Goal: Task Accomplishment & Management: Manage account settings

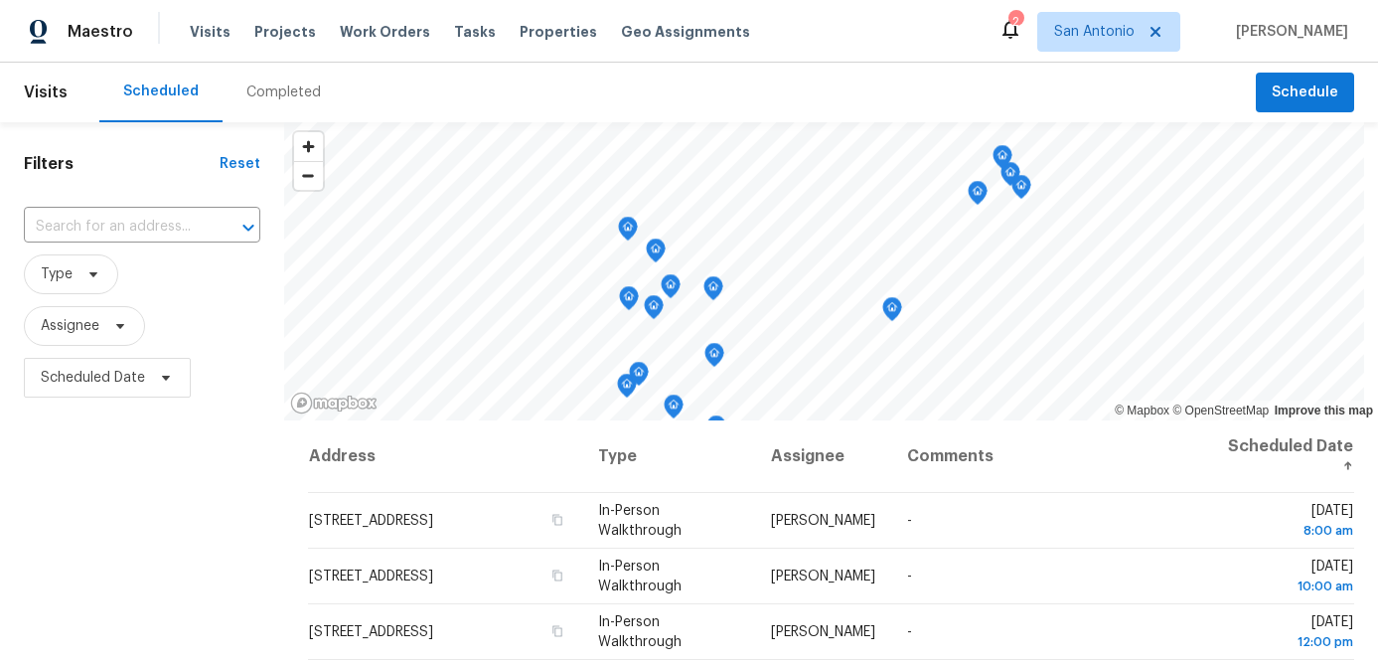
scroll to position [6, 0]
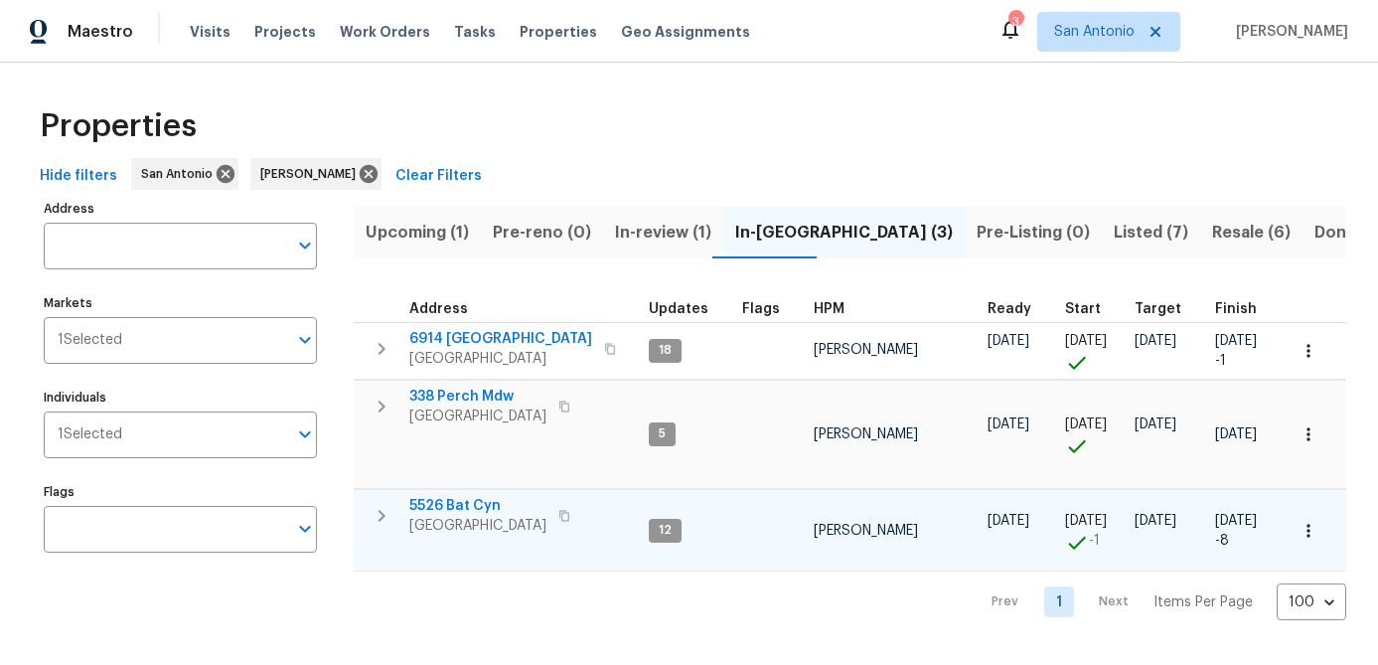
click at [452, 516] on span "[GEOGRAPHIC_DATA]" at bounding box center [477, 526] width 137 height 20
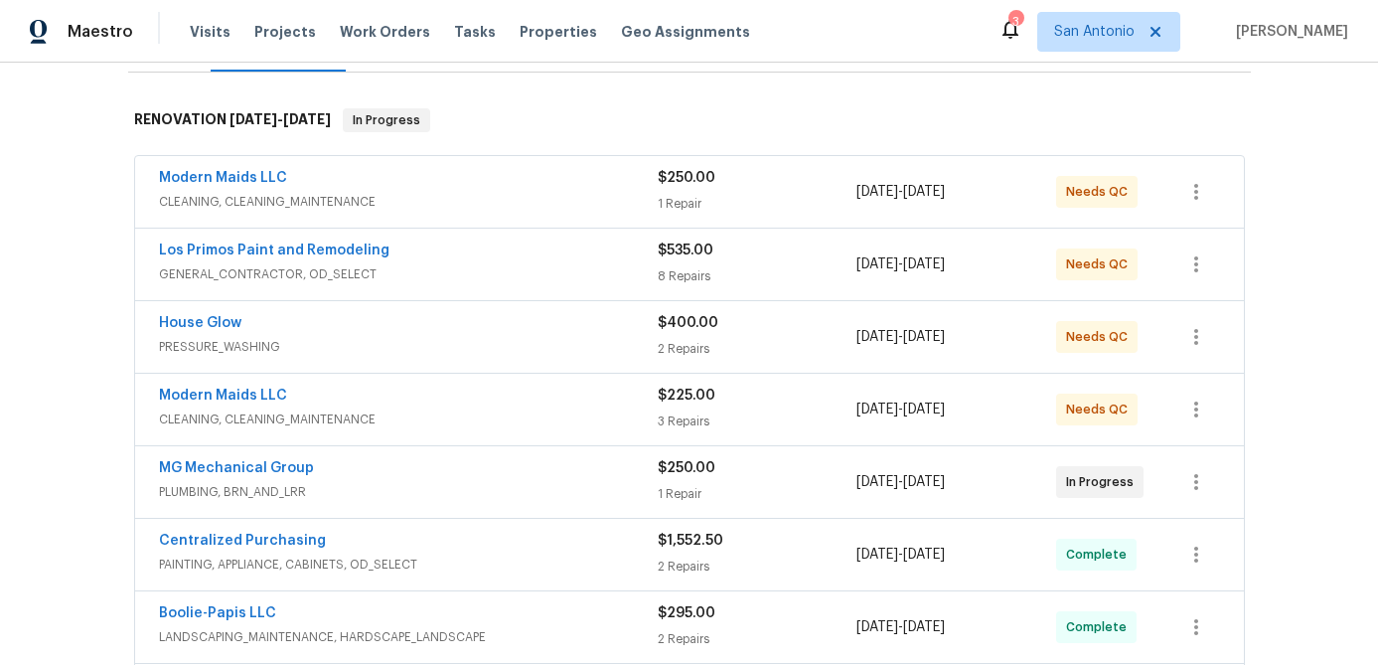
scroll to position [286, 0]
click at [498, 185] on div "Modern Maids LLC" at bounding box center [408, 182] width 499 height 24
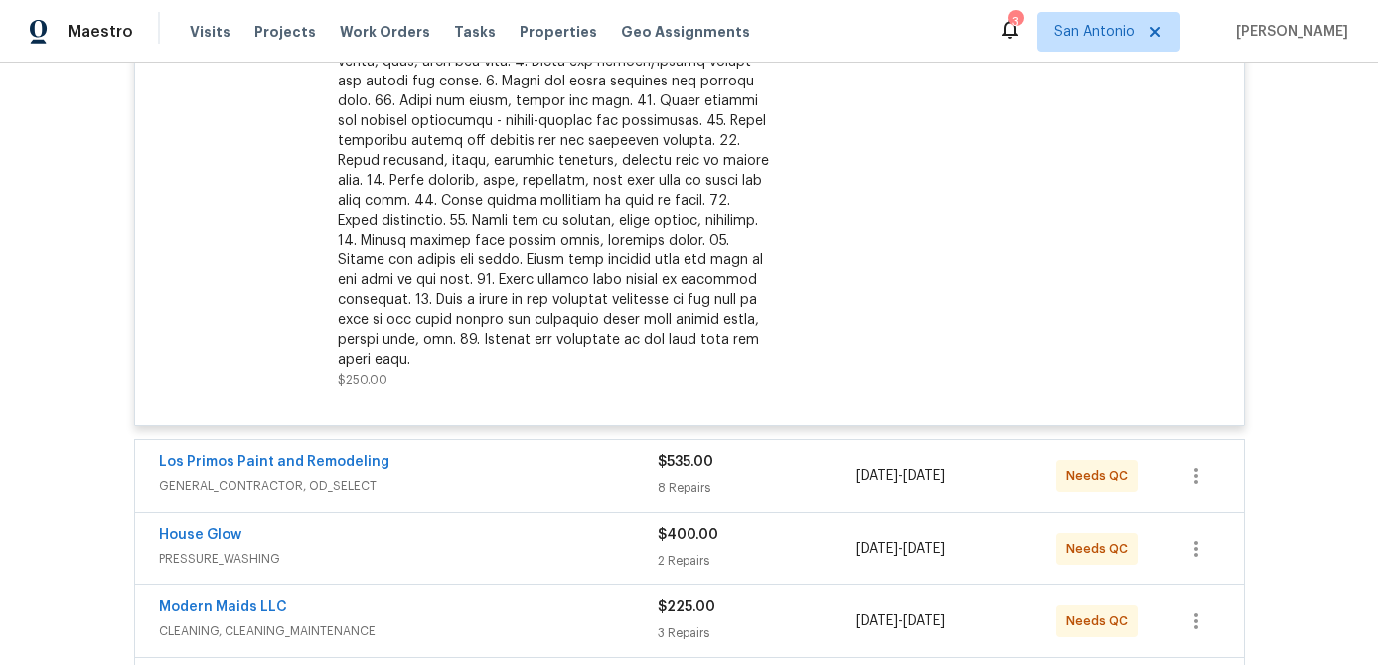
scroll to position [542, 0]
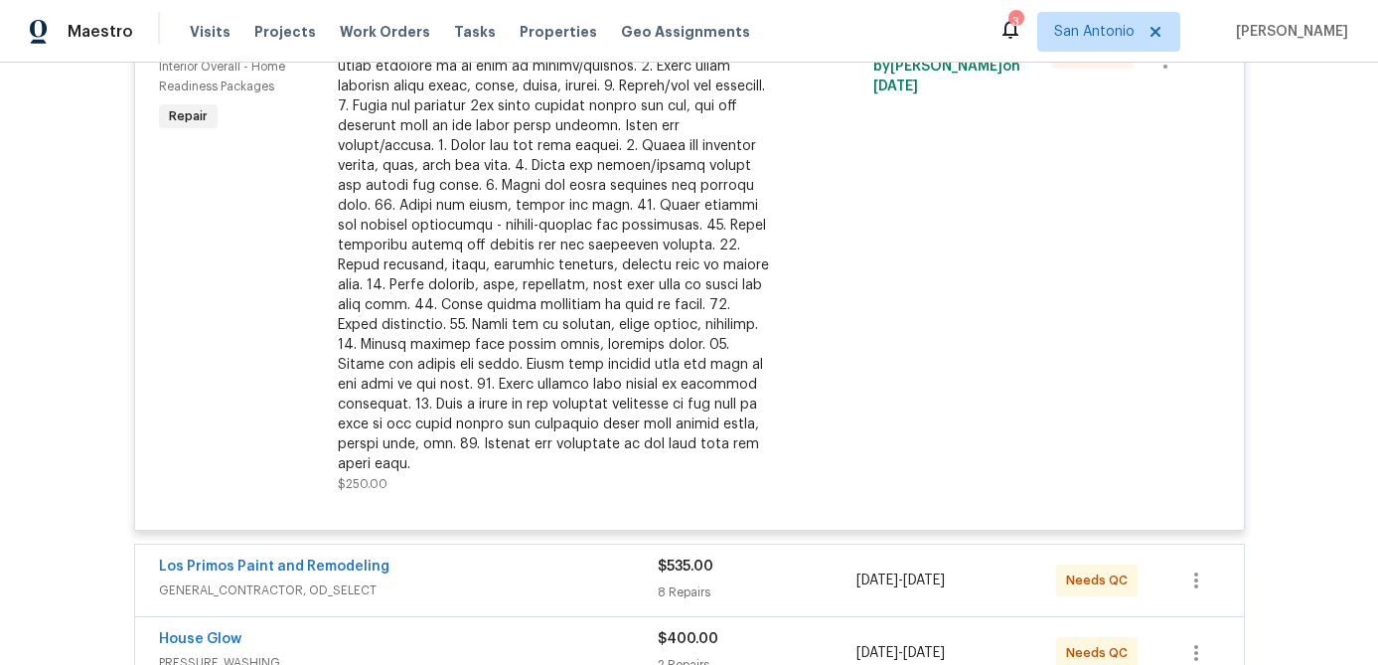
click at [535, 253] on div at bounding box center [555, 255] width 435 height 437
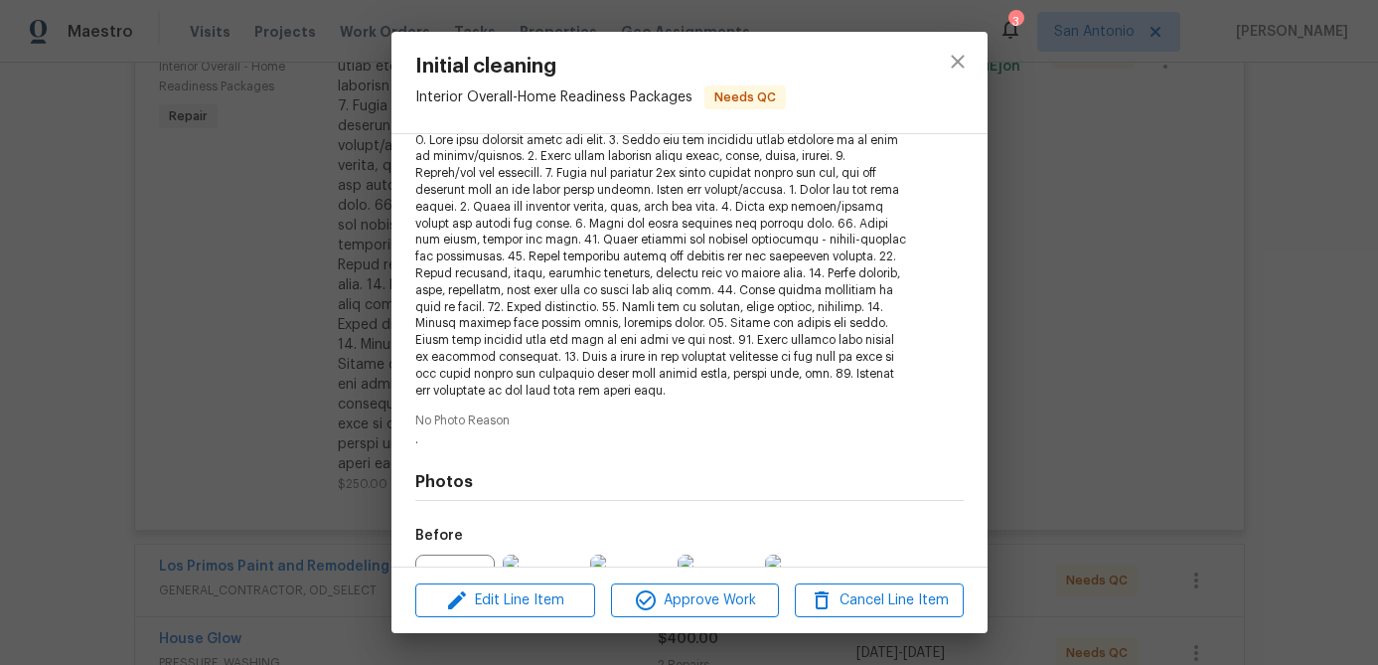
scroll to position [305, 0]
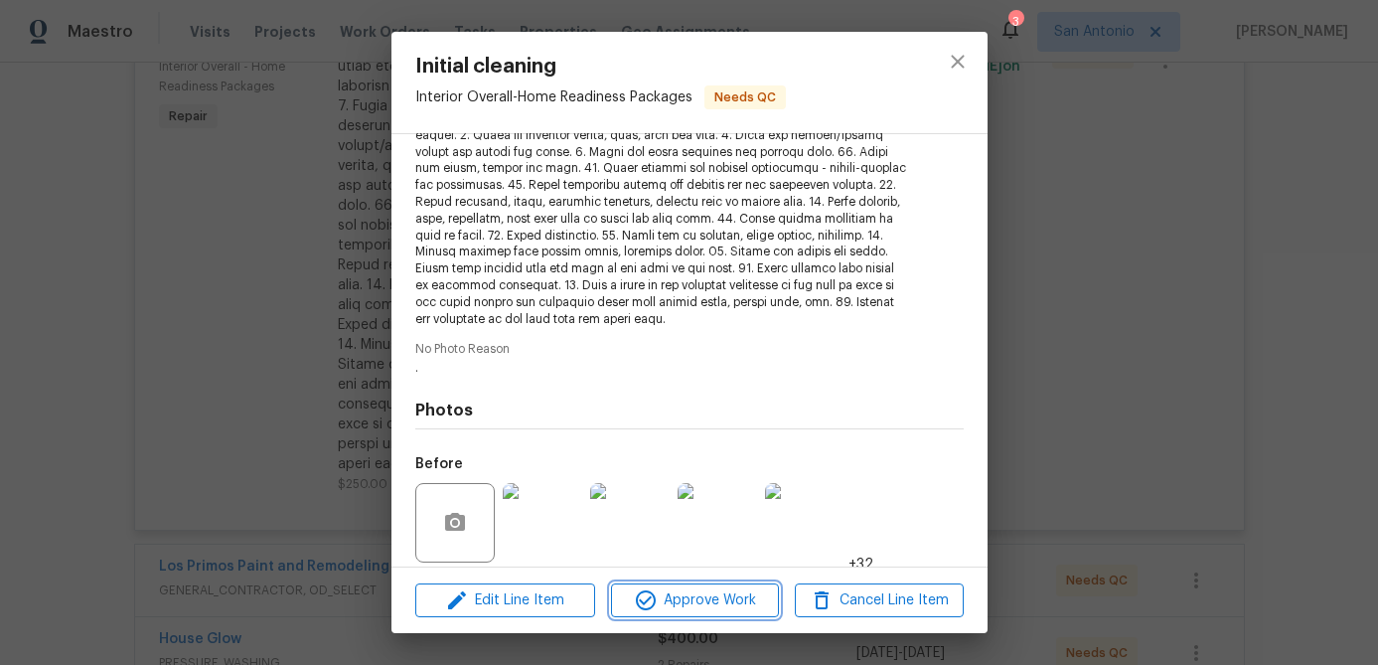
click at [698, 595] on span "Approve Work" at bounding box center [695, 600] width 156 height 25
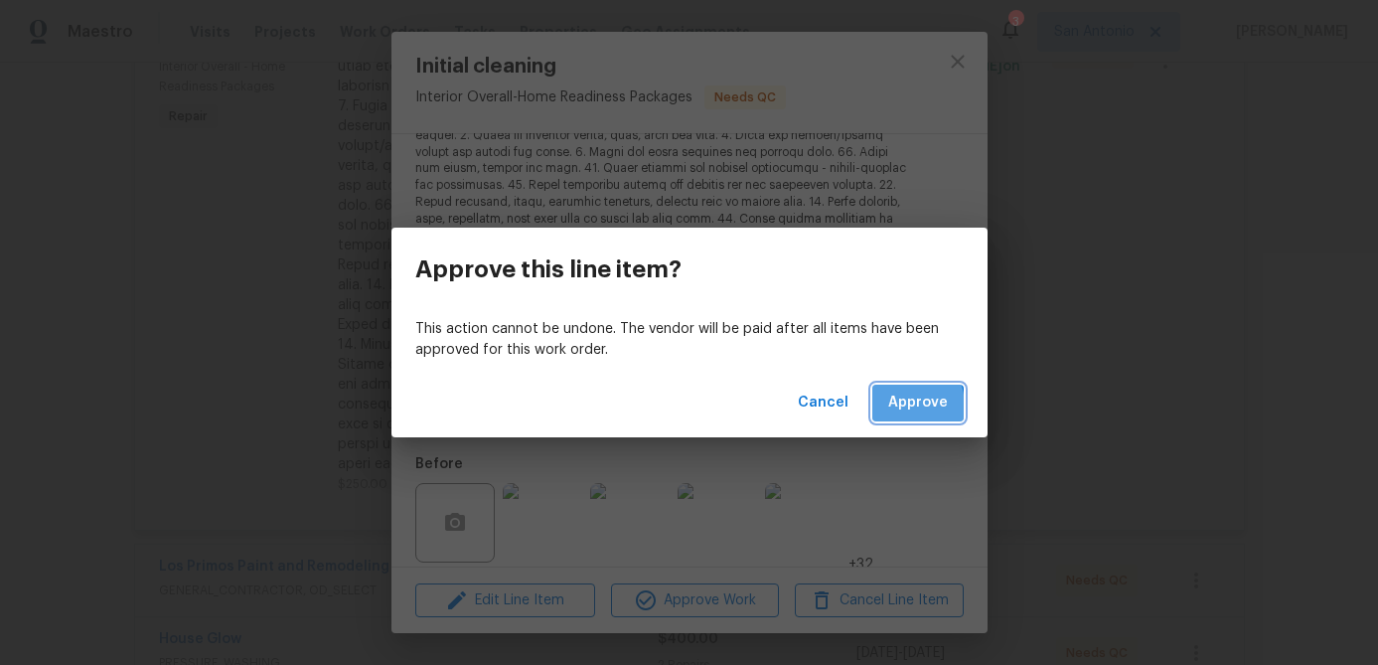
click at [898, 405] on span "Approve" at bounding box center [918, 402] width 60 height 25
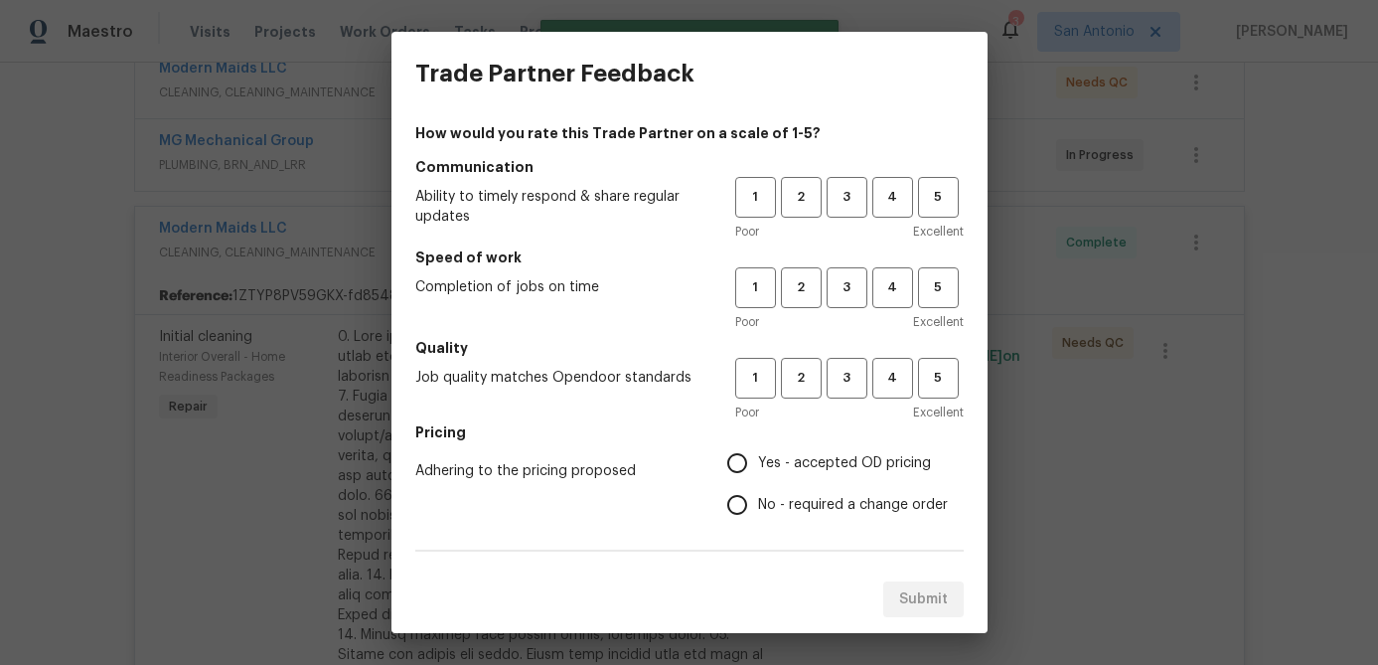
scroll to position [0, 0]
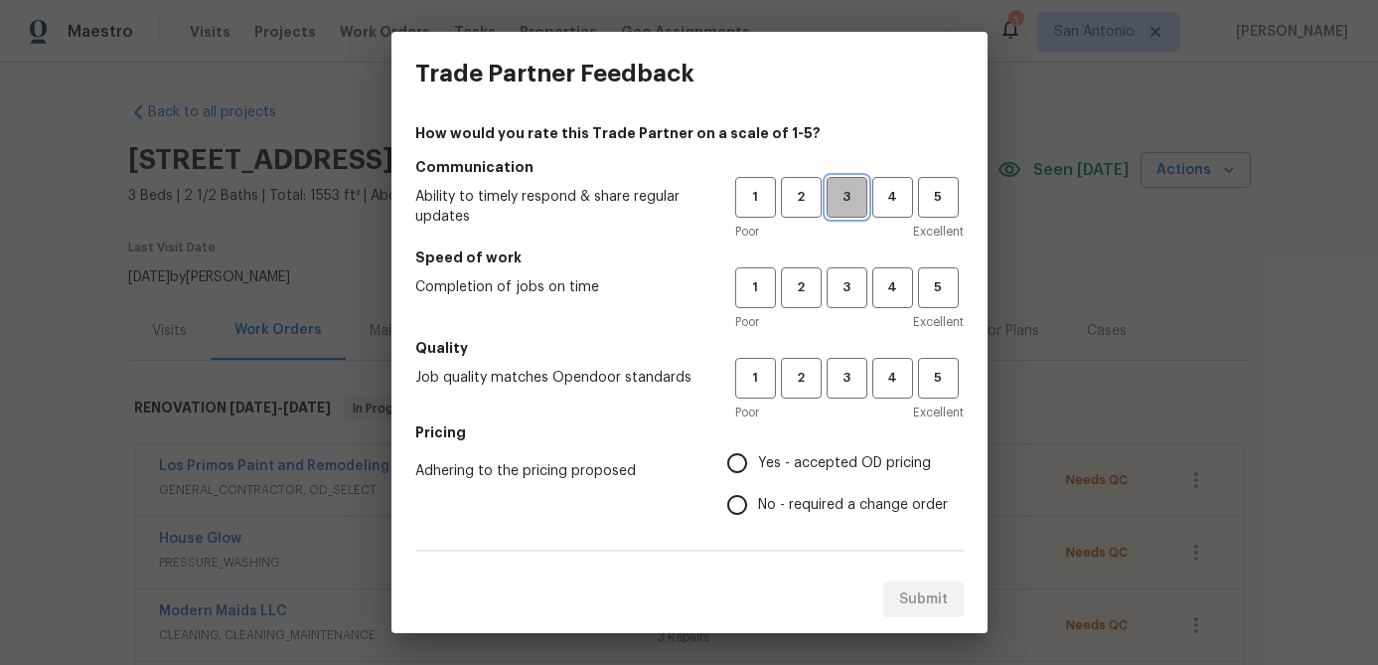
click at [848, 202] on span "3" at bounding box center [846, 197] width 37 height 23
click at [881, 286] on span "4" at bounding box center [892, 287] width 37 height 23
click at [887, 379] on span "4" at bounding box center [892, 378] width 37 height 23
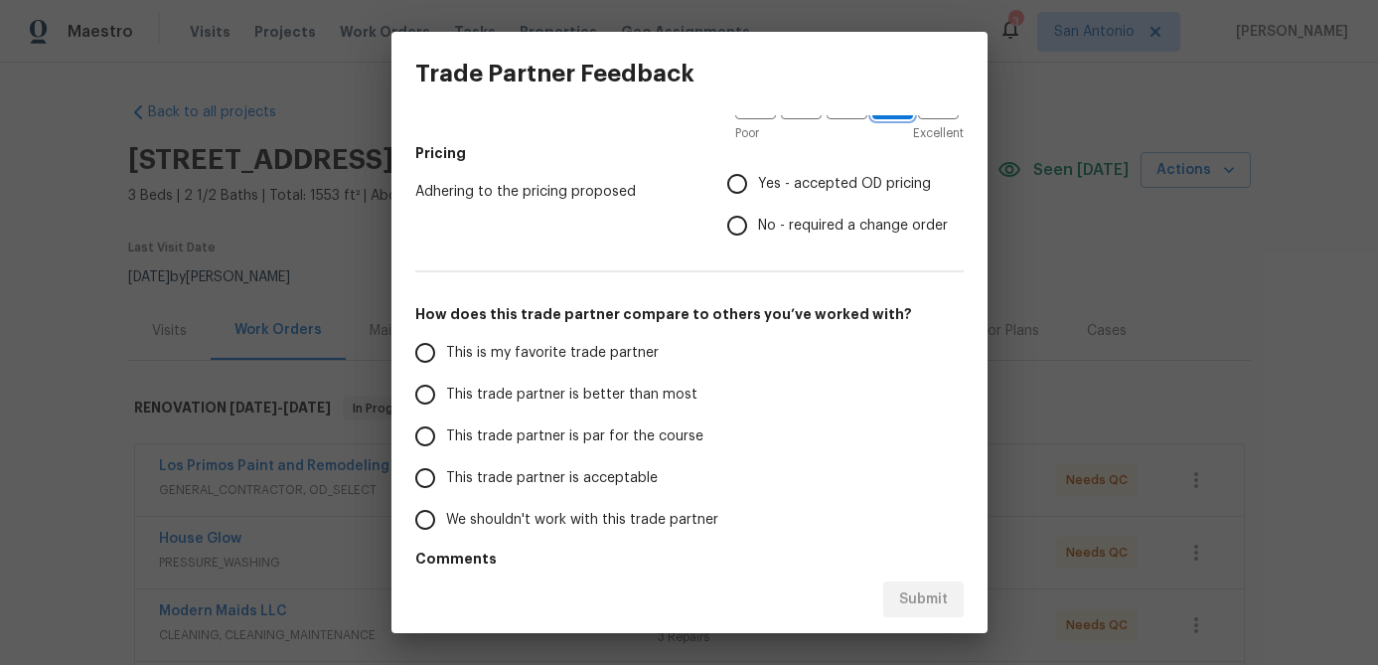
scroll to position [278, 0]
click at [737, 186] on input "Yes - accepted OD pricing" at bounding box center [737, 185] width 42 height 42
radio input "true"
click at [427, 404] on input "This trade partner is better than most" at bounding box center [425, 395] width 42 height 42
click at [919, 591] on span "Submit" at bounding box center [923, 599] width 49 height 25
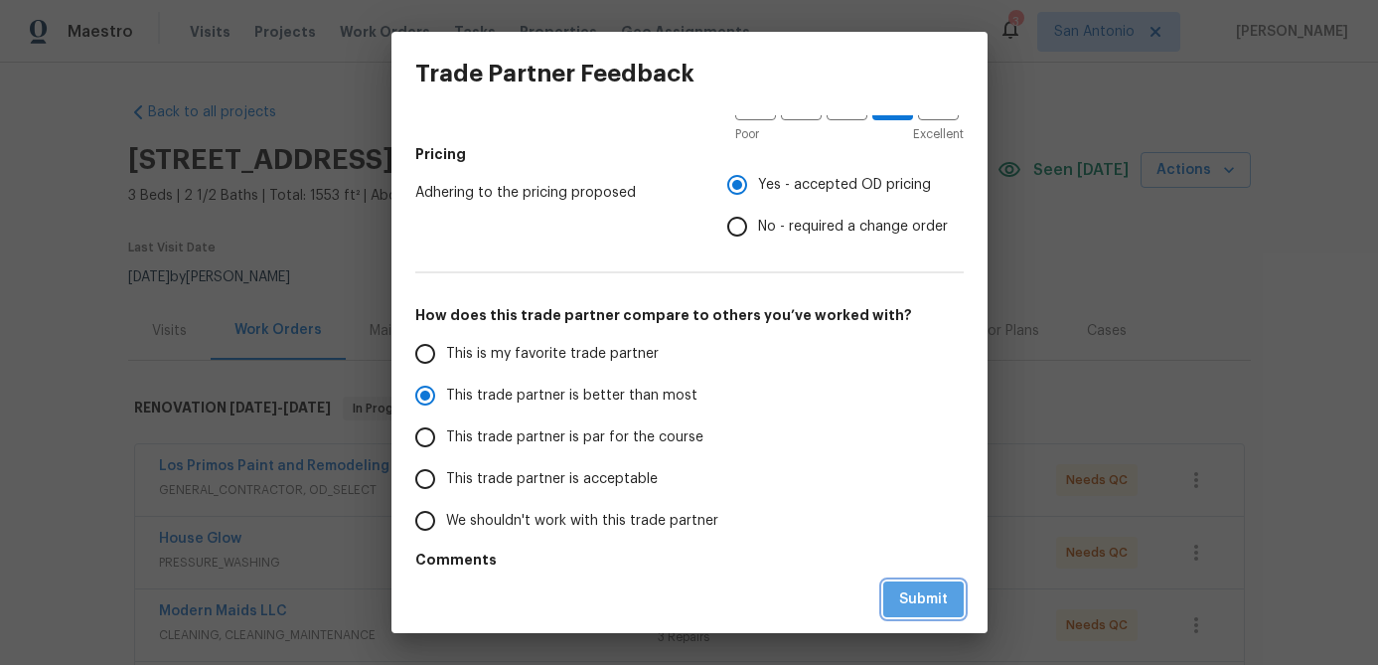
radio input "true"
radio input "false"
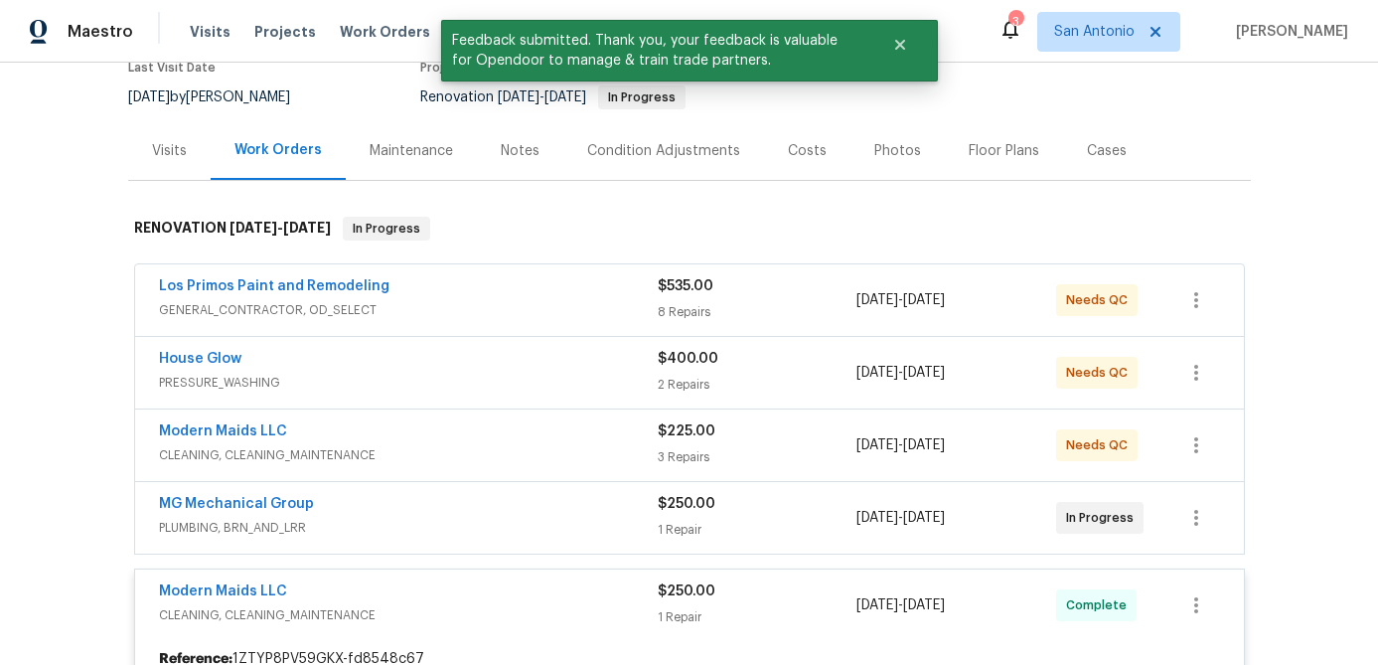
scroll to position [214, 0]
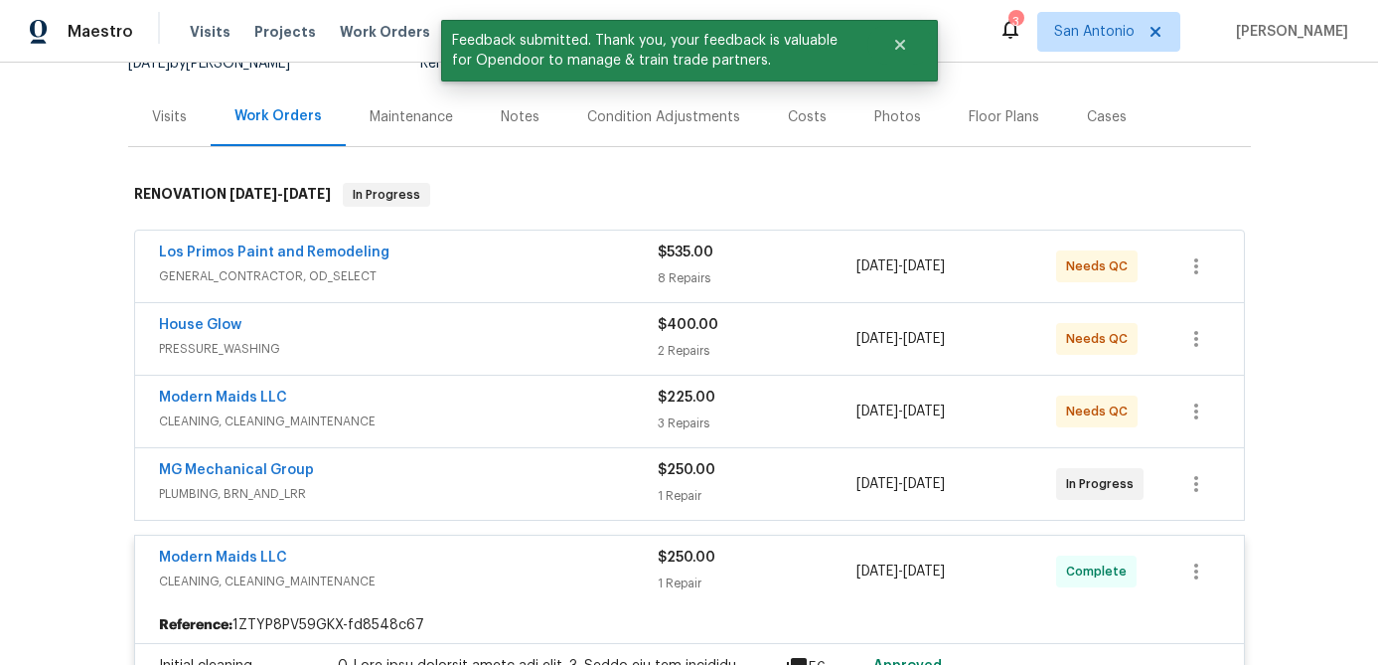
click at [539, 413] on span "CLEANING, CLEANING_MAINTENANCE" at bounding box center [408, 421] width 499 height 20
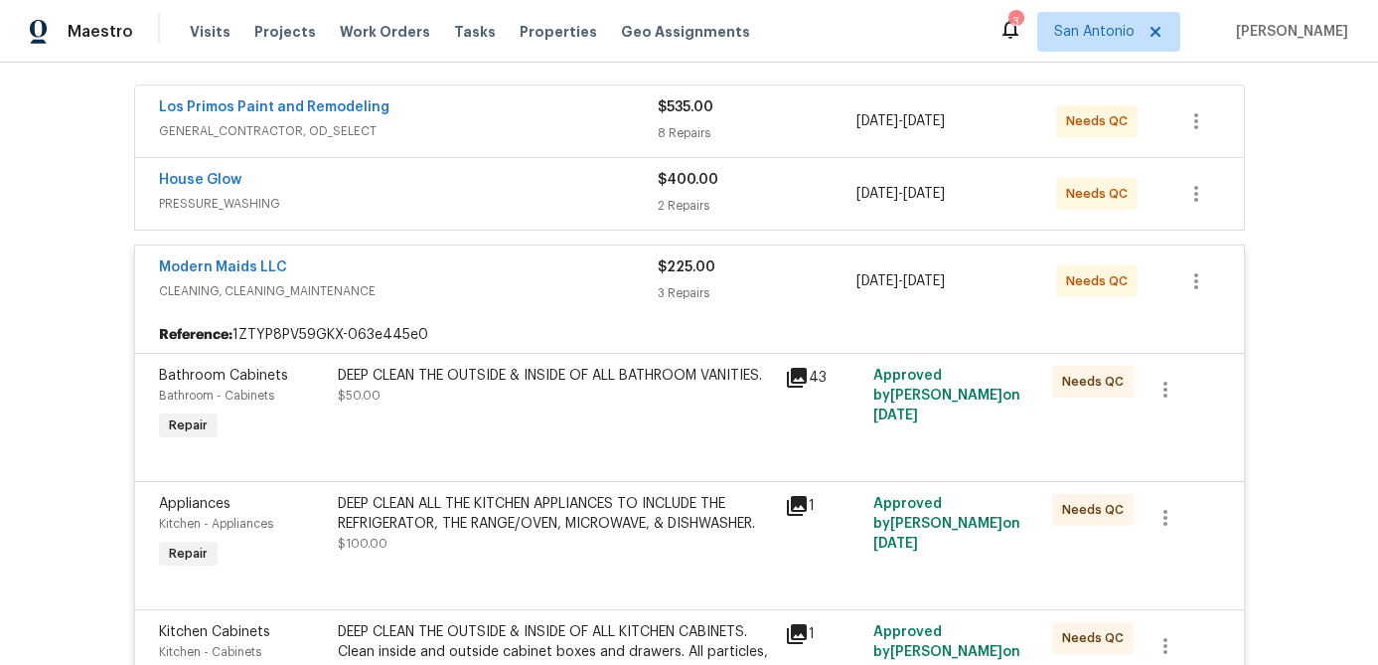
scroll to position [396, 0]
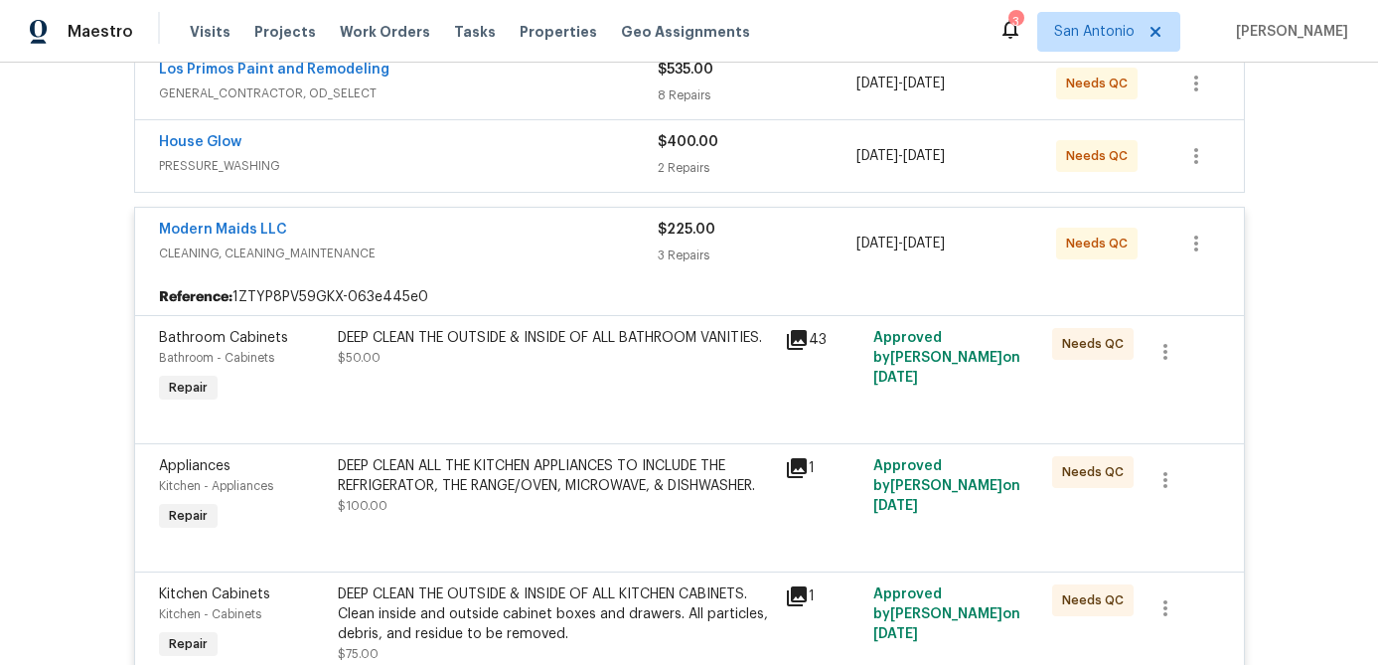
click at [534, 371] on div "DEEP CLEAN THE OUTSIDE & INSIDE OF ALL BATHROOM VANITIES. $50.00" at bounding box center [555, 367] width 447 height 91
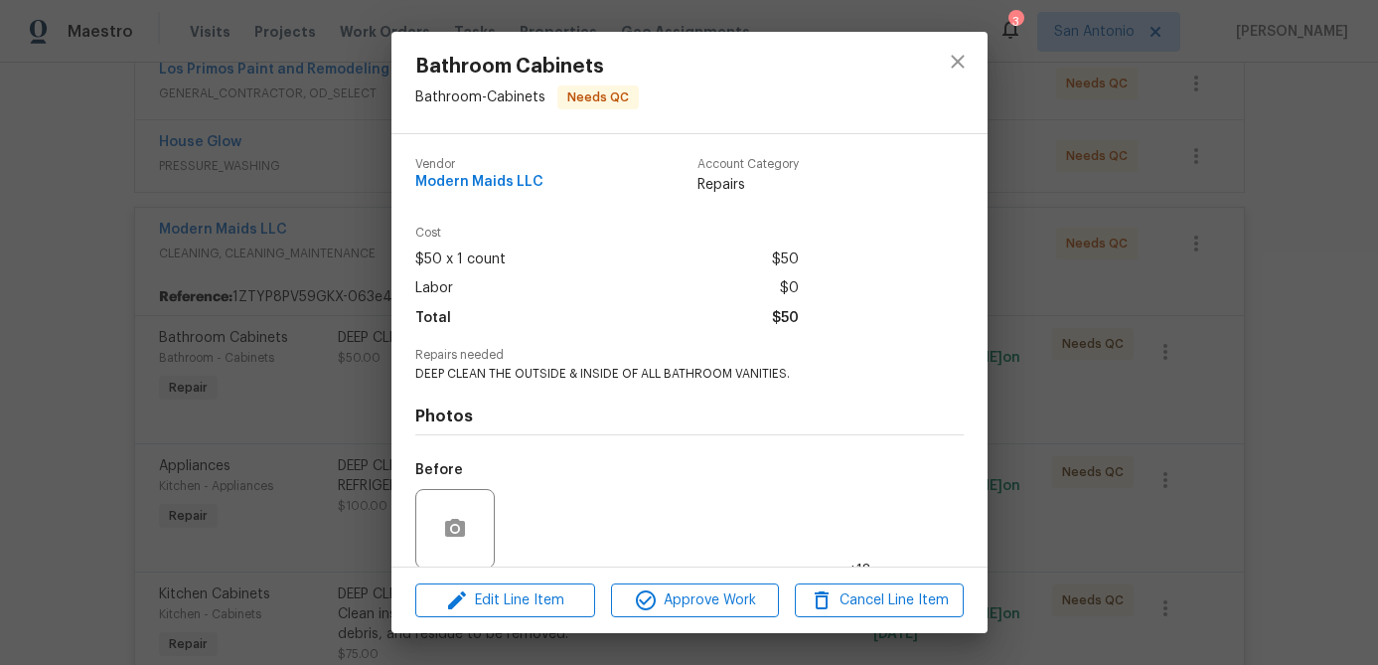
scroll to position [150, 0]
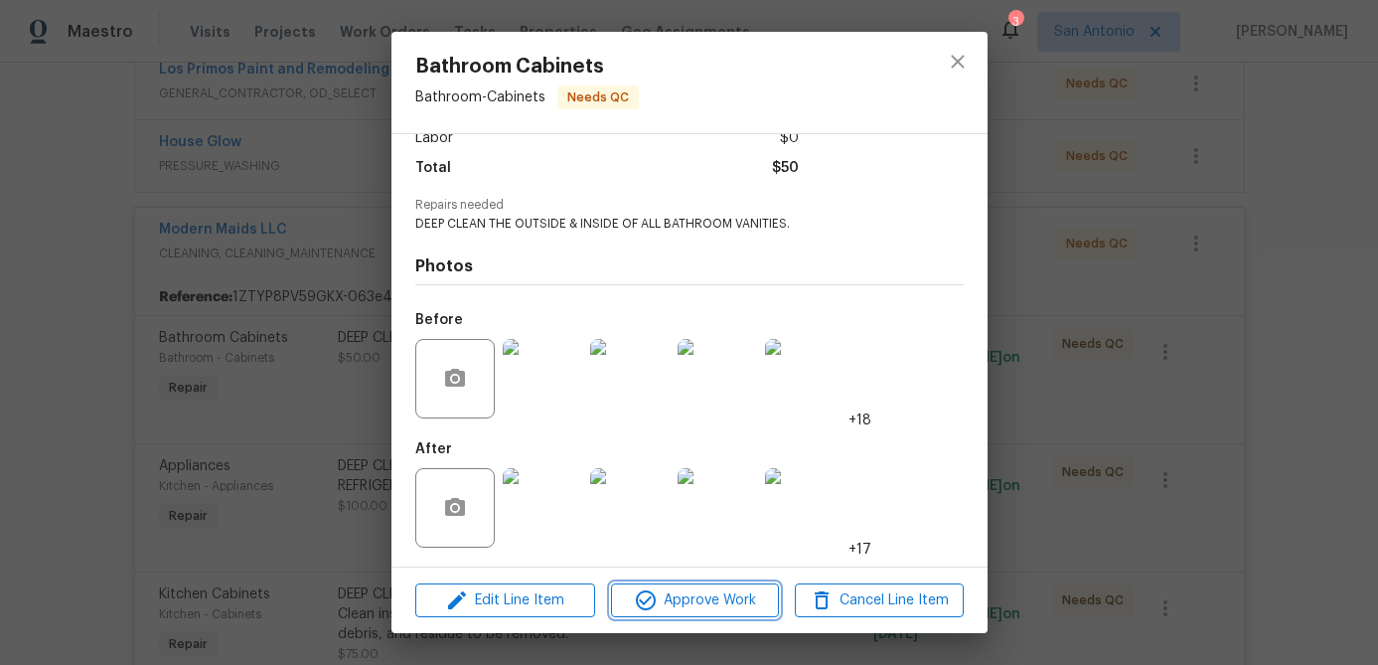
click at [685, 595] on span "Approve Work" at bounding box center [695, 600] width 156 height 25
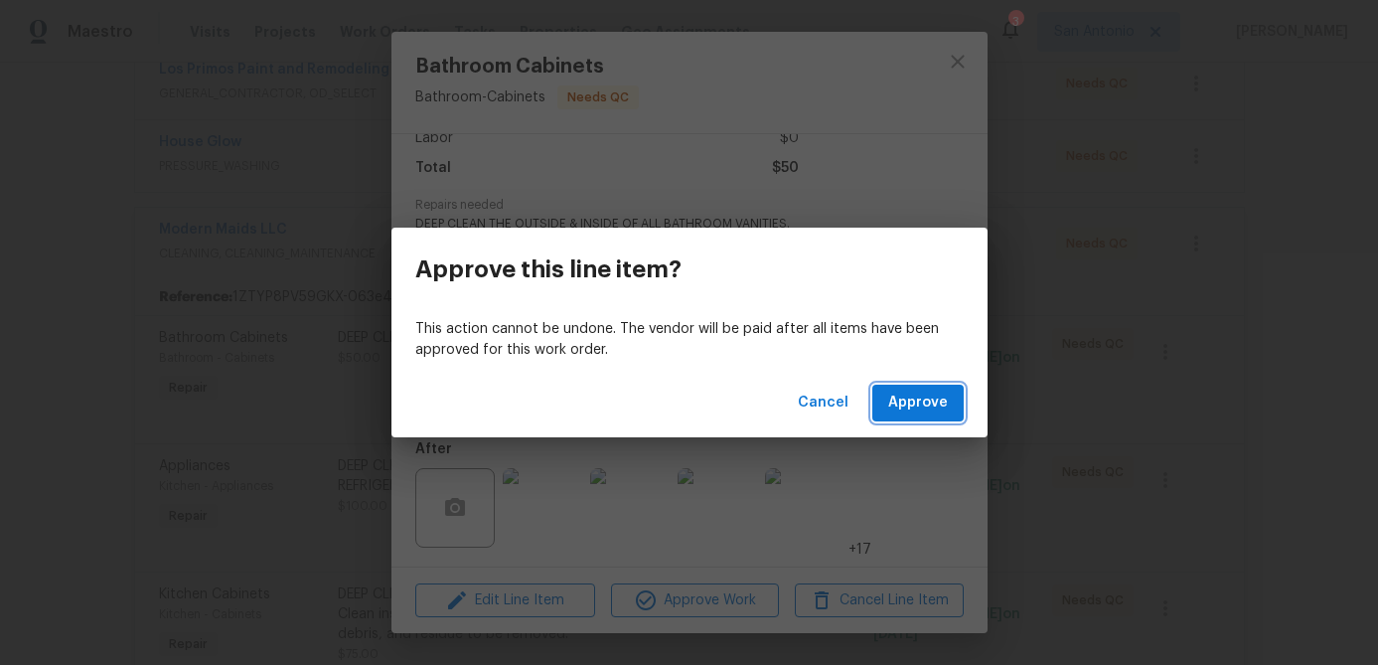
click at [895, 408] on span "Approve" at bounding box center [918, 402] width 60 height 25
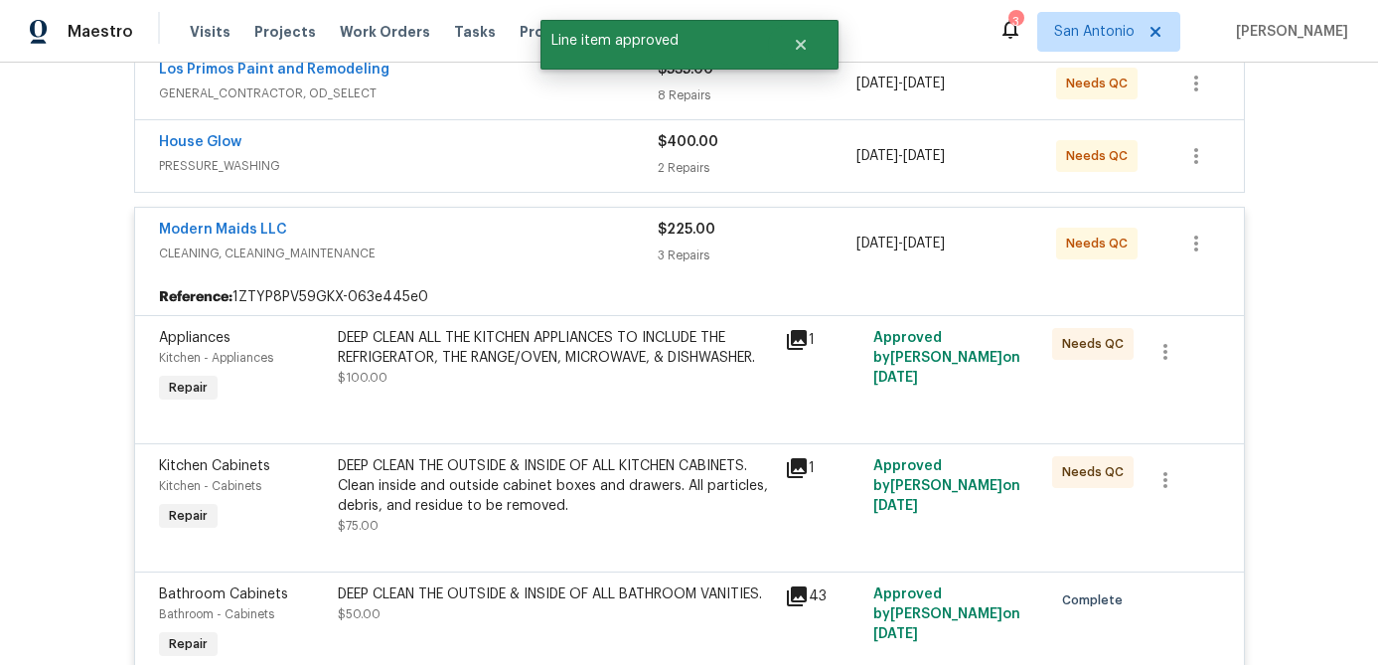
click at [531, 378] on div "DEEP CLEAN ALL THE KITCHEN APPLIANCES TO INCLUDE THE REFRIGERATOR, THE RANGE/OV…" at bounding box center [555, 358] width 435 height 60
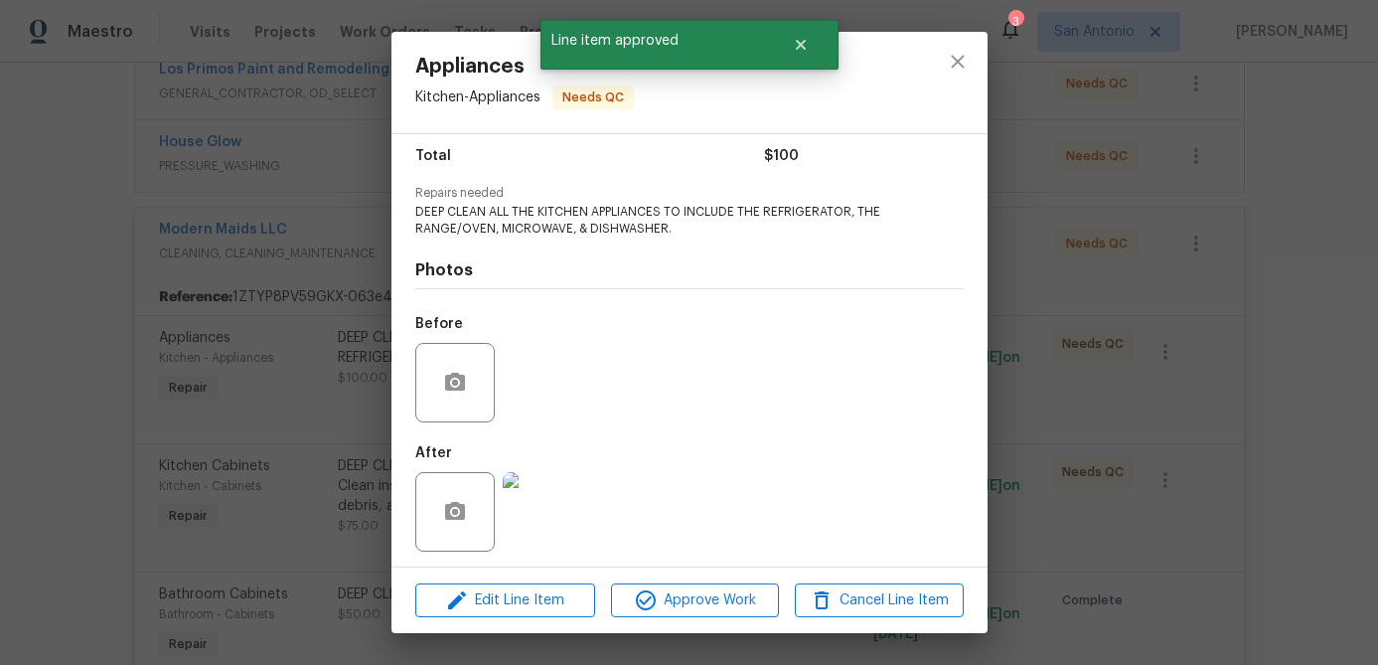
scroll to position [167, 0]
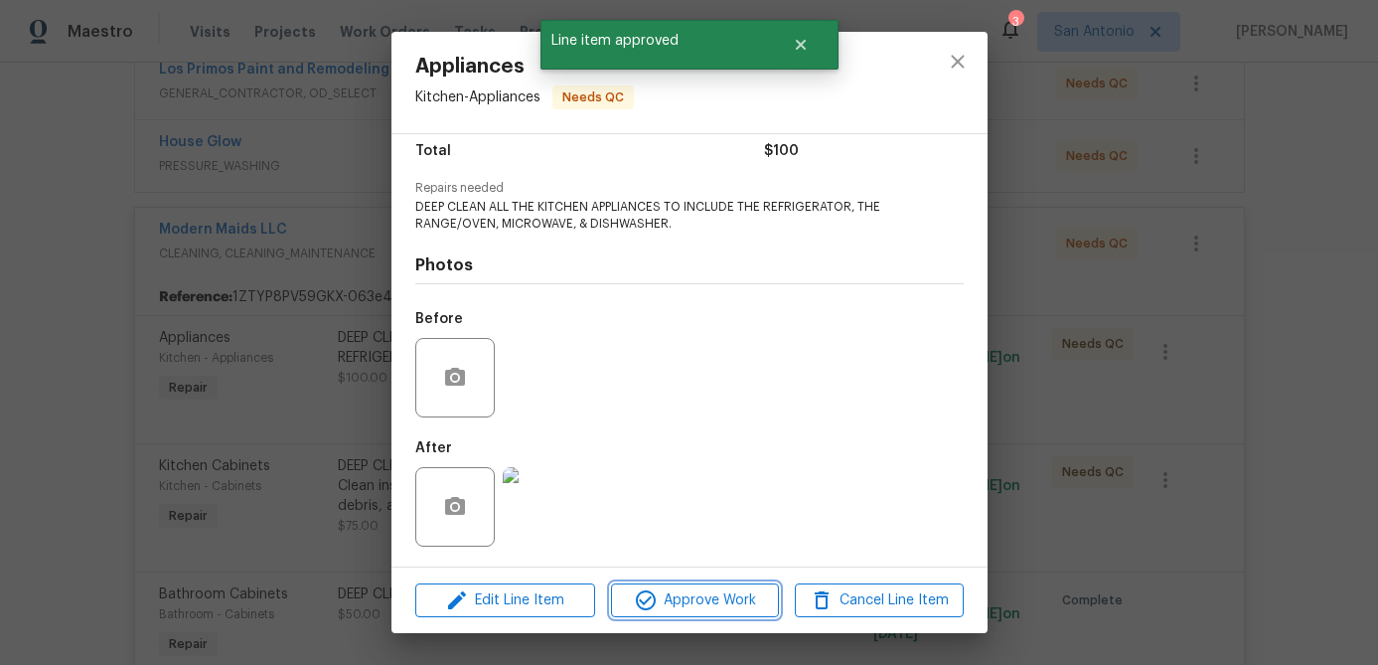
click at [699, 601] on span "Approve Work" at bounding box center [695, 600] width 156 height 25
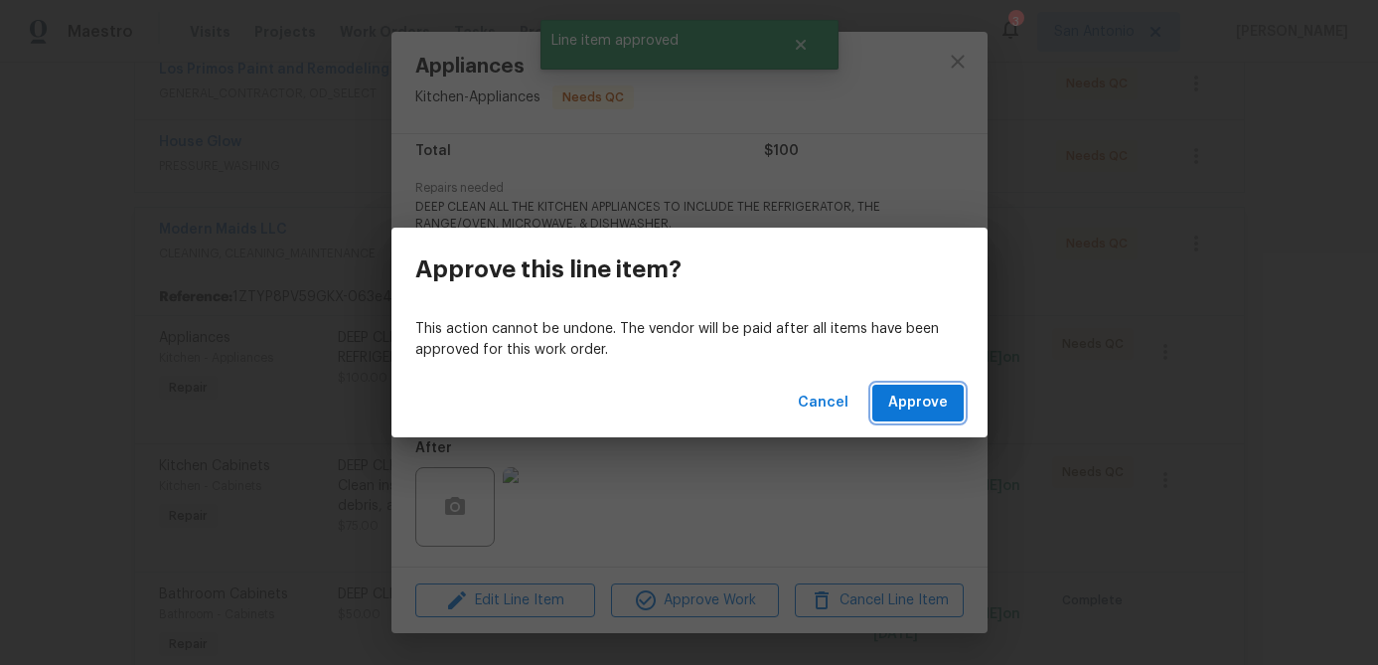
click at [922, 419] on button "Approve" at bounding box center [917, 402] width 91 height 37
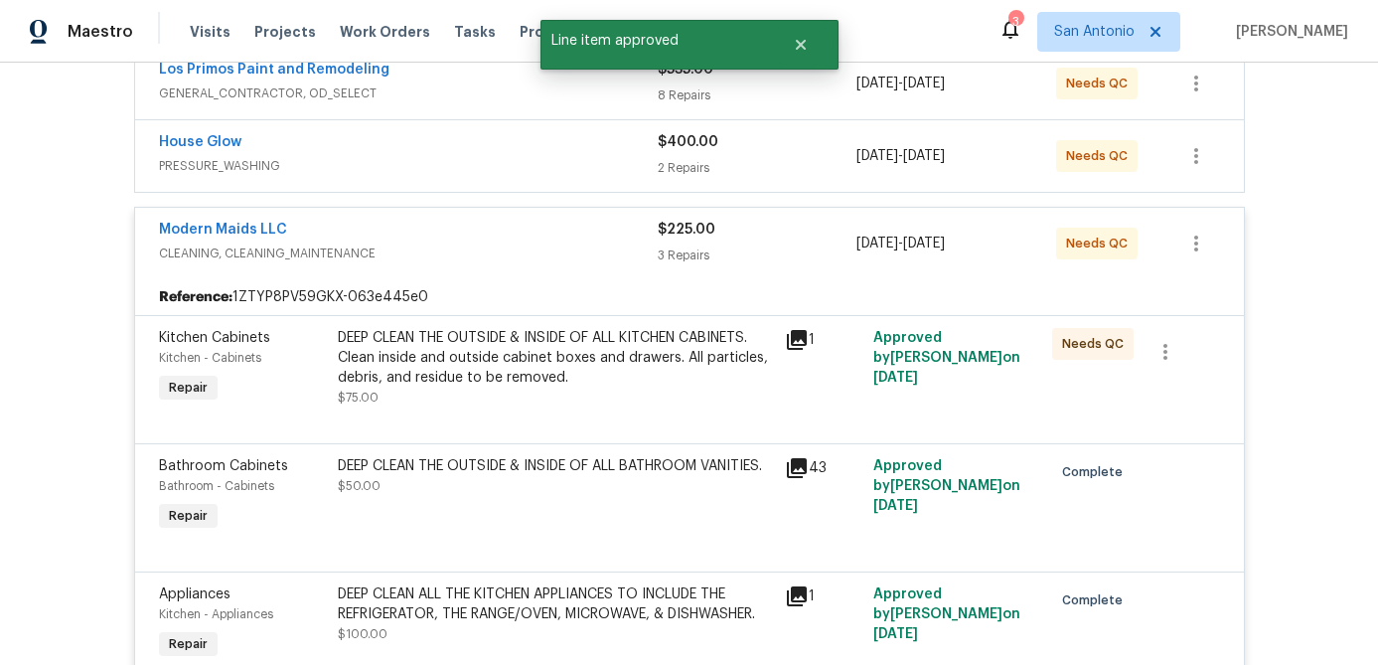
click at [525, 387] on div "DEEP CLEAN THE OUTSIDE & INSIDE OF ALL KITCHEN CABINETS. Clean inside and outsi…" at bounding box center [555, 367] width 435 height 79
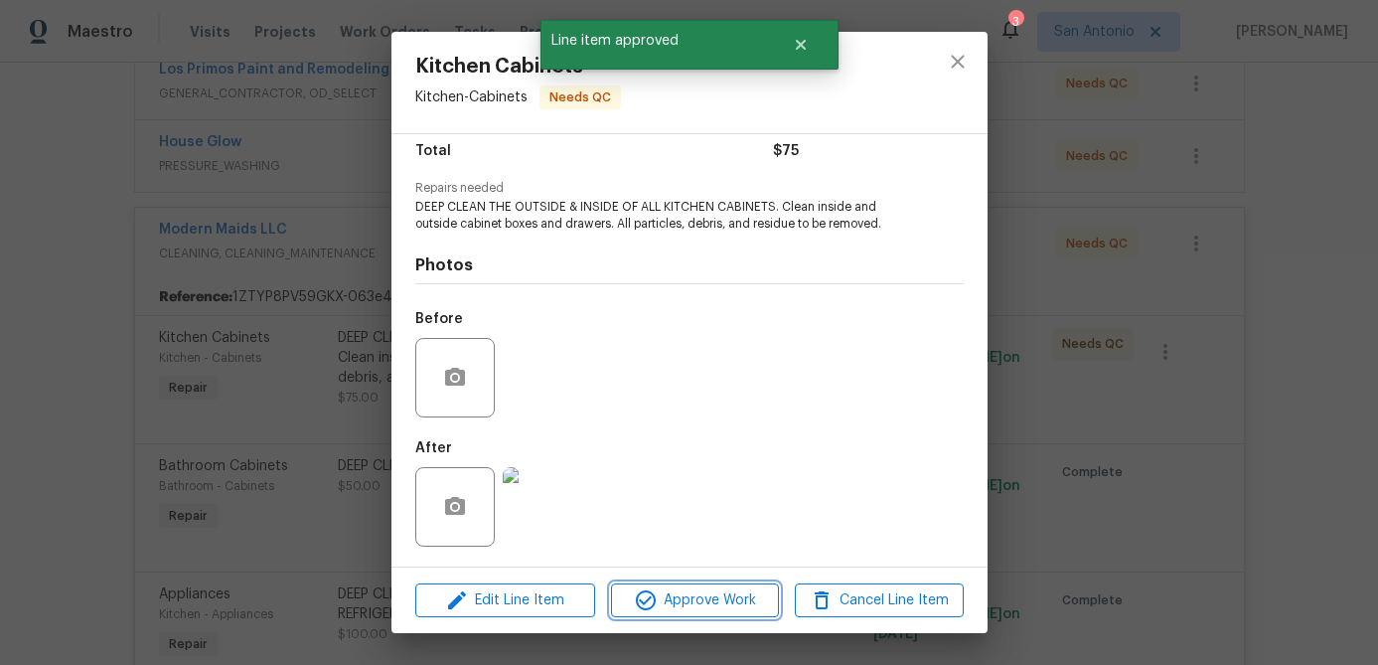
click at [718, 600] on span "Approve Work" at bounding box center [695, 600] width 156 height 25
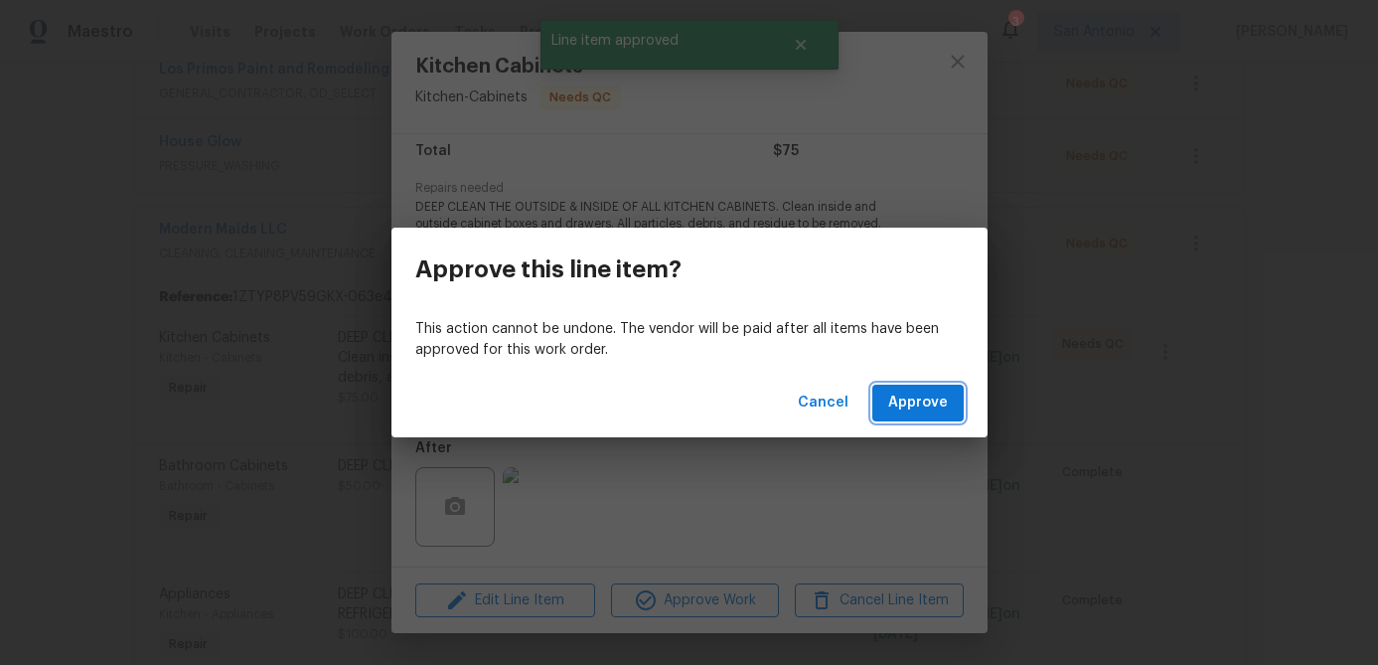
click at [917, 406] on span "Approve" at bounding box center [918, 402] width 60 height 25
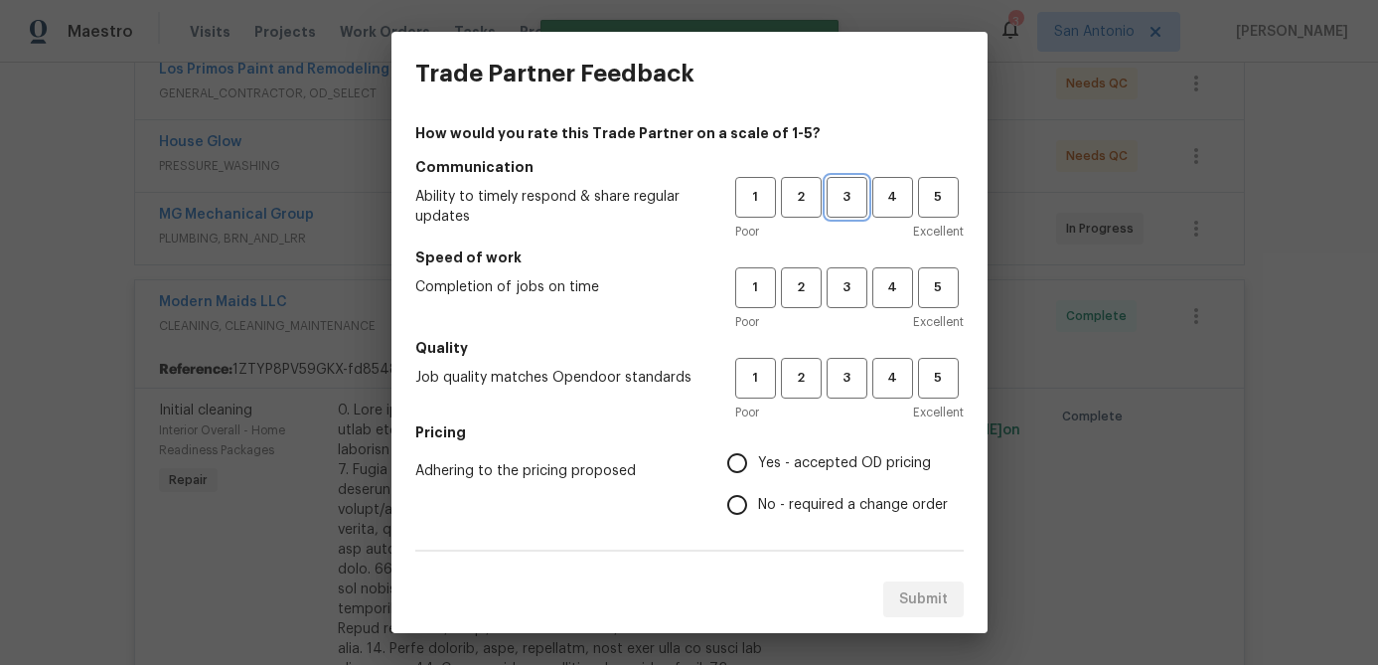
click at [851, 211] on button "3" at bounding box center [846, 197] width 41 height 41
click at [852, 294] on span "3" at bounding box center [846, 287] width 37 height 23
click at [848, 372] on span "3" at bounding box center [846, 378] width 37 height 23
click at [741, 458] on input "Yes - accepted OD pricing" at bounding box center [737, 463] width 42 height 42
radio input "true"
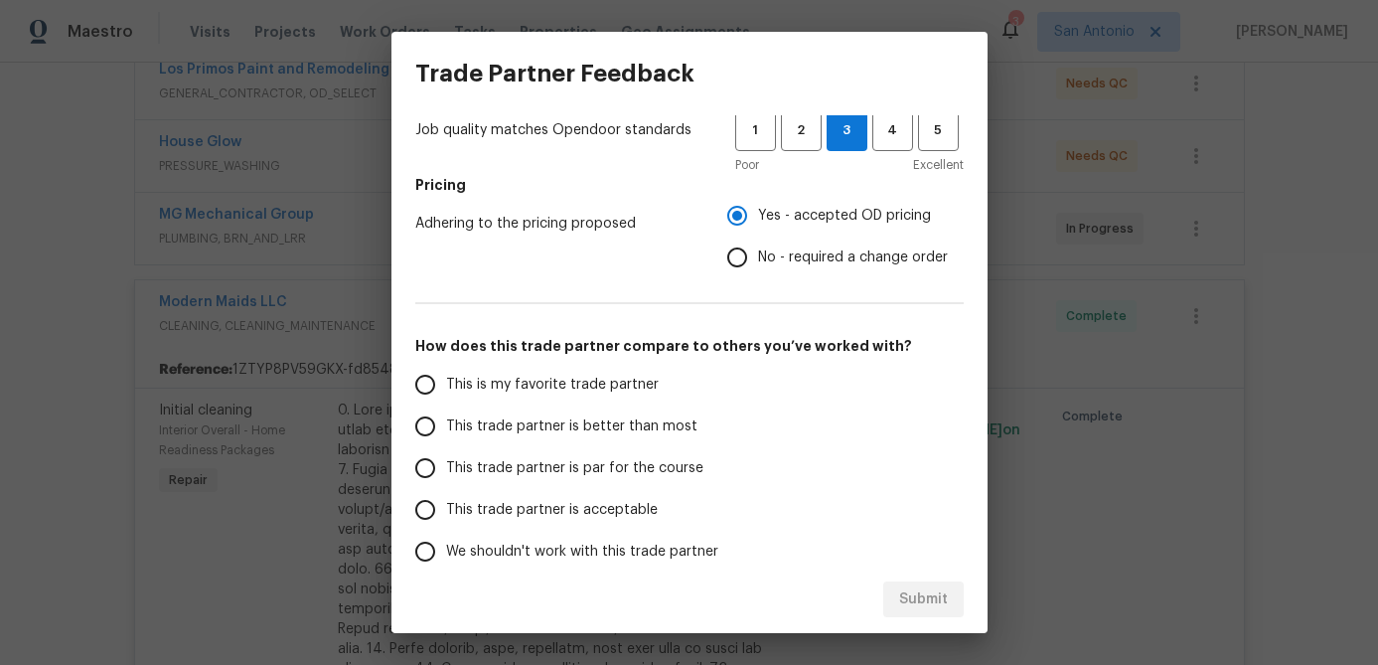
scroll to position [344, 0]
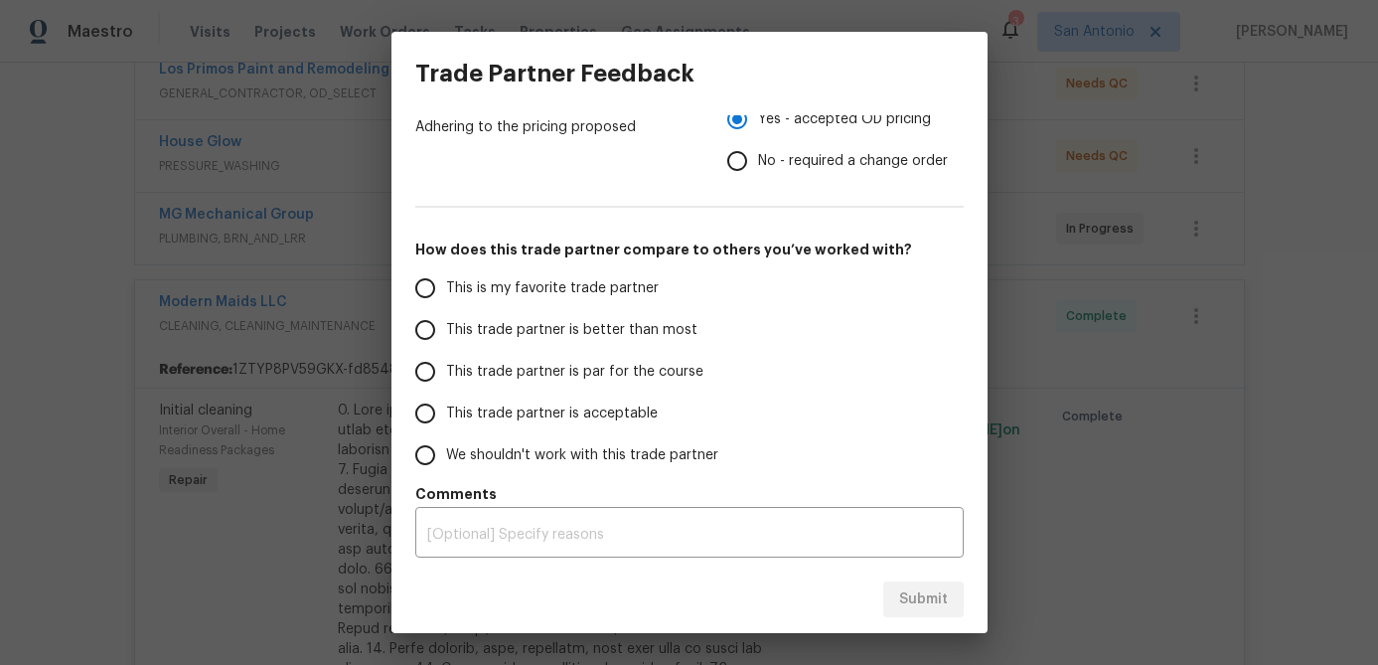
click at [427, 363] on input "This trade partner is par for the course" at bounding box center [425, 372] width 42 height 42
click at [913, 591] on span "Submit" at bounding box center [923, 599] width 49 height 25
radio input "true"
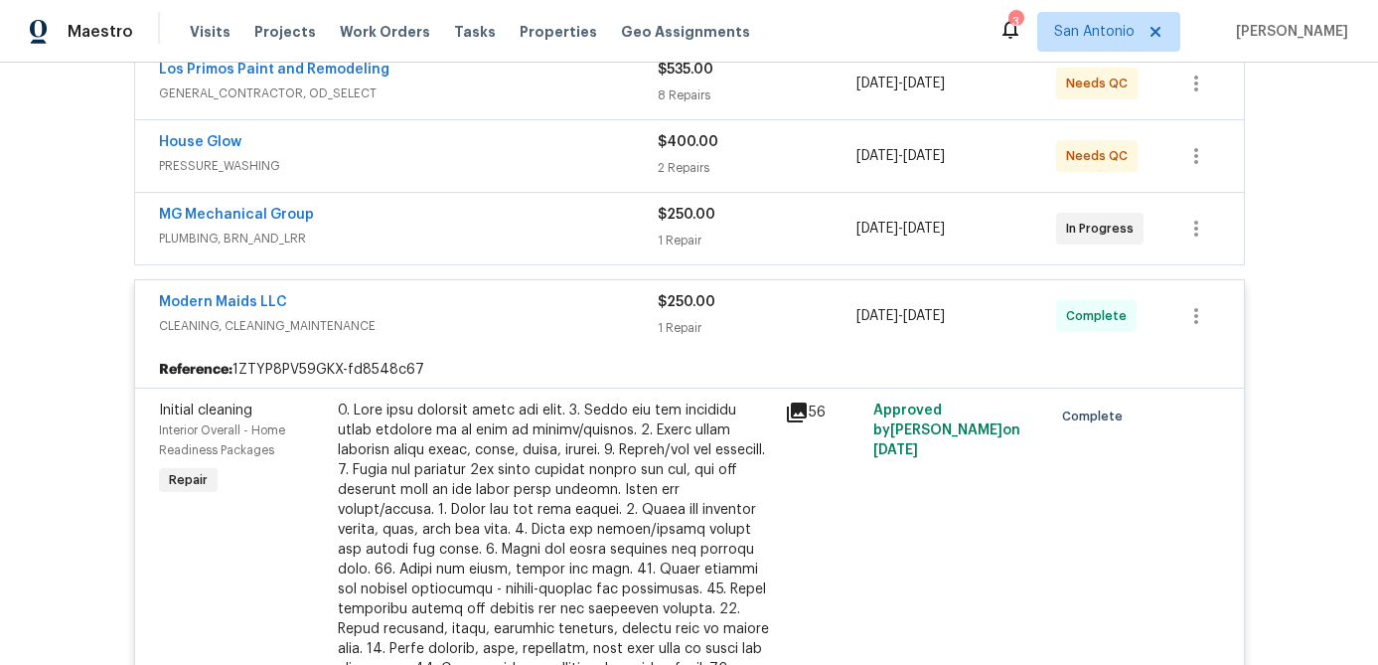
radio input "false"
click at [501, 307] on div "Modern Maids LLC" at bounding box center [408, 304] width 499 height 24
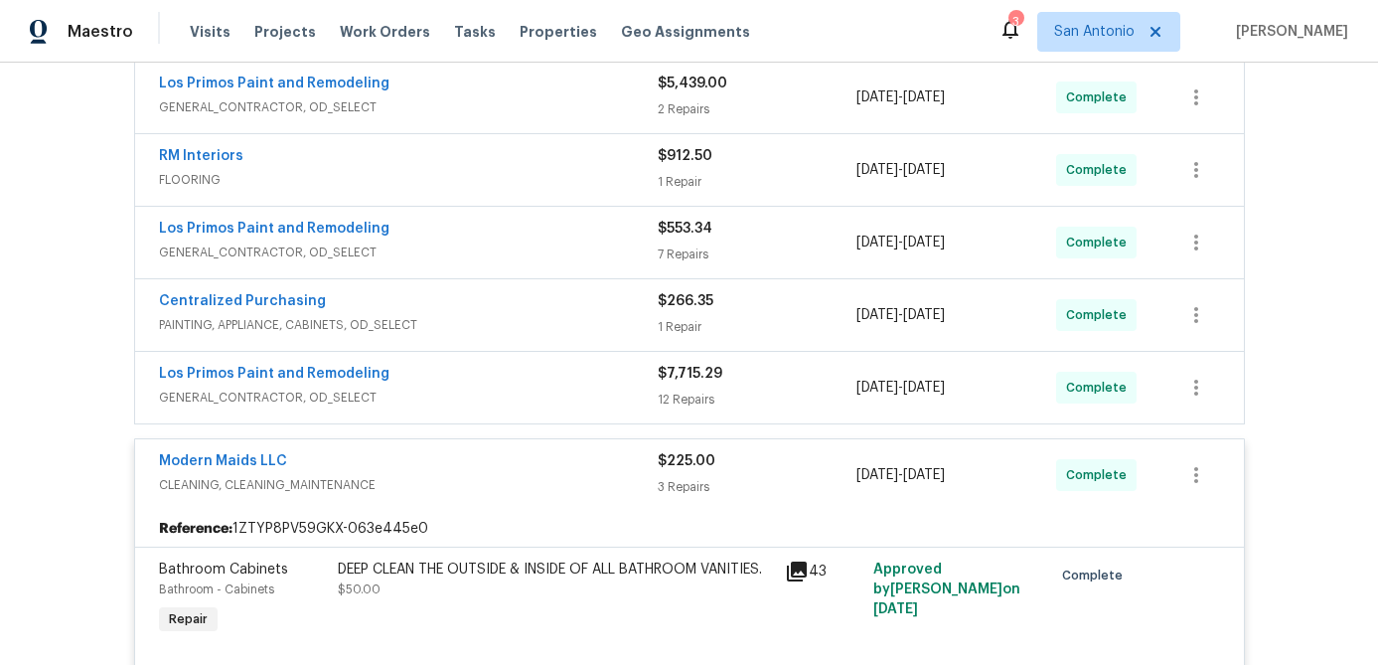
click at [567, 461] on div "Modern Maids LLC" at bounding box center [408, 463] width 499 height 24
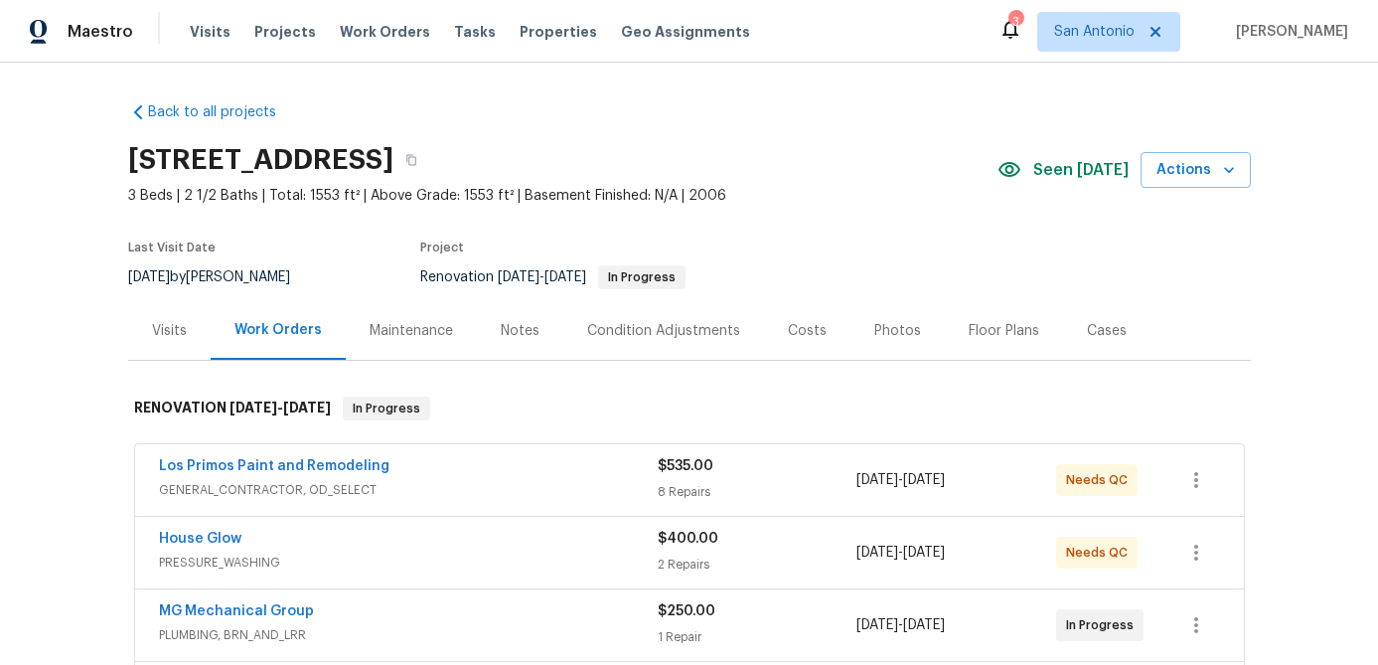
scroll to position [14, 0]
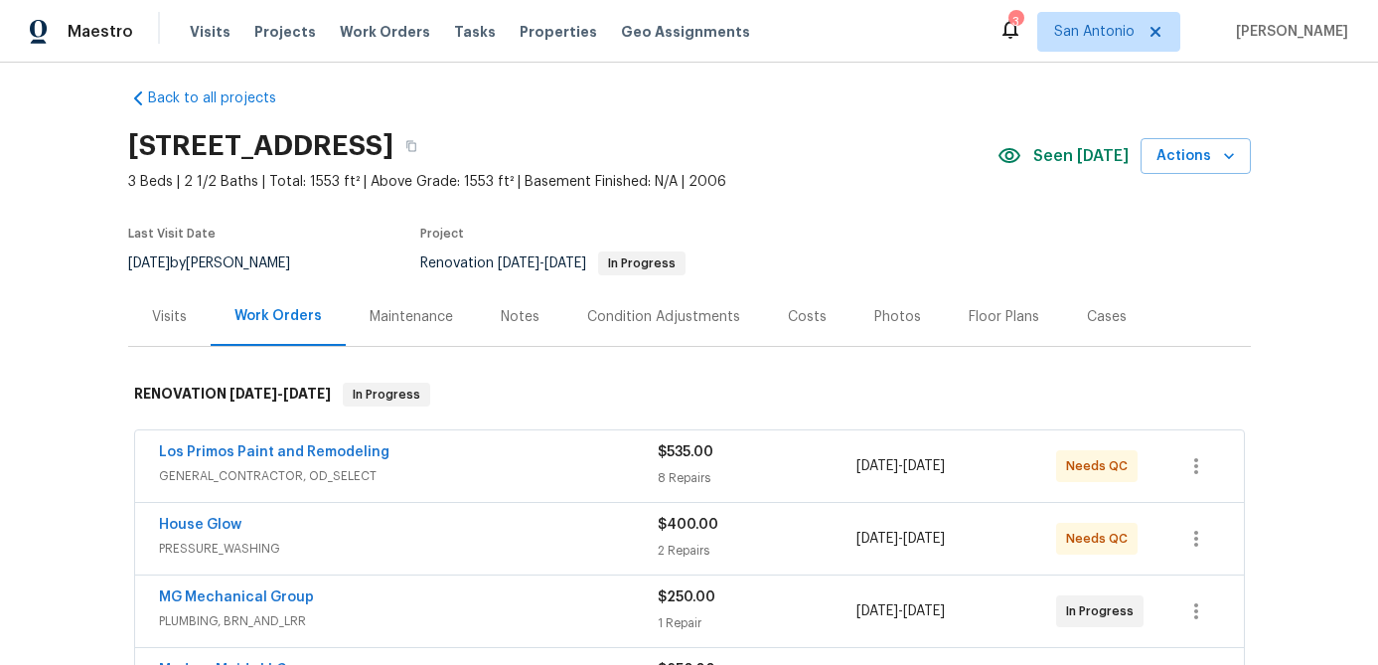
click at [532, 453] on div "Los Primos Paint and Remodeling" at bounding box center [408, 454] width 499 height 24
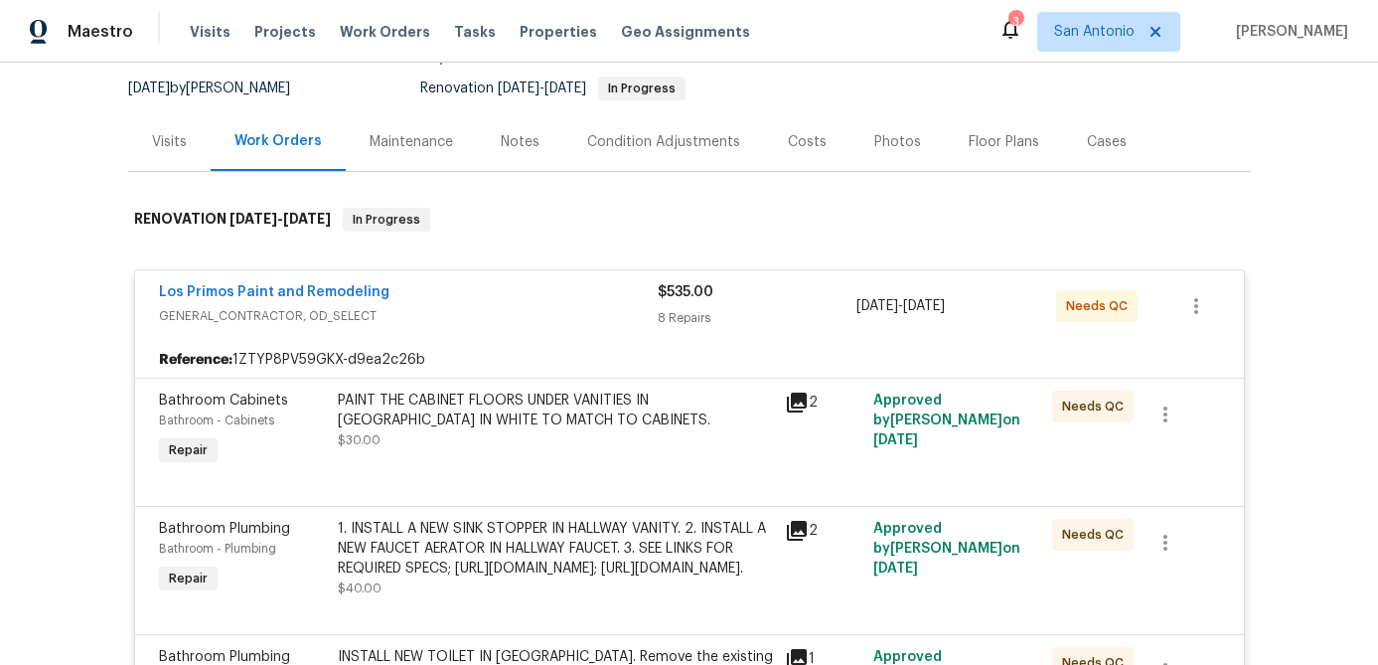
scroll to position [266, 0]
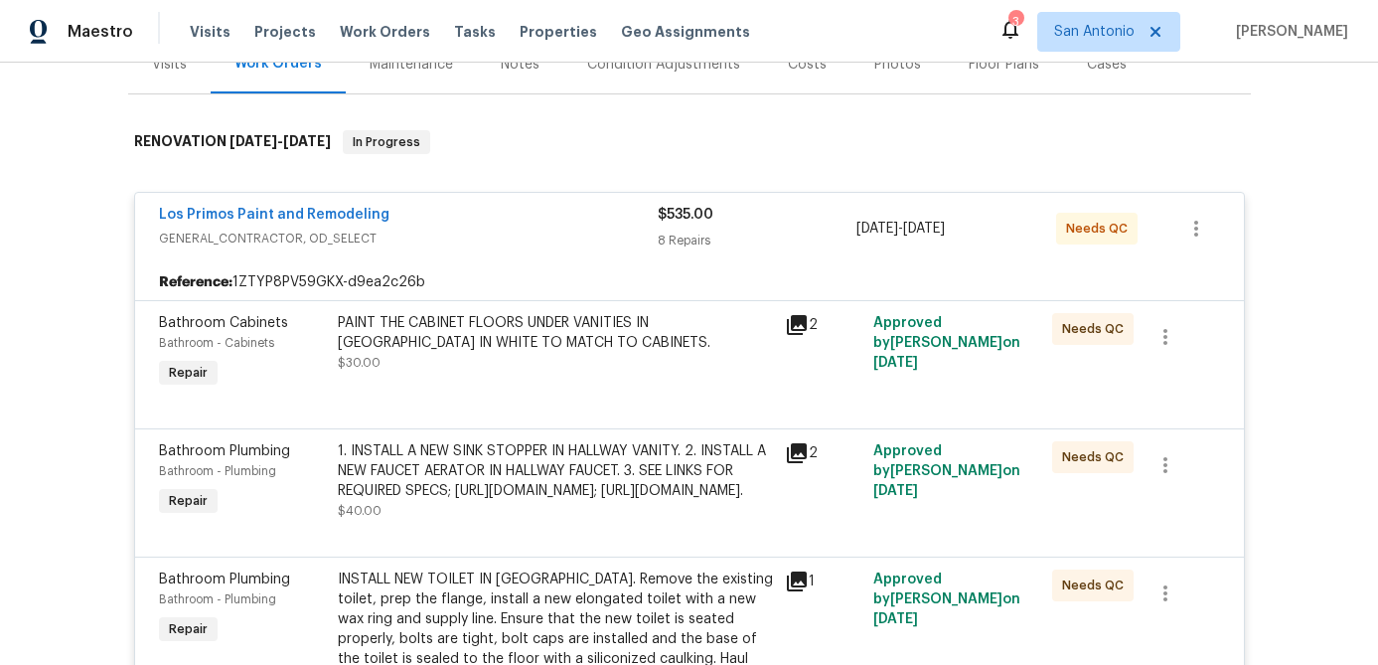
click at [569, 376] on div "PAINT THE CABINET FLOORS UNDER VANITIES IN MBA & HALLWAY BATHROOM IN WHITE TO M…" at bounding box center [555, 352] width 447 height 91
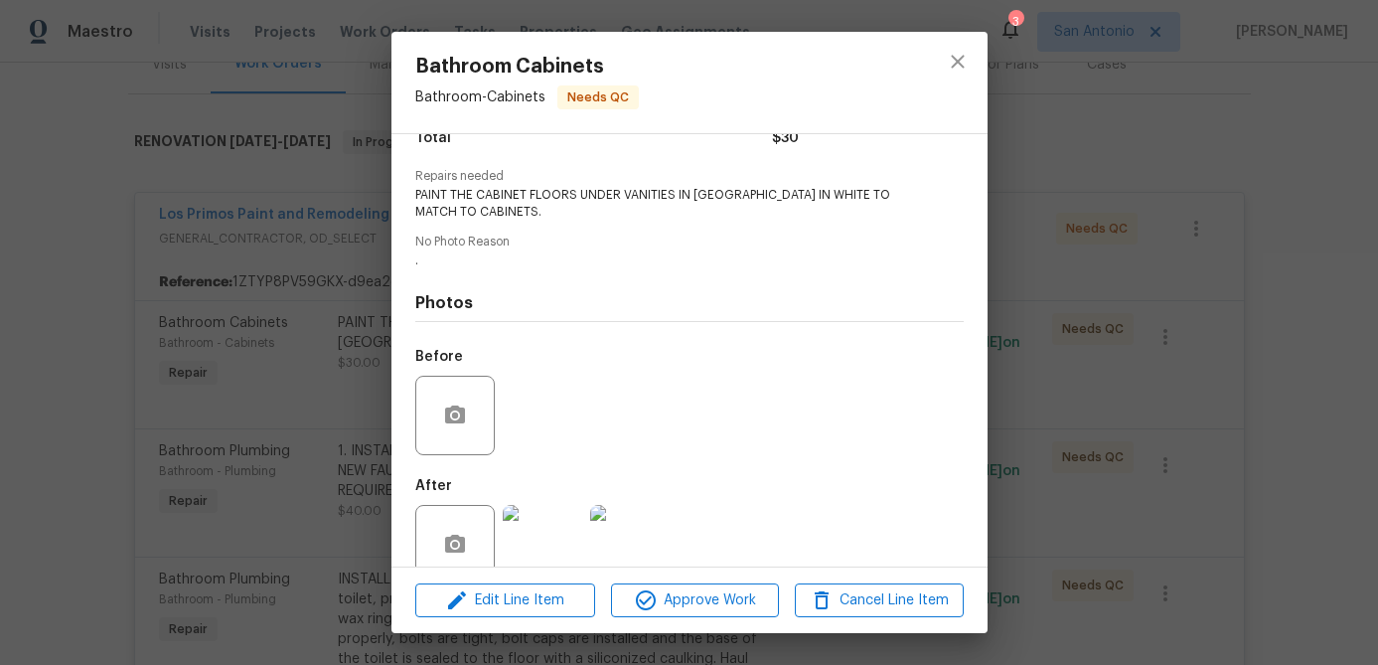
scroll to position [217, 0]
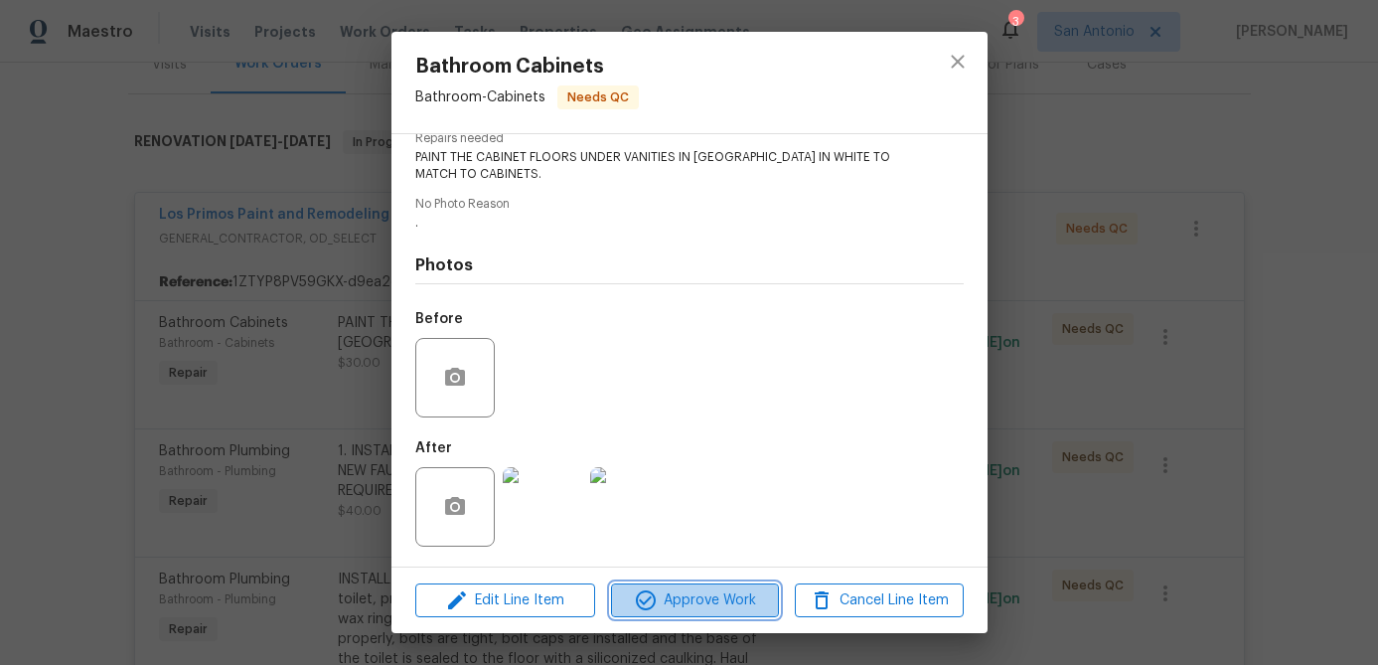
click at [669, 590] on span "Approve Work" at bounding box center [695, 600] width 156 height 25
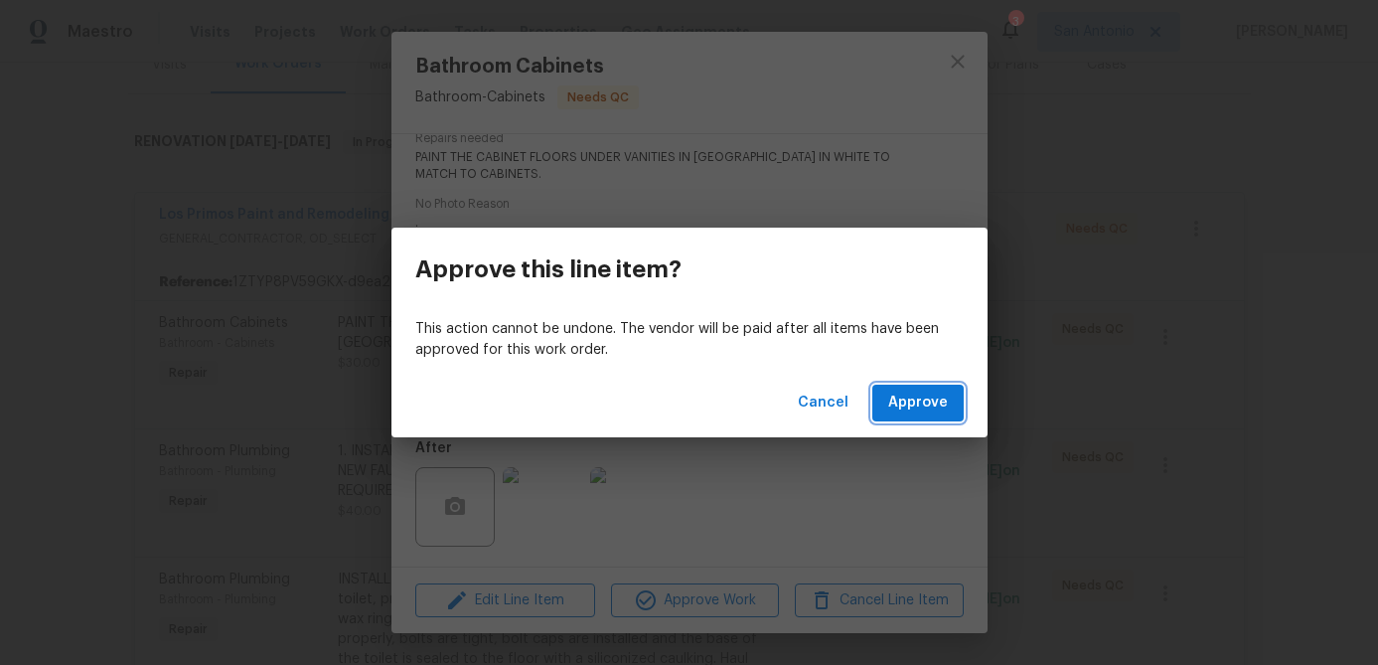
click at [926, 398] on span "Approve" at bounding box center [918, 402] width 60 height 25
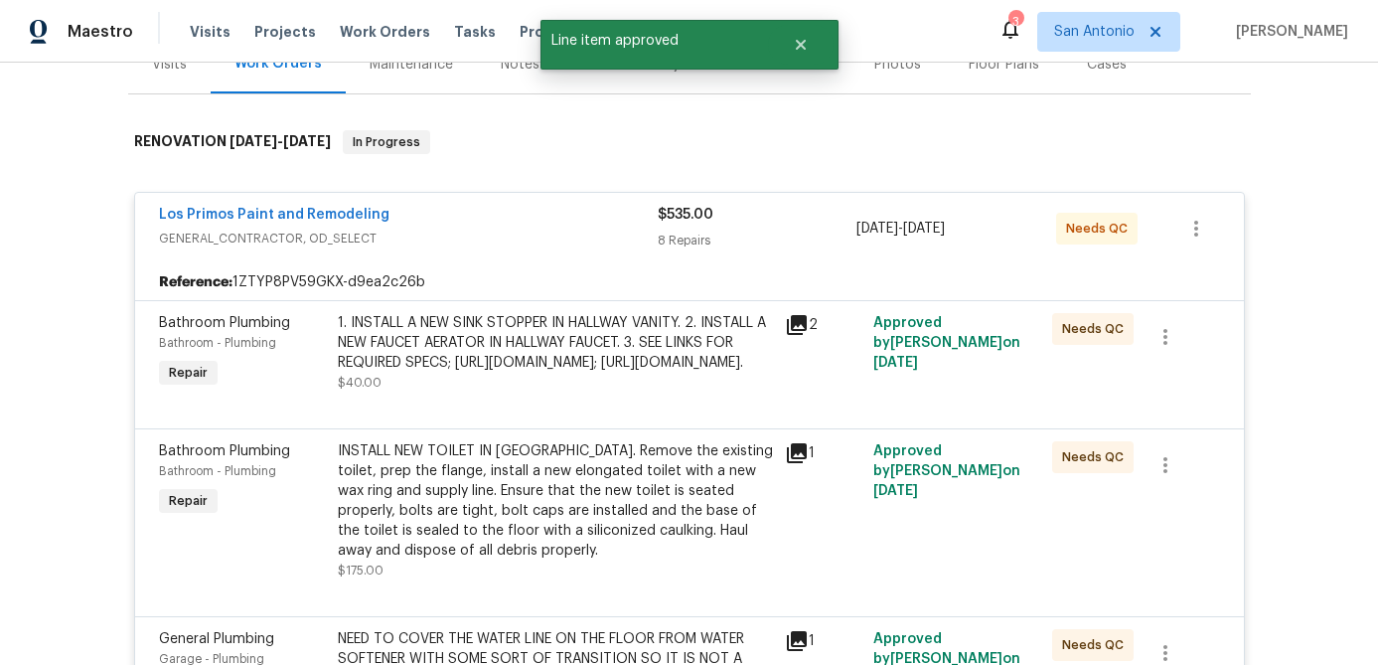
click at [602, 356] on div "1. INSTALL A NEW SINK STOPPER IN HALLWAY VANITY. 2. INSTALL A NEW FAUCET AERATO…" at bounding box center [555, 343] width 435 height 60
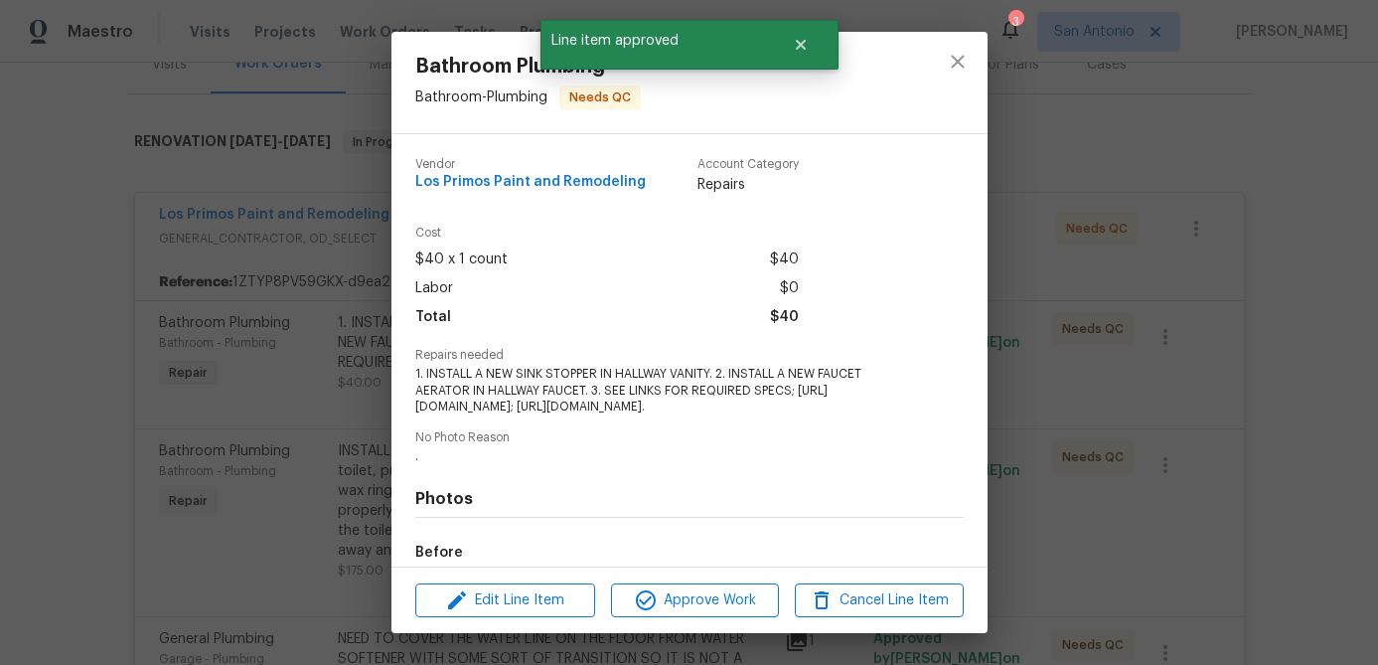
scroll to position [283, 0]
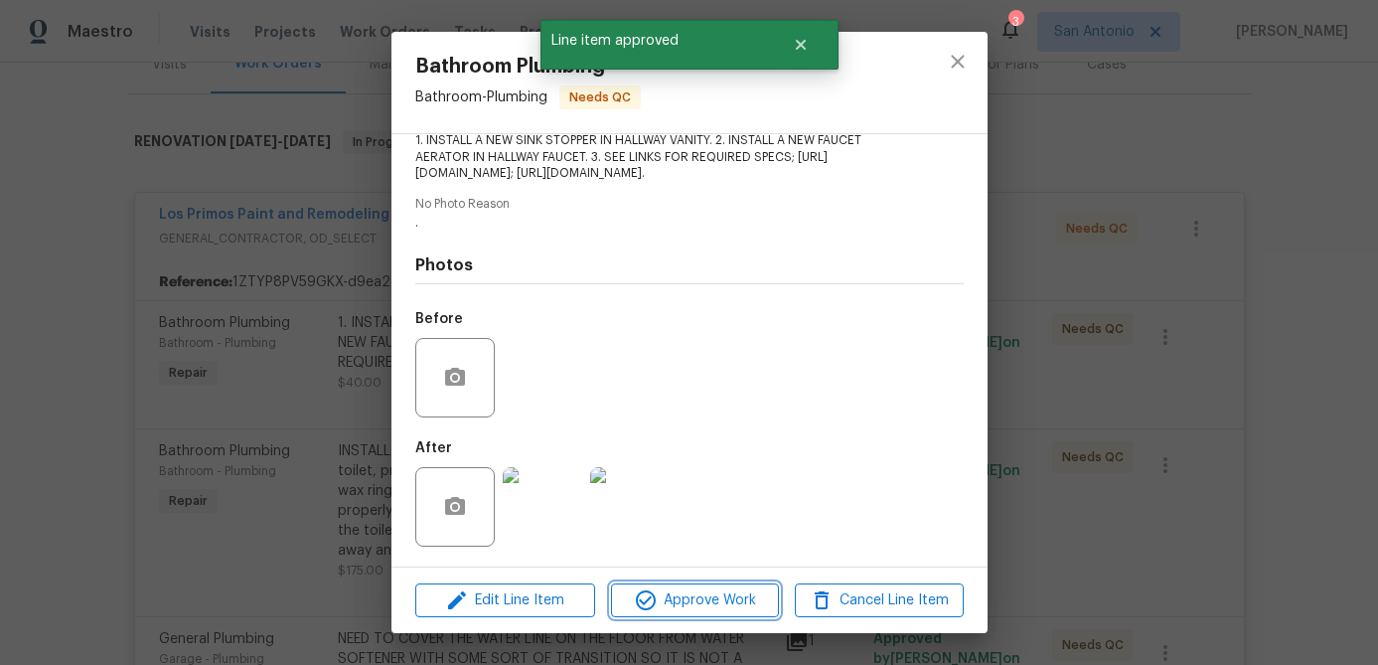
click at [686, 589] on span "Approve Work" at bounding box center [695, 600] width 156 height 25
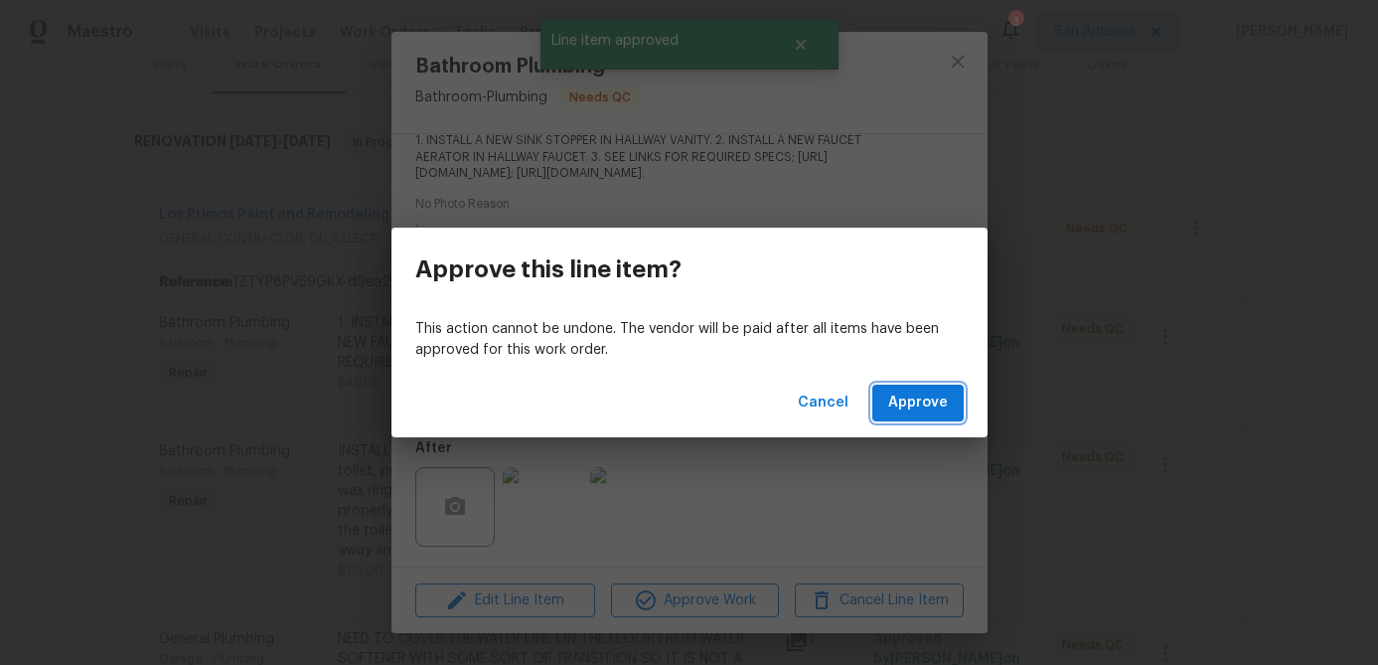
click at [910, 415] on button "Approve" at bounding box center [917, 402] width 91 height 37
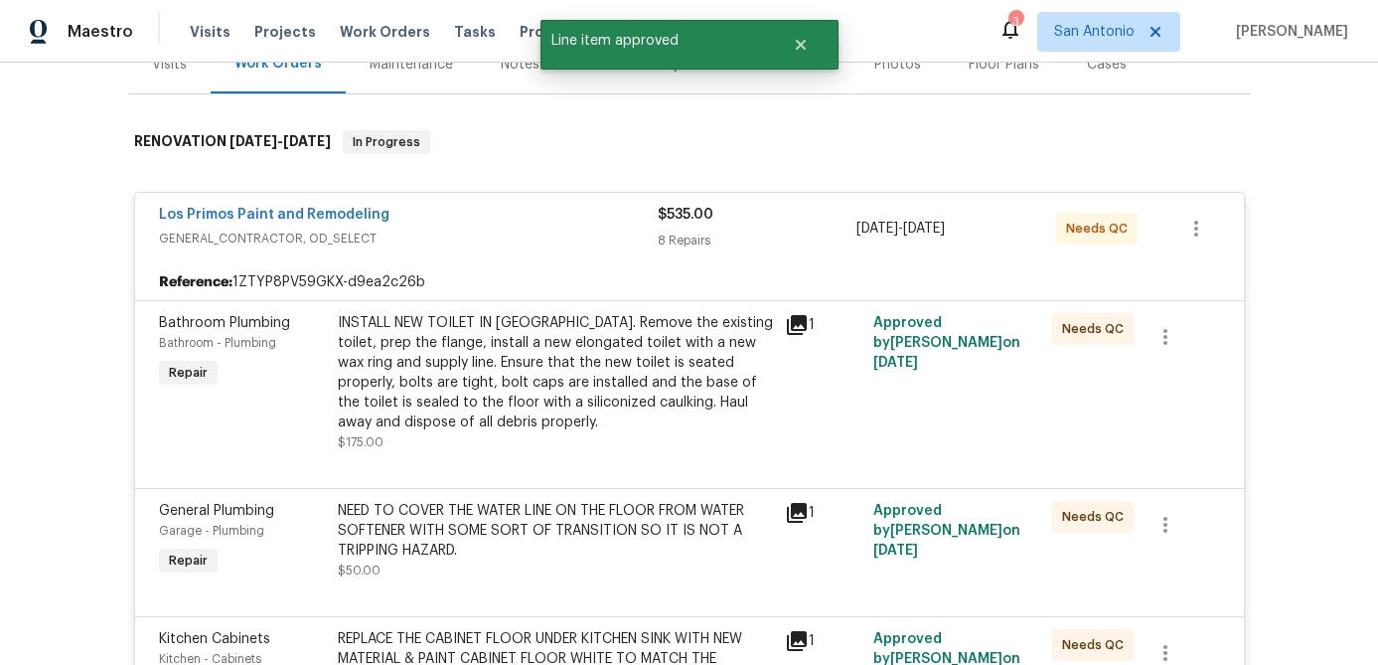
click at [612, 413] on div "INSTALL NEW TOILET IN HALLWAY BATHROOM. Remove the existing toilet, prep the fl…" at bounding box center [555, 372] width 435 height 119
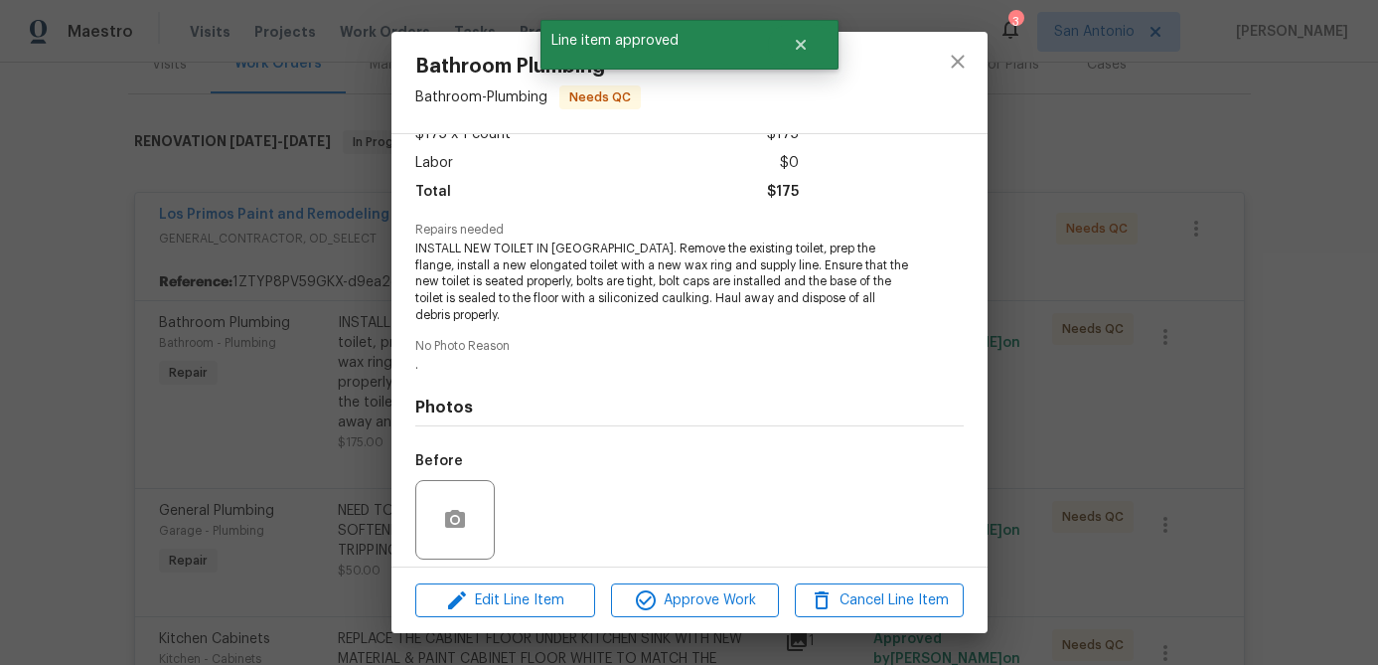
scroll to position [266, 0]
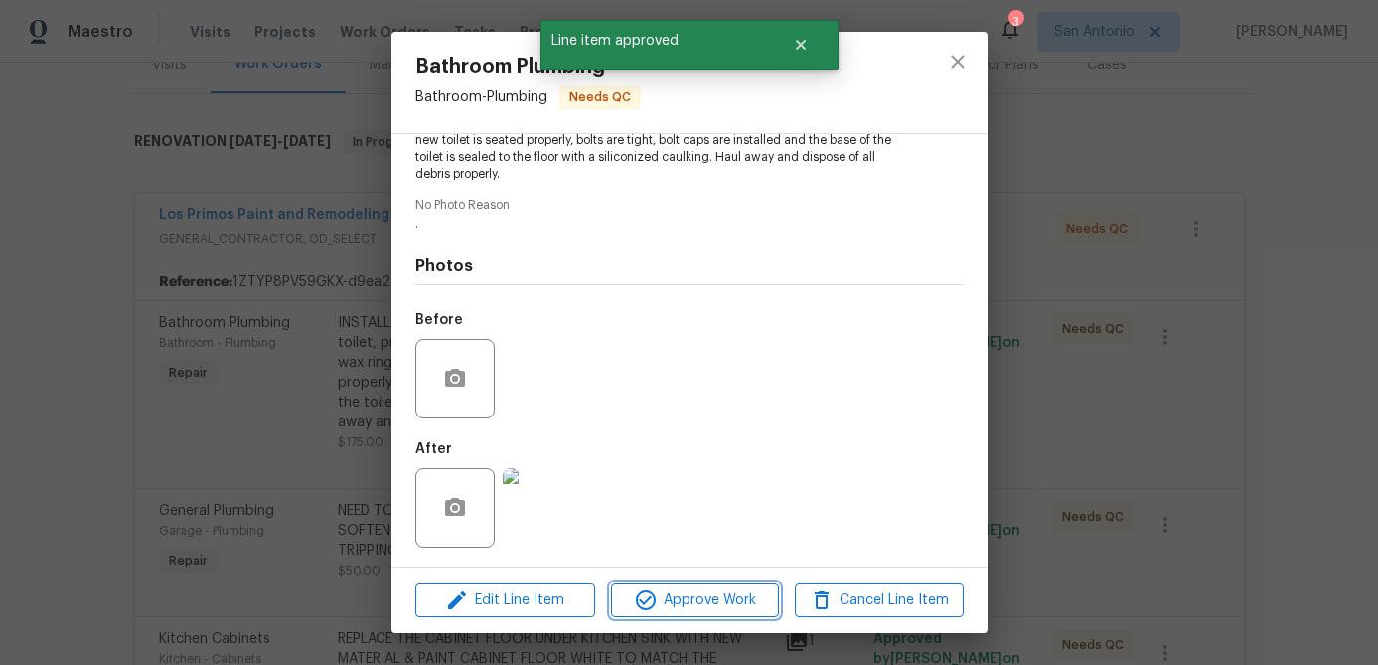
click at [665, 594] on span "Approve Work" at bounding box center [695, 600] width 156 height 25
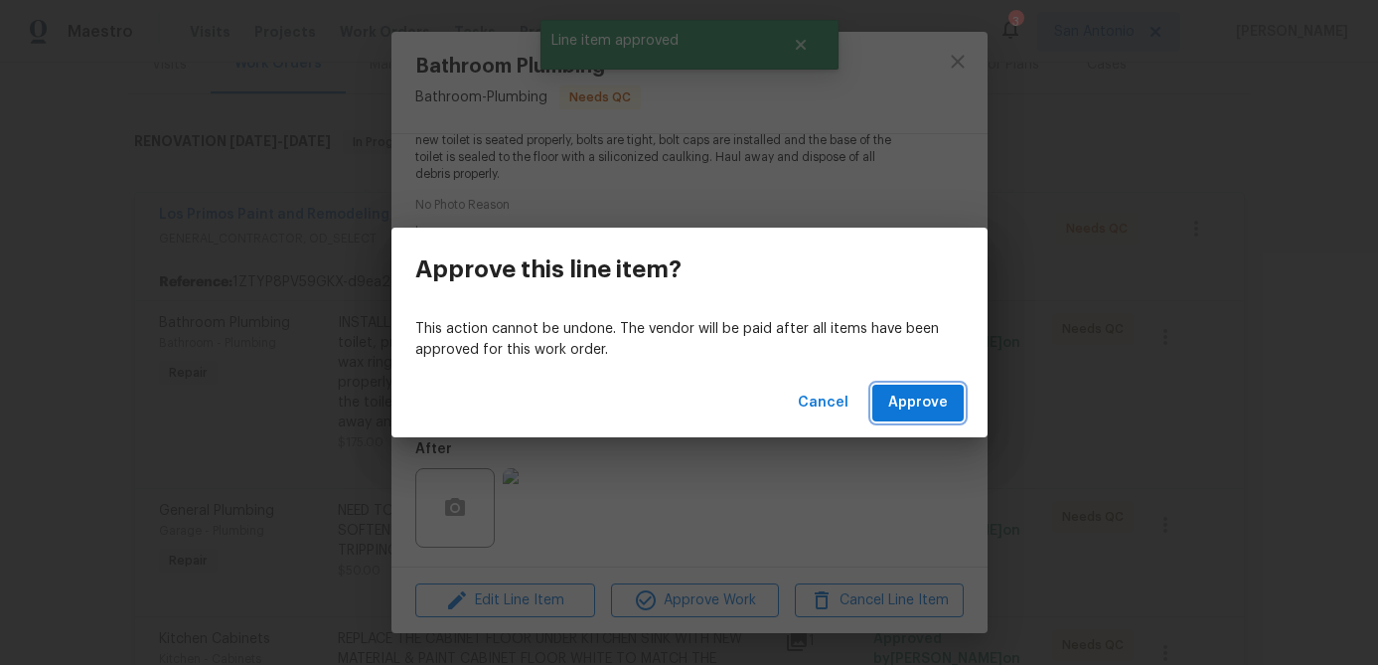
click at [916, 395] on span "Approve" at bounding box center [918, 402] width 60 height 25
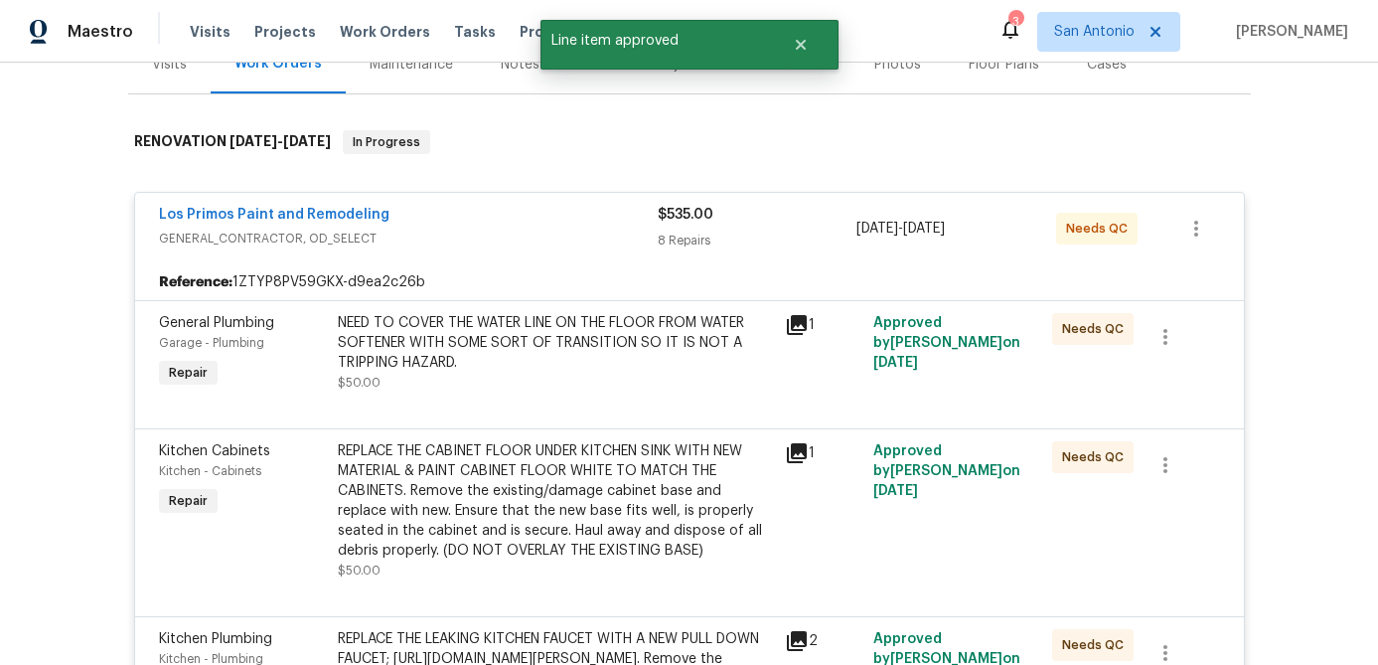
click at [577, 371] on div "NEED TO COVER THE WATER LINE ON THE FLOOR FROM WATER SOFTENER WITH SOME SORT OF…" at bounding box center [555, 352] width 435 height 79
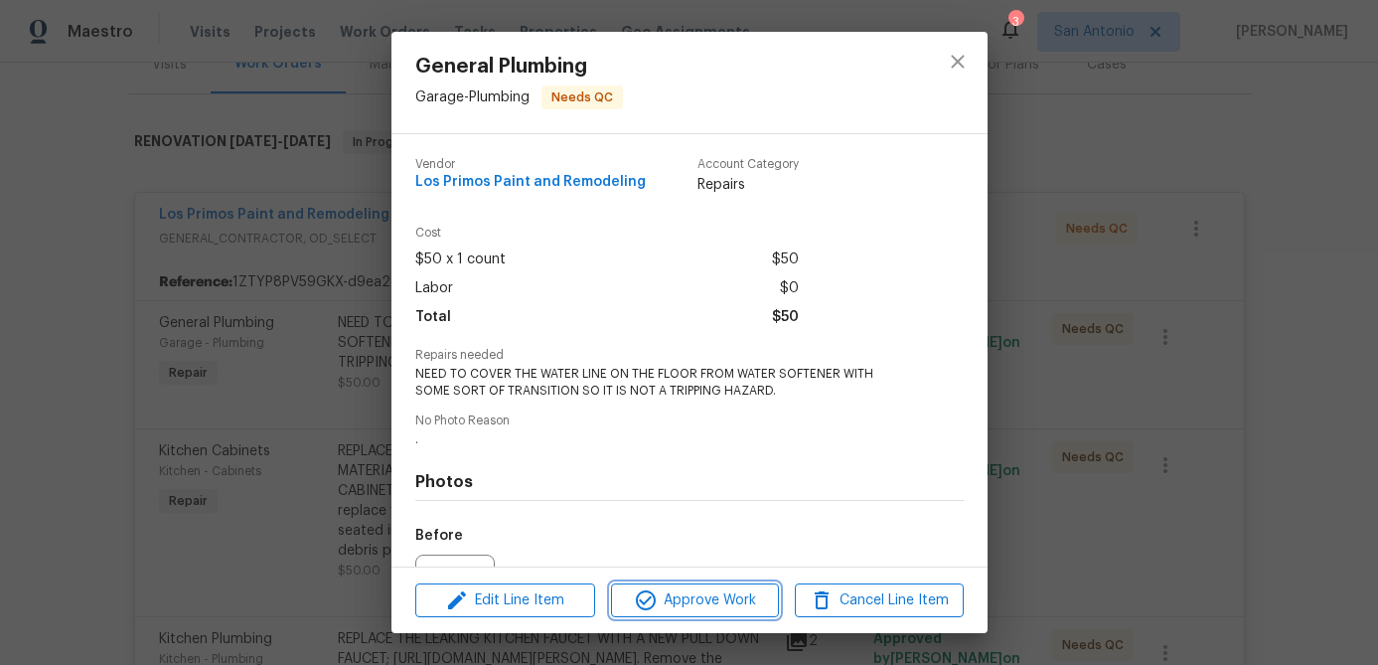
click at [715, 605] on span "Approve Work" at bounding box center [695, 600] width 156 height 25
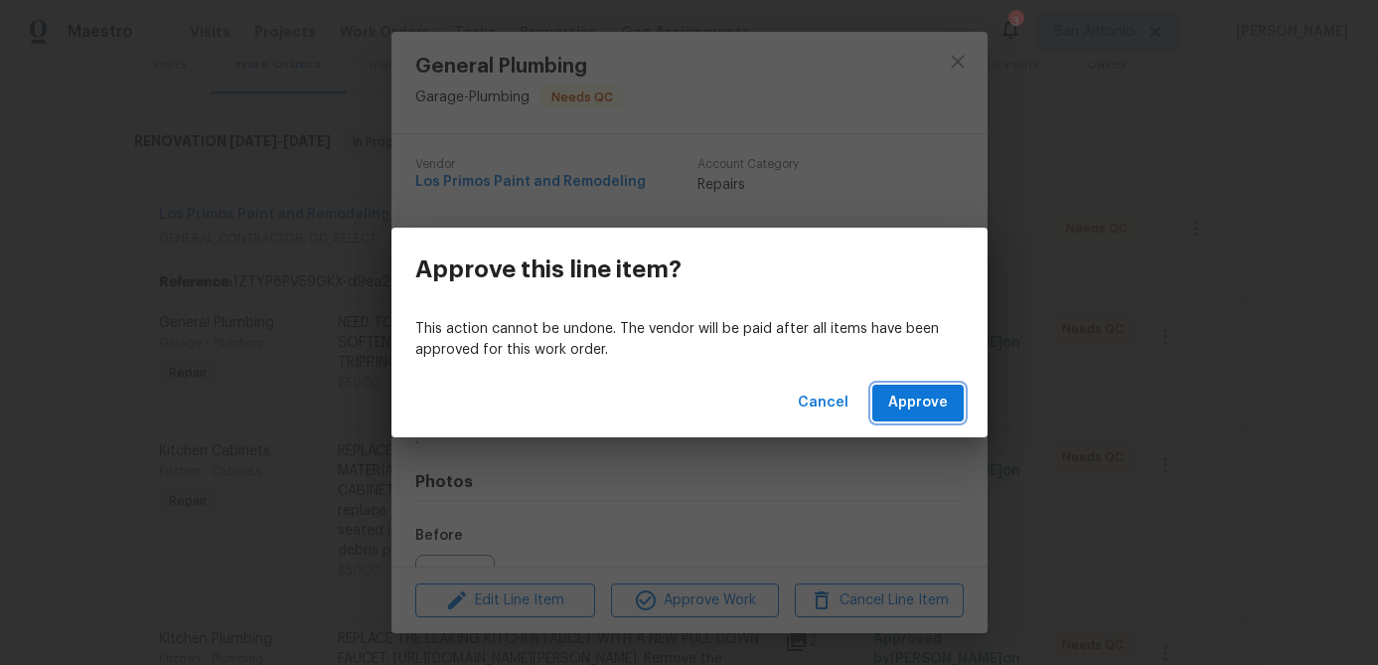
click at [914, 389] on button "Approve" at bounding box center [917, 402] width 91 height 37
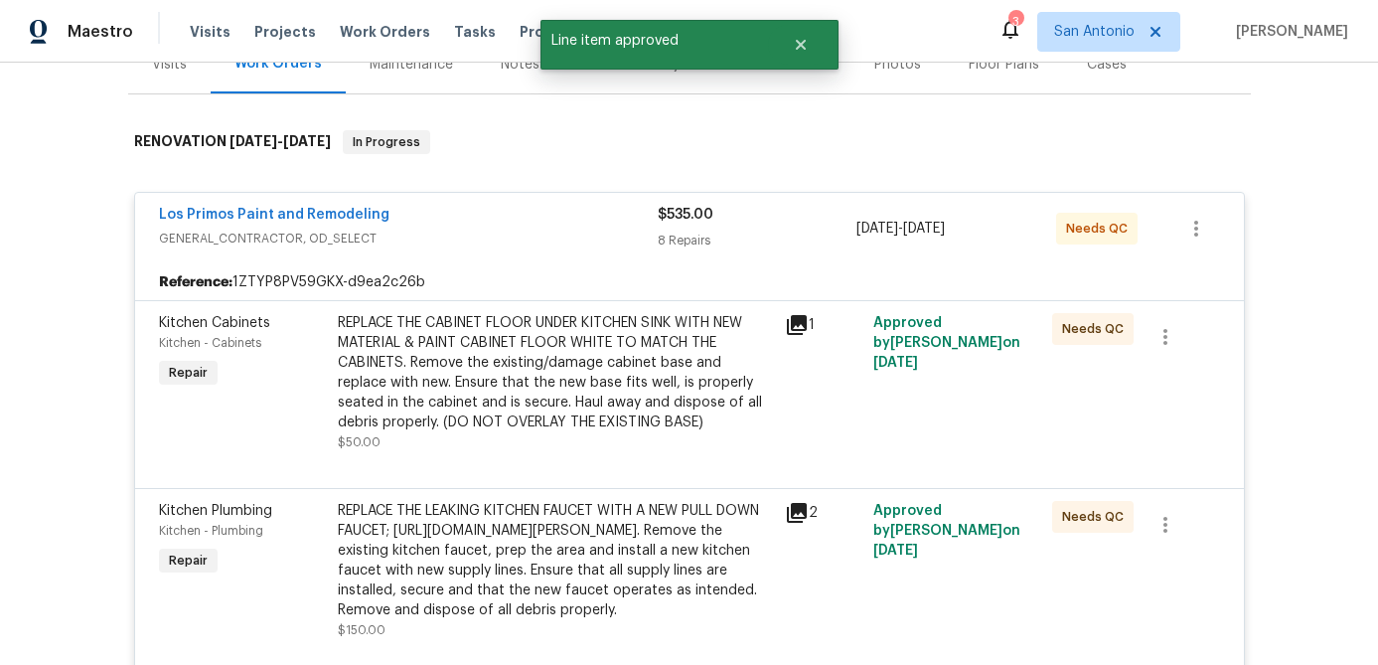
click at [578, 344] on div "REPLACE THE CABINET FLOOR UNDER KITCHEN SINK WITH NEW MATERIAL & PAINT CABINET …" at bounding box center [555, 372] width 435 height 119
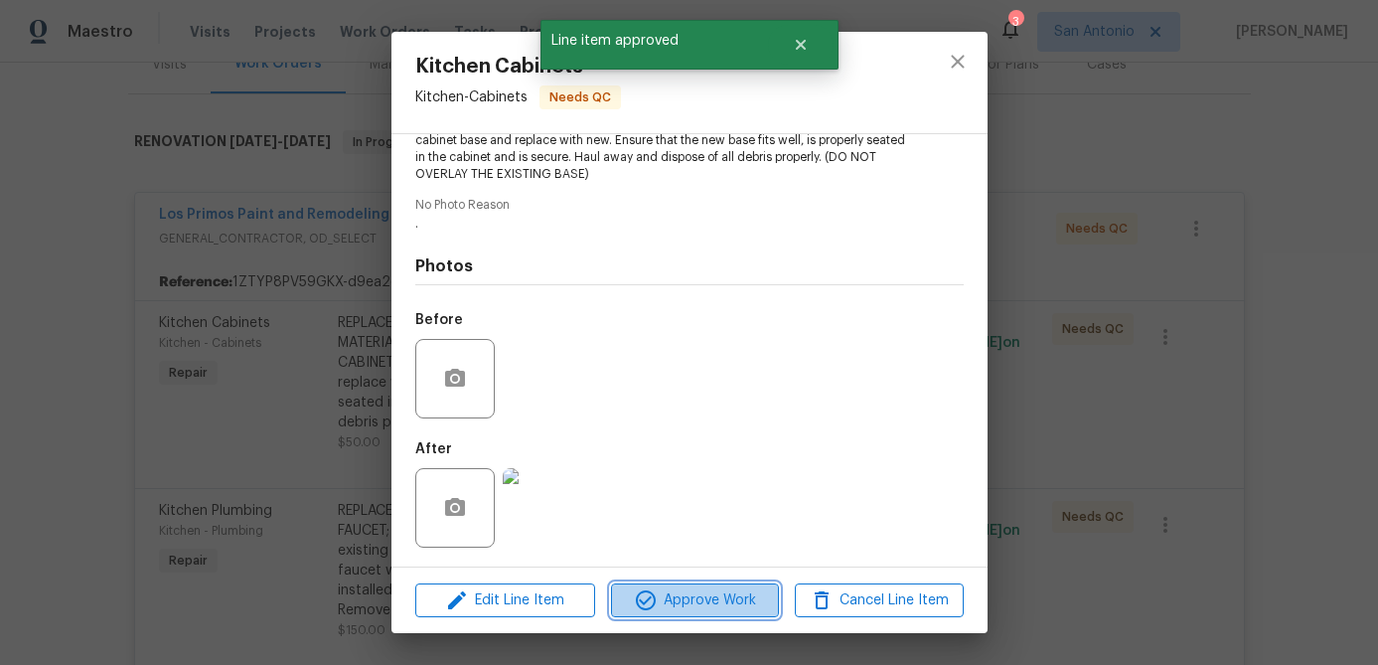
click at [673, 597] on span "Approve Work" at bounding box center [695, 600] width 156 height 25
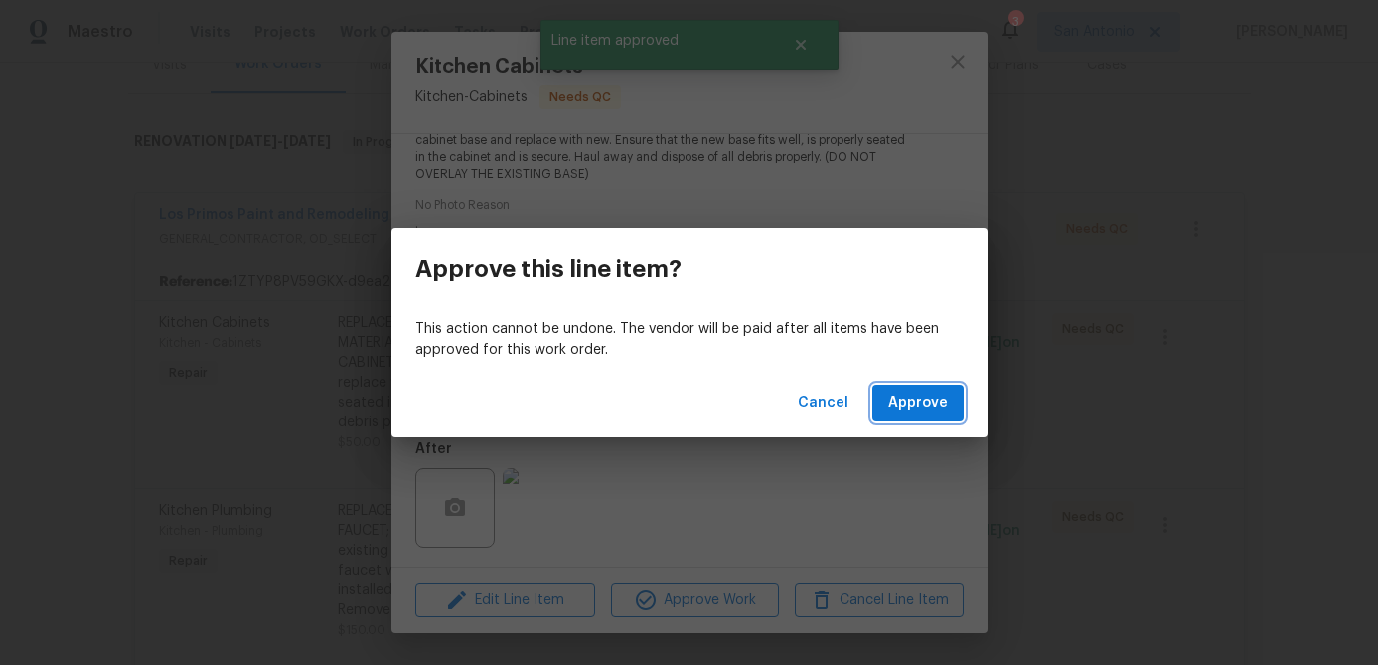
click at [922, 403] on span "Approve" at bounding box center [918, 402] width 60 height 25
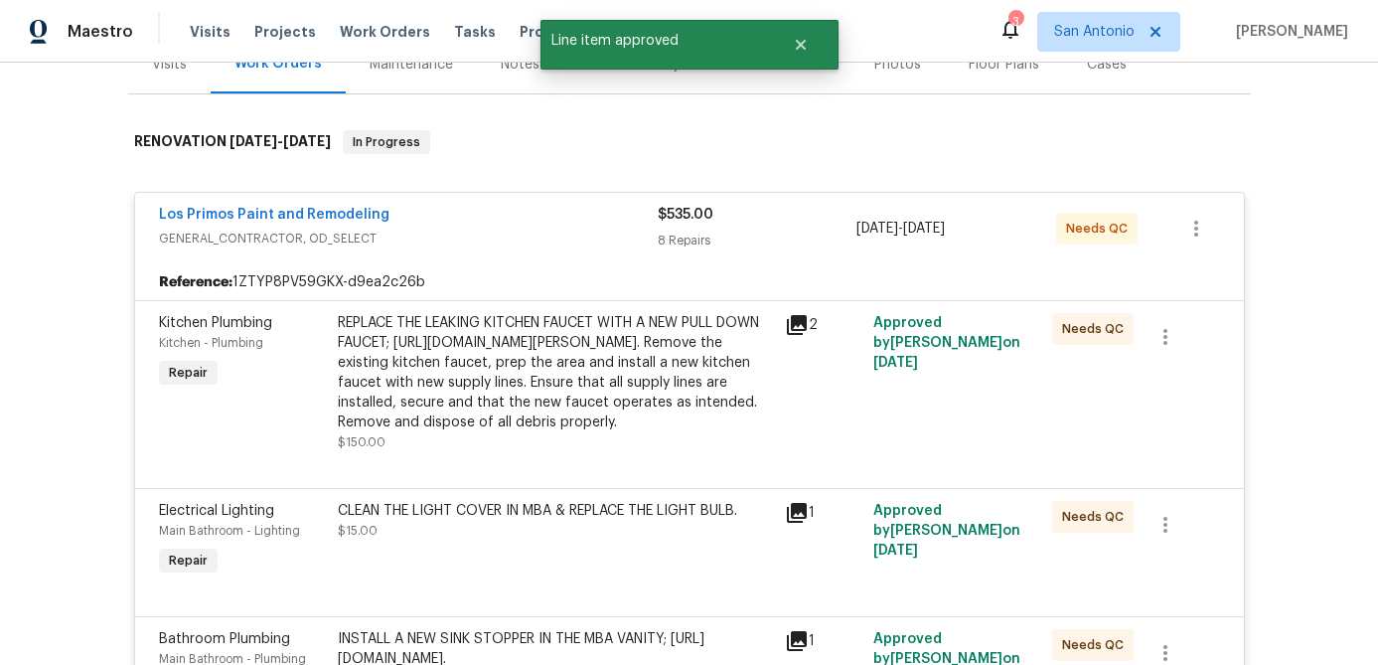
click at [540, 344] on div "REPLACE THE LEAKING KITCHEN FAUCET WITH A NEW PULL DOWN FAUCET; https://www.hom…" at bounding box center [555, 372] width 435 height 119
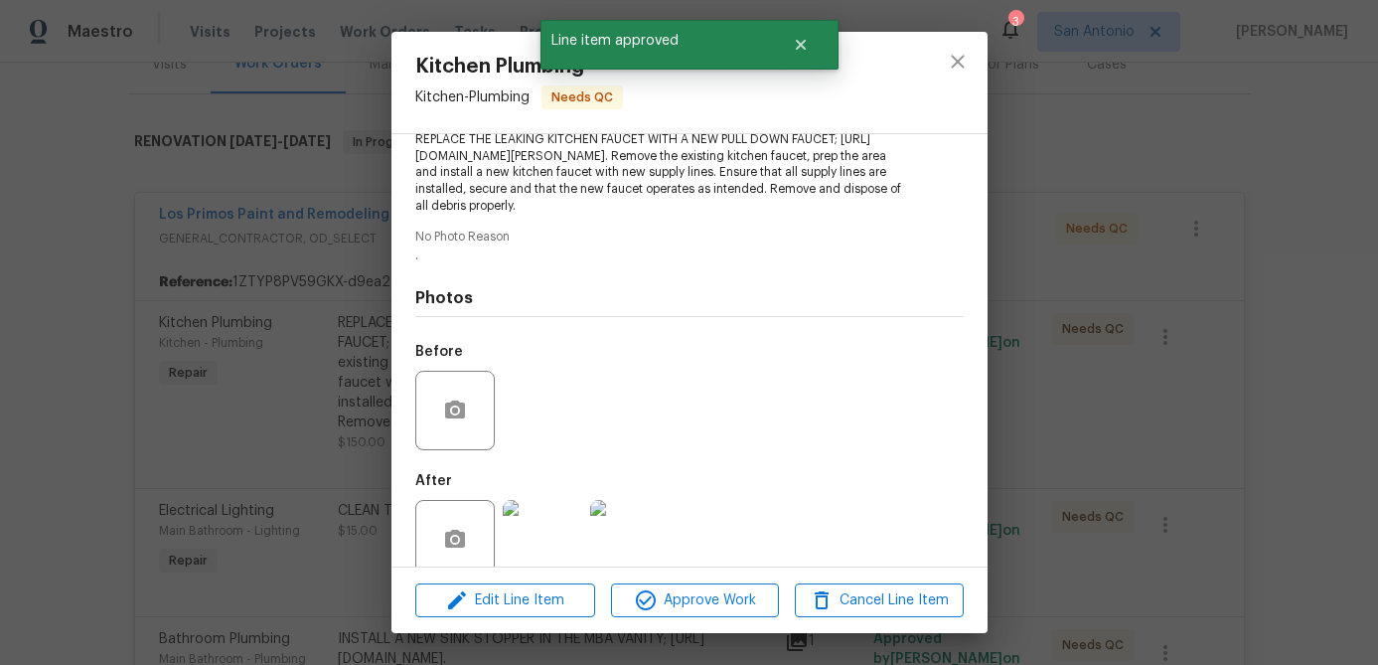
scroll to position [300, 0]
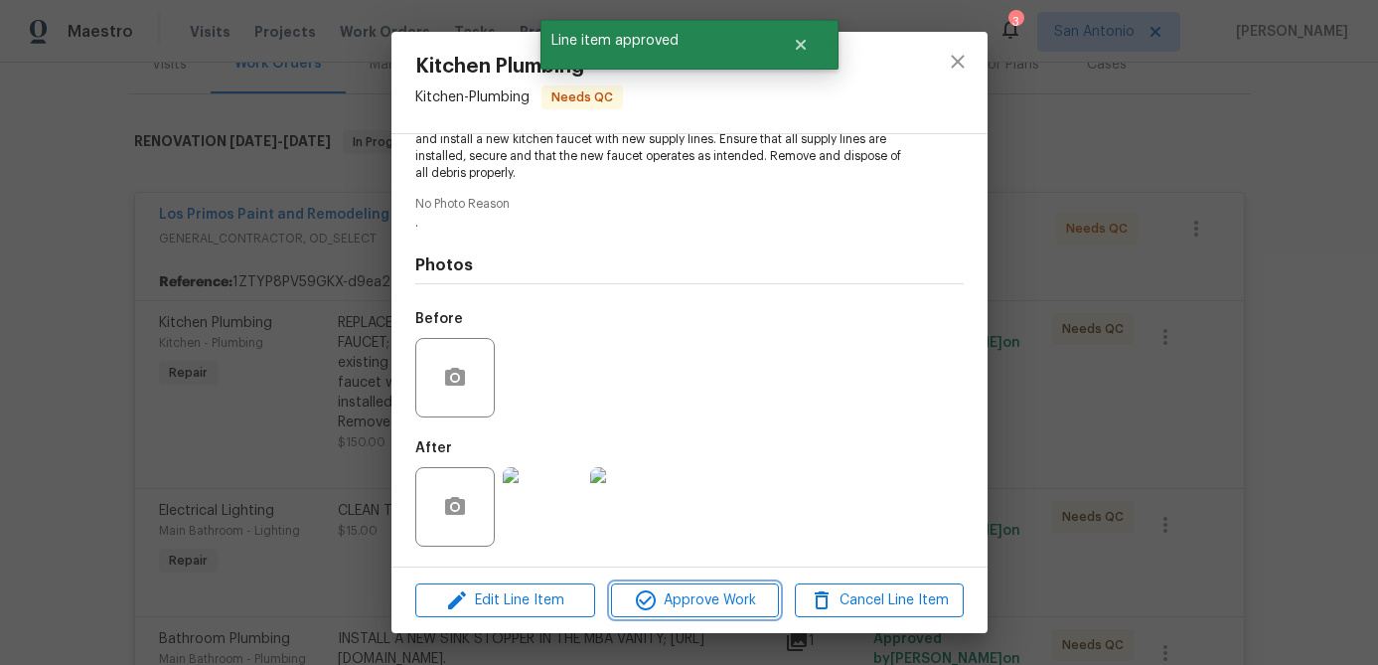
click at [726, 610] on span "Approve Work" at bounding box center [695, 600] width 156 height 25
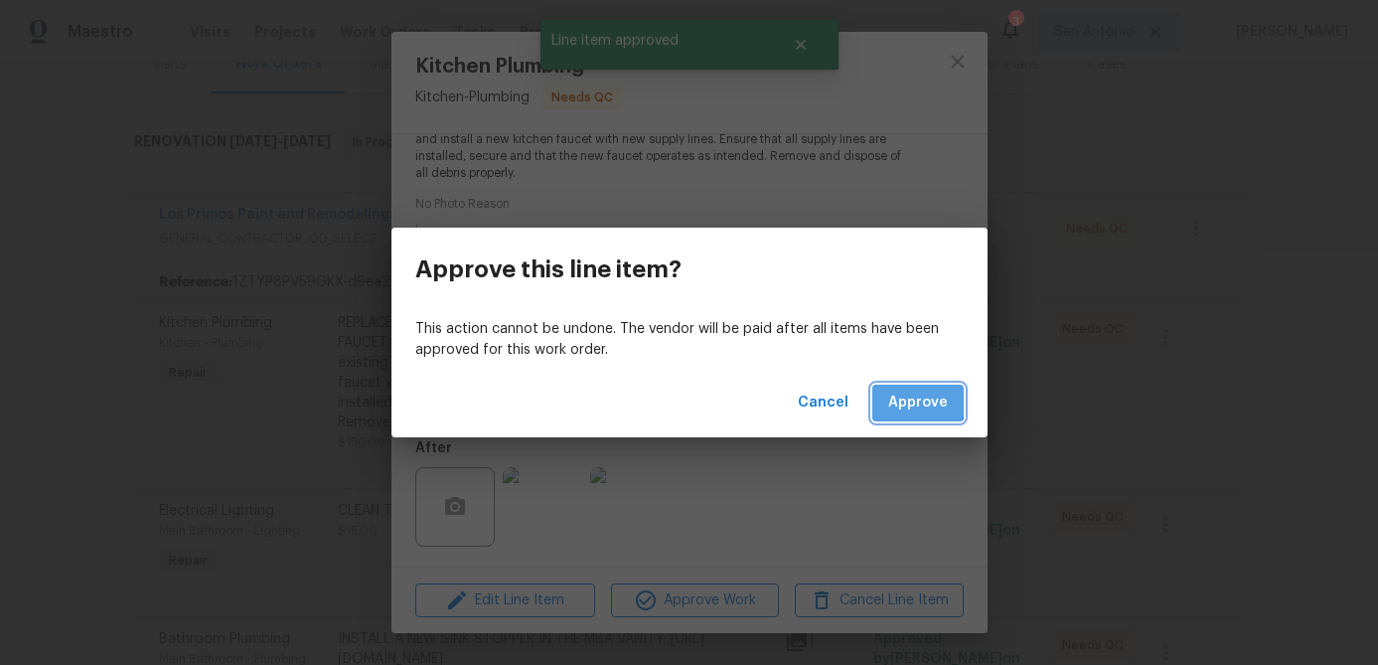
click at [911, 399] on span "Approve" at bounding box center [918, 402] width 60 height 25
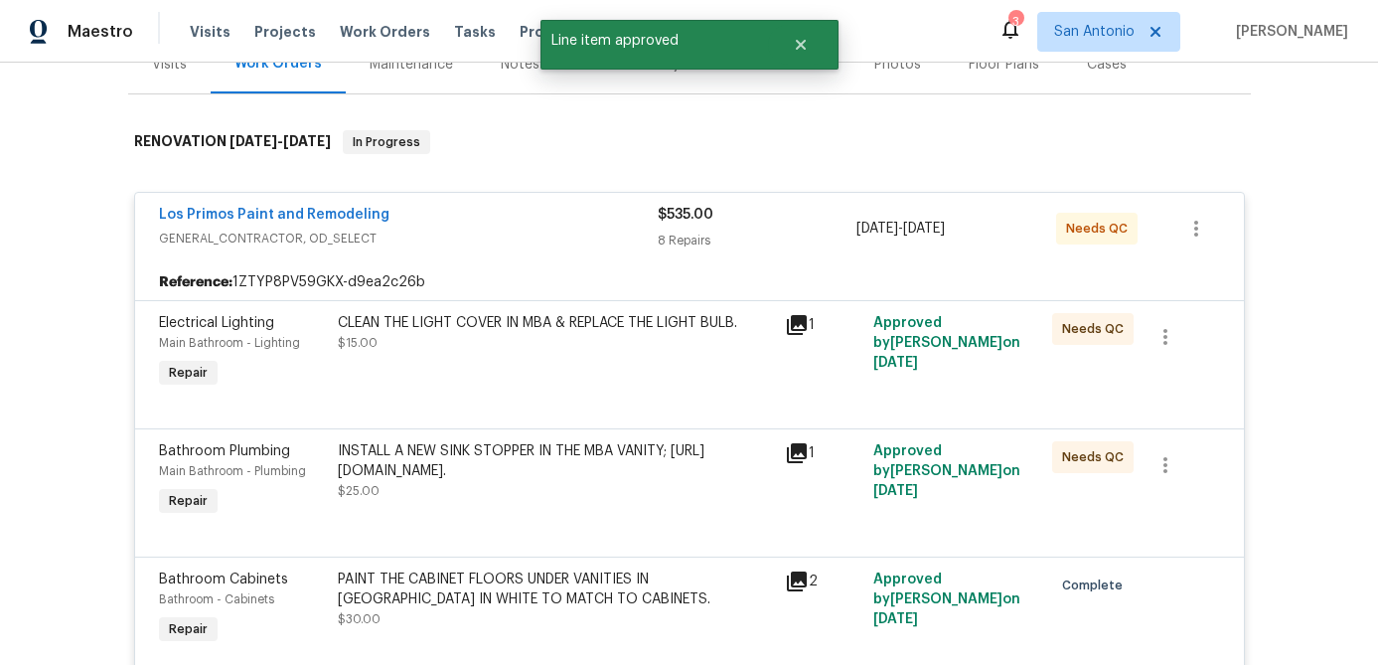
click at [524, 352] on div "CLEAN THE LIGHT COVER IN MBA & REPLACE THE LIGHT BULB. $15.00" at bounding box center [555, 333] width 435 height 40
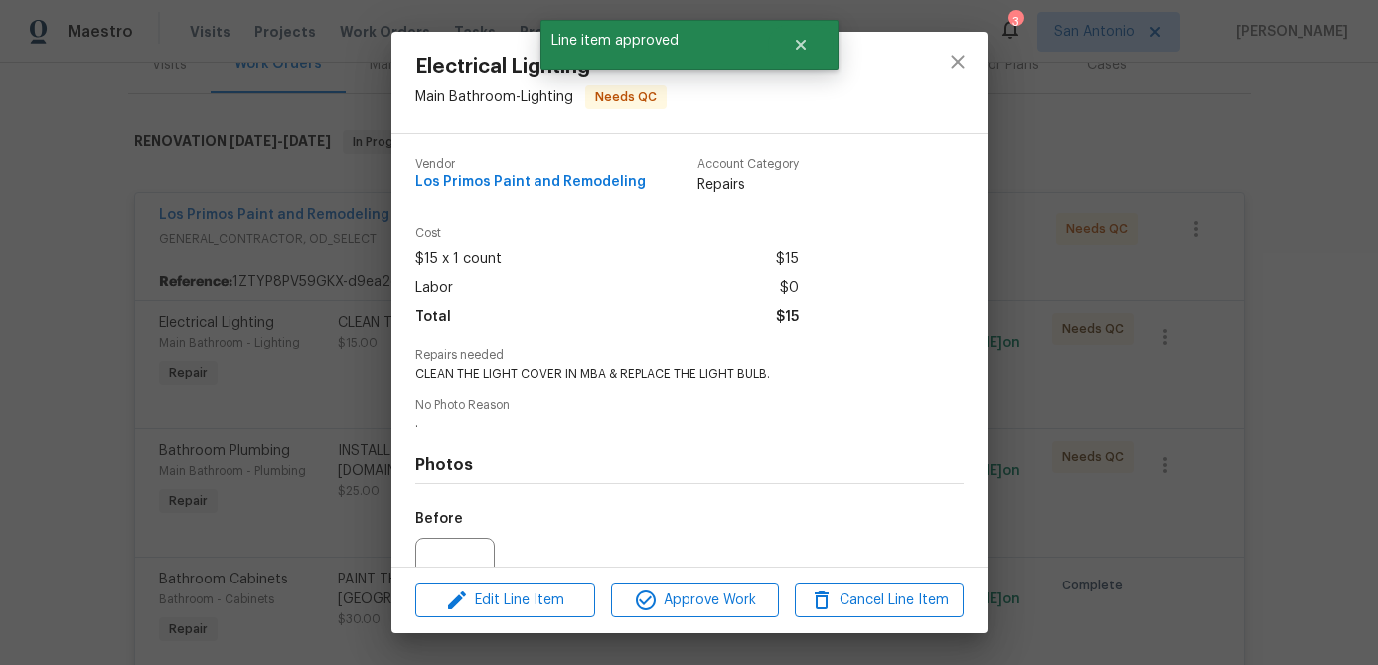
scroll to position [200, 0]
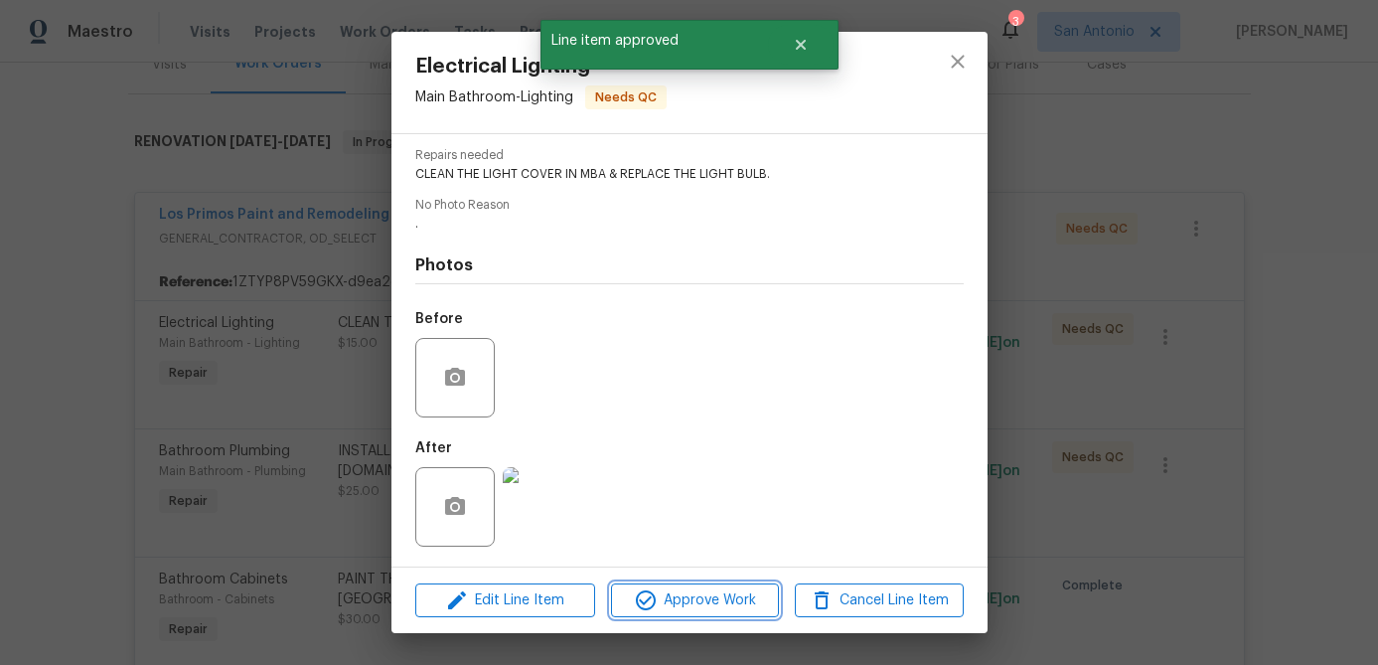
click at [705, 605] on span "Approve Work" at bounding box center [695, 600] width 156 height 25
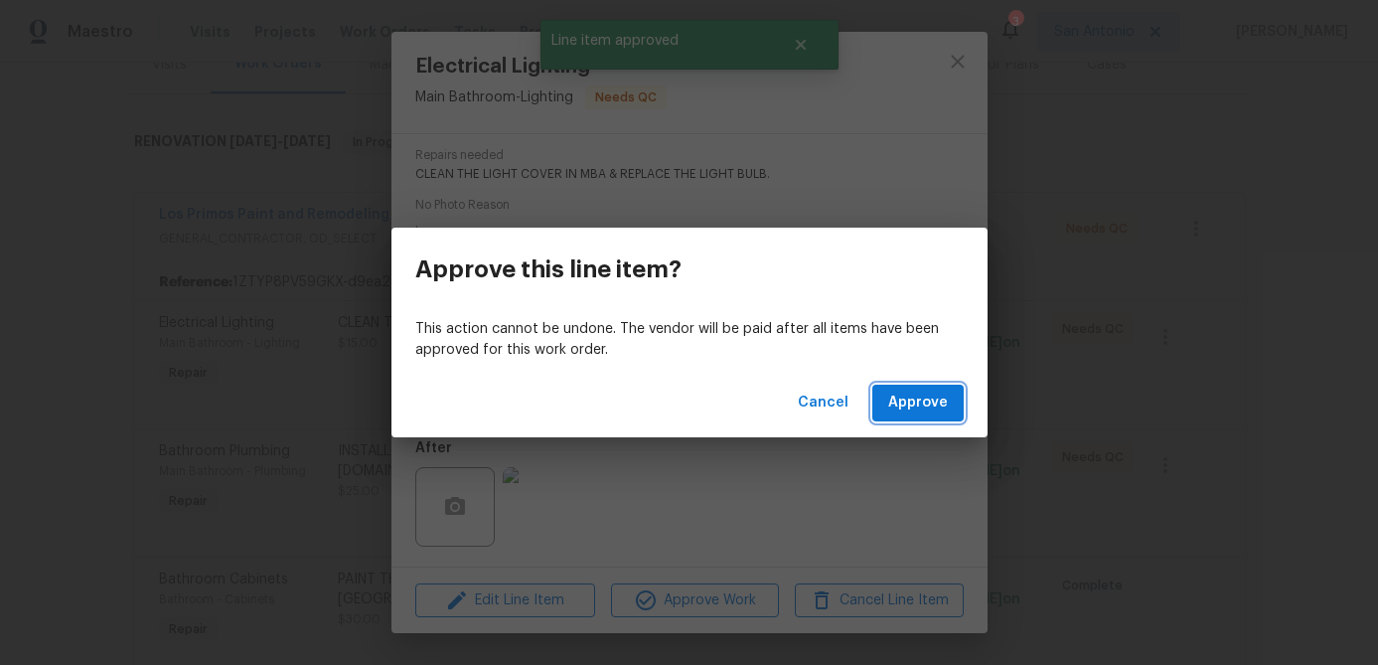
click at [906, 392] on span "Approve" at bounding box center [918, 402] width 60 height 25
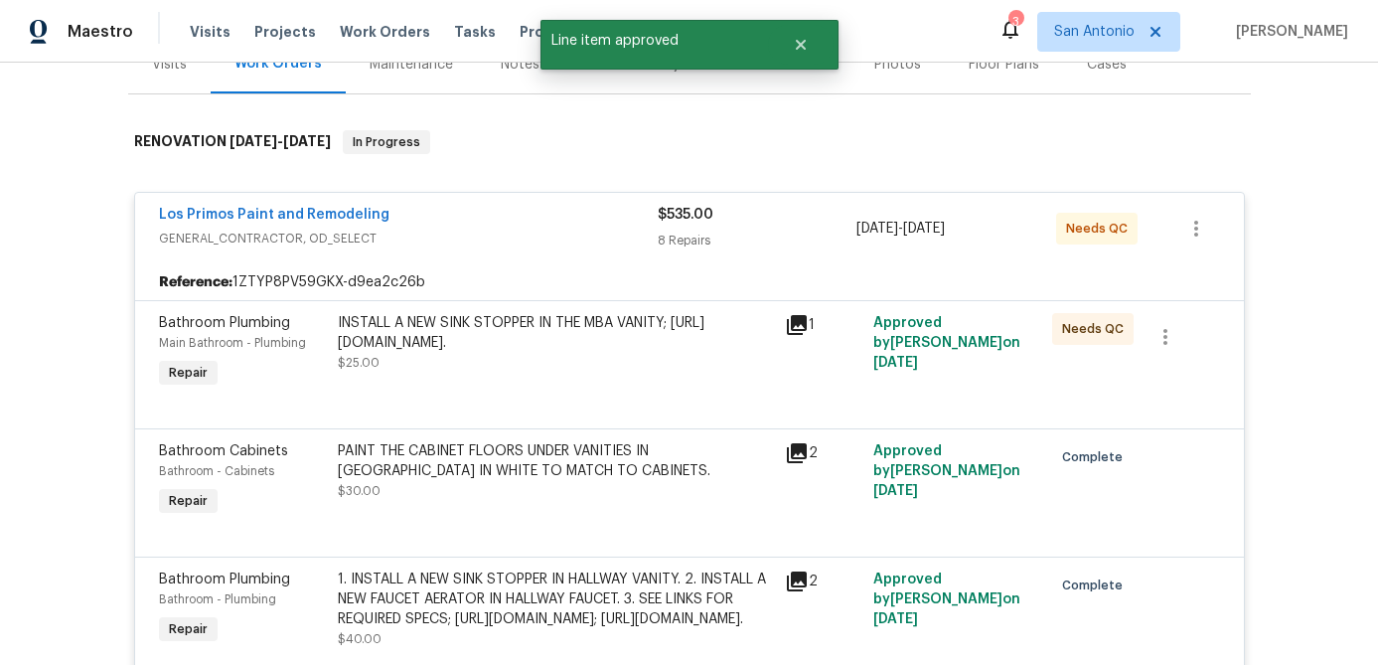
click at [553, 342] on div "INSTALL A NEW SINK STOPPER IN THE MBA VANITY; https://www.homedepot.com/p/PF-Wa…" at bounding box center [555, 333] width 435 height 40
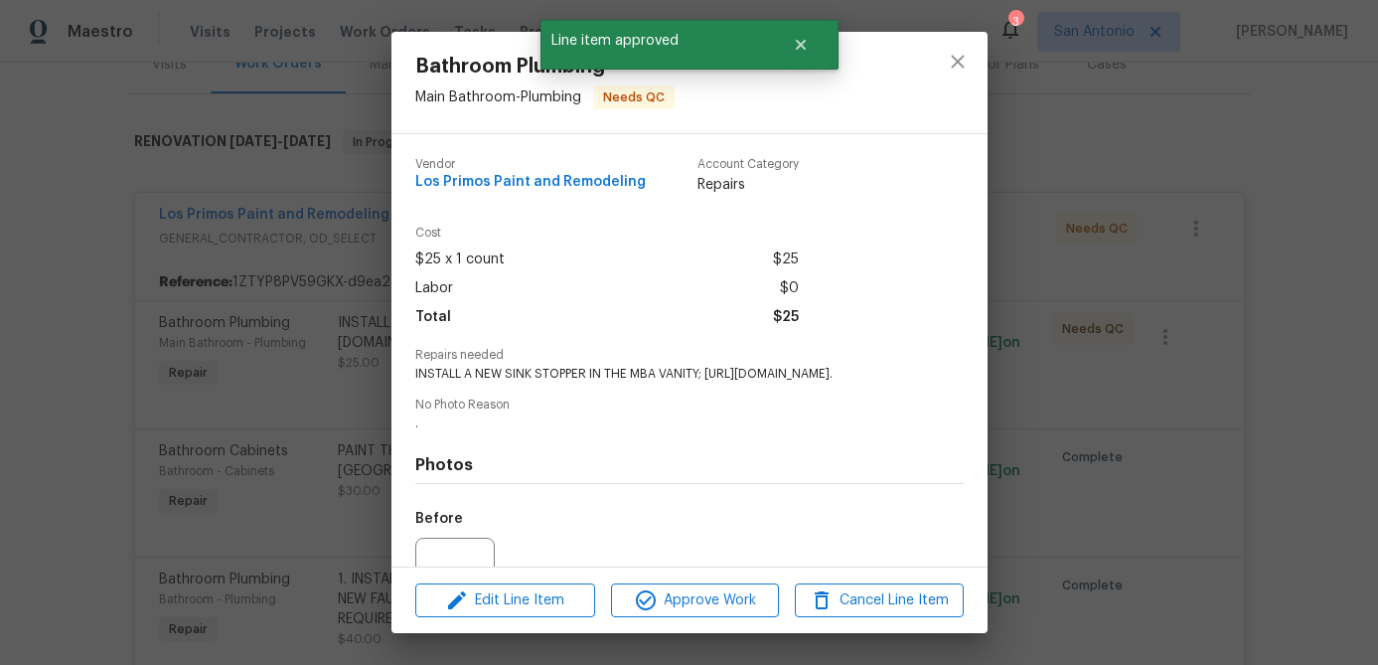
scroll to position [233, 0]
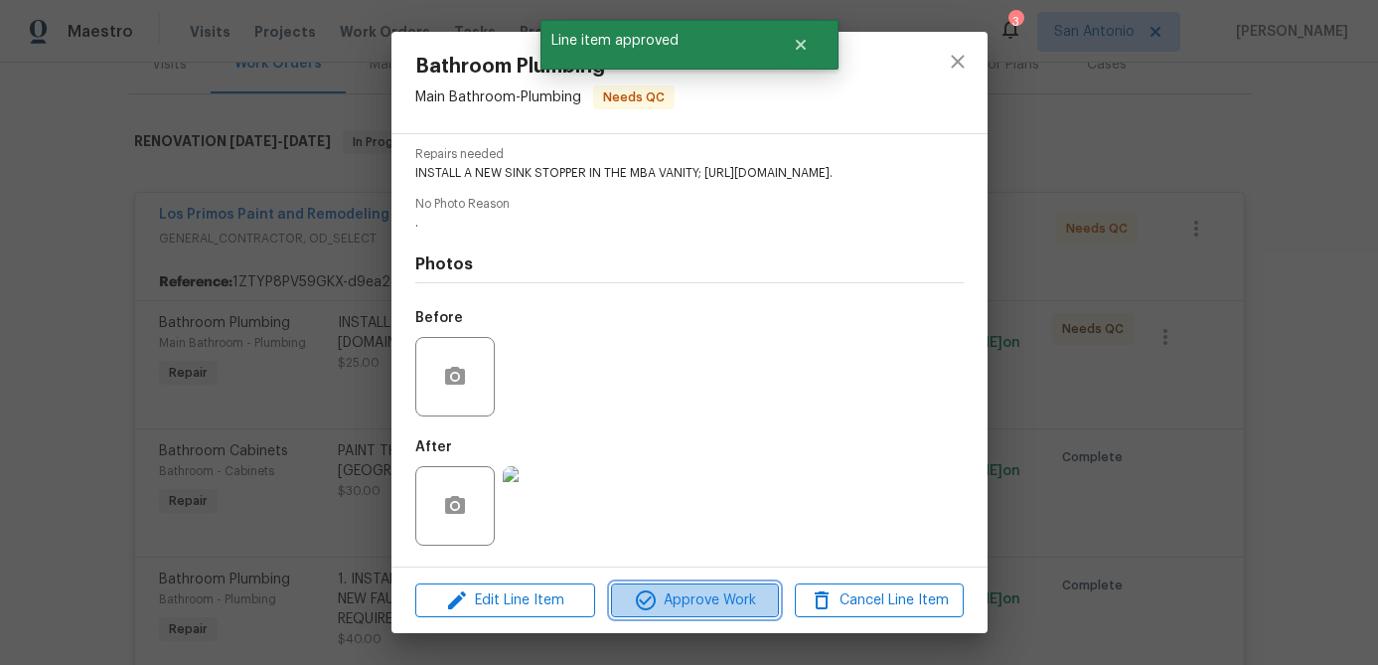
click at [710, 599] on span "Approve Work" at bounding box center [695, 600] width 156 height 25
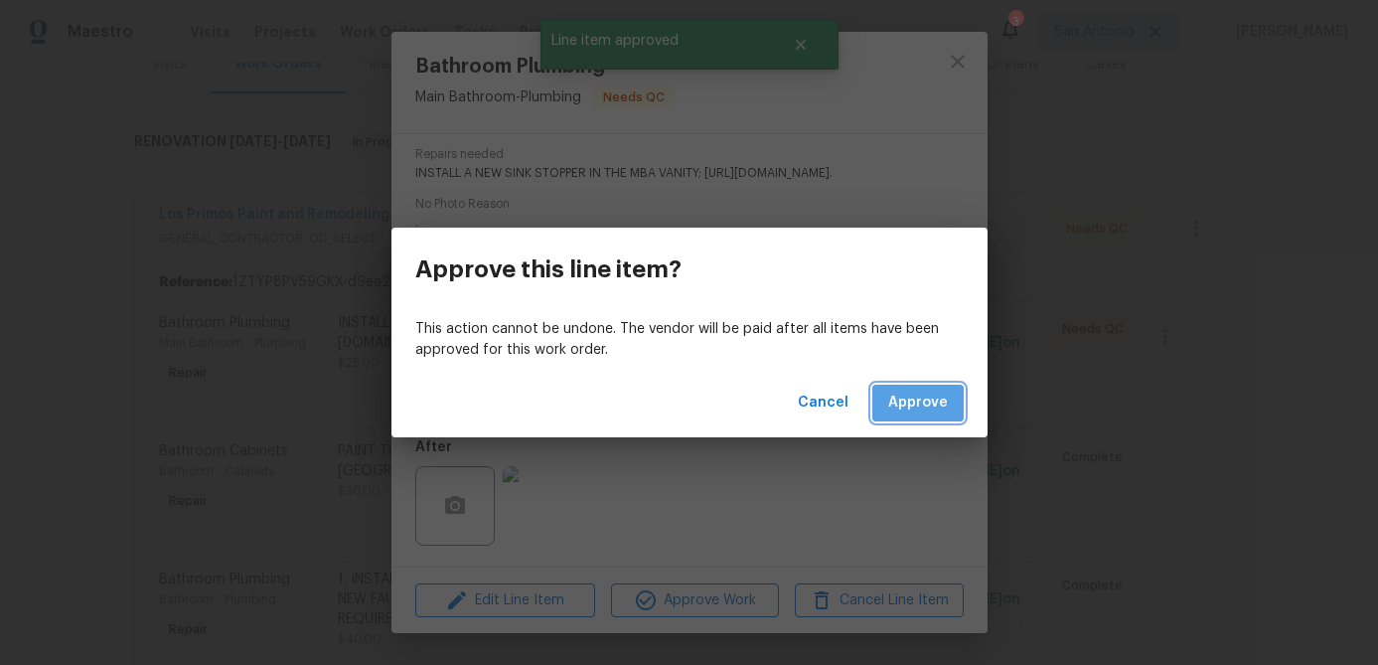
click at [922, 408] on span "Approve" at bounding box center [918, 402] width 60 height 25
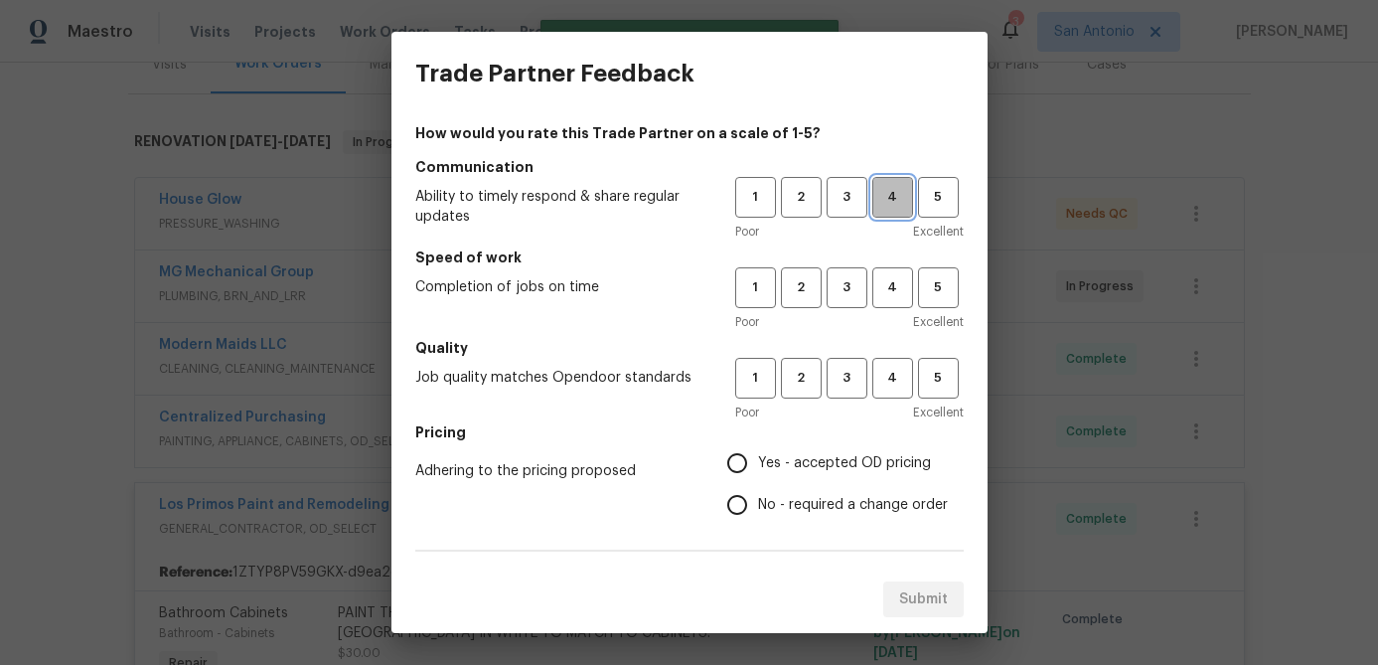
click at [891, 206] on span "4" at bounding box center [892, 197] width 37 height 23
click at [933, 290] on span "5" at bounding box center [938, 287] width 37 height 23
click at [943, 363] on button "5" at bounding box center [938, 378] width 41 height 41
click at [735, 458] on input "Yes - accepted OD pricing" at bounding box center [737, 463] width 42 height 42
radio input "true"
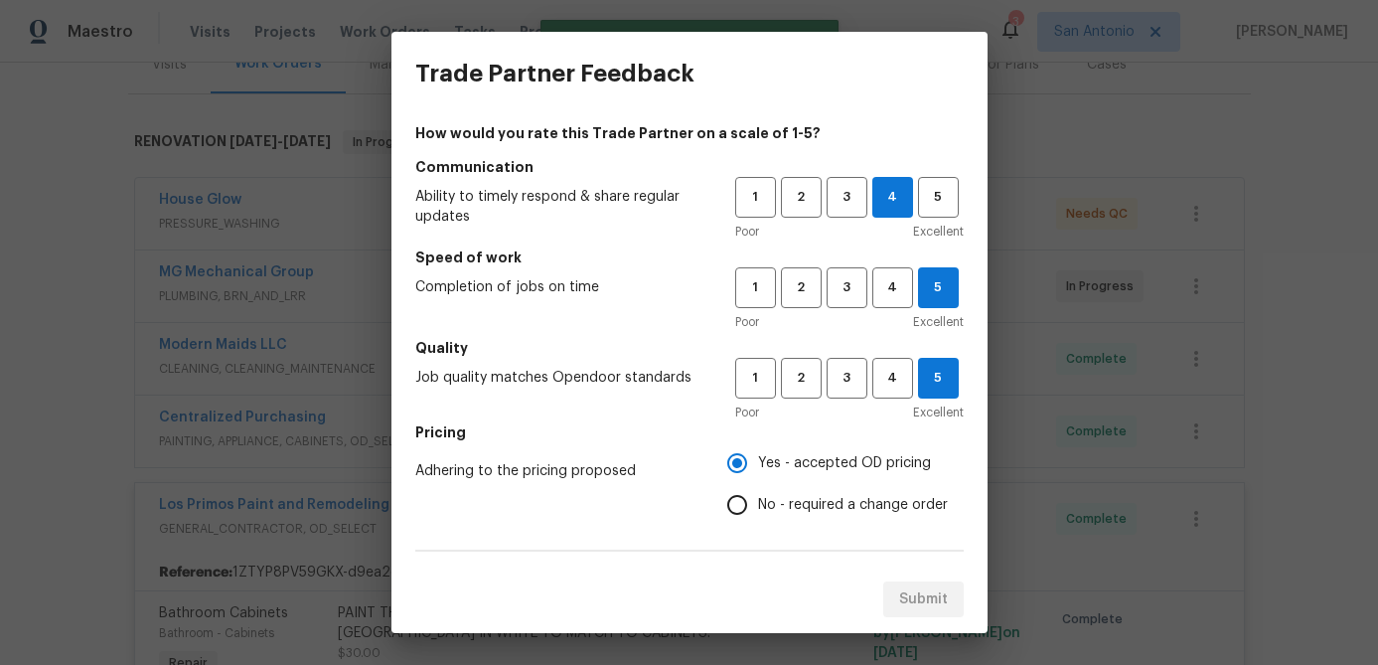
scroll to position [344, 0]
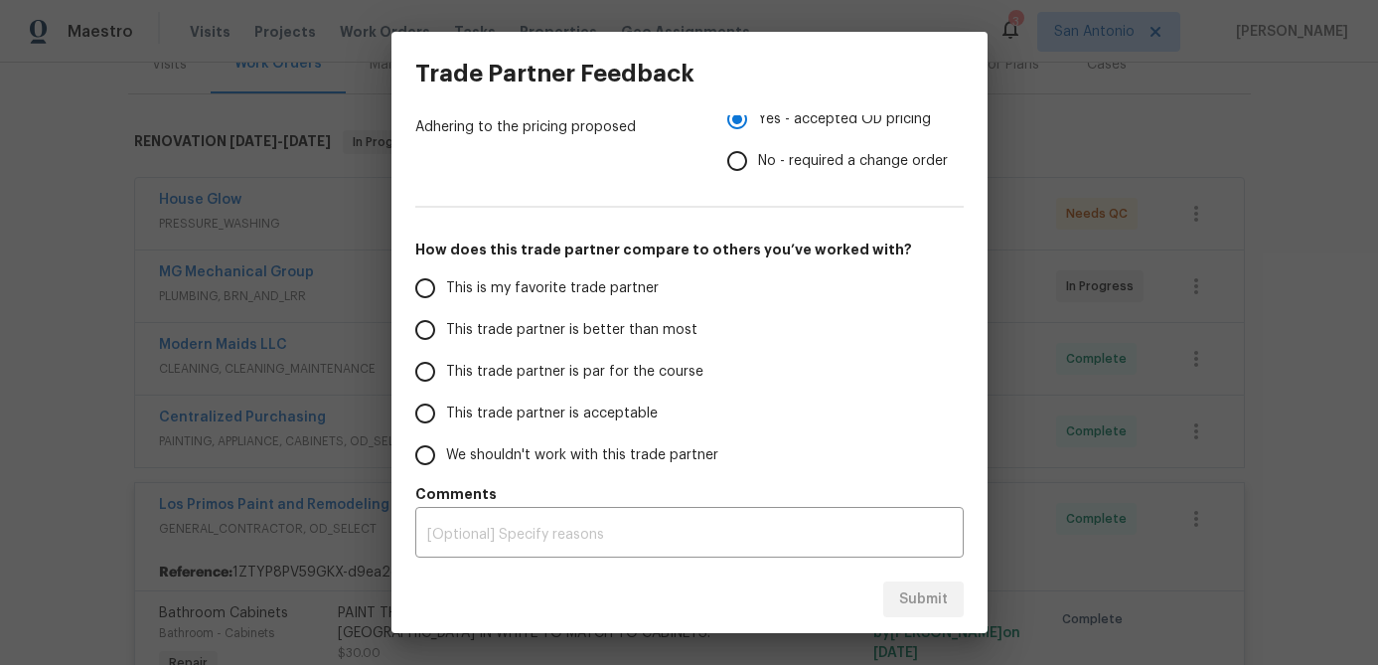
click at [429, 283] on input "This is my favorite trade partner" at bounding box center [425, 288] width 42 height 42
click at [934, 607] on span "Submit" at bounding box center [923, 599] width 49 height 25
radio input "true"
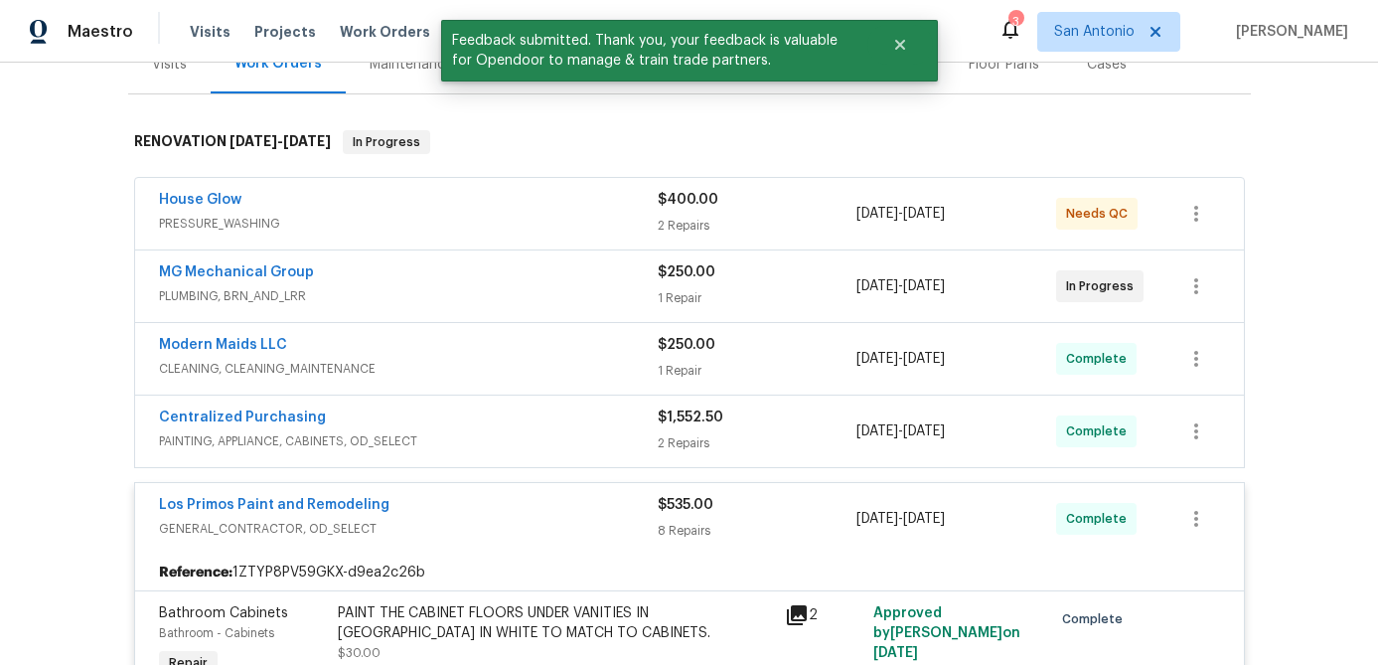
click at [557, 526] on span "GENERAL_CONTRACTOR, OD_SELECT" at bounding box center [408, 529] width 499 height 20
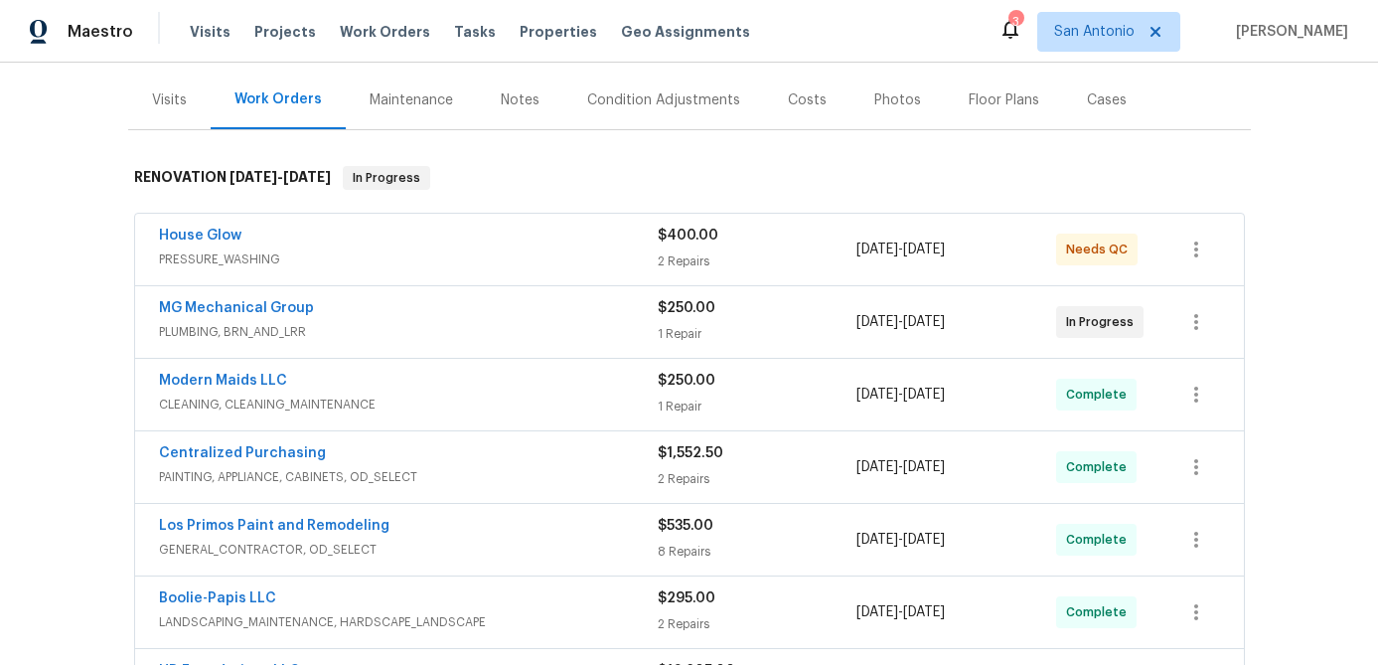
scroll to position [0, 0]
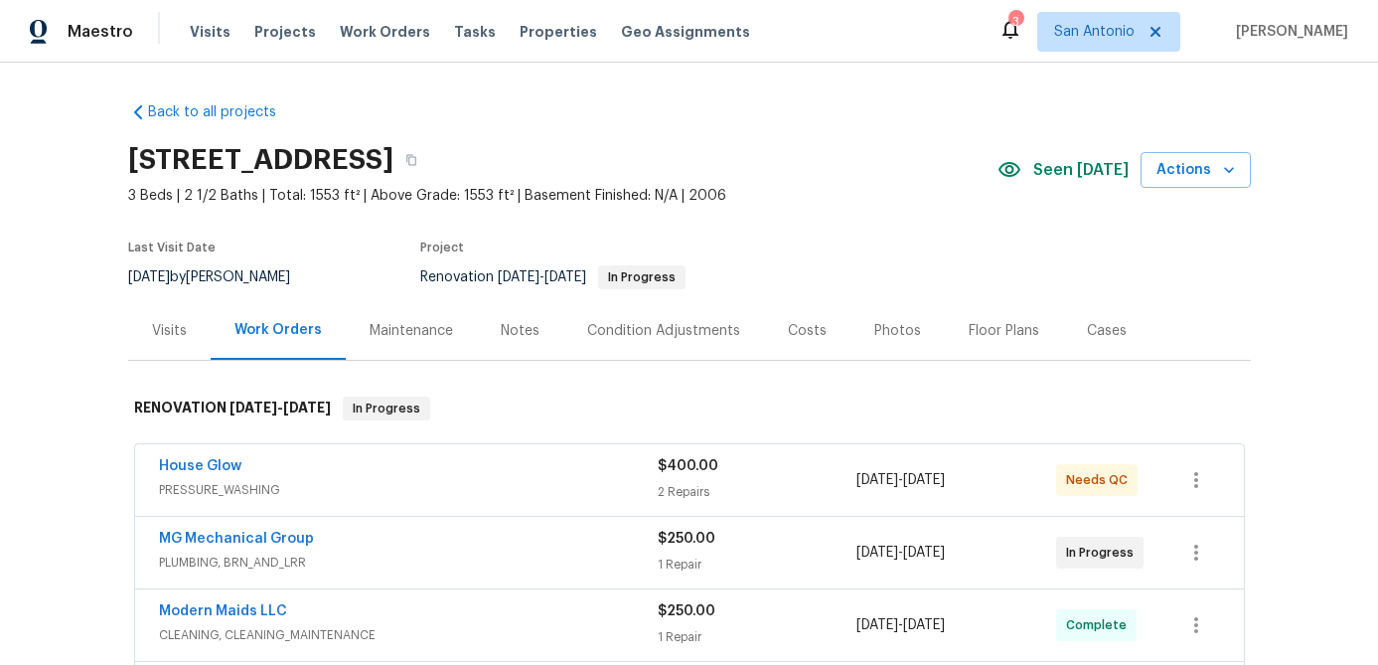
click at [451, 541] on div "MG Mechanical Group" at bounding box center [408, 540] width 499 height 24
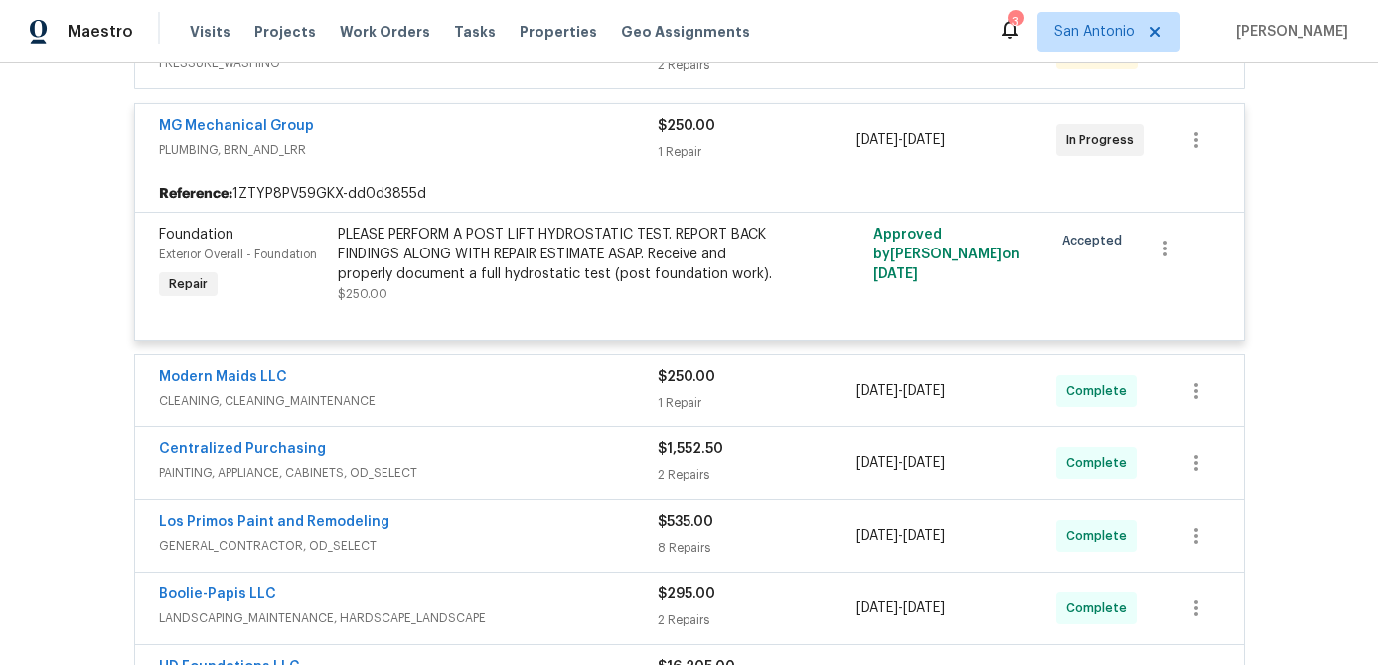
scroll to position [385, 0]
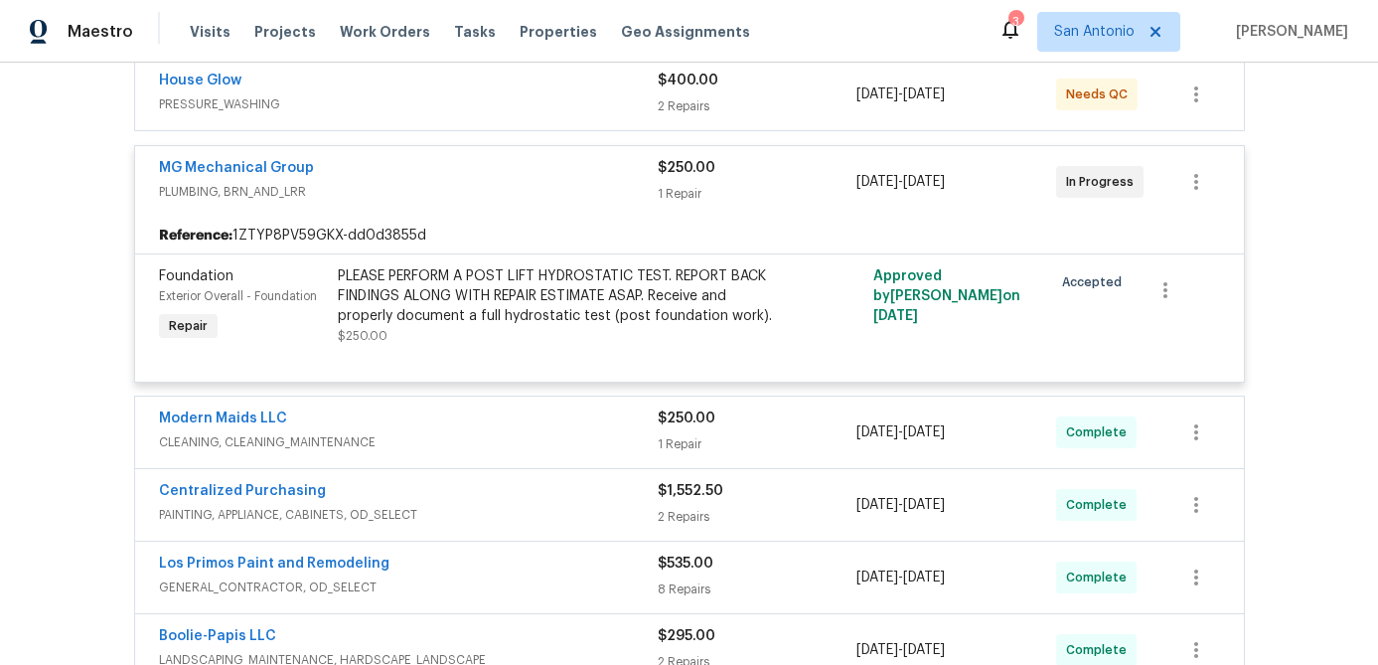
click at [450, 282] on div "PLEASE PERFORM A POST LIFT HYDROSTATIC TEST. REPORT BACK FINDINGS ALONG WITH RE…" at bounding box center [555, 296] width 435 height 60
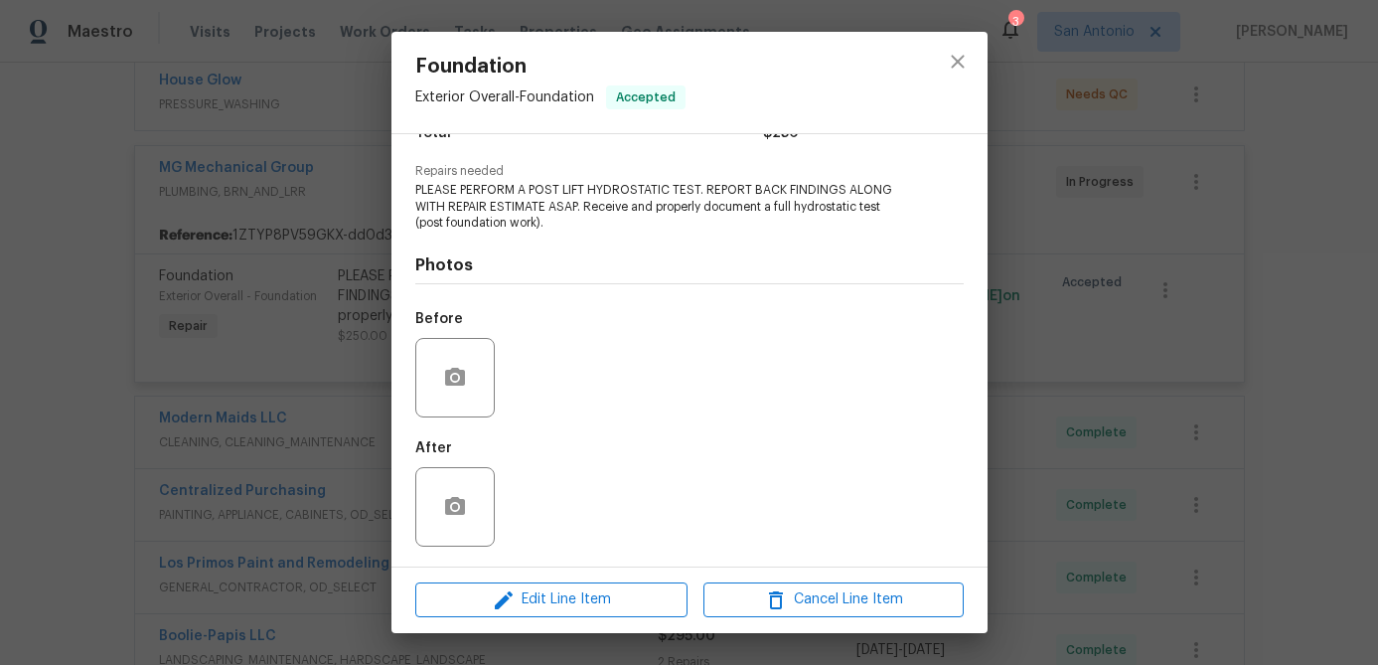
scroll to position [0, 0]
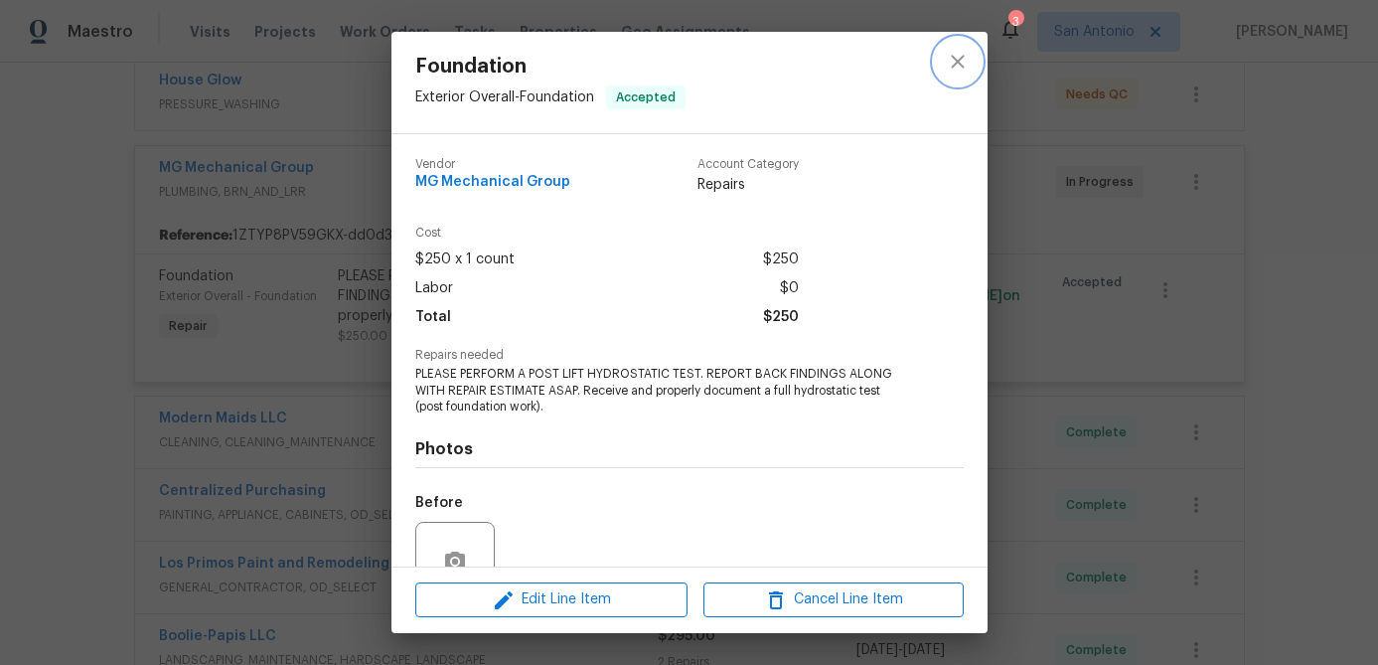
click at [955, 60] on icon "close" at bounding box center [957, 61] width 13 height 13
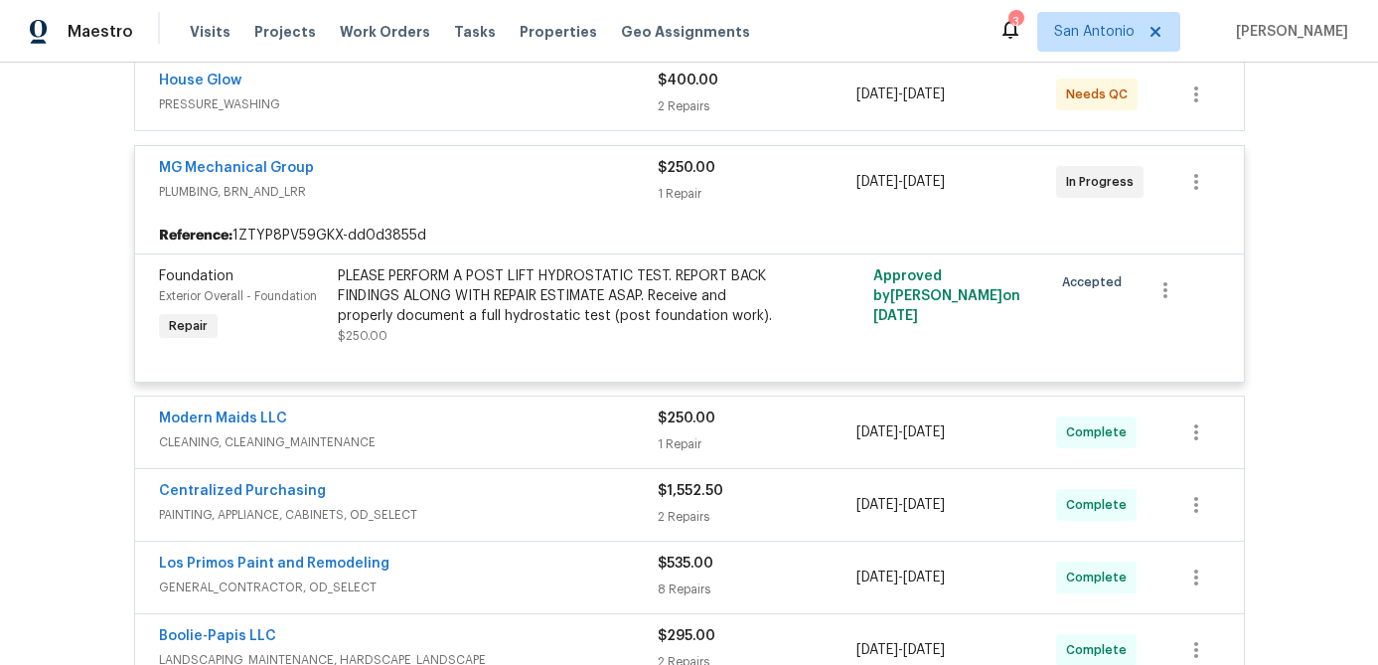
click at [513, 168] on div "MG Mechanical Group" at bounding box center [408, 170] width 499 height 24
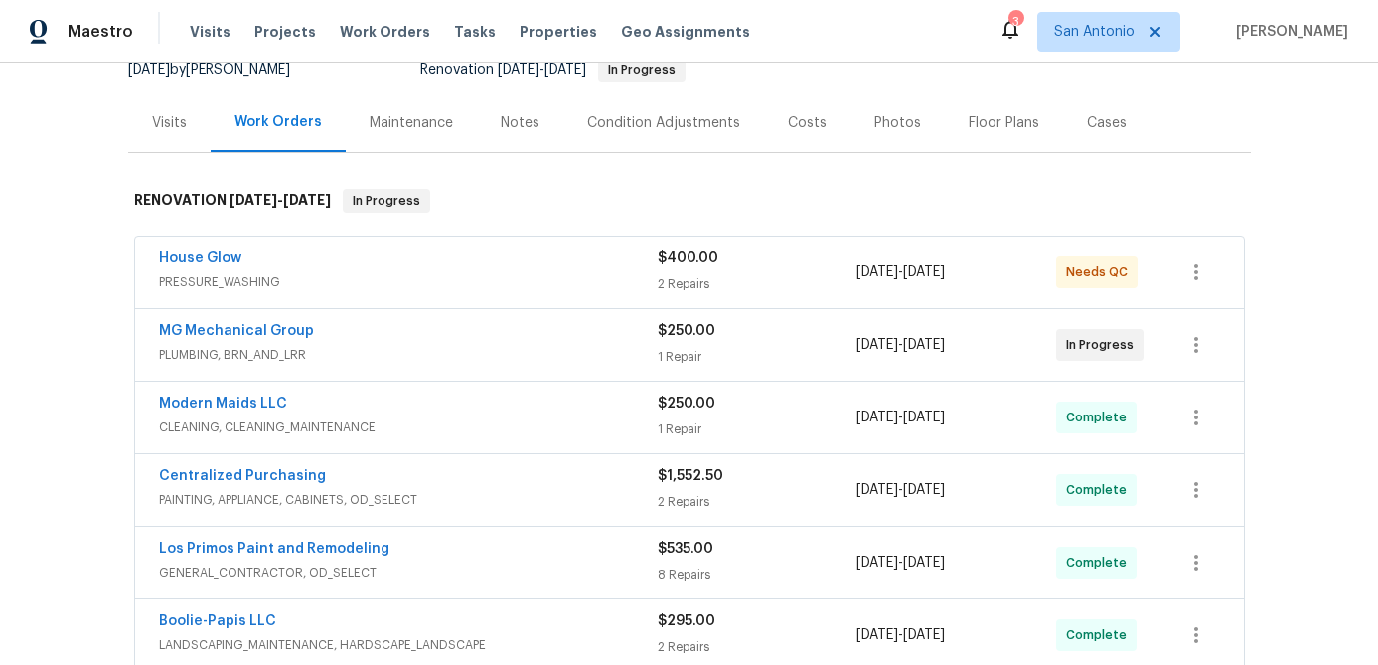
scroll to position [51, 0]
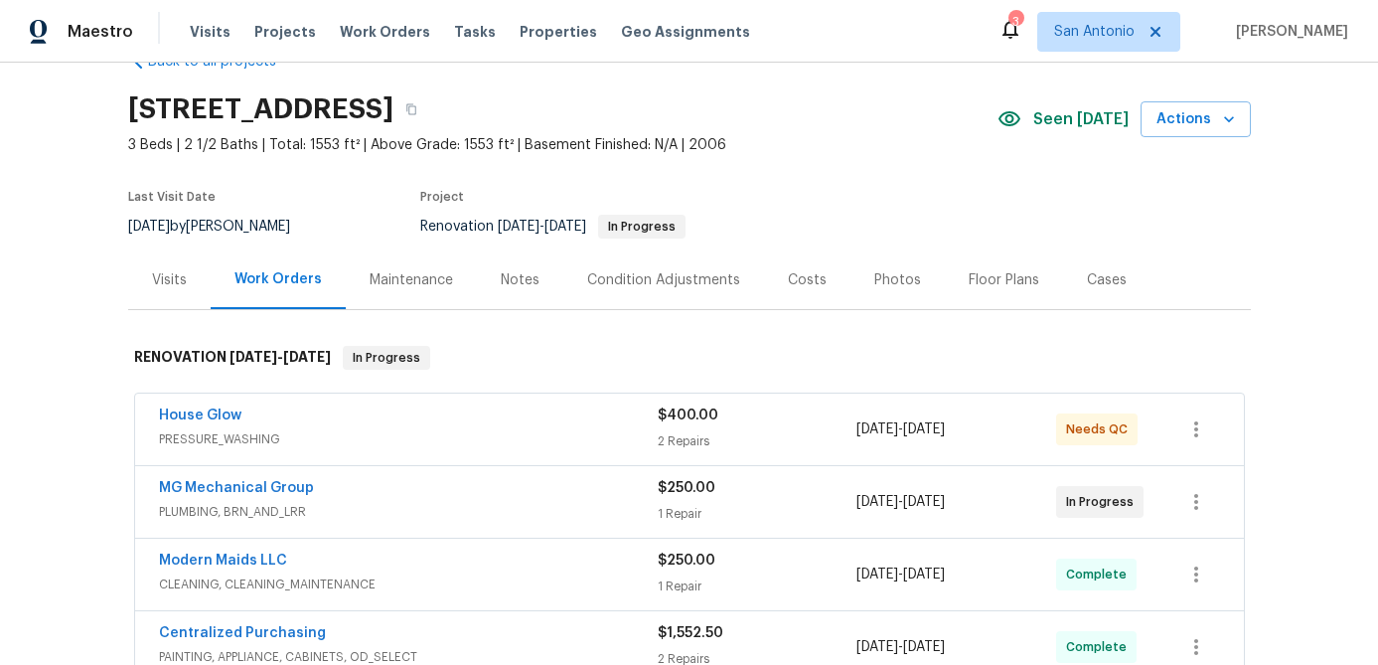
click at [456, 438] on span "PRESSURE_WASHING" at bounding box center [408, 439] width 499 height 20
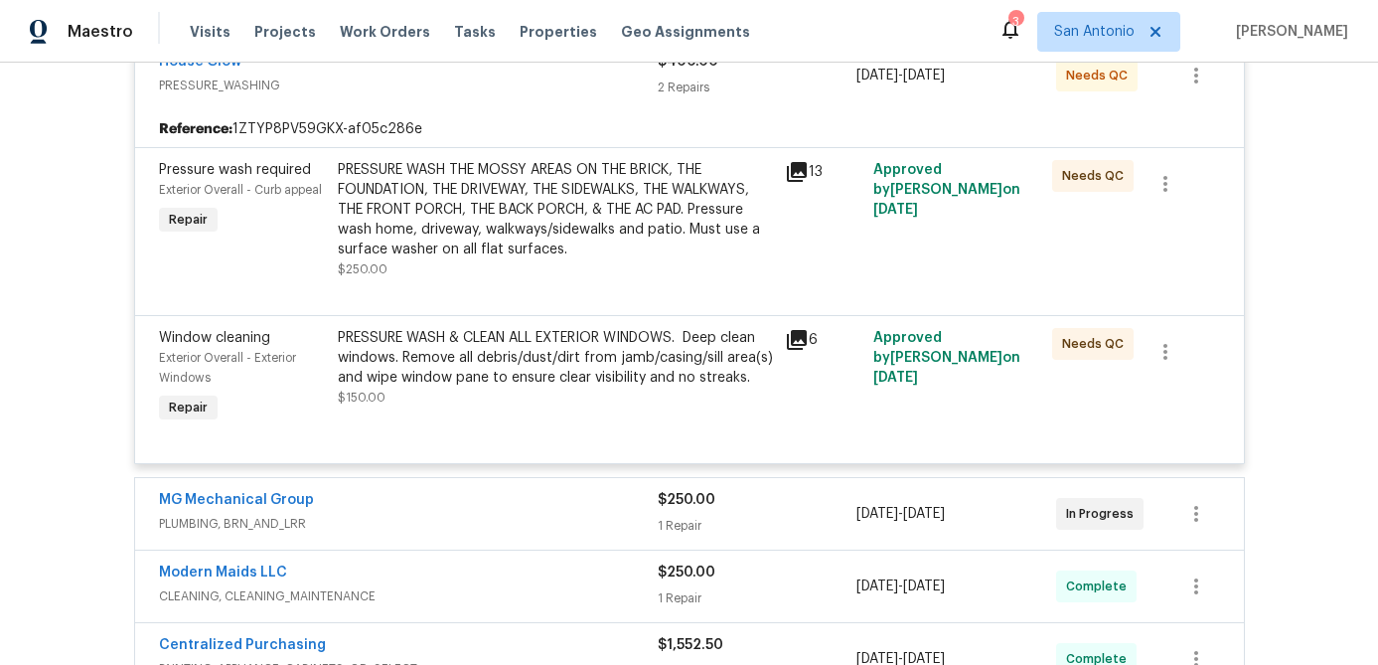
scroll to position [387, 0]
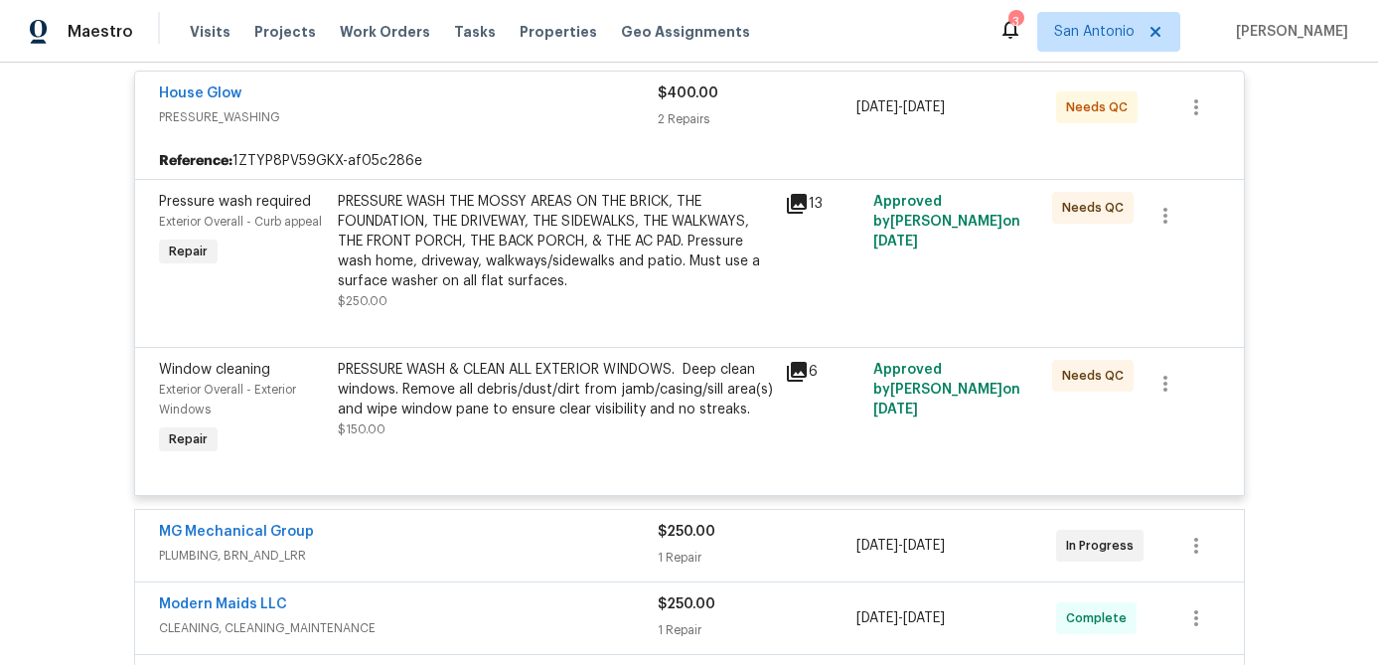
click at [515, 239] on div "PRESSURE WASH THE MOSSY AREAS ON THE BRICK, THE FOUNDATION, THE DRIVEWAY, THE S…" at bounding box center [555, 241] width 435 height 99
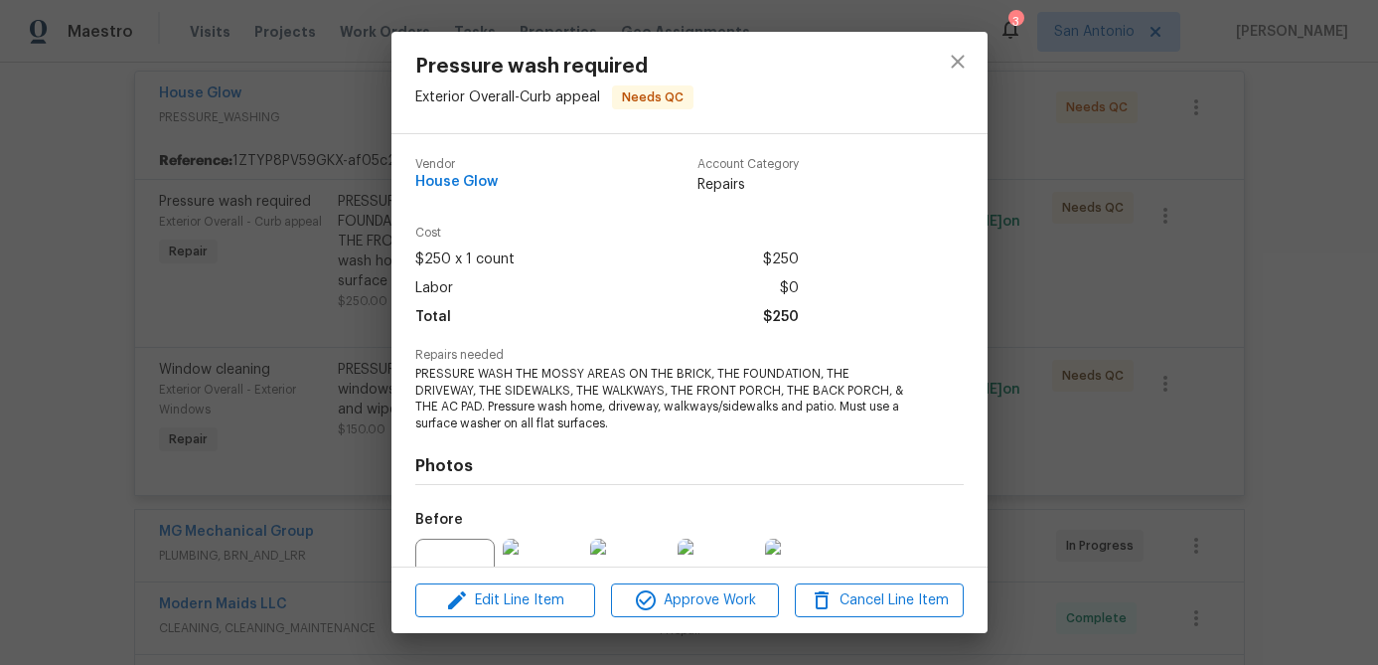
scroll to position [201, 0]
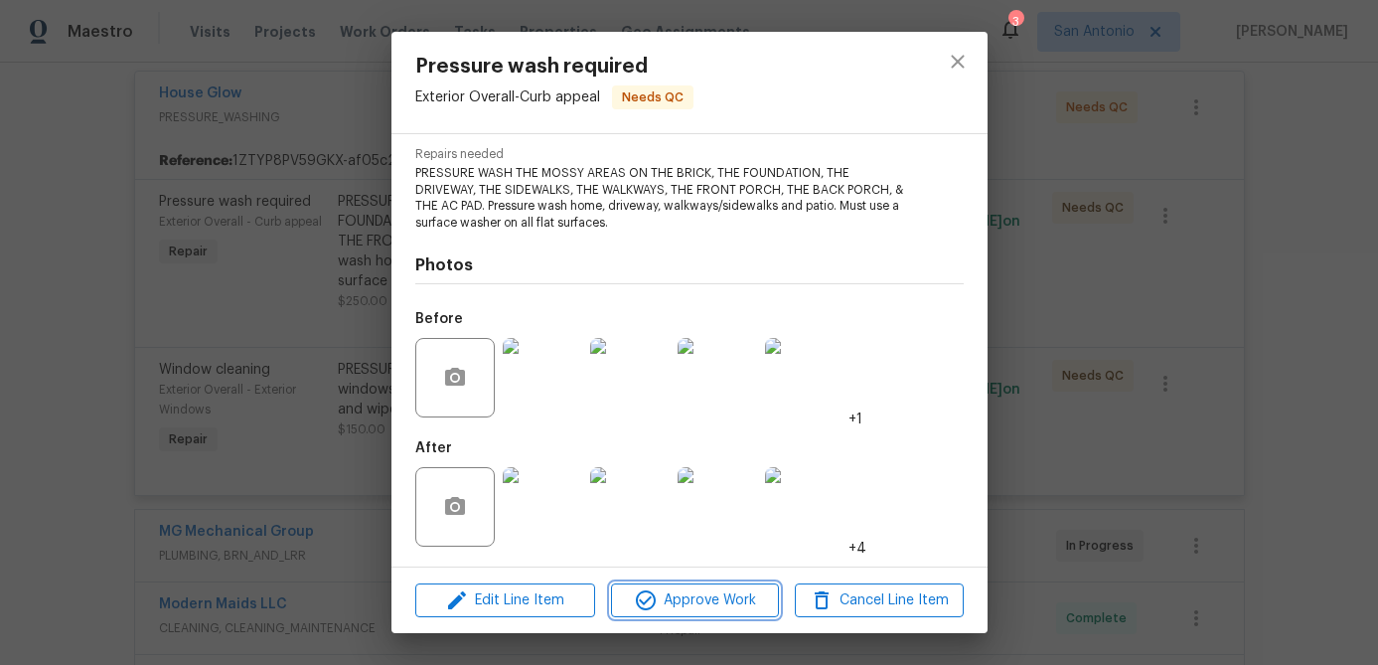
click at [680, 613] on button "Approve Work" at bounding box center [695, 600] width 168 height 35
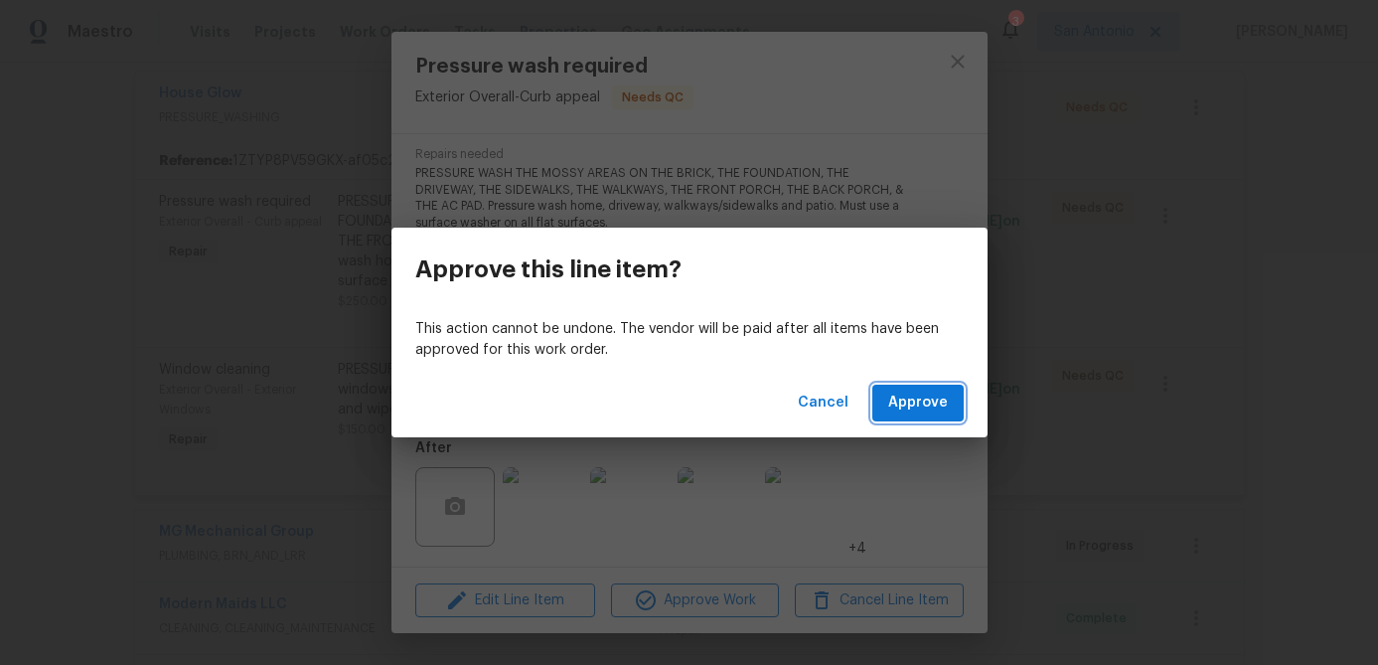
click at [878, 409] on button "Approve" at bounding box center [917, 402] width 91 height 37
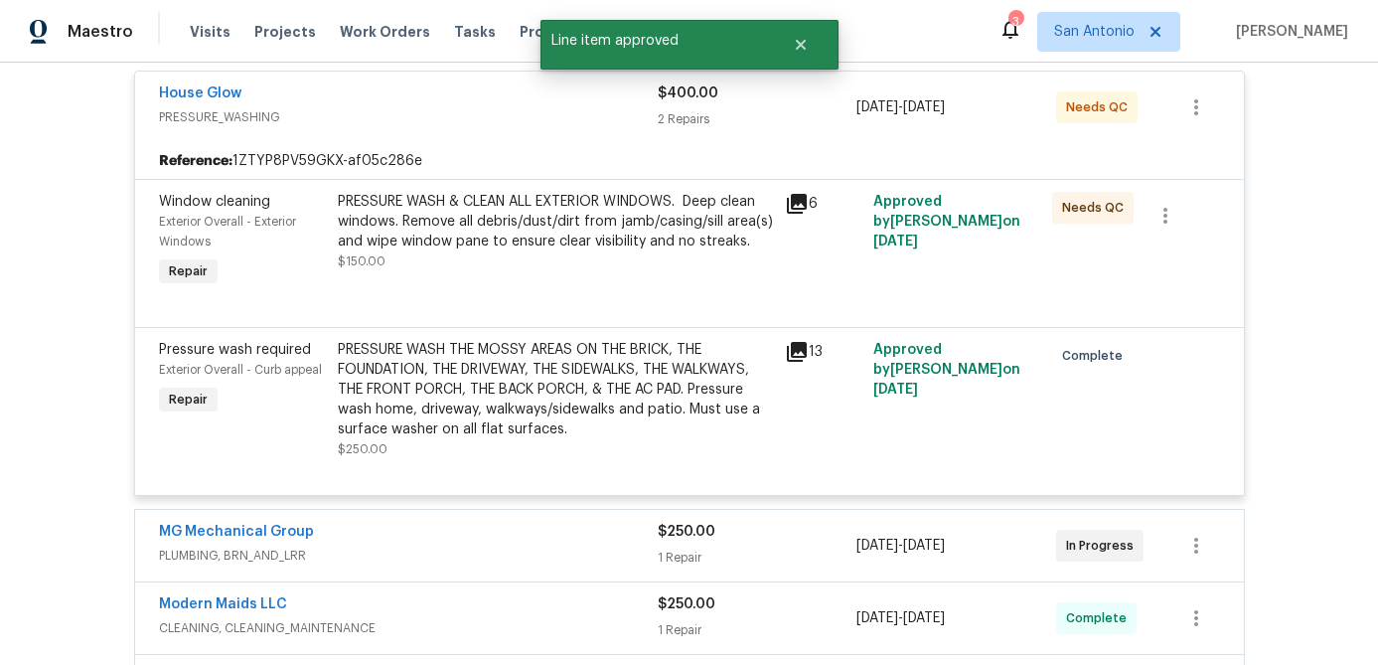
click at [656, 271] on div "PRESSURE WASH & CLEAN ALL EXTERIOR WINDOWS. Deep clean windows. Remove all debr…" at bounding box center [555, 241] width 447 height 111
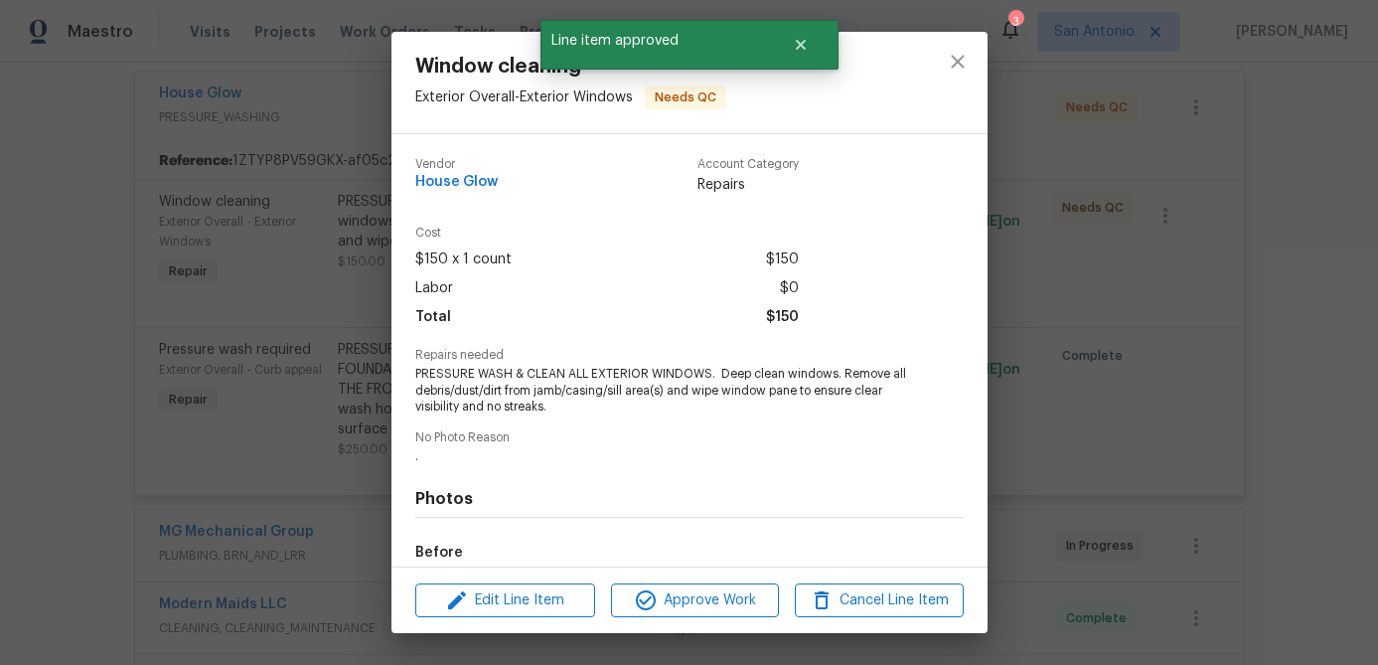
scroll to position [233, 0]
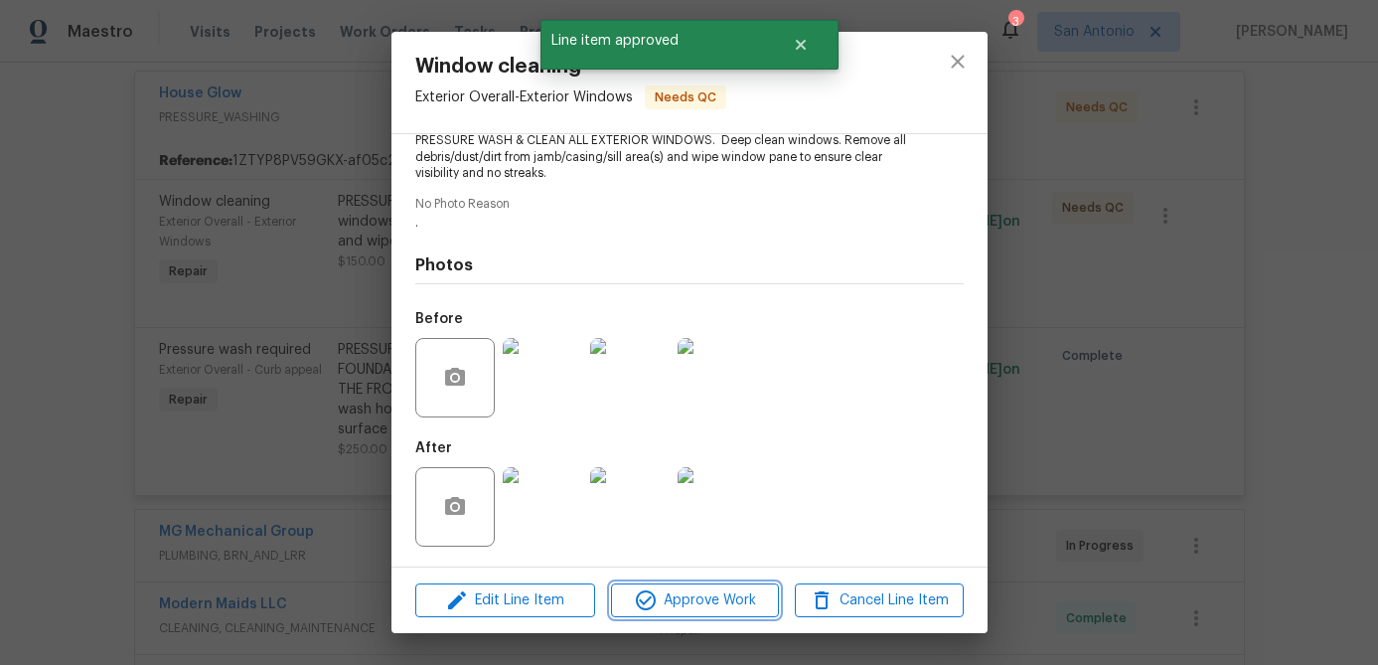
click at [684, 598] on span "Approve Work" at bounding box center [695, 600] width 156 height 25
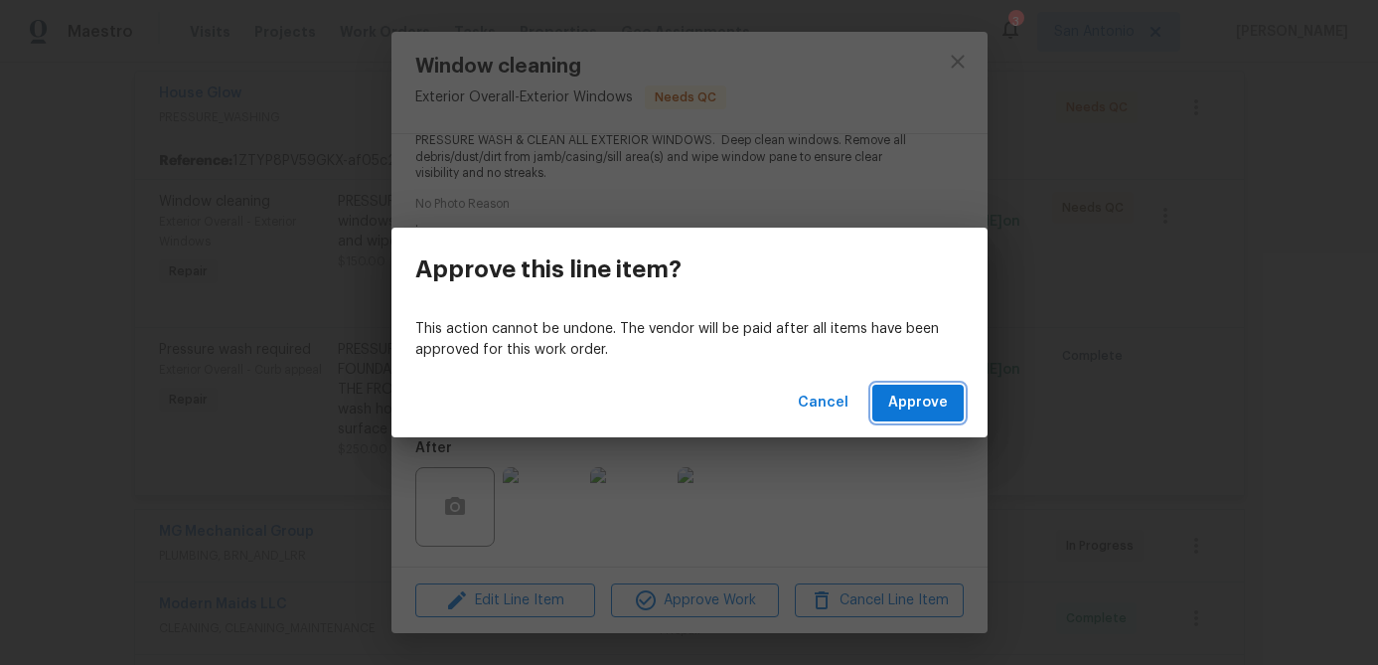
click at [933, 407] on span "Approve" at bounding box center [918, 402] width 60 height 25
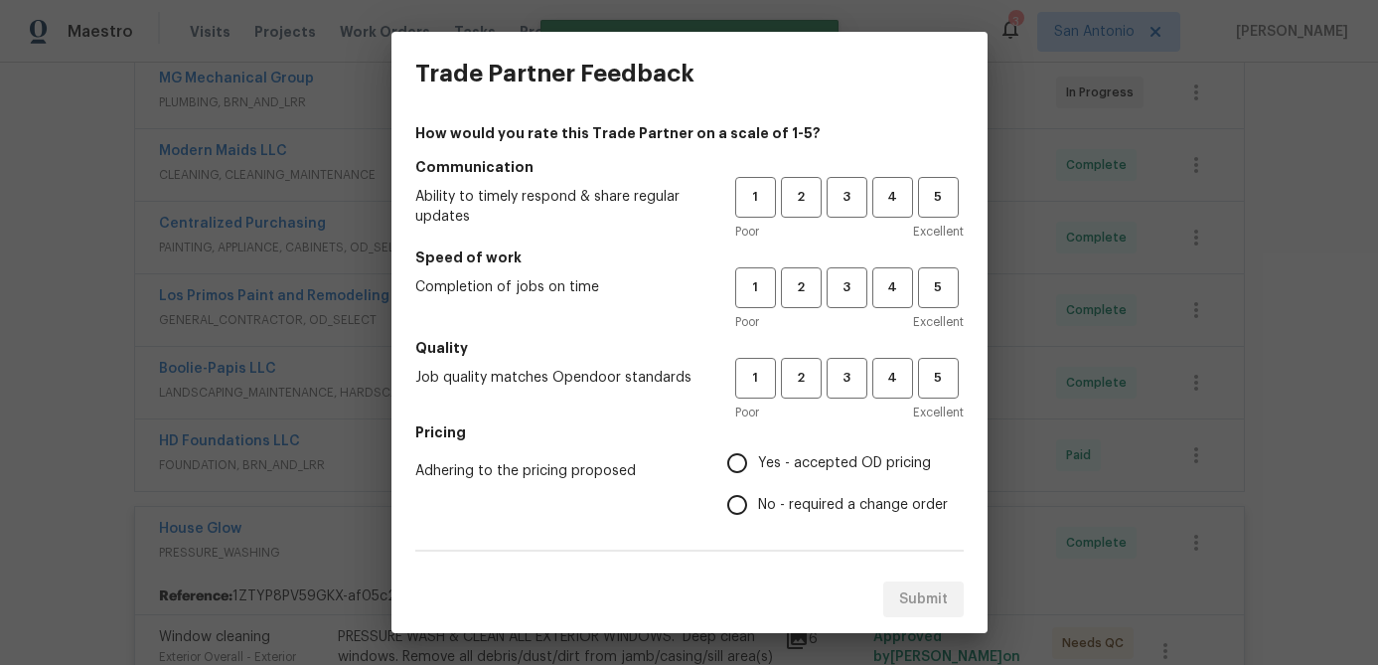
scroll to position [0, 0]
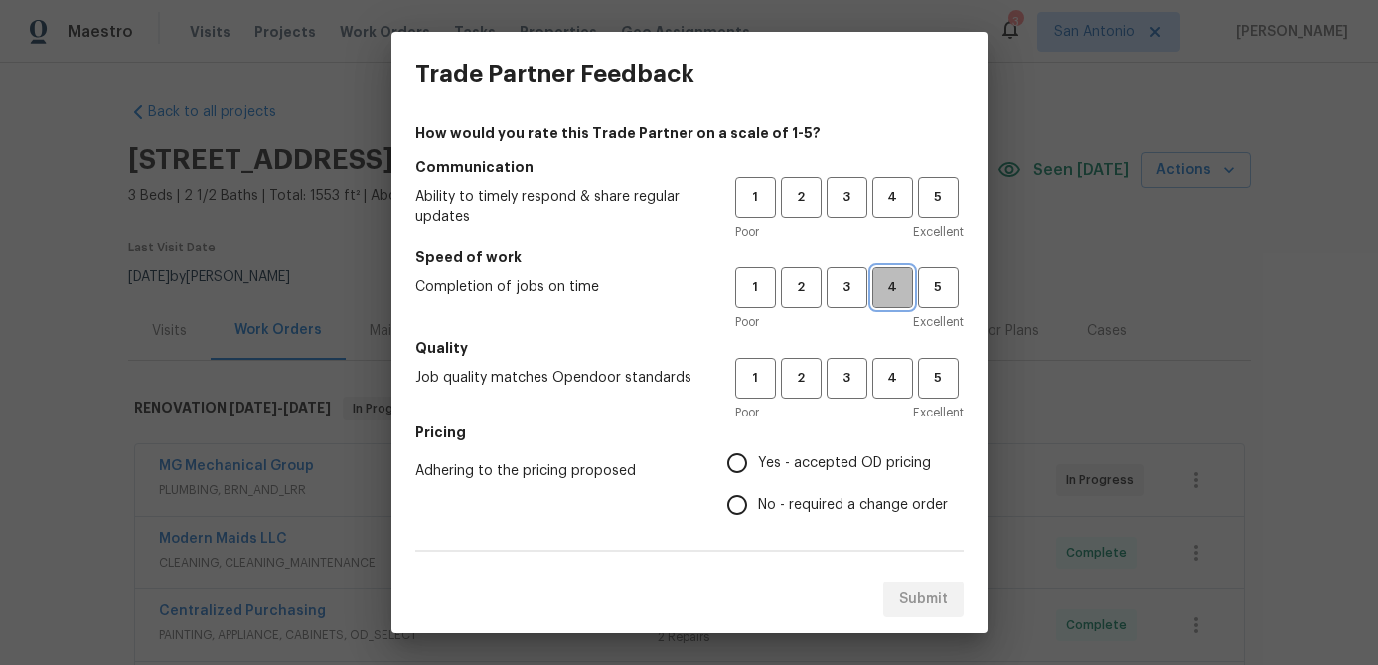
click at [888, 290] on span "4" at bounding box center [892, 287] width 37 height 23
click at [896, 389] on button "4" at bounding box center [892, 378] width 41 height 41
click at [932, 293] on span "5" at bounding box center [938, 287] width 37 height 23
click at [883, 191] on span "4" at bounding box center [892, 197] width 37 height 23
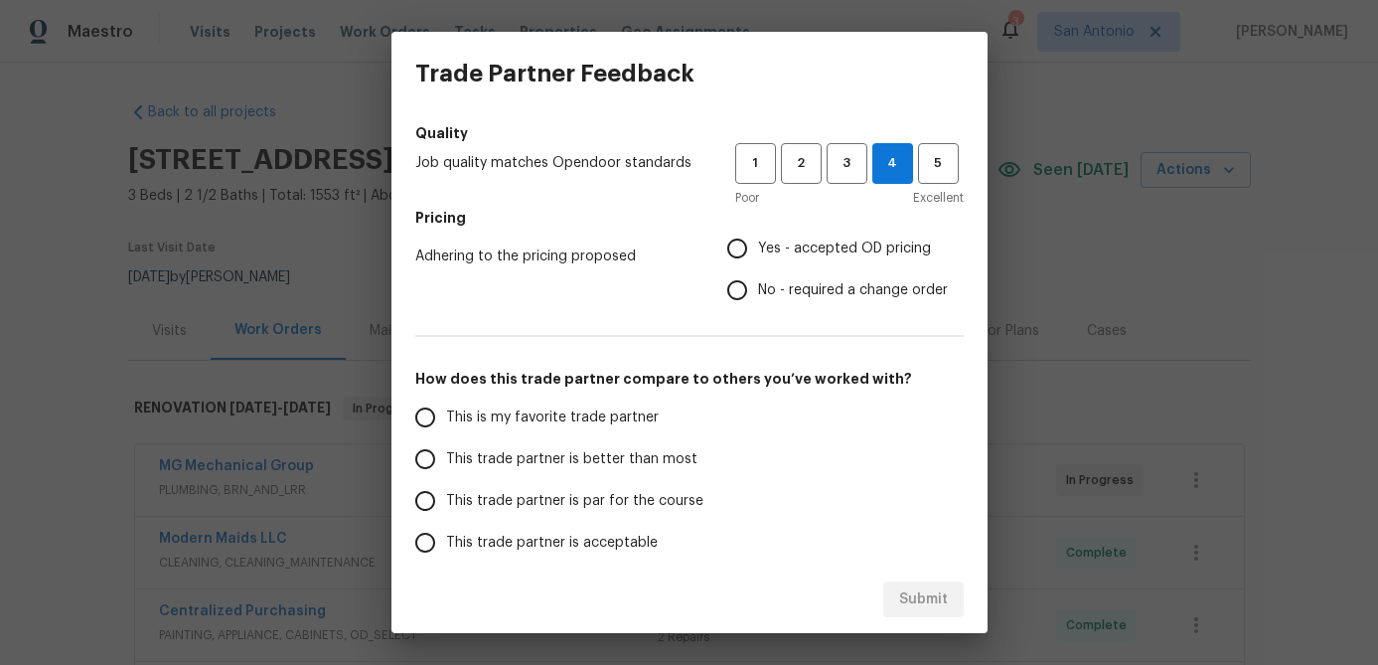
scroll to position [276, 0]
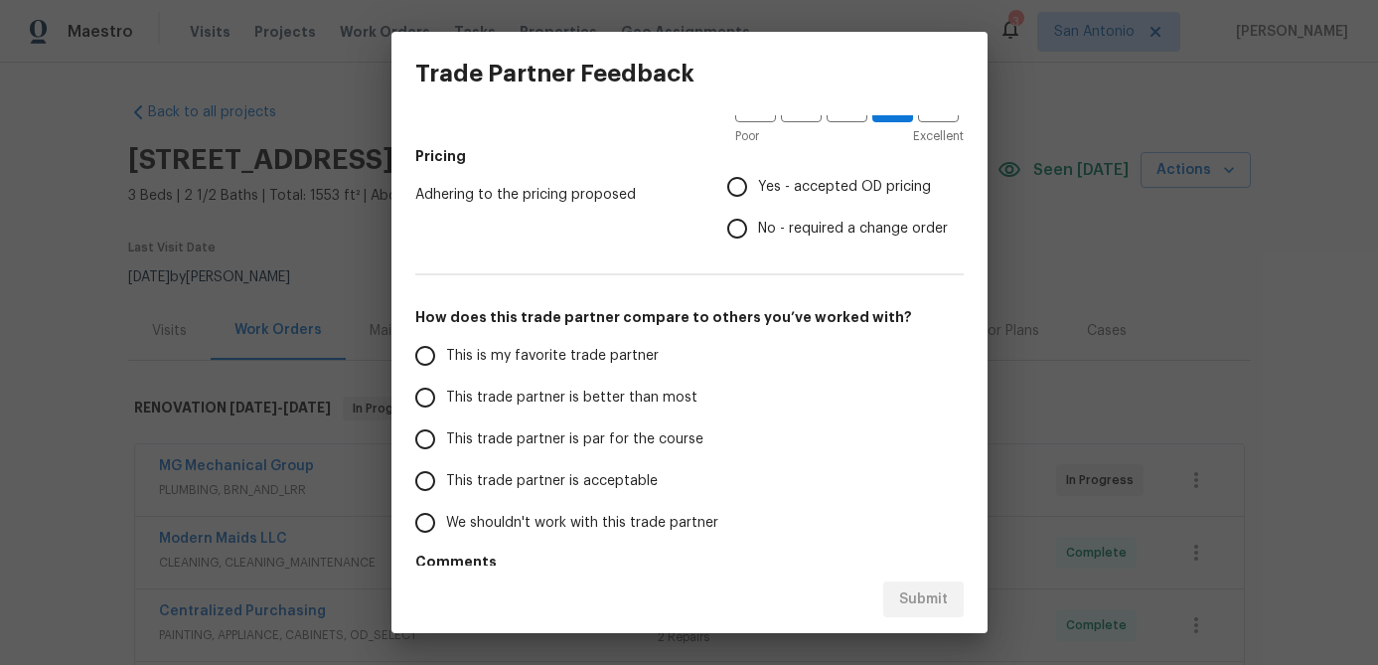
click at [737, 198] on input "Yes - accepted OD pricing" at bounding box center [737, 187] width 42 height 42
radio input "true"
click at [425, 395] on input "This trade partner is better than most" at bounding box center [425, 397] width 42 height 42
click at [920, 597] on span "Submit" at bounding box center [923, 599] width 49 height 25
radio input "true"
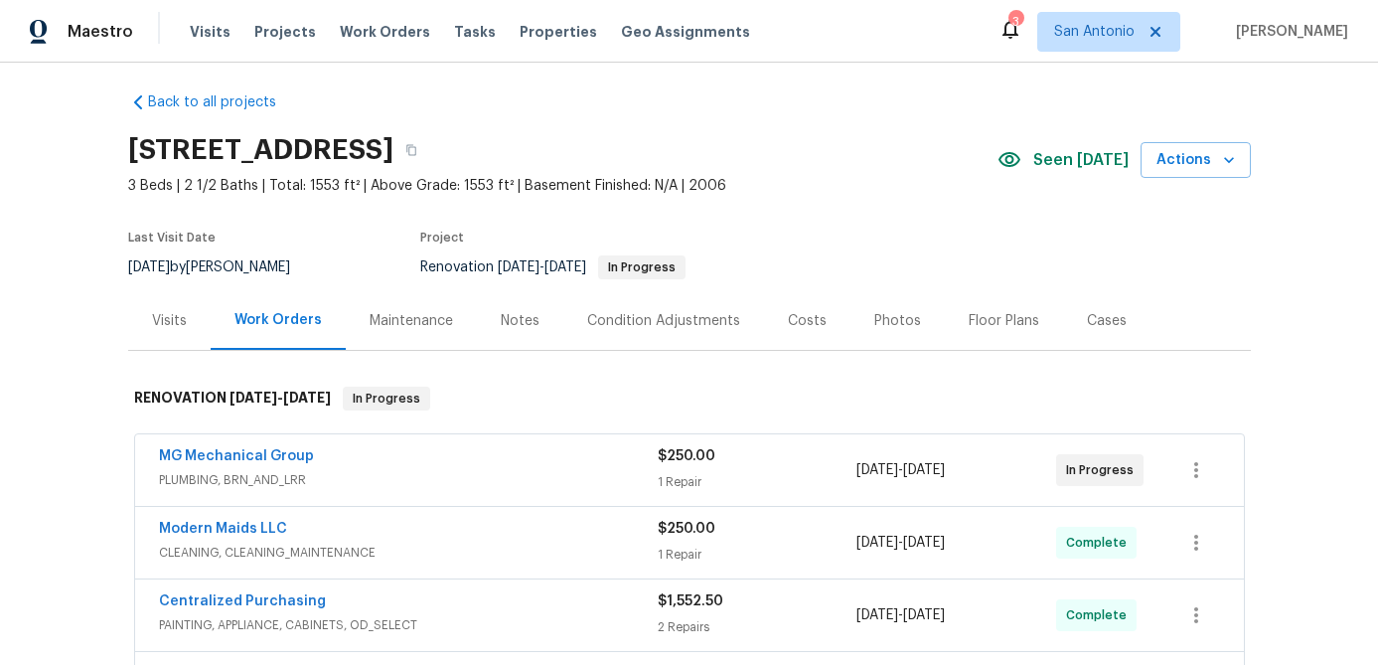
scroll to position [42, 0]
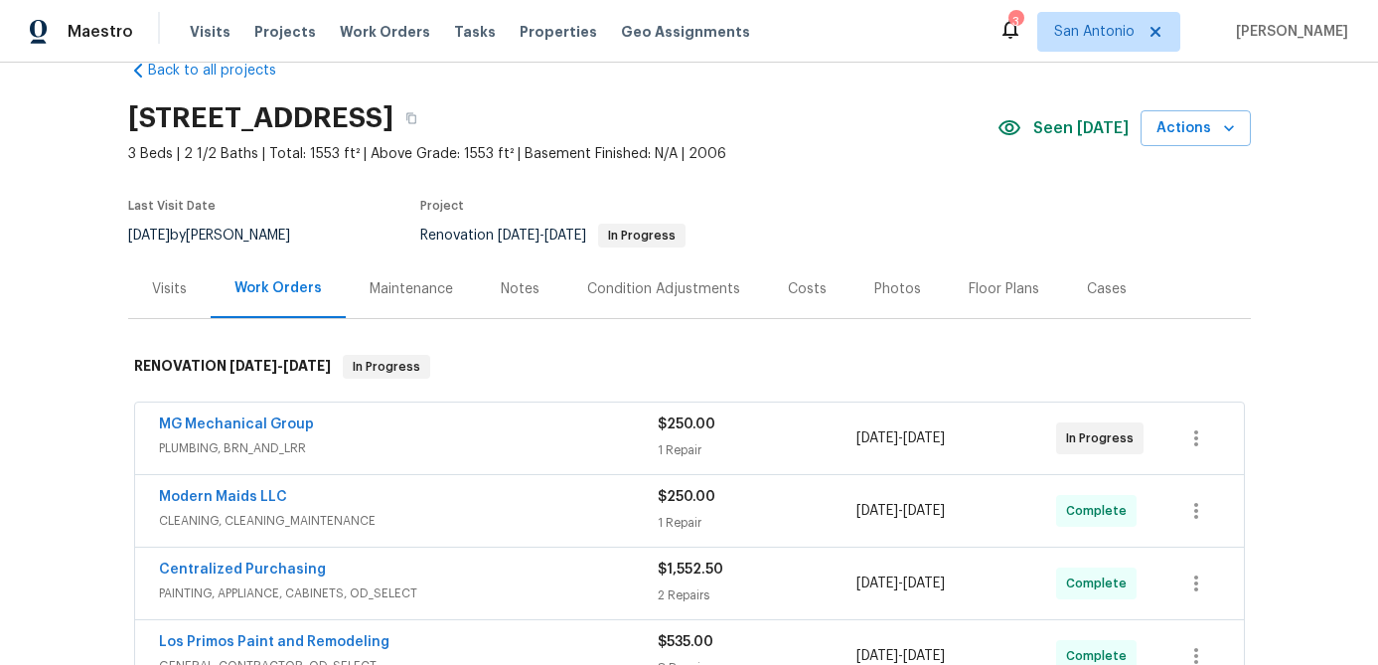
click at [522, 287] on div "Notes" at bounding box center [520, 289] width 39 height 20
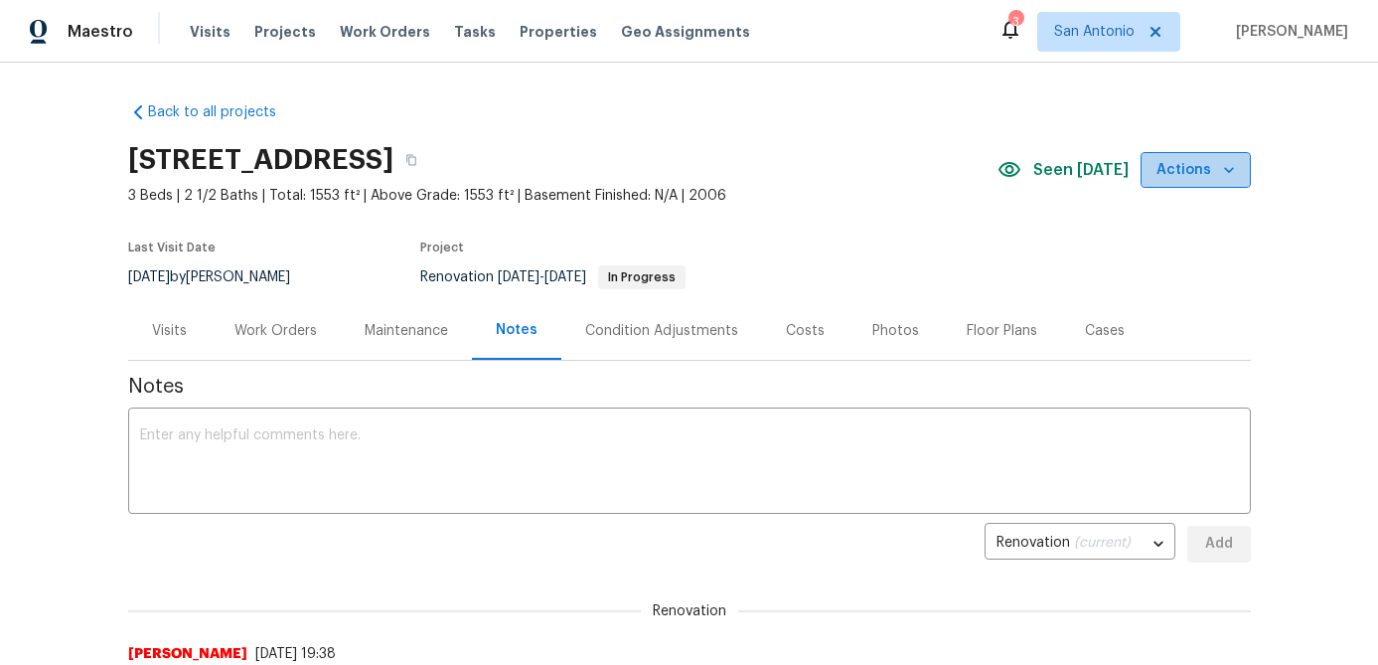
click at [1221, 166] on icon "button" at bounding box center [1229, 170] width 20 height 20
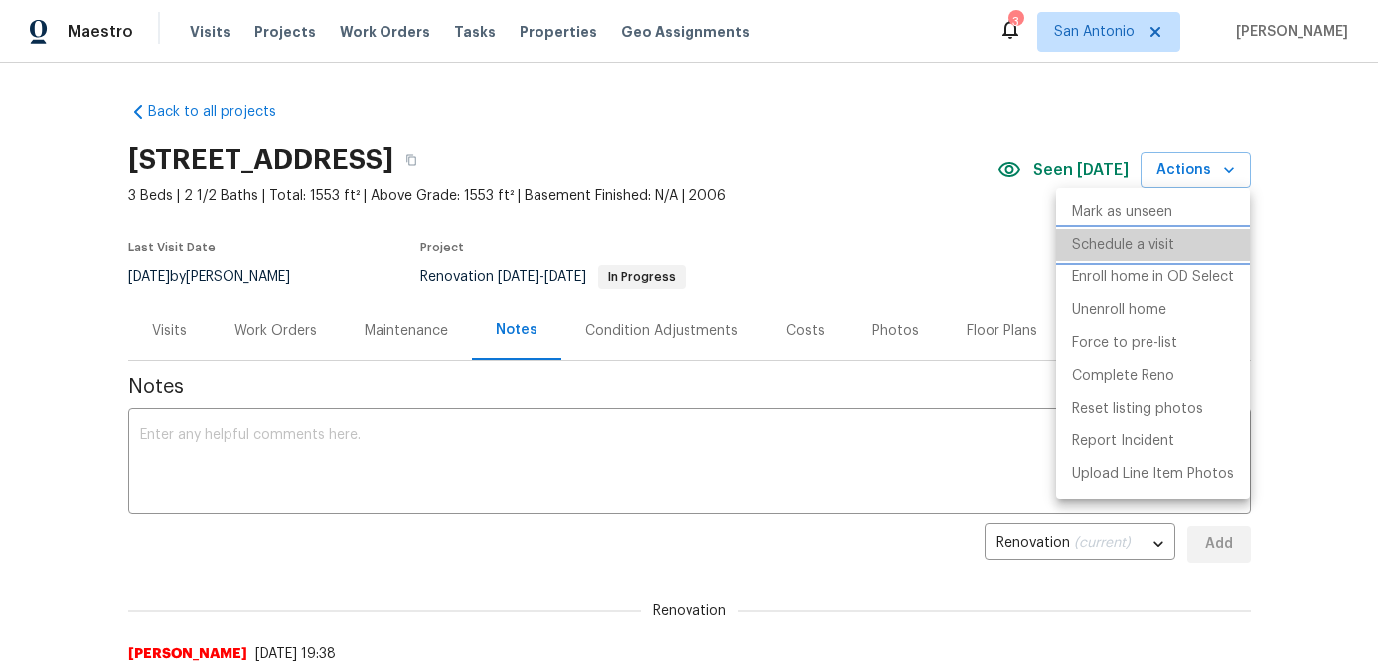
click at [1130, 246] on p "Schedule a visit" at bounding box center [1123, 244] width 102 height 21
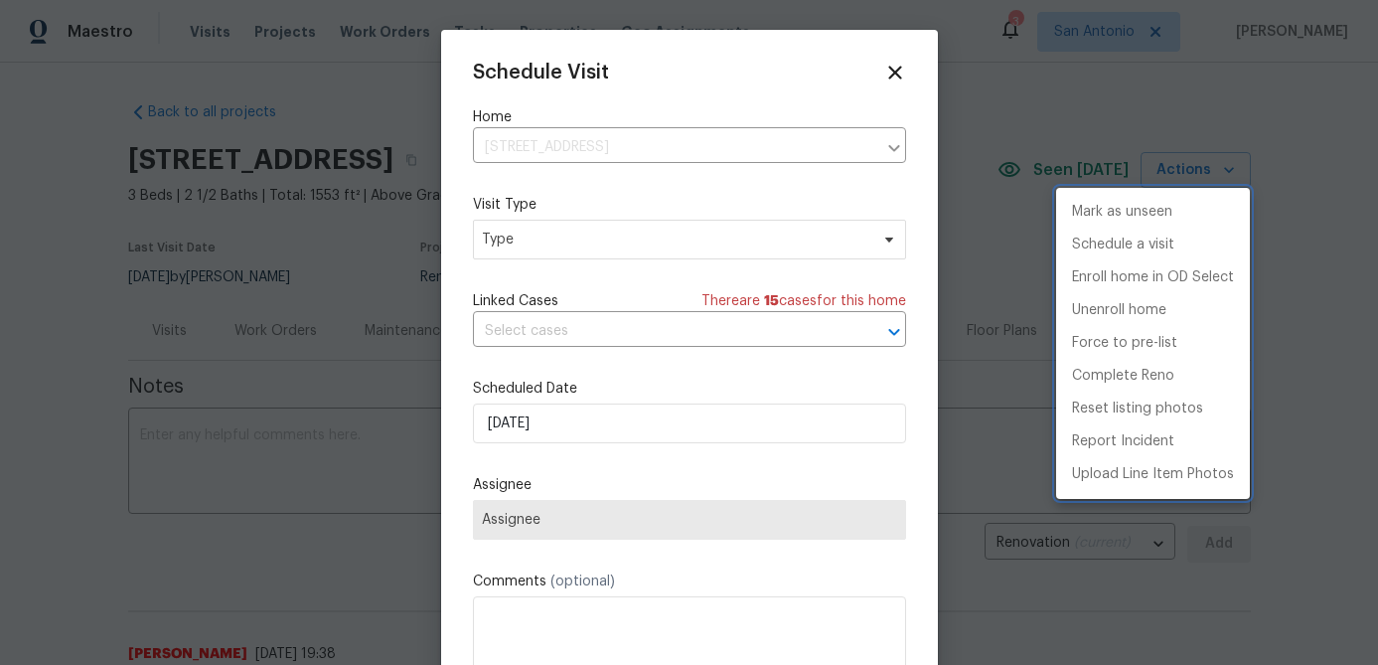
click at [663, 230] on div at bounding box center [689, 332] width 1378 height 665
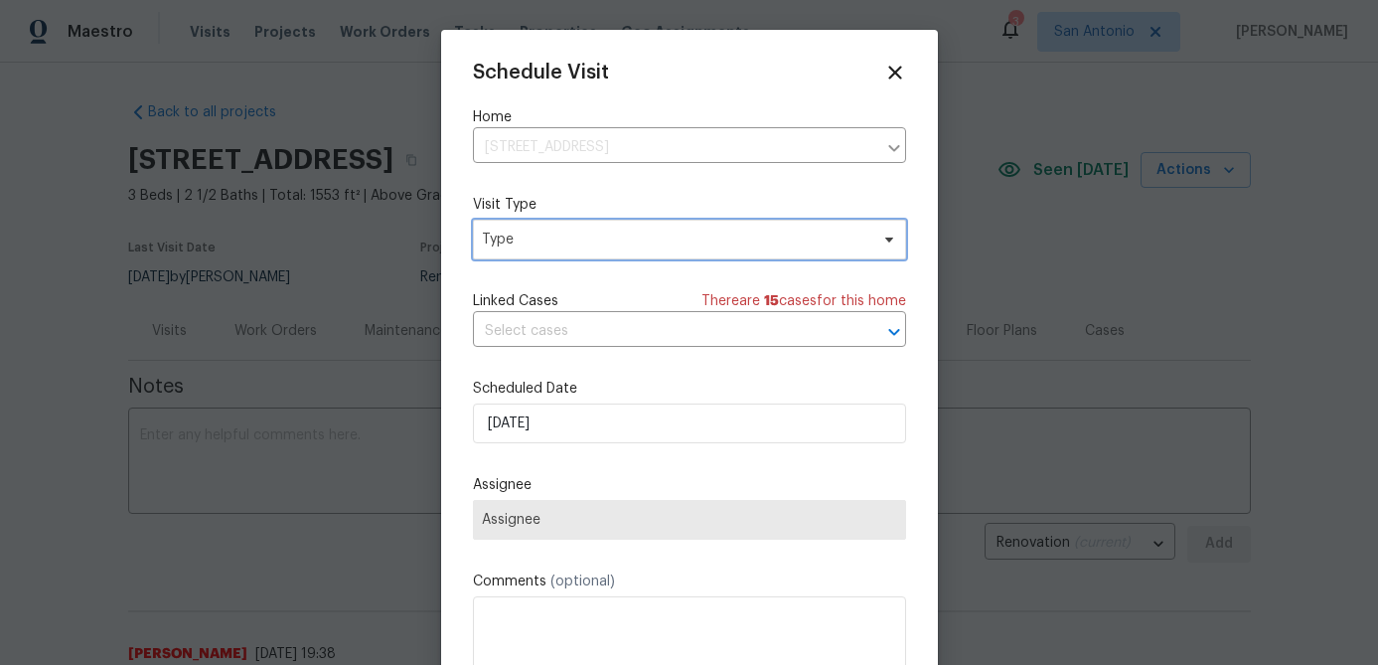
click at [652, 249] on span "Type" at bounding box center [675, 239] width 386 height 20
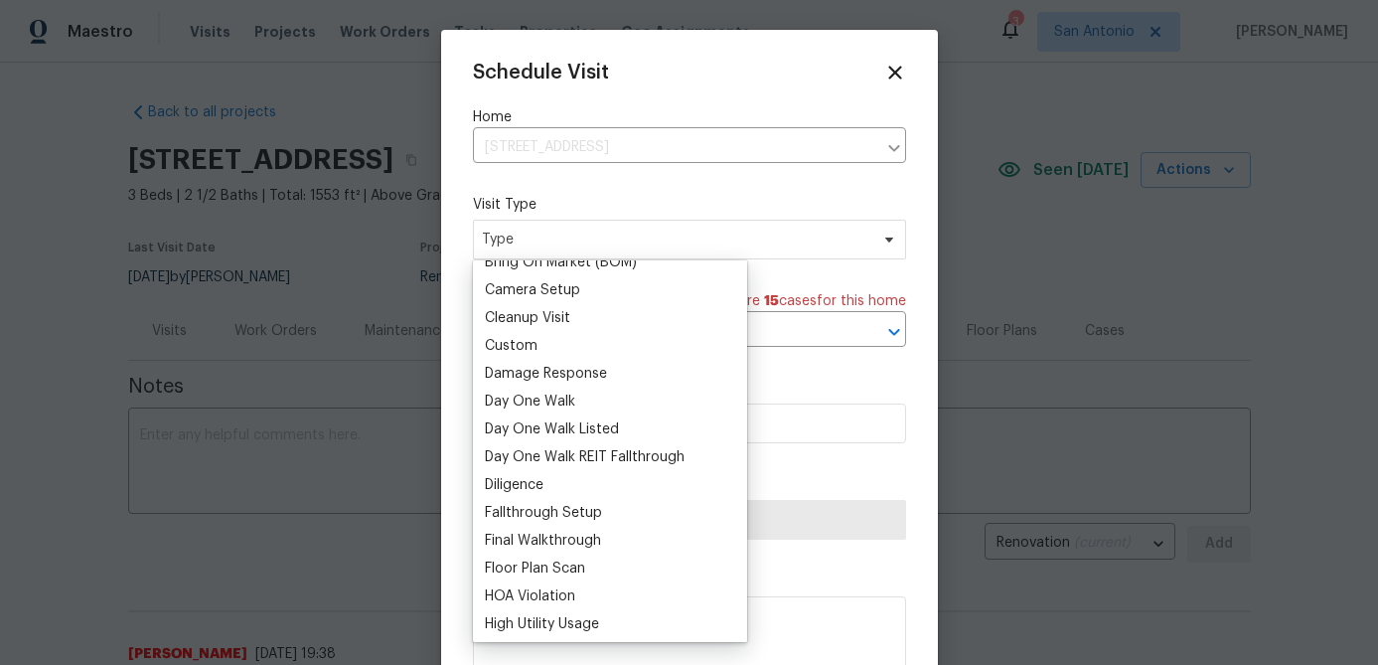
scroll to position [237, 0]
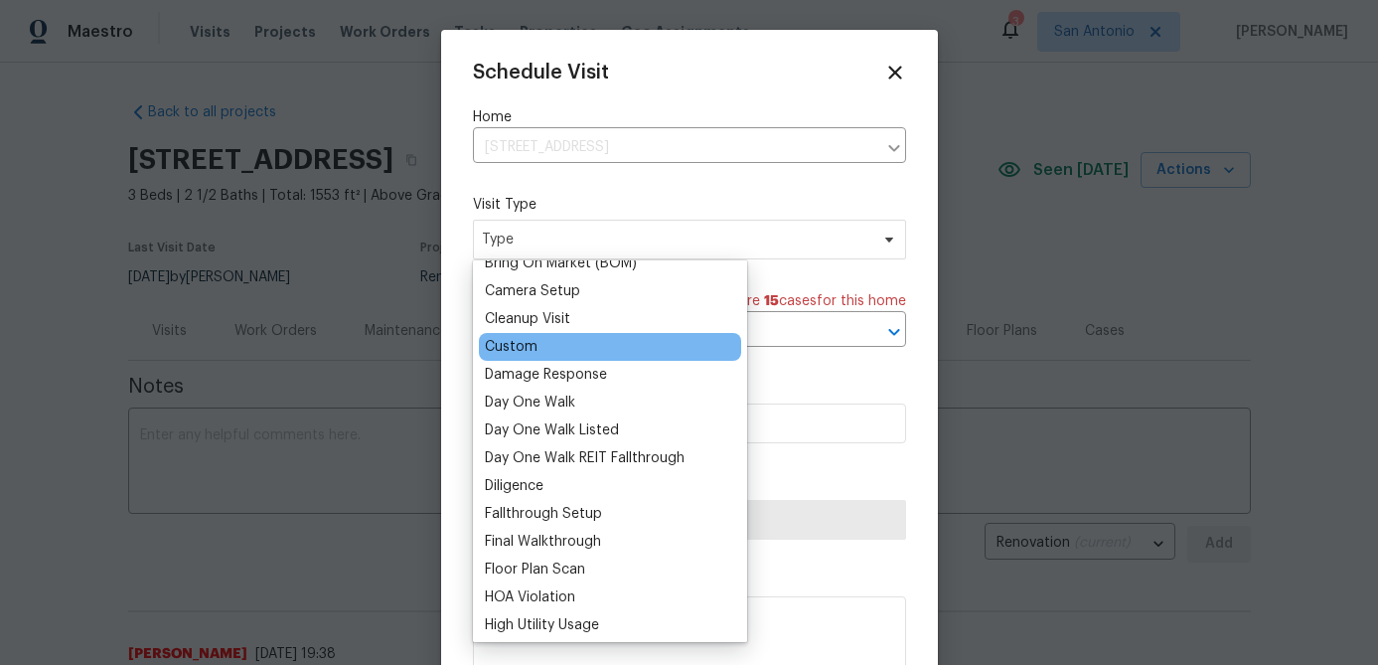
click at [521, 349] on div "Custom" at bounding box center [511, 347] width 53 height 20
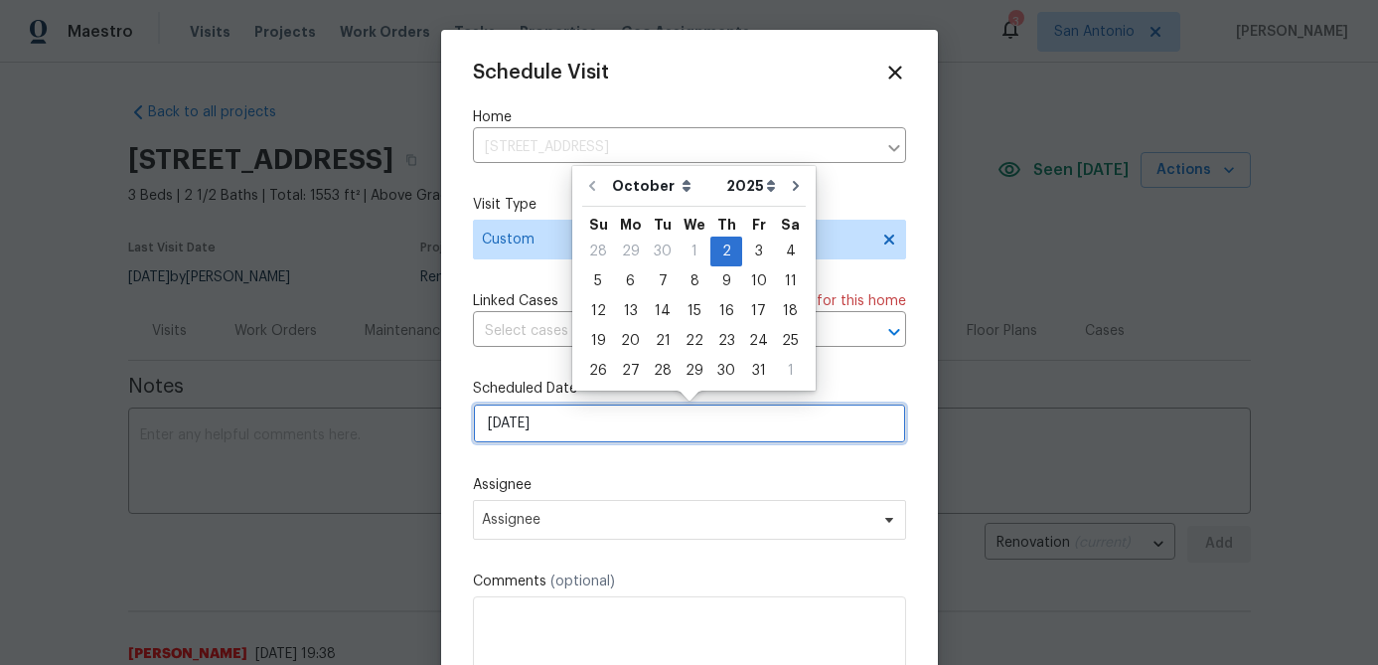
click at [562, 429] on input "[DATE]" at bounding box center [689, 423] width 433 height 40
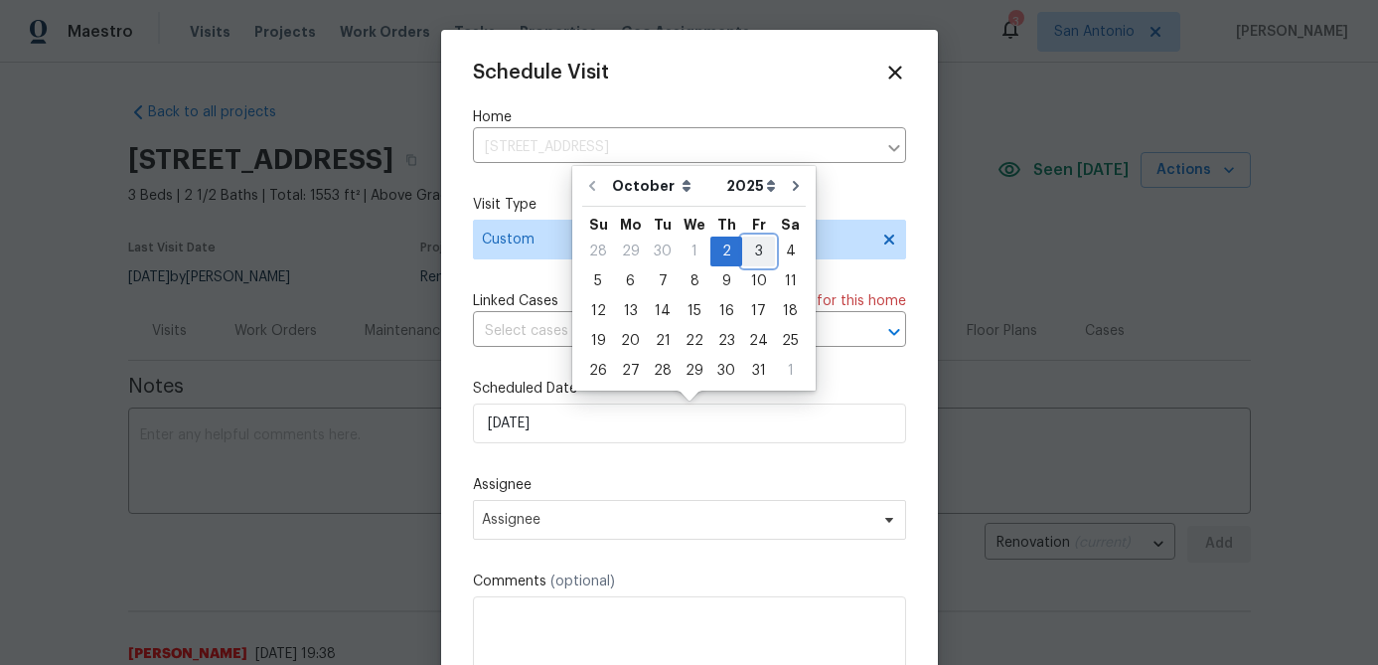
click at [748, 258] on div "3" at bounding box center [758, 251] width 33 height 28
type input "[DATE]"
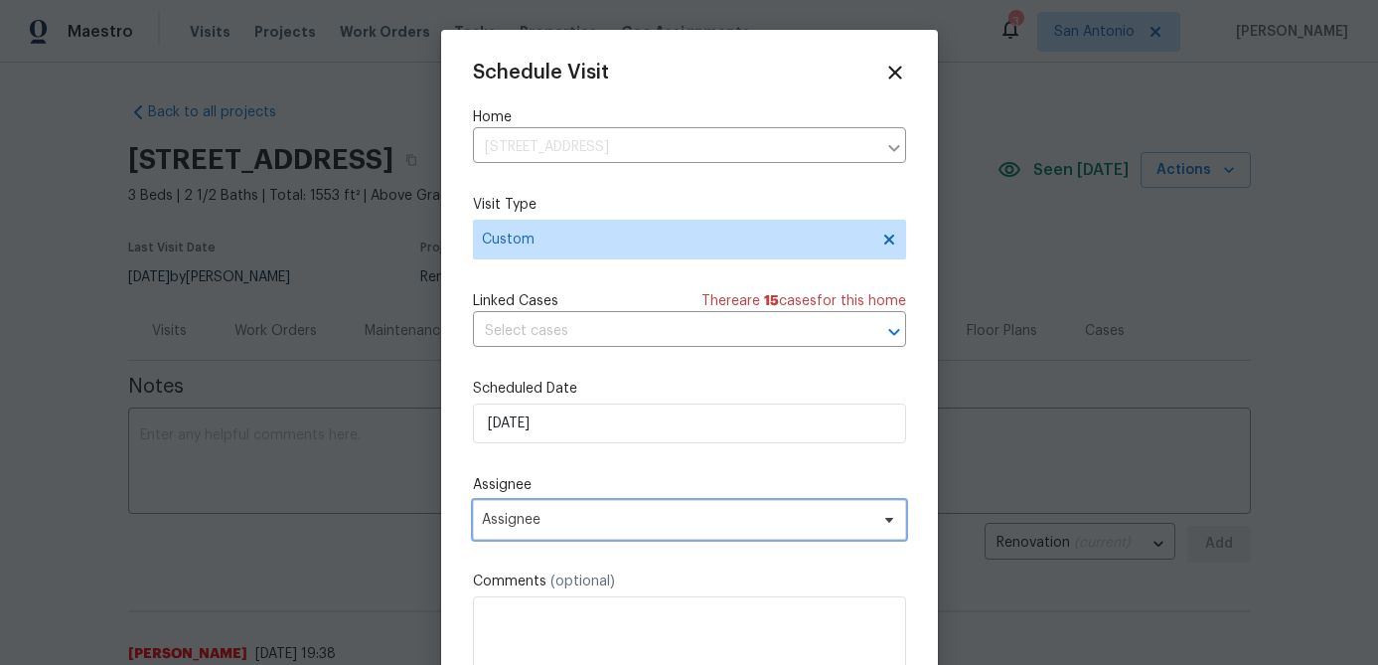
click at [603, 527] on span "Assignee" at bounding box center [676, 520] width 389 height 16
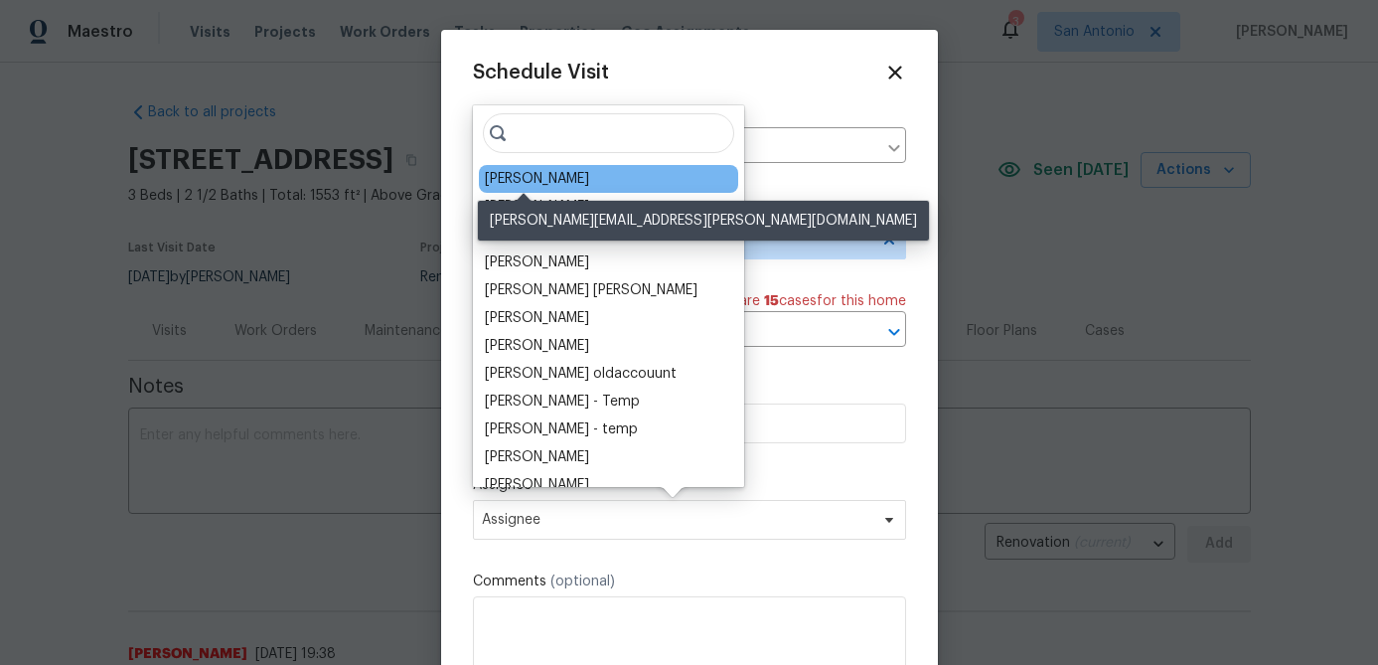
click at [535, 182] on div "[PERSON_NAME]" at bounding box center [537, 179] width 104 height 20
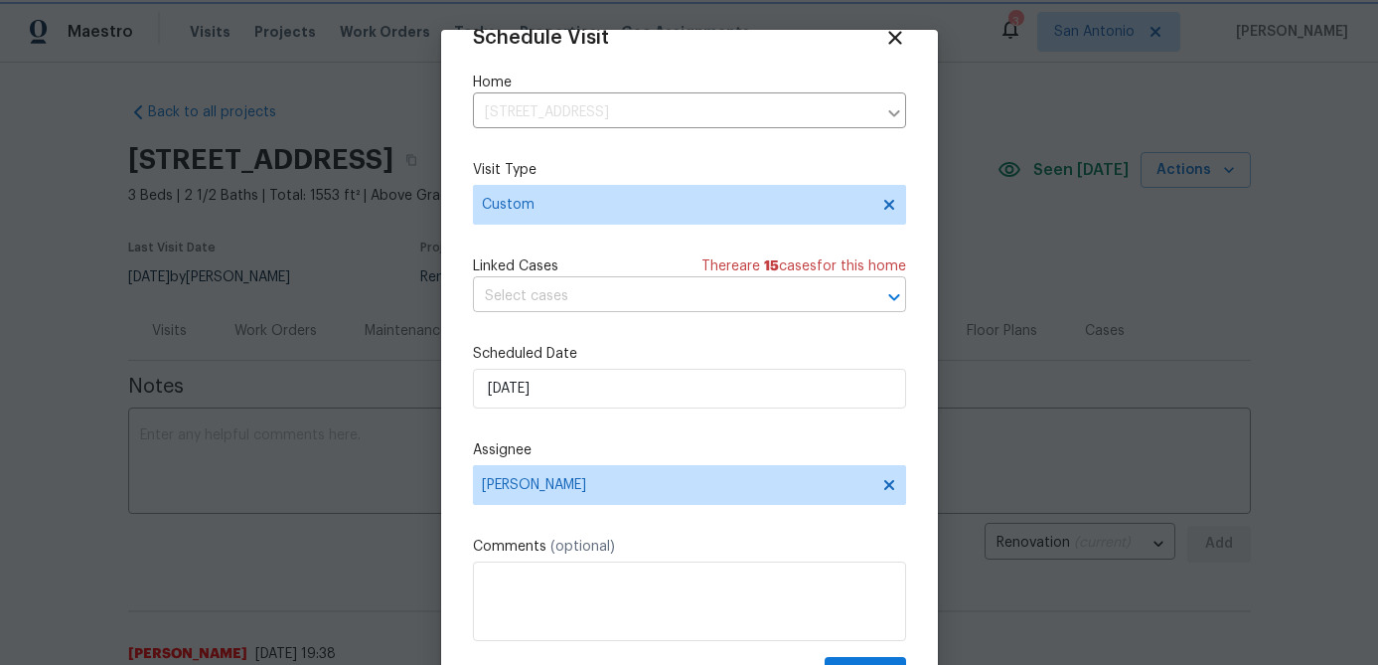
scroll to position [90, 0]
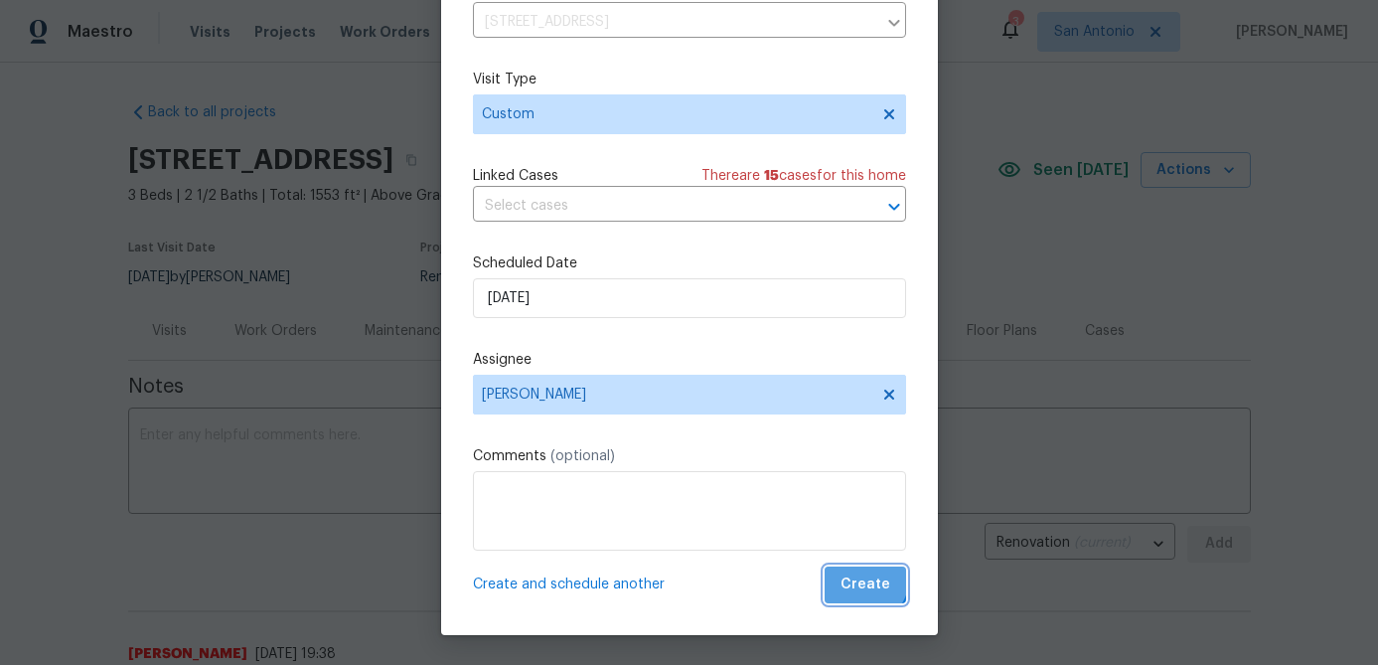
click at [864, 577] on span "Create" at bounding box center [865, 584] width 50 height 25
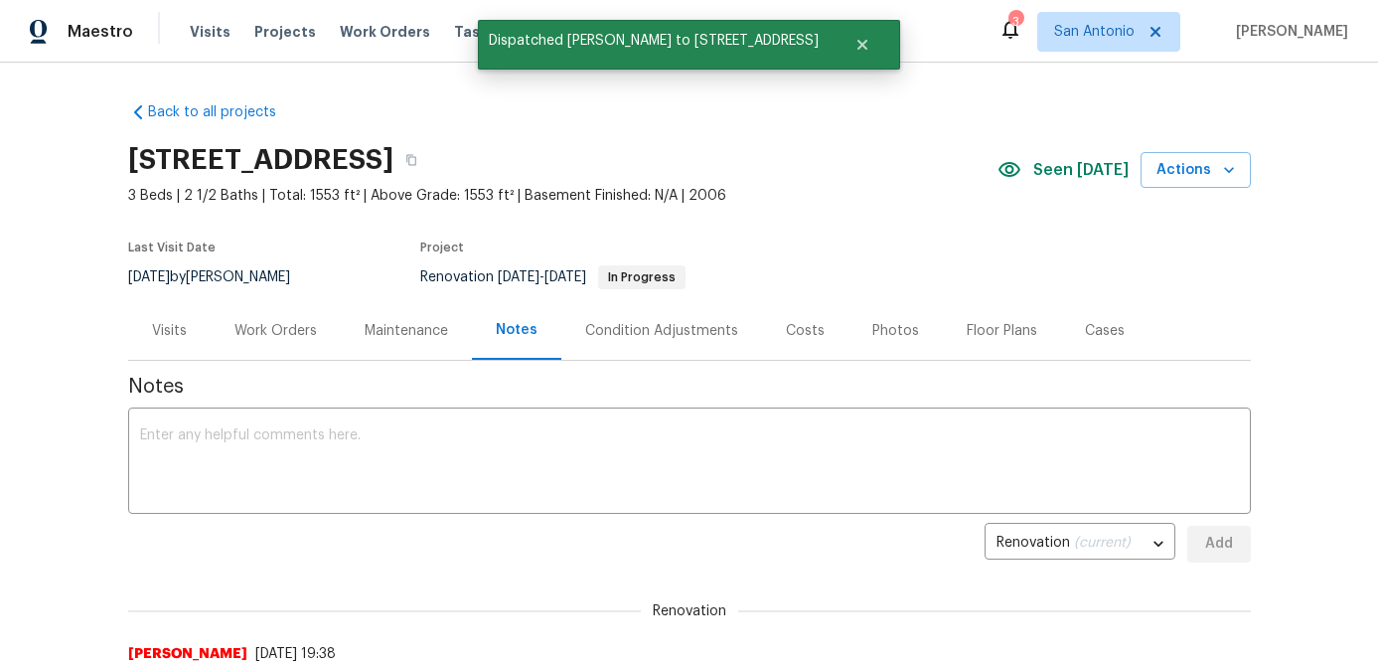
scroll to position [0, 0]
click at [966, 330] on div "Floor Plans" at bounding box center [1001, 331] width 71 height 20
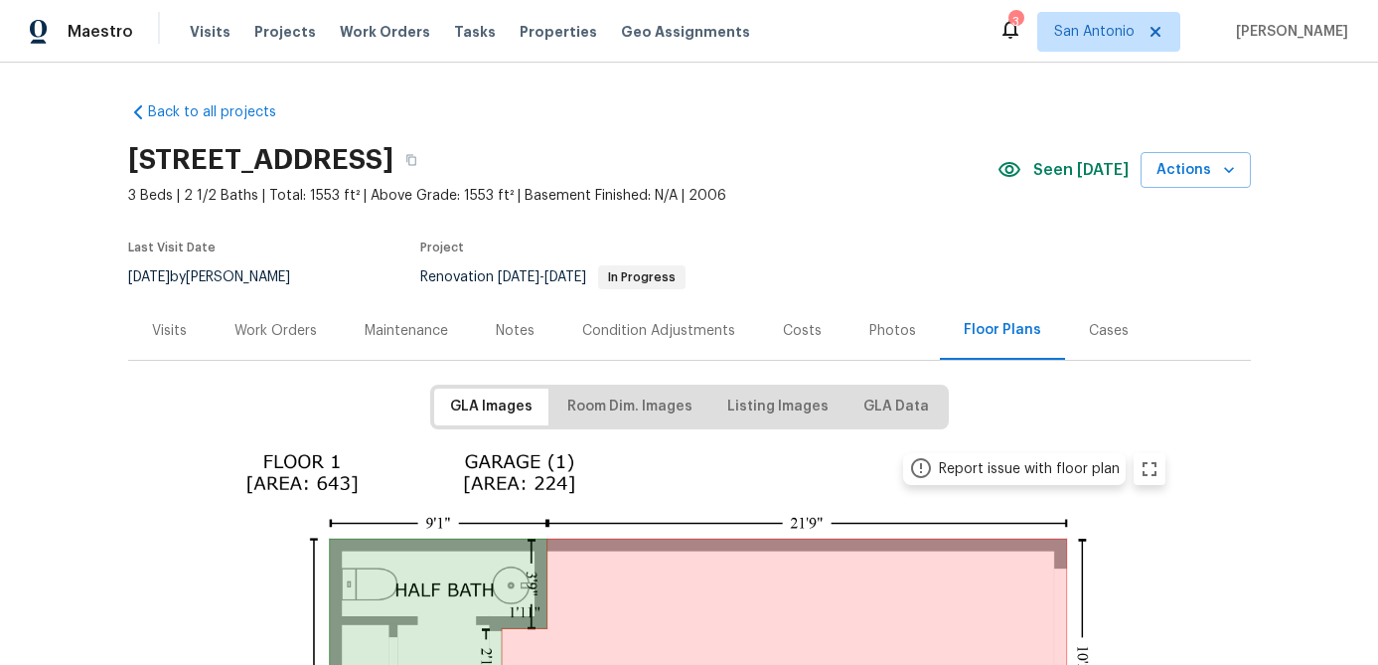
click at [796, 331] on div "Costs" at bounding box center [802, 331] width 39 height 20
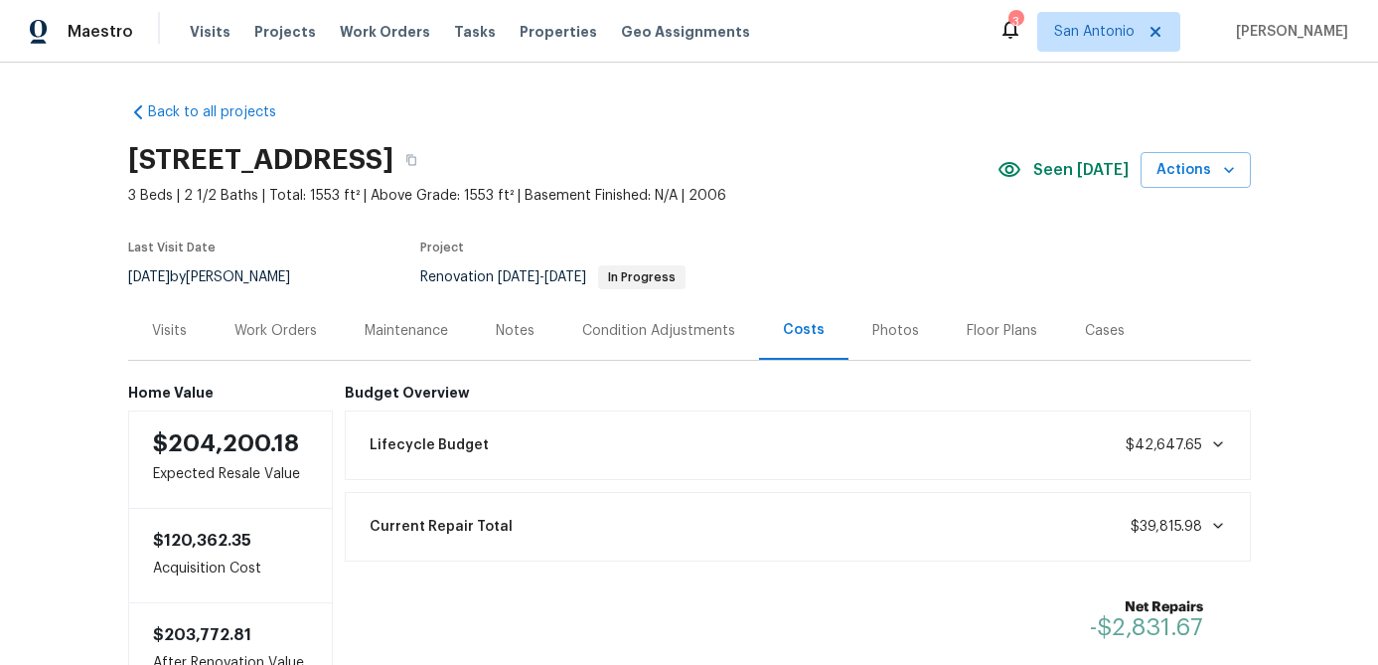
click at [164, 333] on div "Visits" at bounding box center [169, 331] width 35 height 20
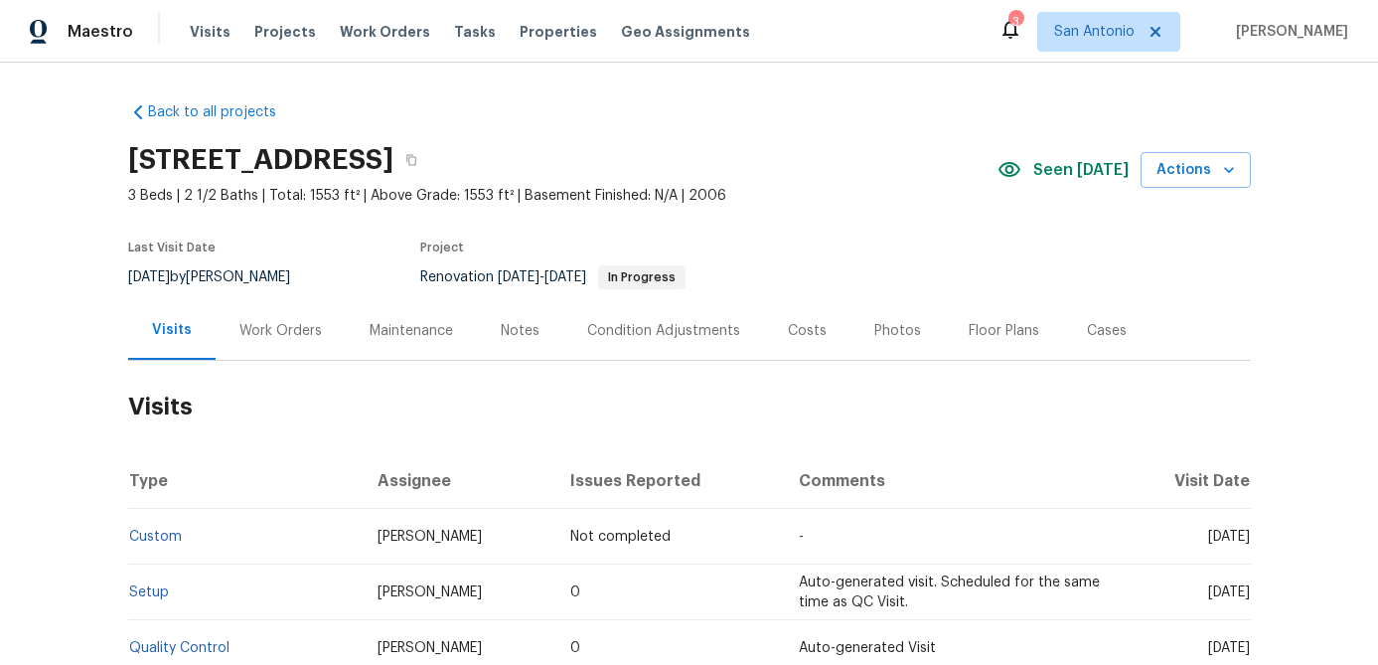
click at [799, 334] on div "Costs" at bounding box center [807, 331] width 39 height 20
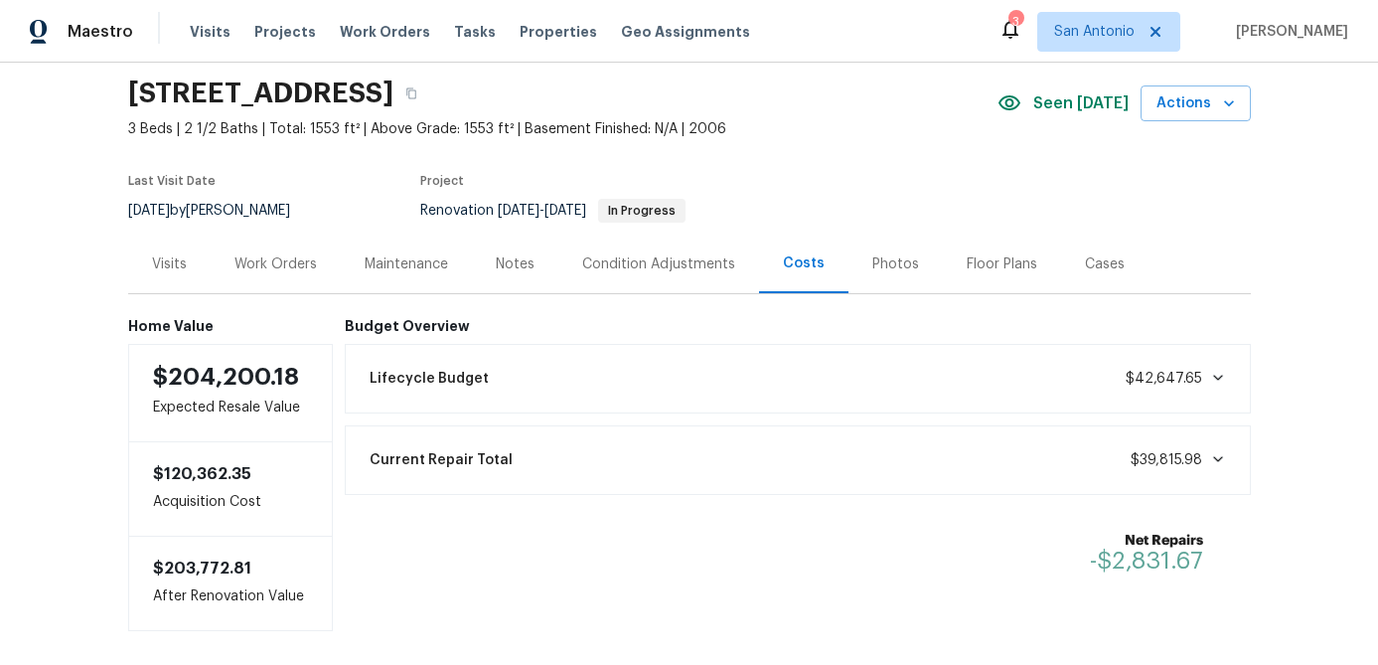
scroll to position [68, 0]
click at [895, 254] on div "Photos" at bounding box center [895, 263] width 47 height 20
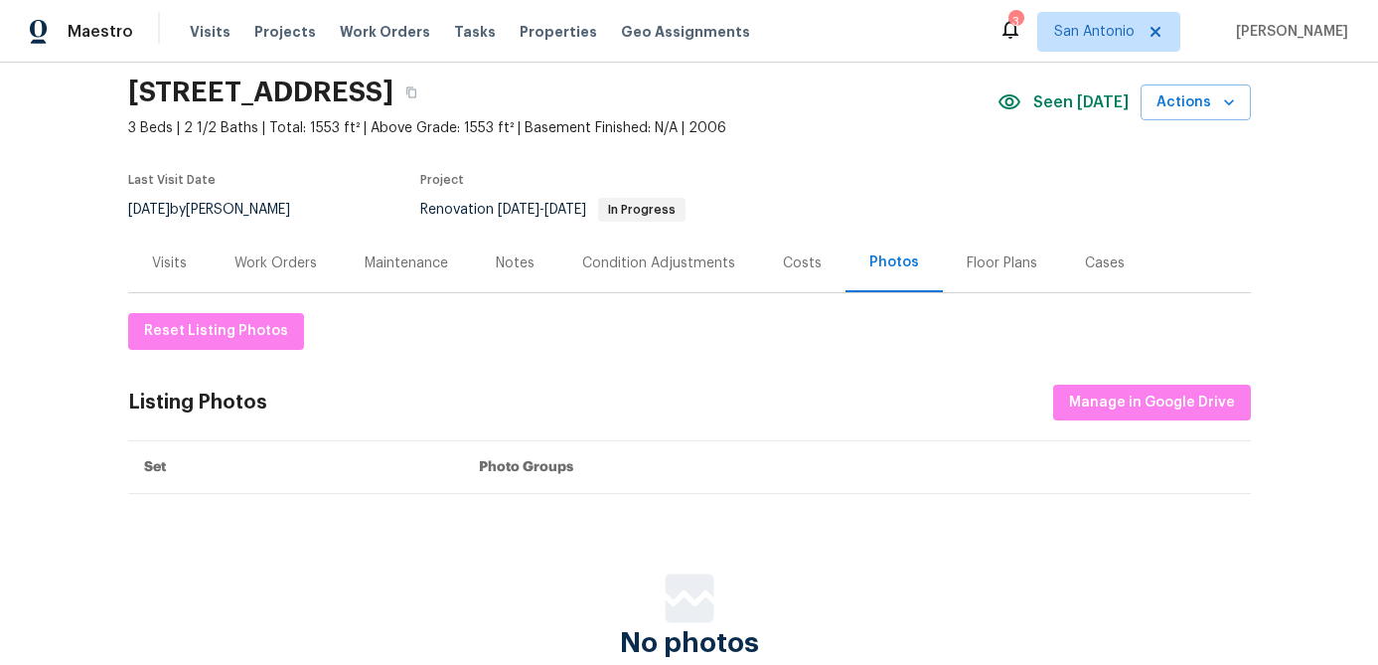
click at [966, 264] on div "Floor Plans" at bounding box center [1001, 263] width 71 height 20
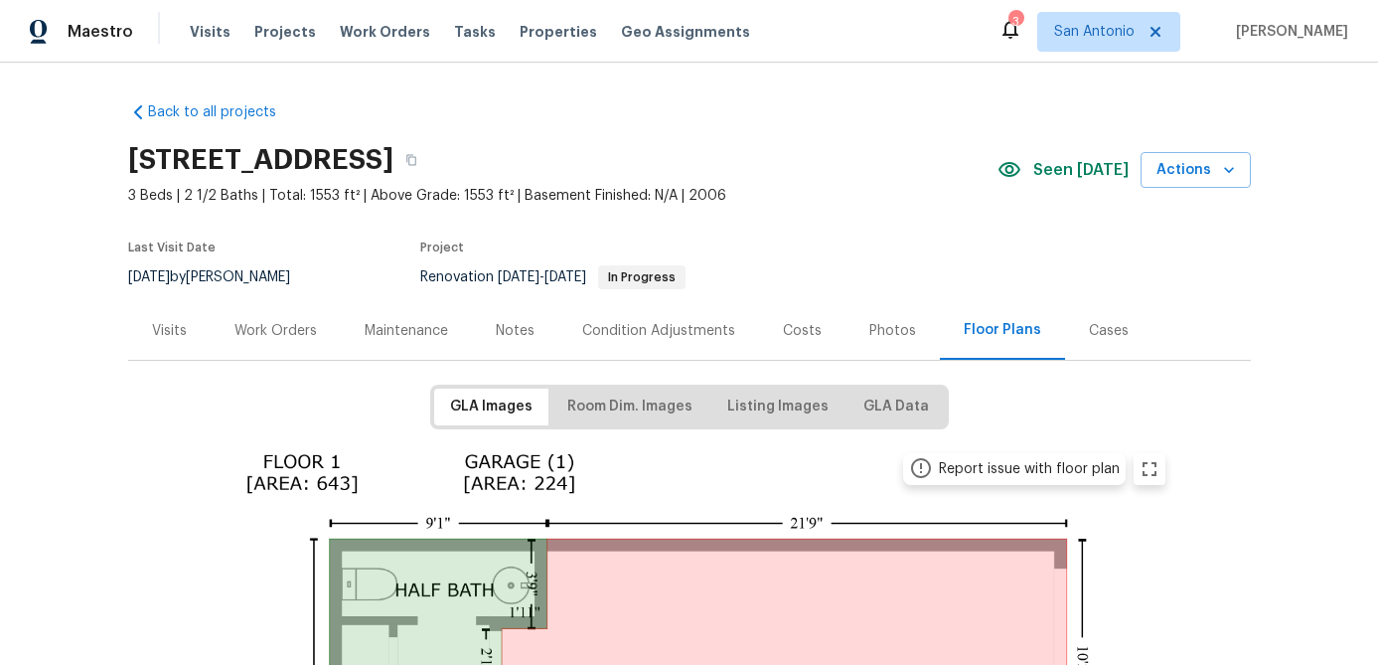
scroll to position [37, 0]
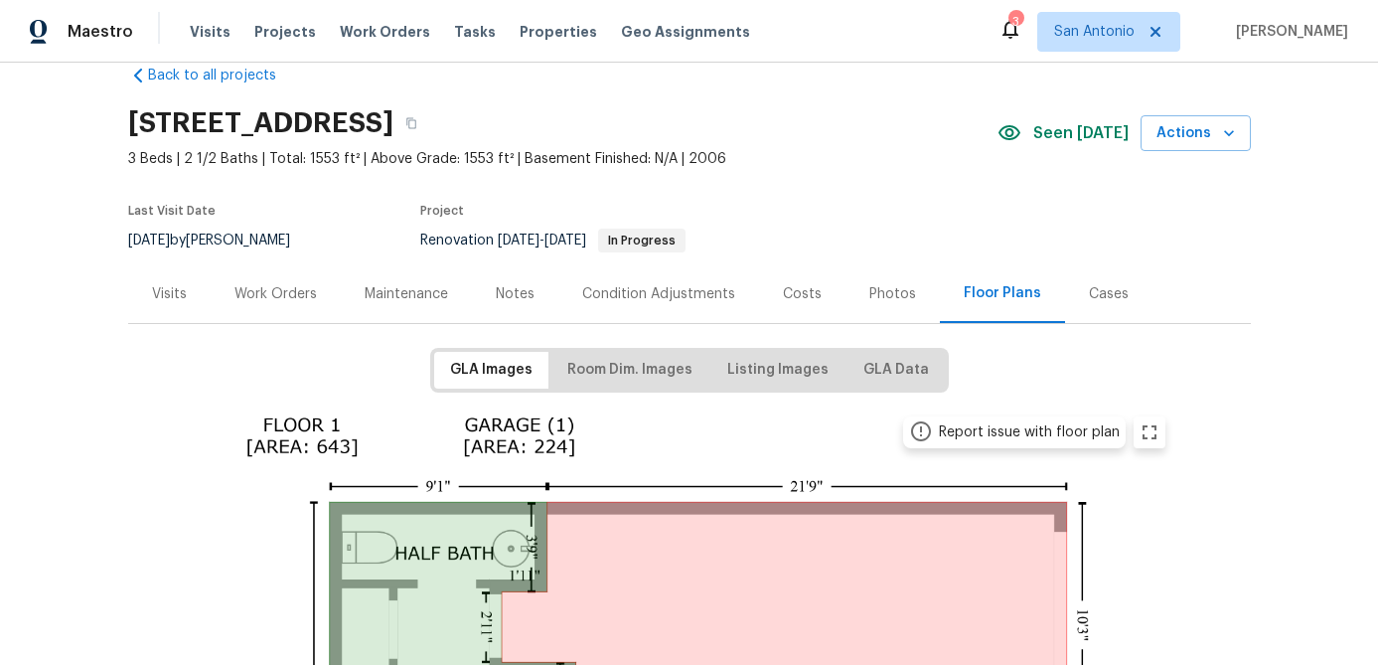
click at [253, 280] on div "Work Orders" at bounding box center [276, 293] width 130 height 59
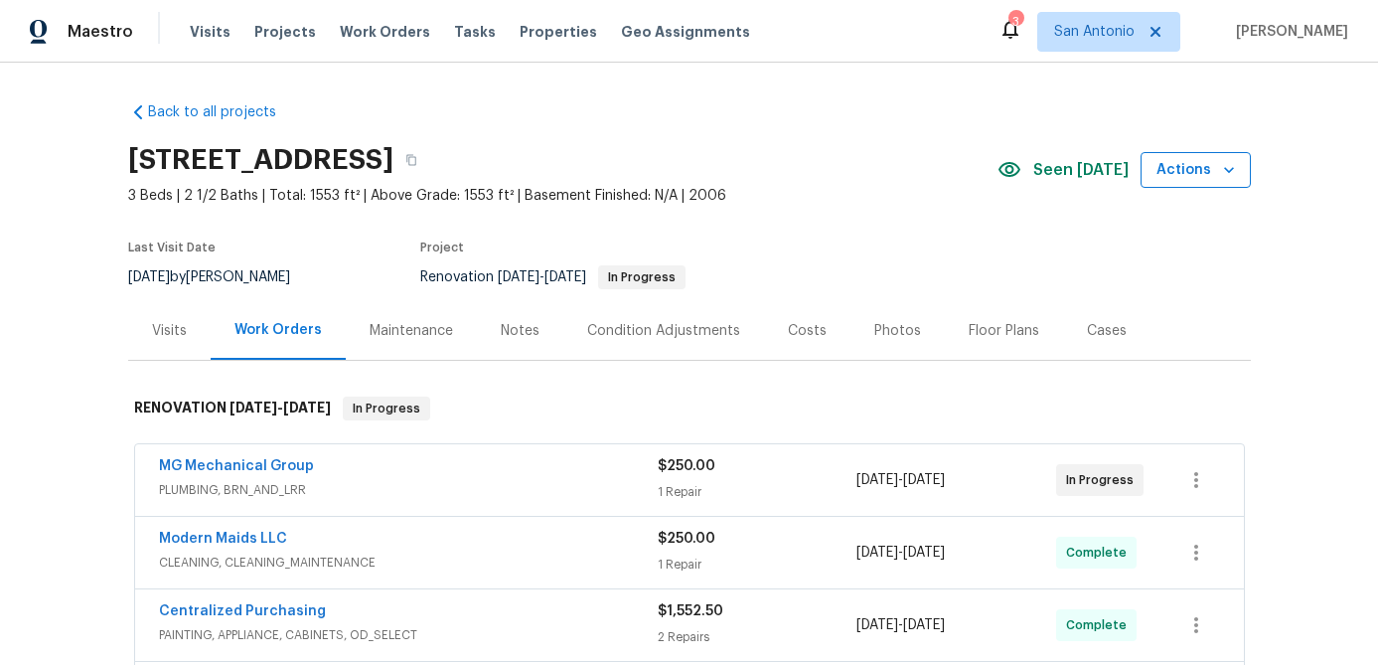
click at [1222, 174] on icon "button" at bounding box center [1229, 170] width 20 height 20
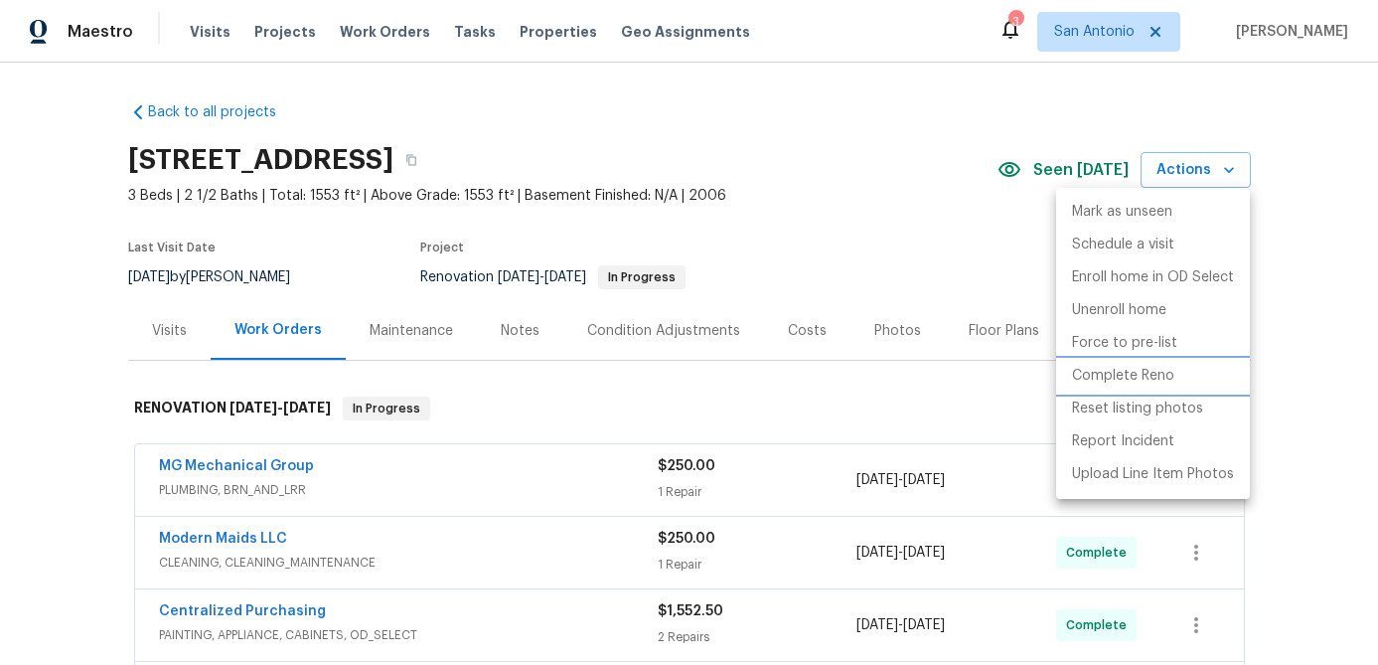
click at [1112, 378] on p "Complete Reno" at bounding box center [1123, 376] width 102 height 21
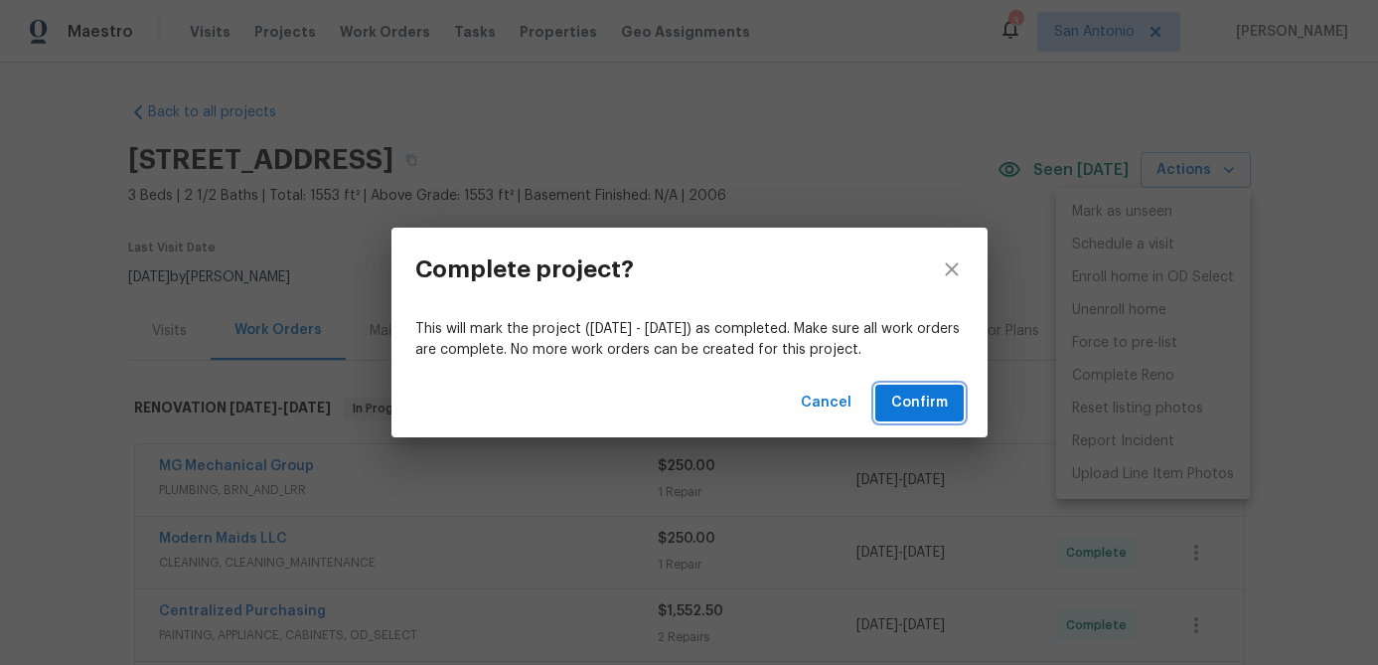
click at [947, 410] on button "Confirm" at bounding box center [919, 402] width 88 height 37
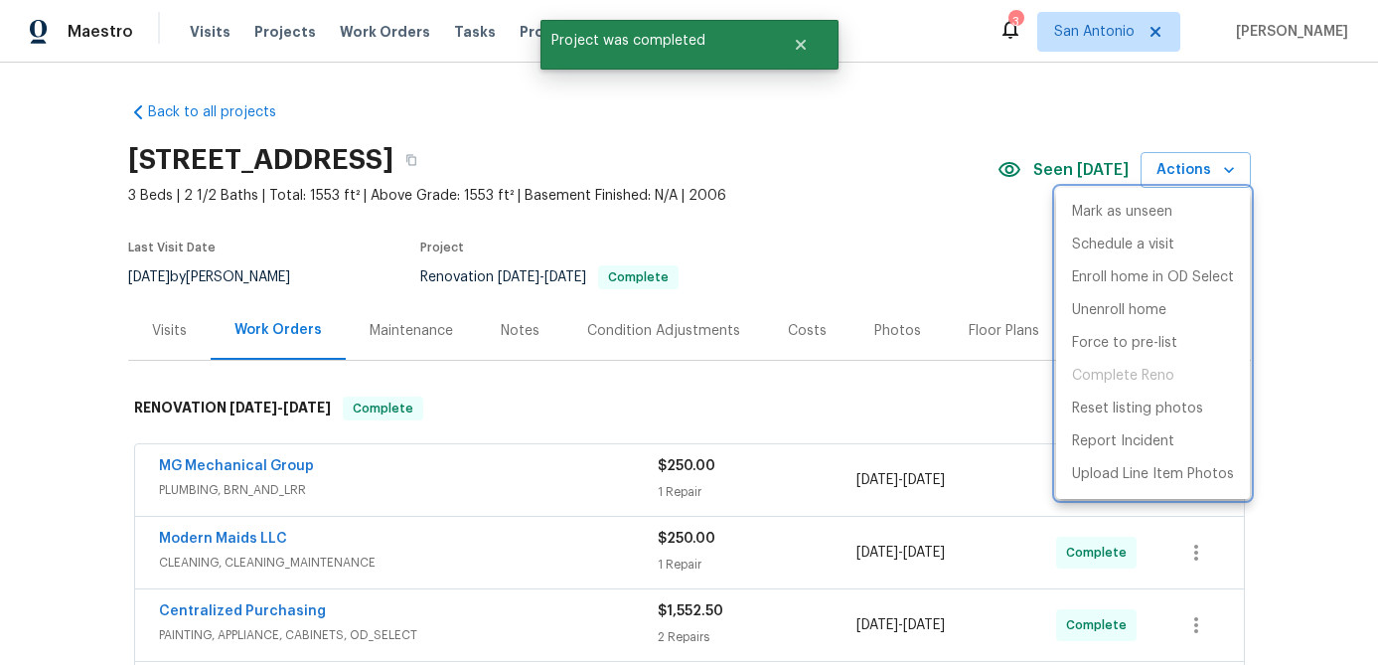
click at [804, 253] on div at bounding box center [689, 332] width 1378 height 665
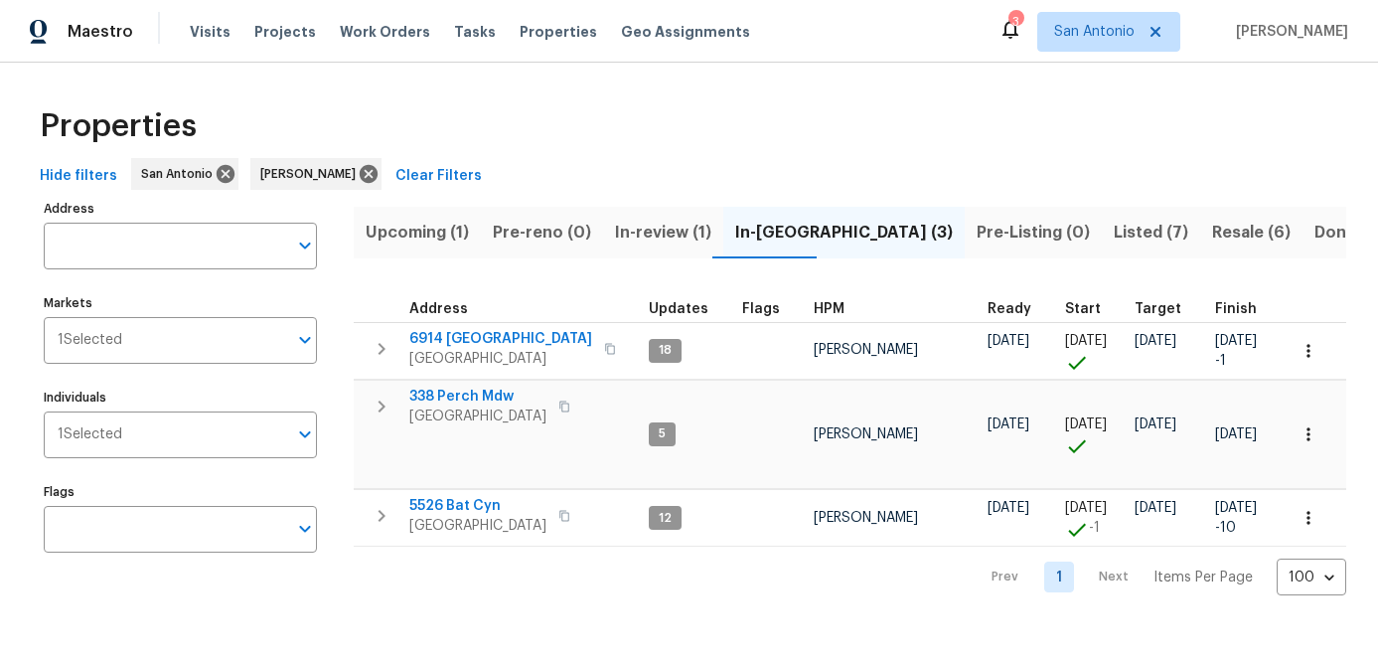
click at [976, 233] on span "Pre-Listing (0)" at bounding box center [1032, 233] width 113 height 28
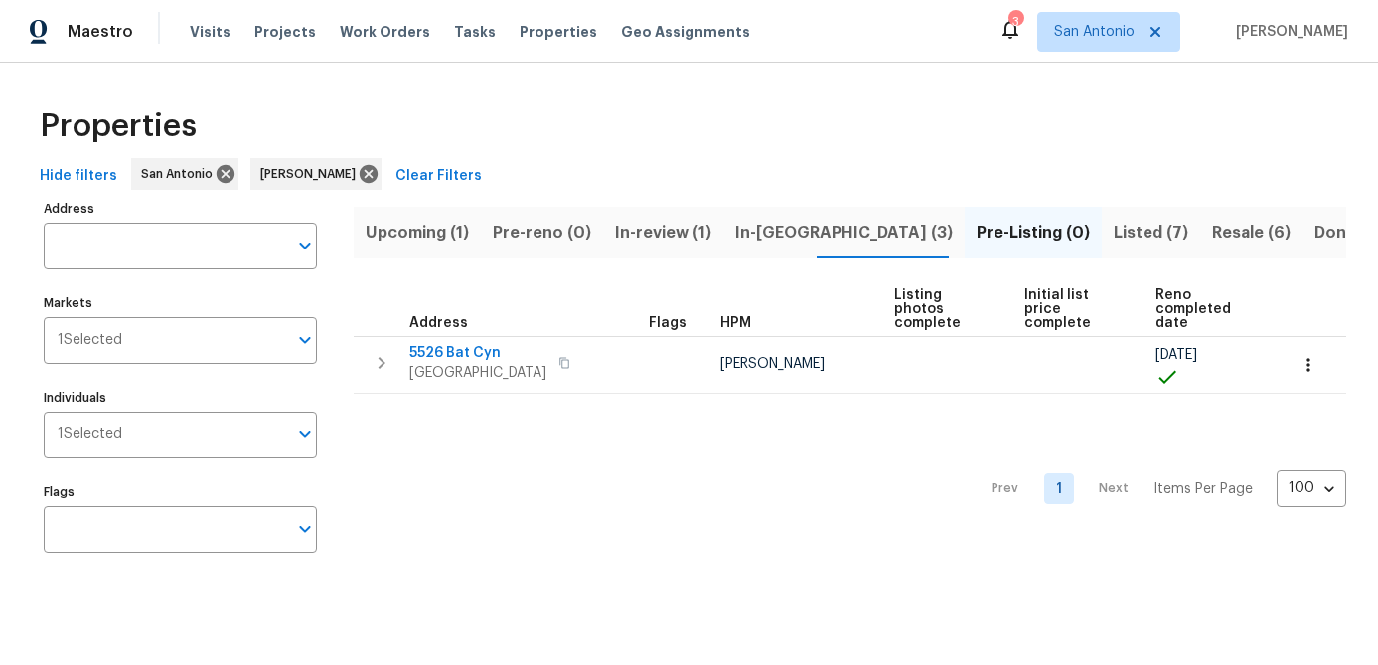
click at [752, 228] on span "In-[GEOGRAPHIC_DATA] (3)" at bounding box center [844, 233] width 218 height 28
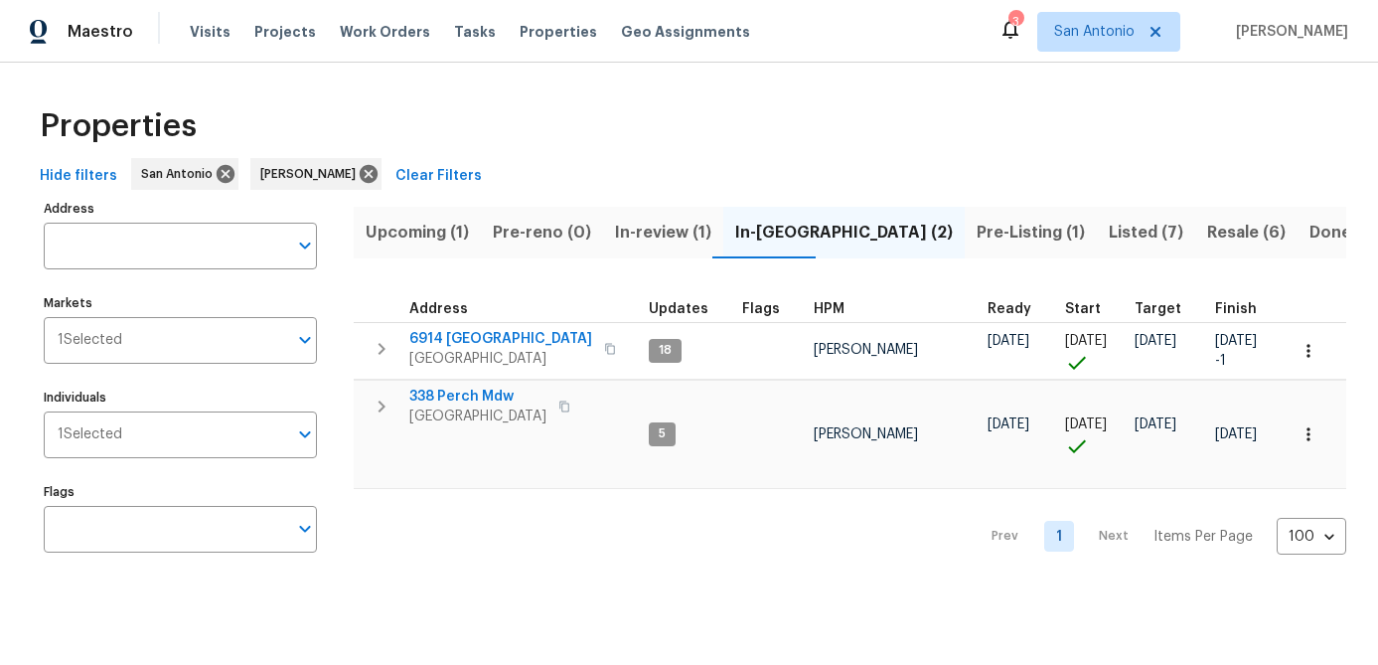
click at [1207, 228] on span "Resale (6)" at bounding box center [1246, 233] width 78 height 28
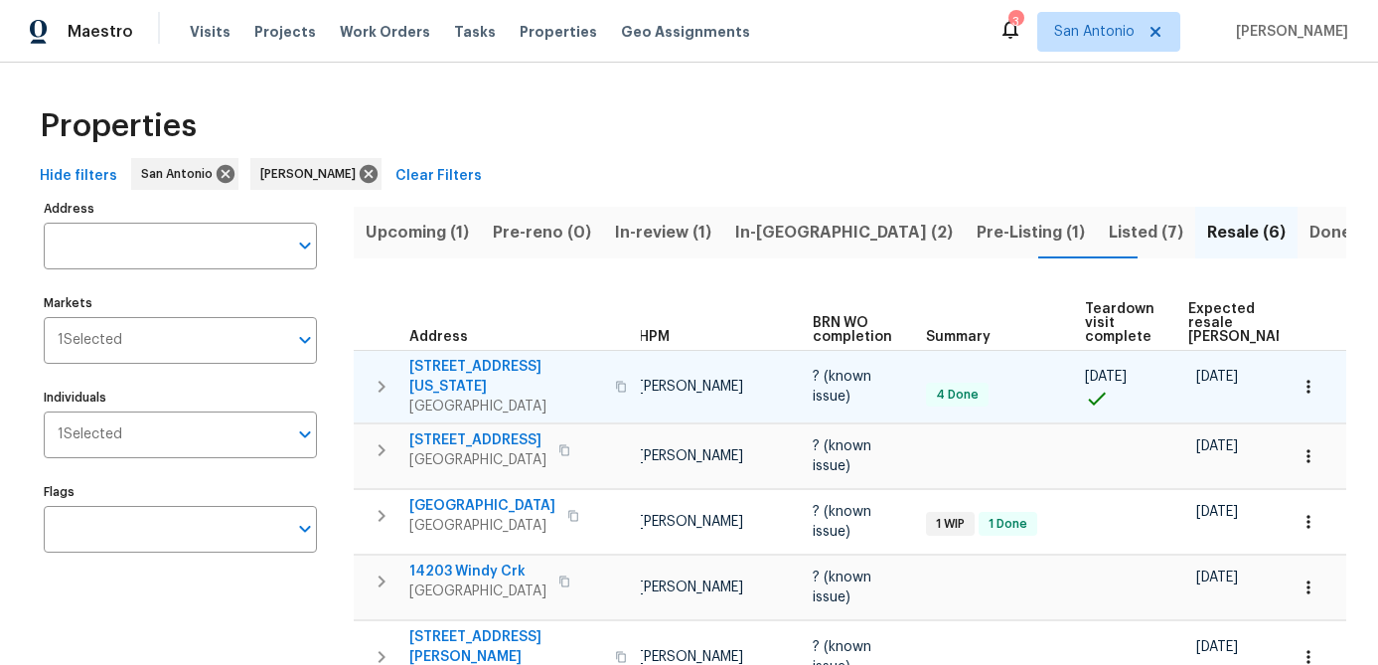
scroll to position [0, 169]
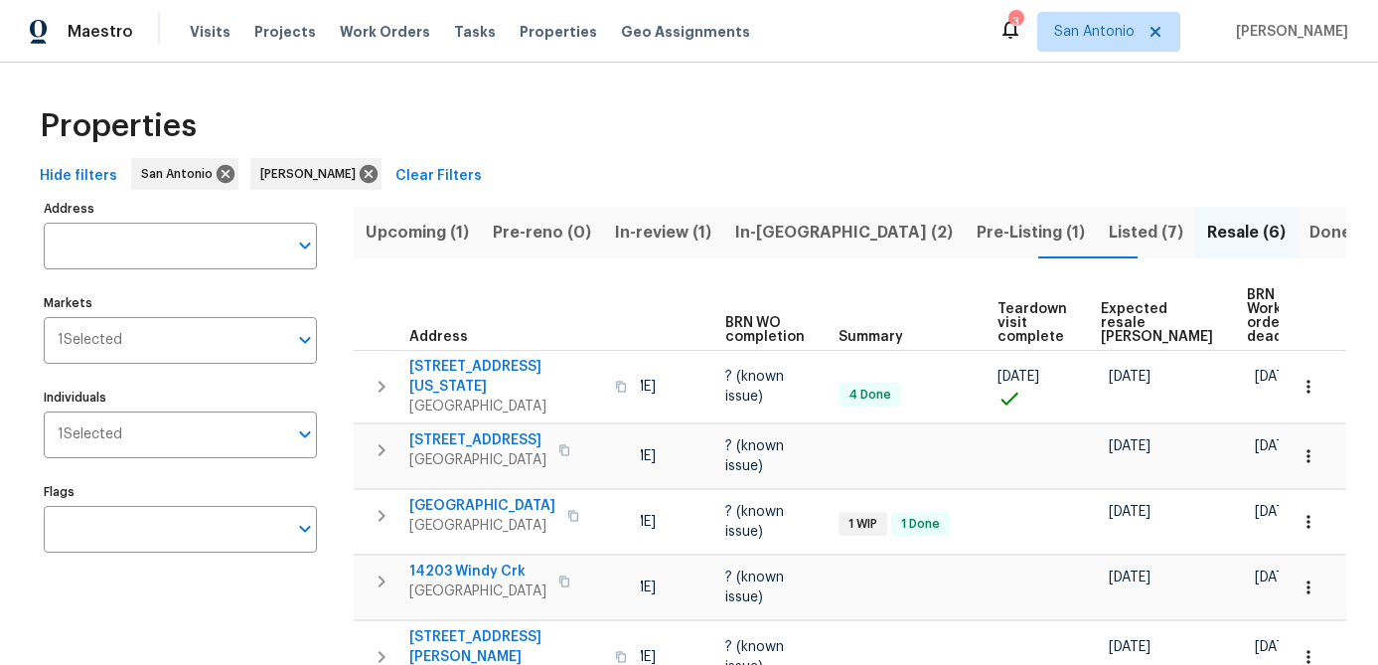
click at [404, 237] on span "Upcoming (1)" at bounding box center [417, 233] width 103 height 28
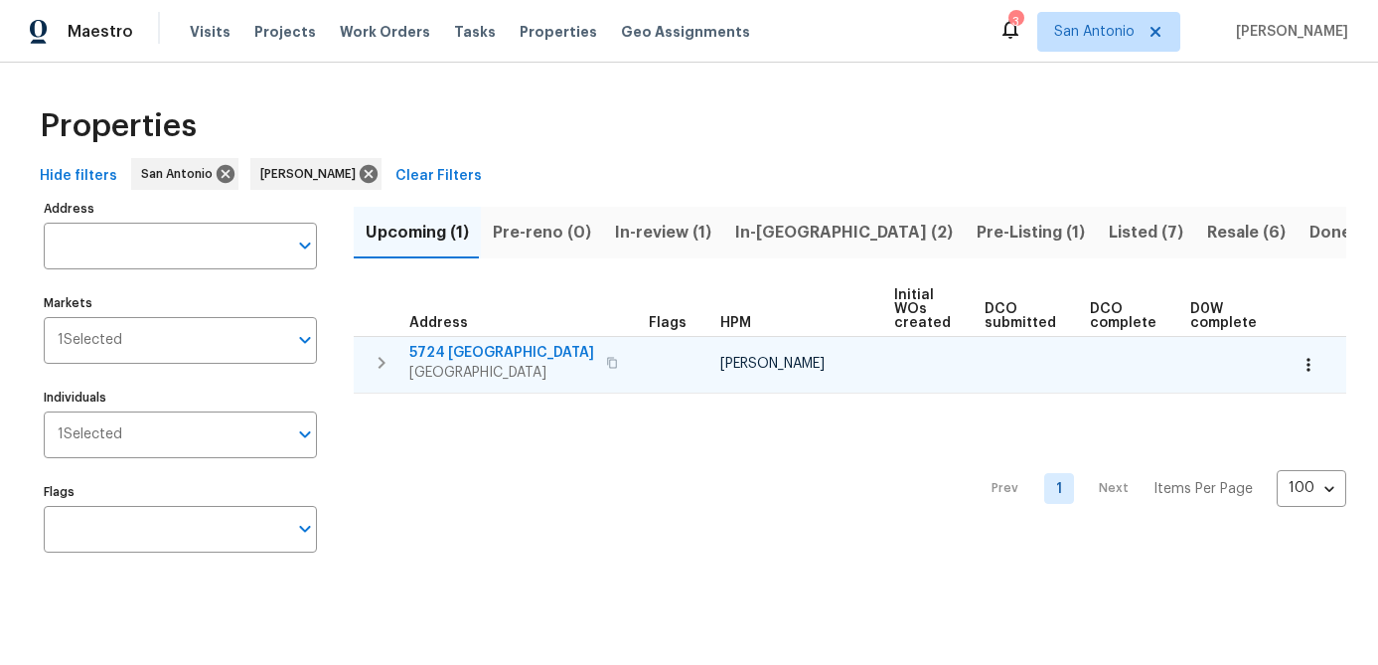
click at [453, 357] on span "5724 Columbia" at bounding box center [501, 353] width 185 height 20
click at [1311, 367] on icon "button" at bounding box center [1308, 365] width 20 height 20
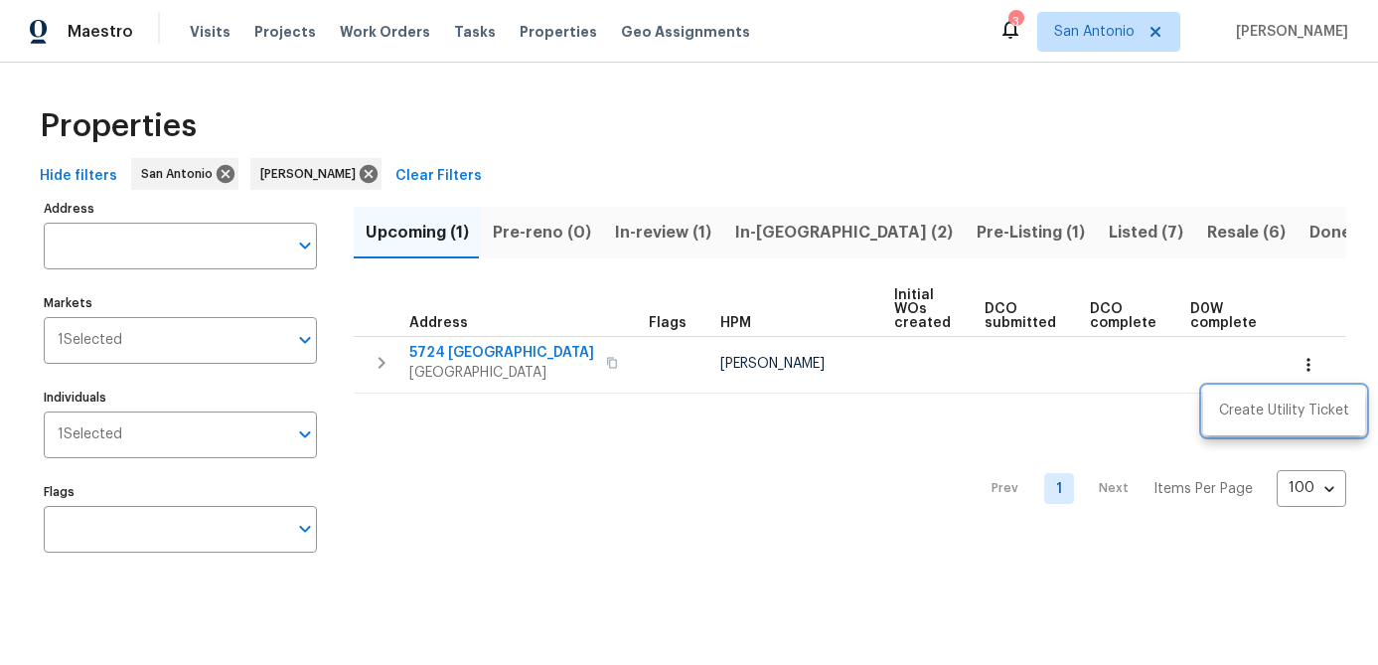
click at [649, 556] on div at bounding box center [689, 332] width 1378 height 665
click at [657, 239] on span "In-review (1)" at bounding box center [663, 233] width 96 height 28
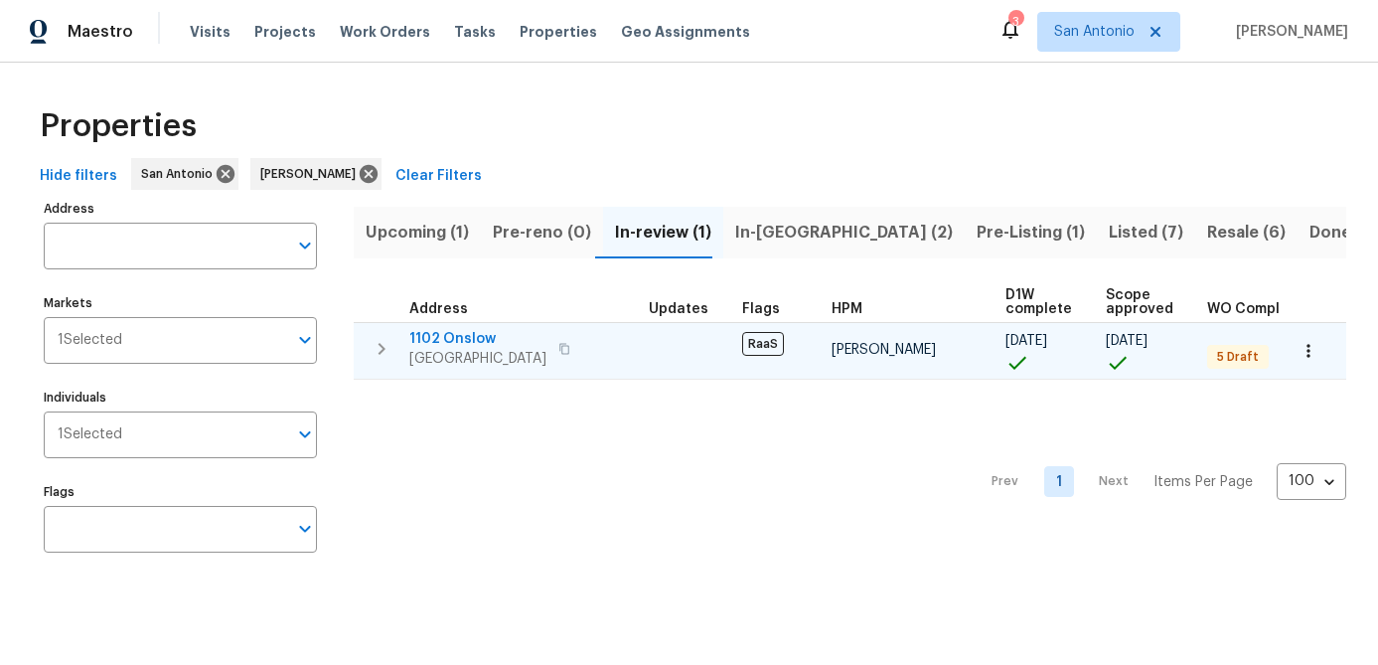
click at [479, 330] on span "1102 Onslow" at bounding box center [477, 339] width 137 height 20
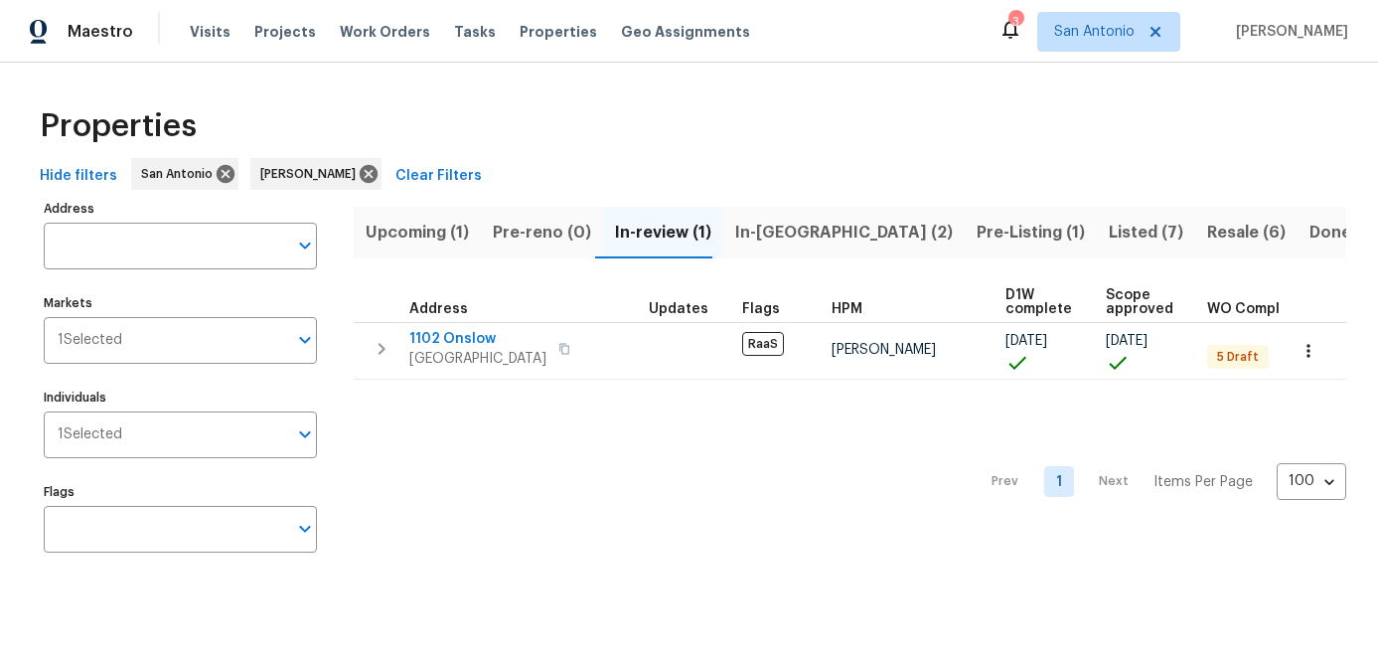
click at [525, 514] on div "Prev 1 Next Items Per Page 100 100 ​" at bounding box center [850, 475] width 992 height 193
click at [759, 222] on span "In-reno (2)" at bounding box center [844, 233] width 218 height 28
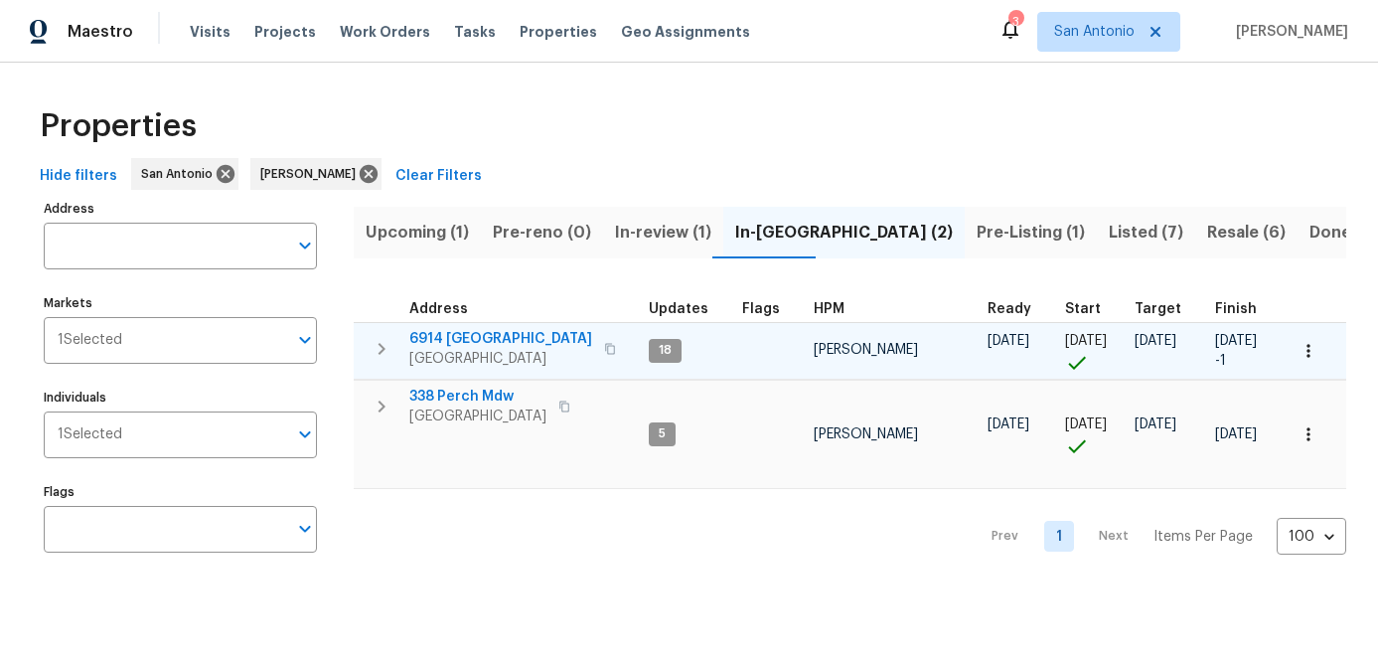
click at [1302, 349] on icon "button" at bounding box center [1308, 351] width 20 height 20
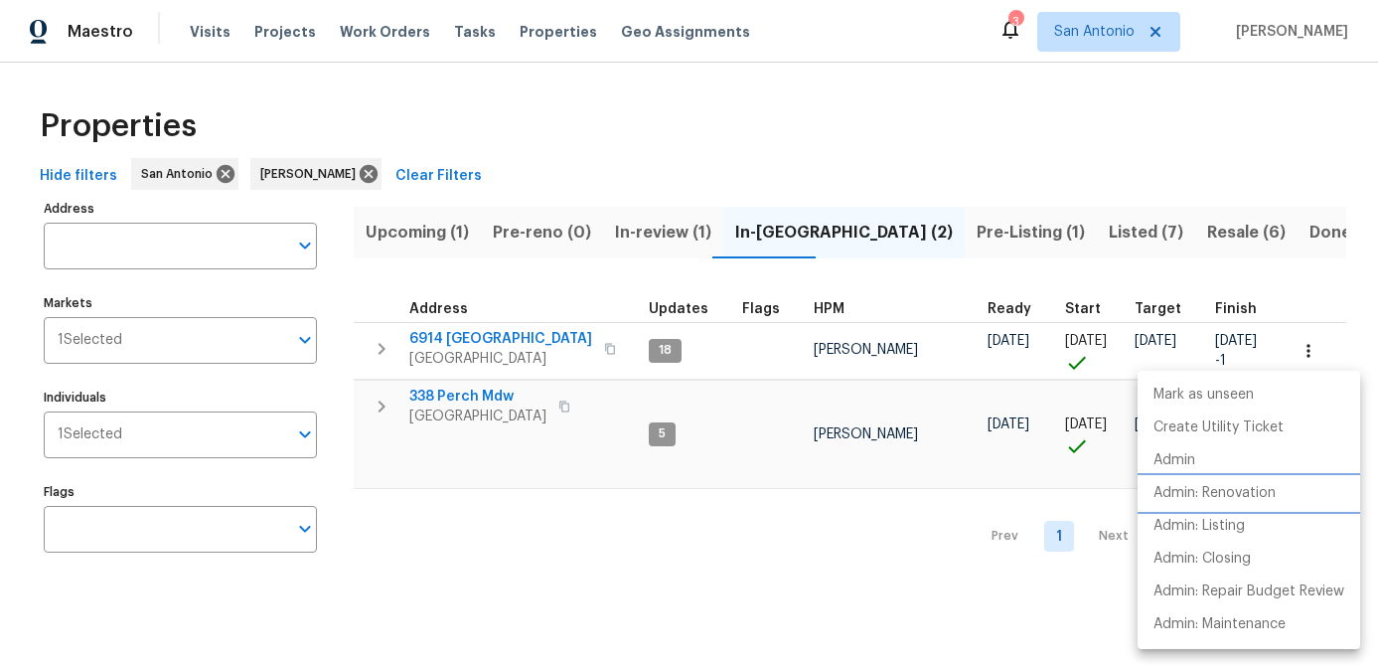
click at [1207, 493] on p "Admin: Renovation" at bounding box center [1214, 493] width 122 height 21
click at [546, 509] on div at bounding box center [689, 332] width 1378 height 665
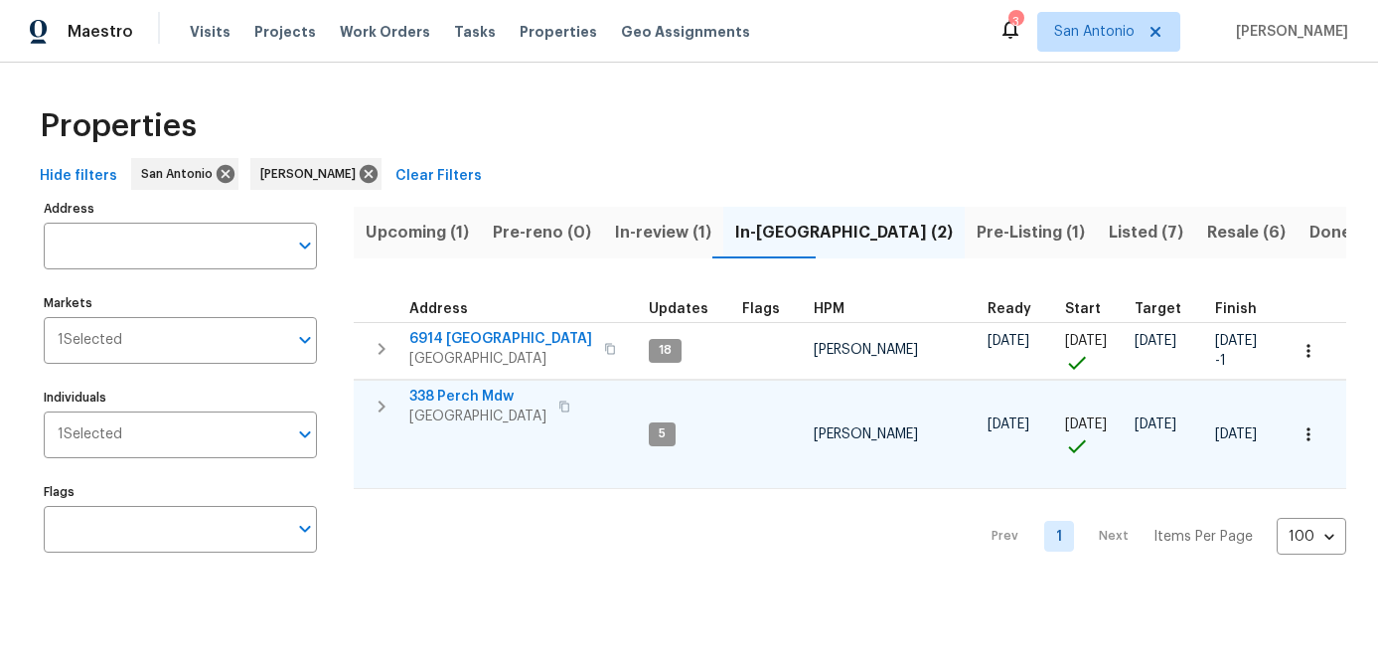
click at [1313, 424] on icon "button" at bounding box center [1308, 434] width 20 height 20
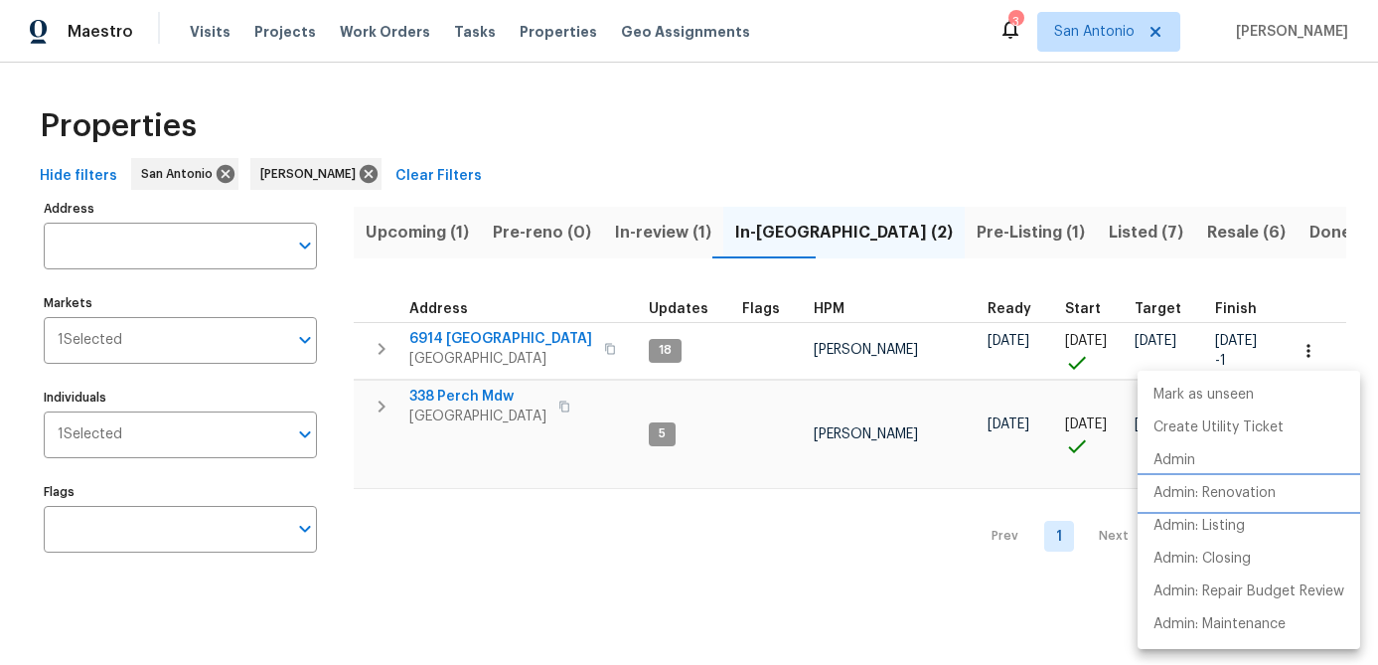
click at [1229, 496] on p "Admin: Renovation" at bounding box center [1214, 493] width 122 height 21
click at [377, 530] on div at bounding box center [689, 332] width 1378 height 665
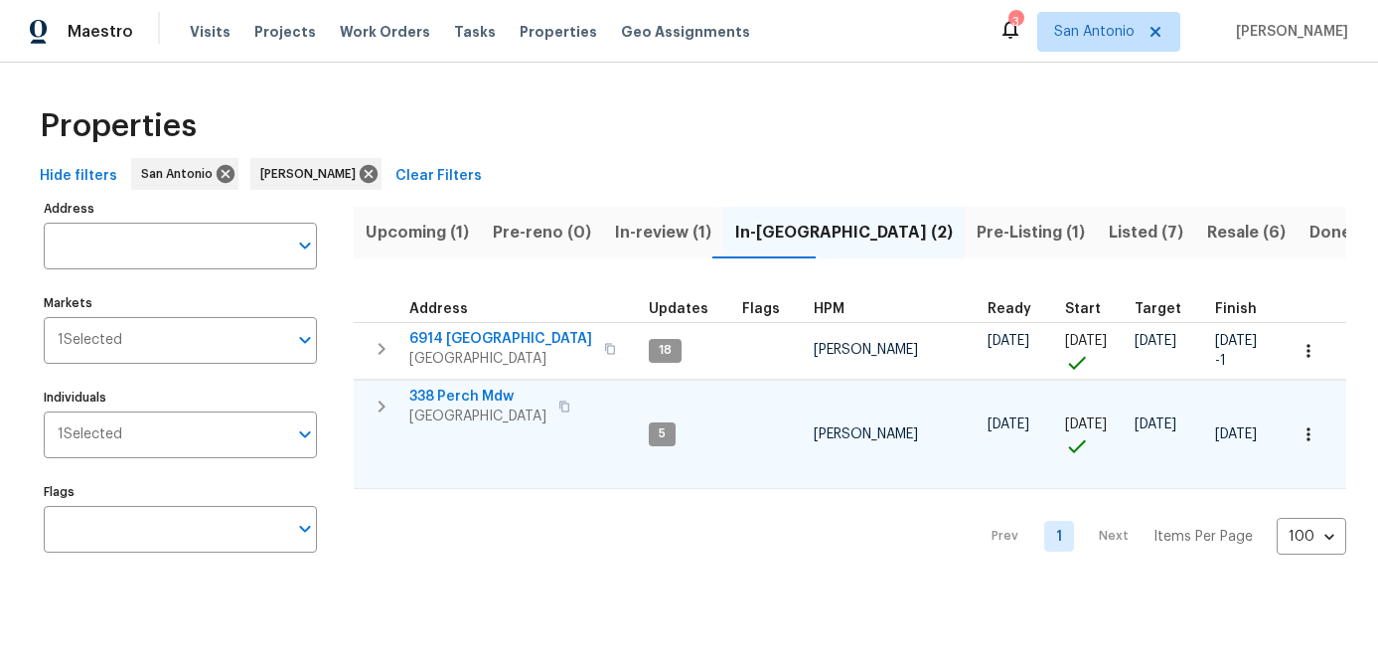
click at [459, 406] on span "San Antonio, TX 78253" at bounding box center [477, 416] width 137 height 20
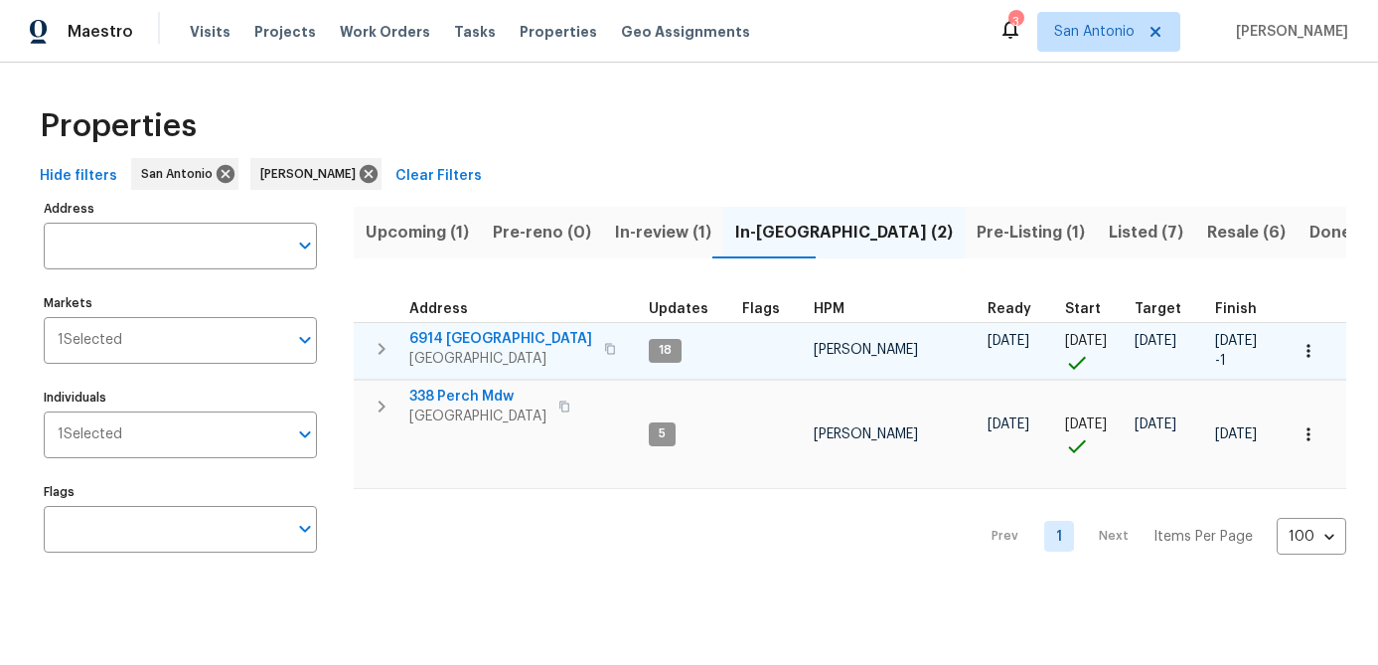
click at [463, 347] on span "6914 Port Bay" at bounding box center [500, 339] width 183 height 20
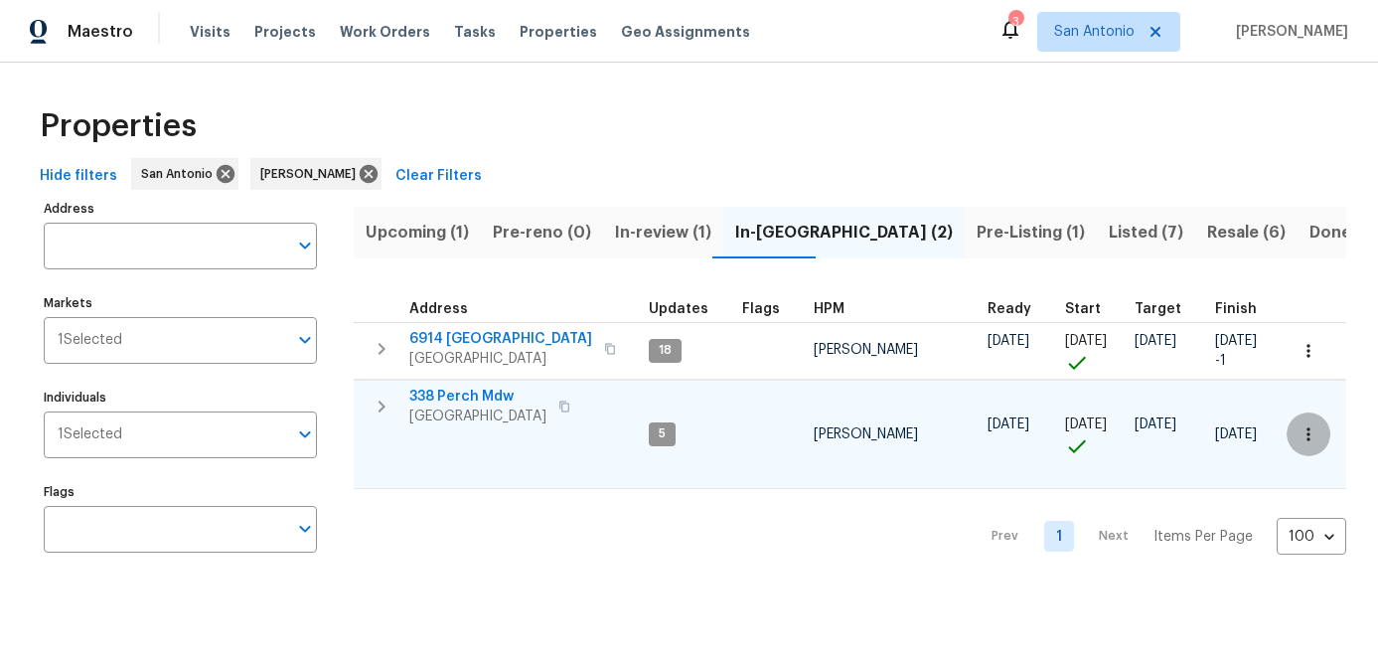
click at [1311, 424] on icon "button" at bounding box center [1308, 434] width 20 height 20
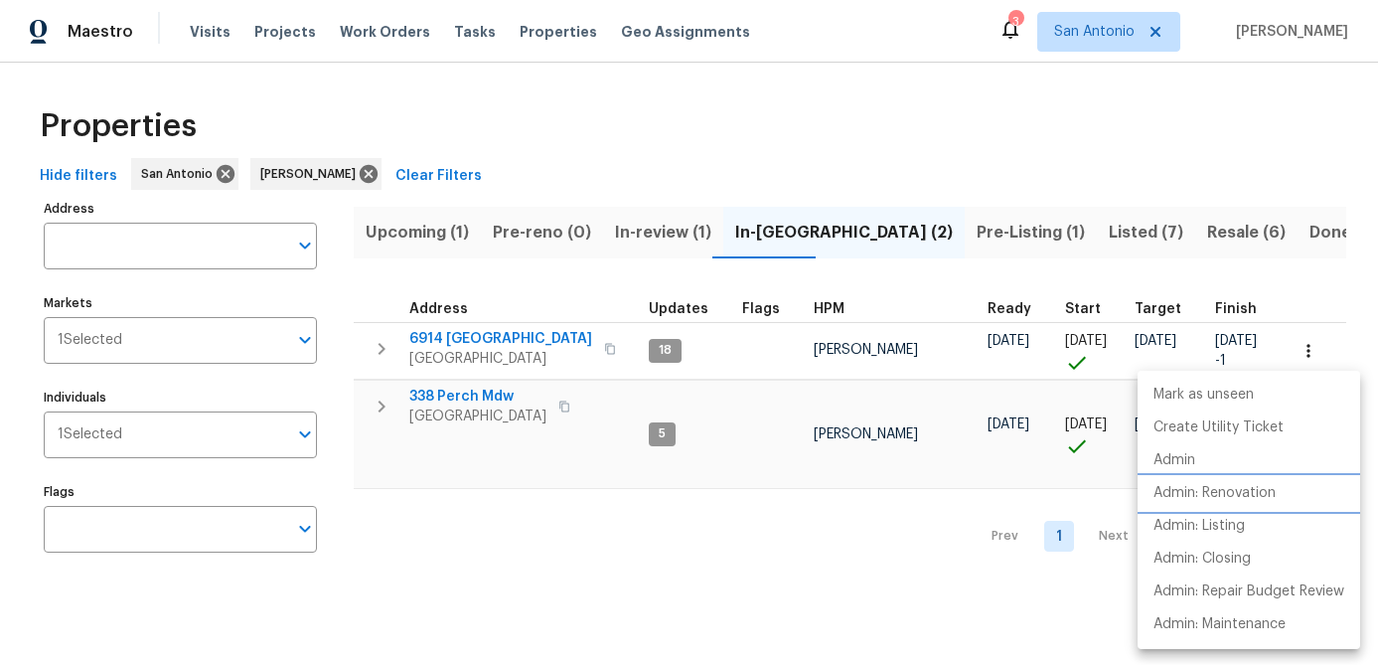
click at [1207, 491] on p "Admin: Renovation" at bounding box center [1214, 493] width 122 height 21
click at [521, 526] on div at bounding box center [689, 332] width 1378 height 665
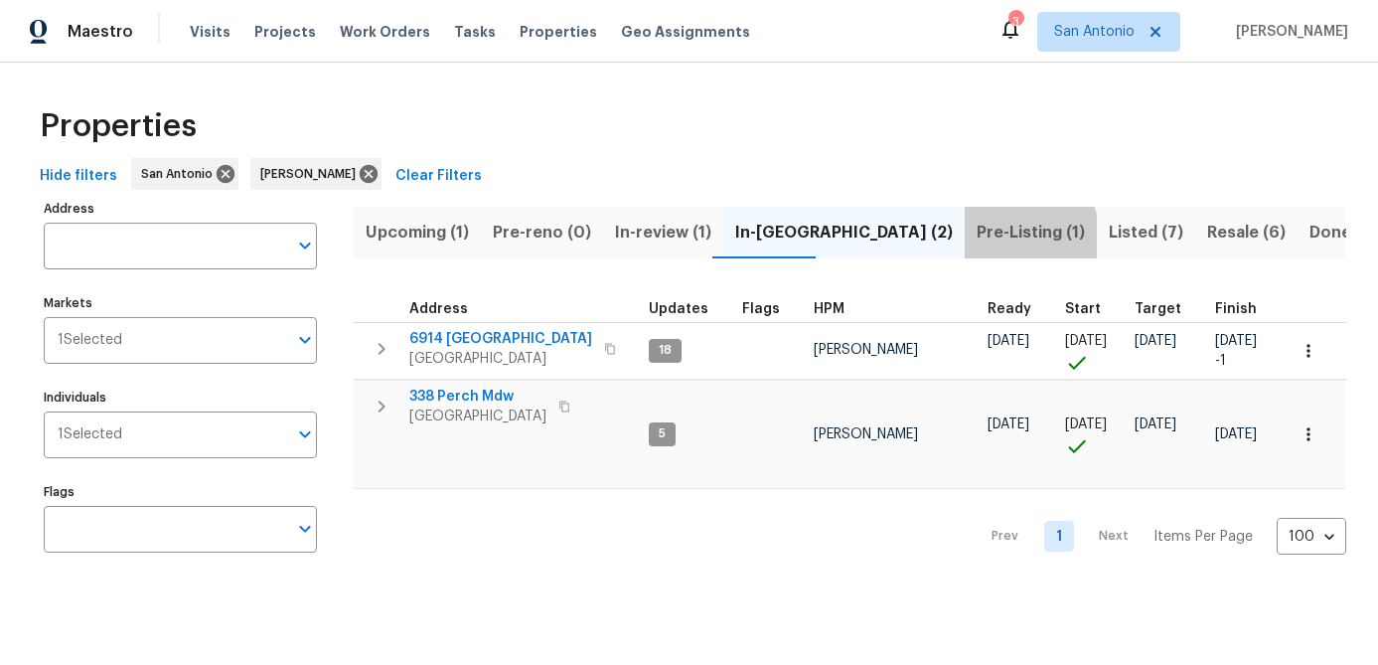
click at [976, 236] on span "Pre-Listing (1)" at bounding box center [1030, 233] width 108 height 28
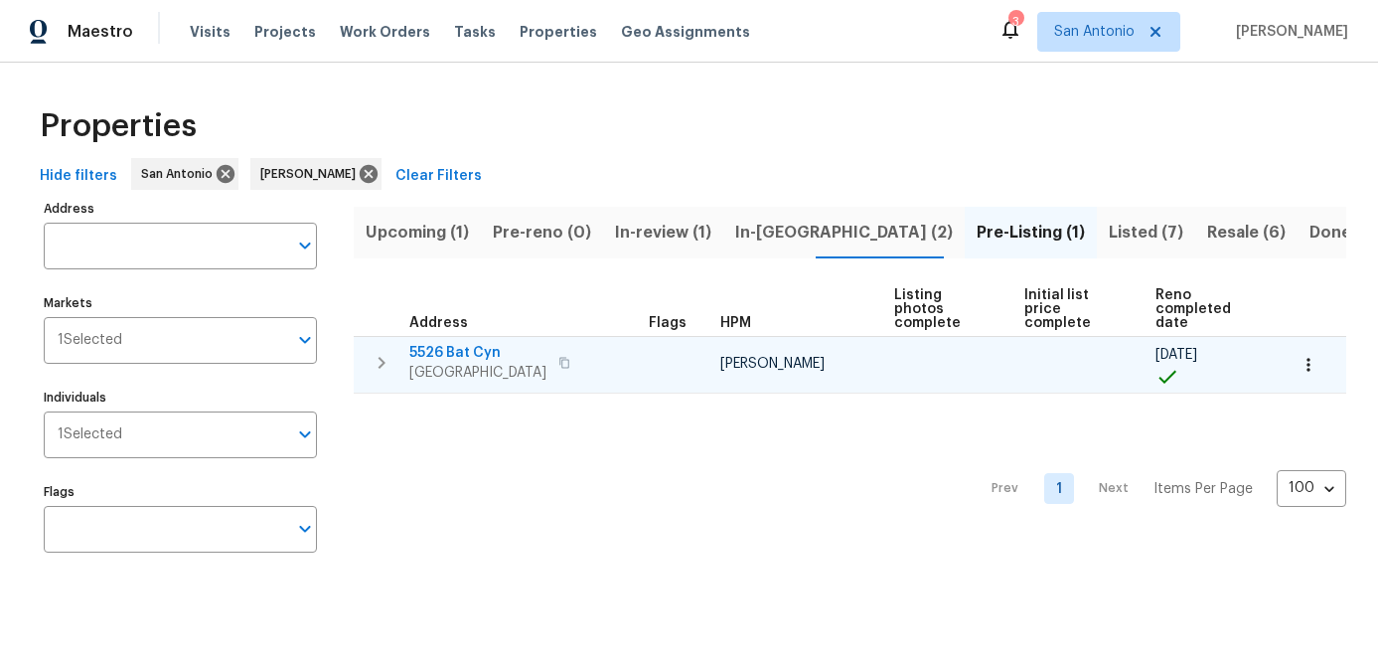
click at [450, 359] on span "5526 Bat Cyn" at bounding box center [477, 353] width 137 height 20
click at [1310, 370] on icon "button" at bounding box center [1308, 365] width 20 height 20
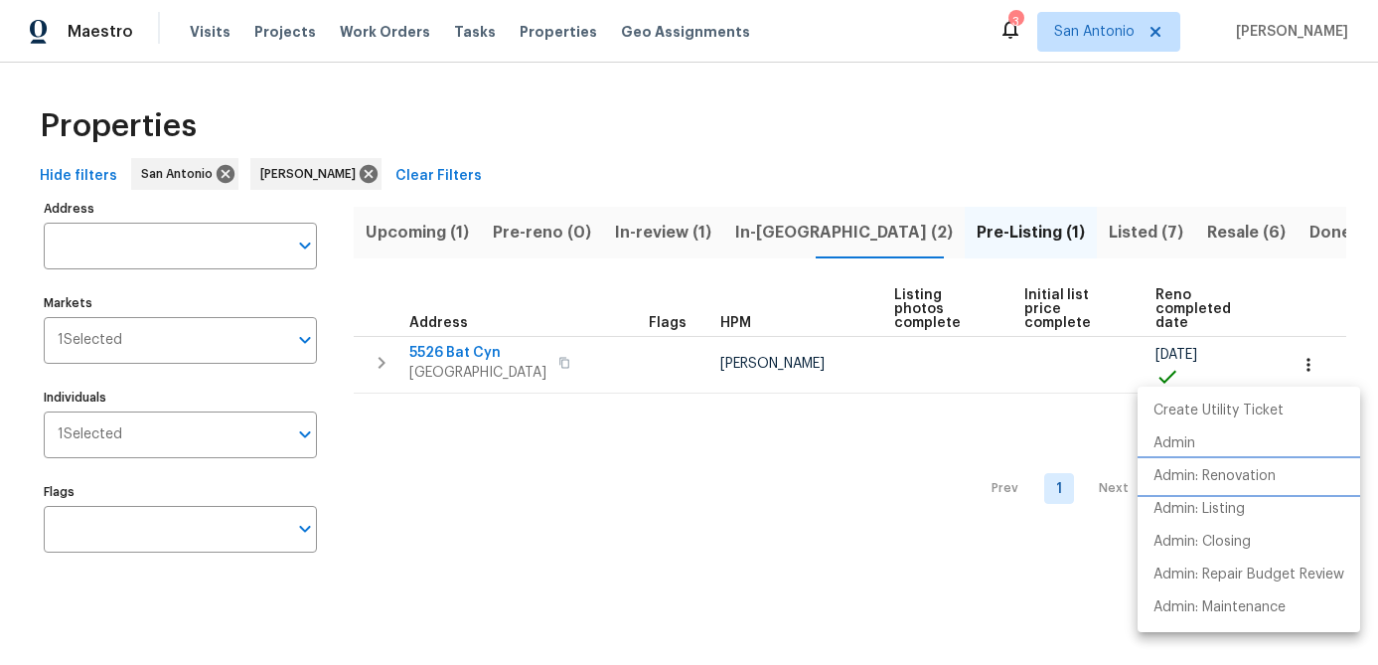
click at [1216, 476] on p "Admin: Renovation" at bounding box center [1214, 476] width 122 height 21
click at [736, 427] on div at bounding box center [689, 332] width 1378 height 665
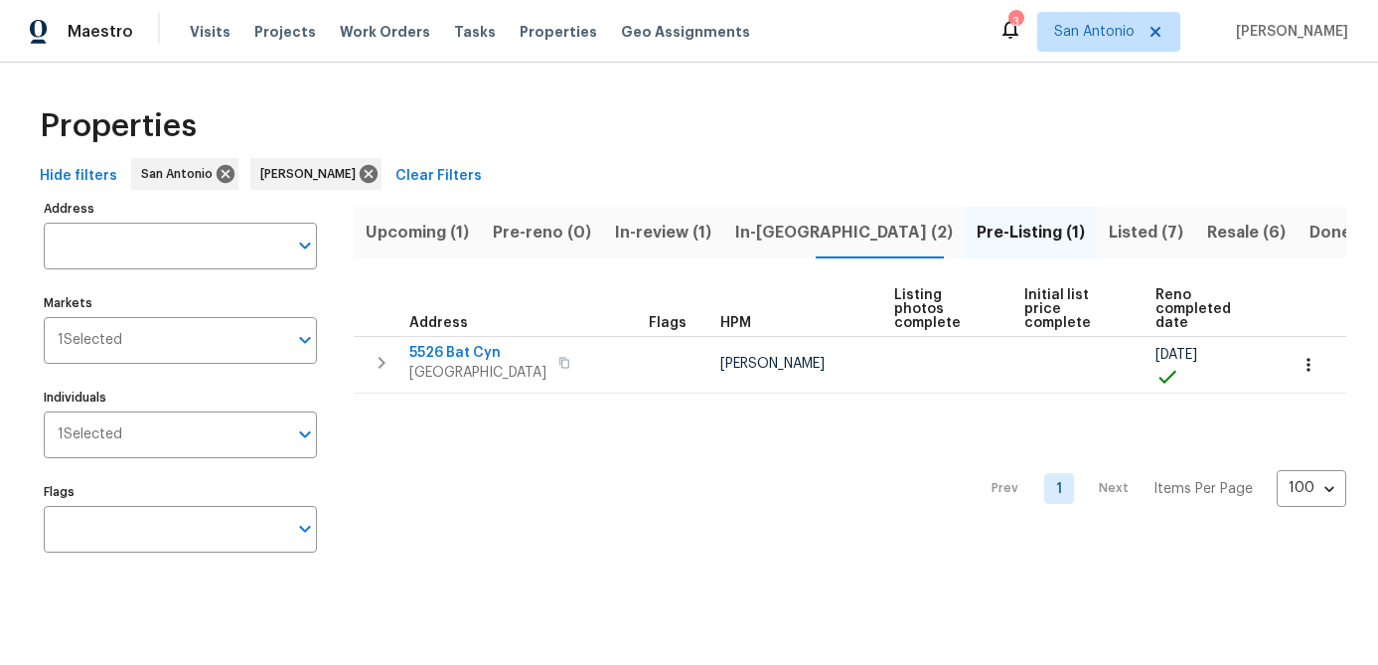
click at [1109, 235] on span "Listed (7)" at bounding box center [1146, 233] width 74 height 28
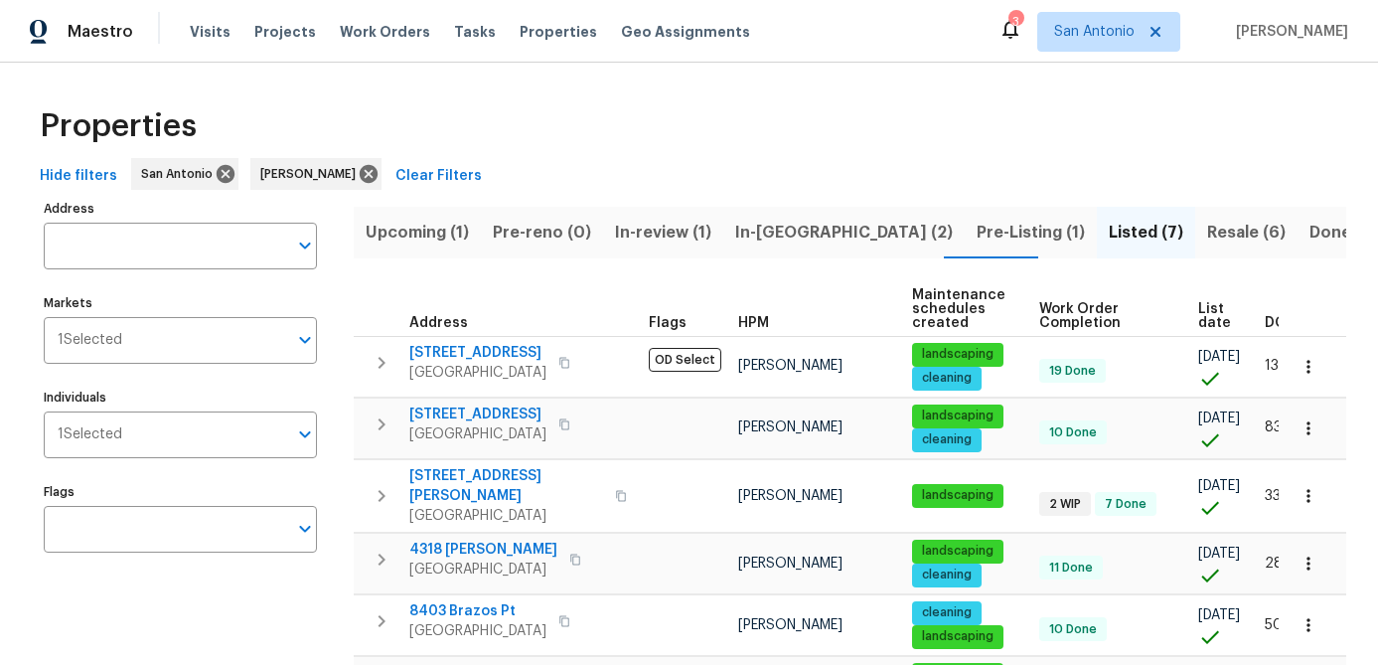
click at [1198, 304] on span "List date" at bounding box center [1214, 316] width 33 height 28
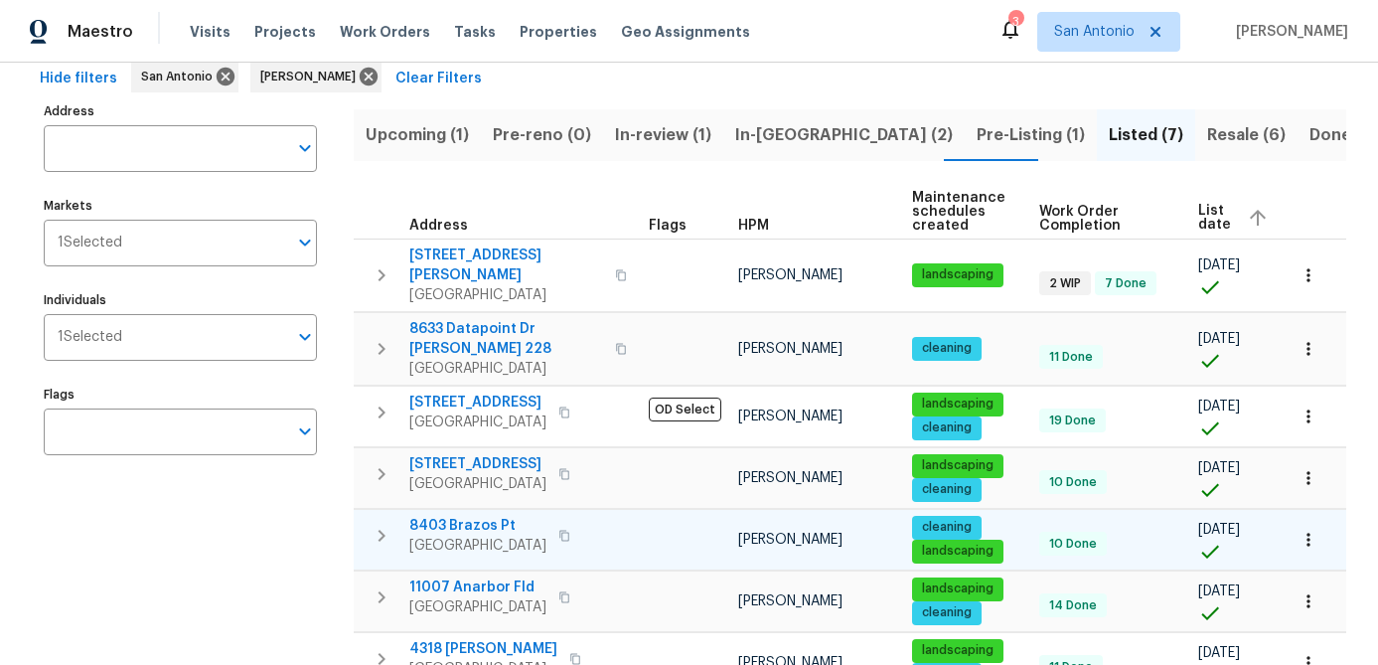
scroll to position [82, 0]
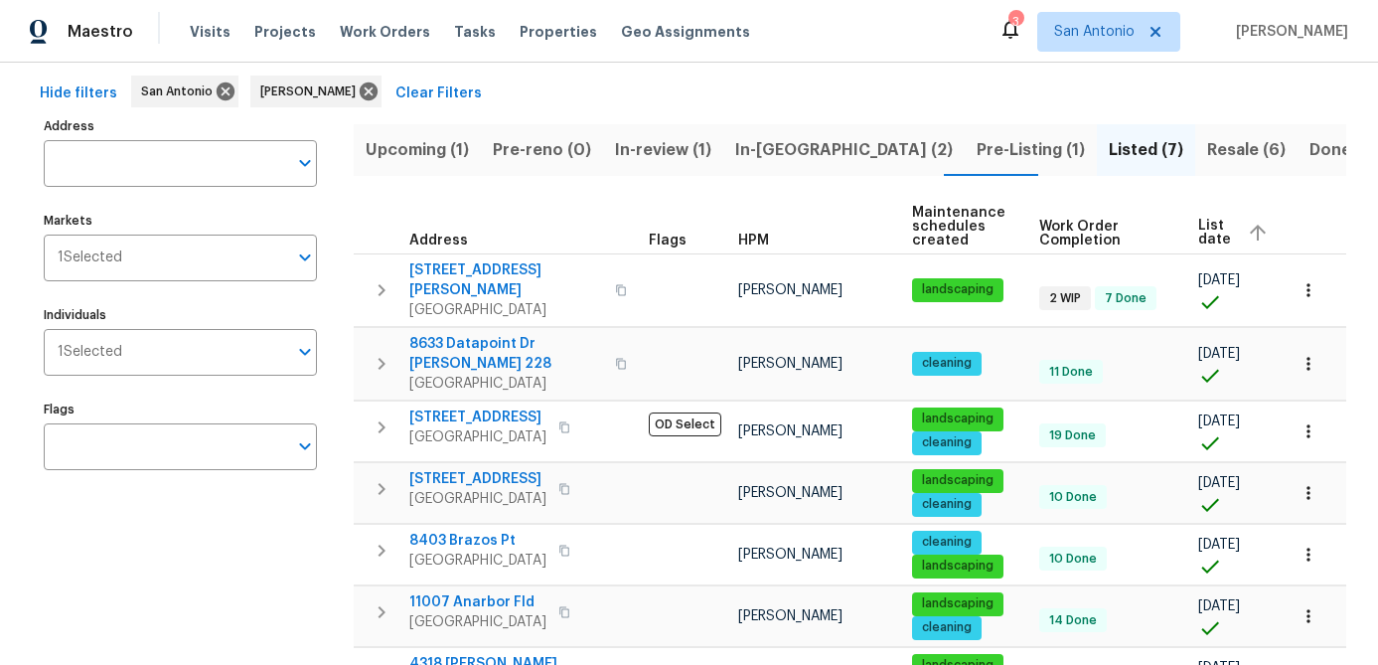
click at [1207, 144] on span "Resale (6)" at bounding box center [1246, 150] width 78 height 28
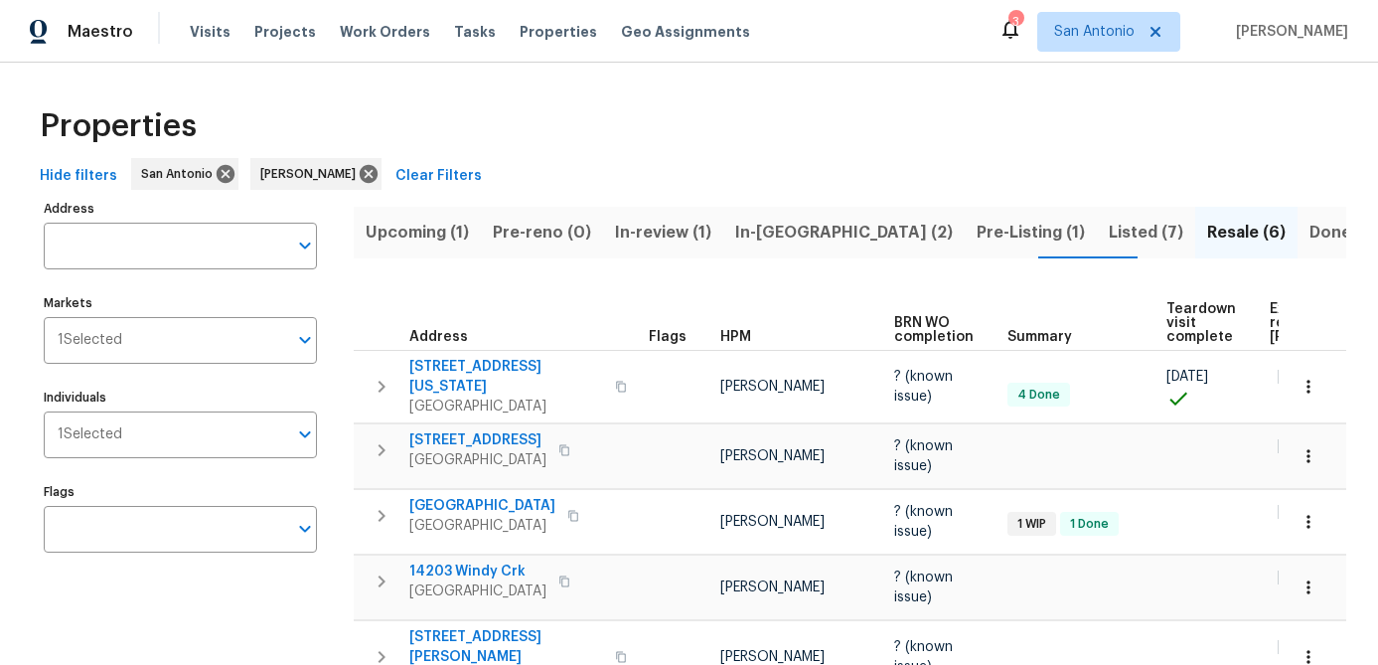
scroll to position [0, 169]
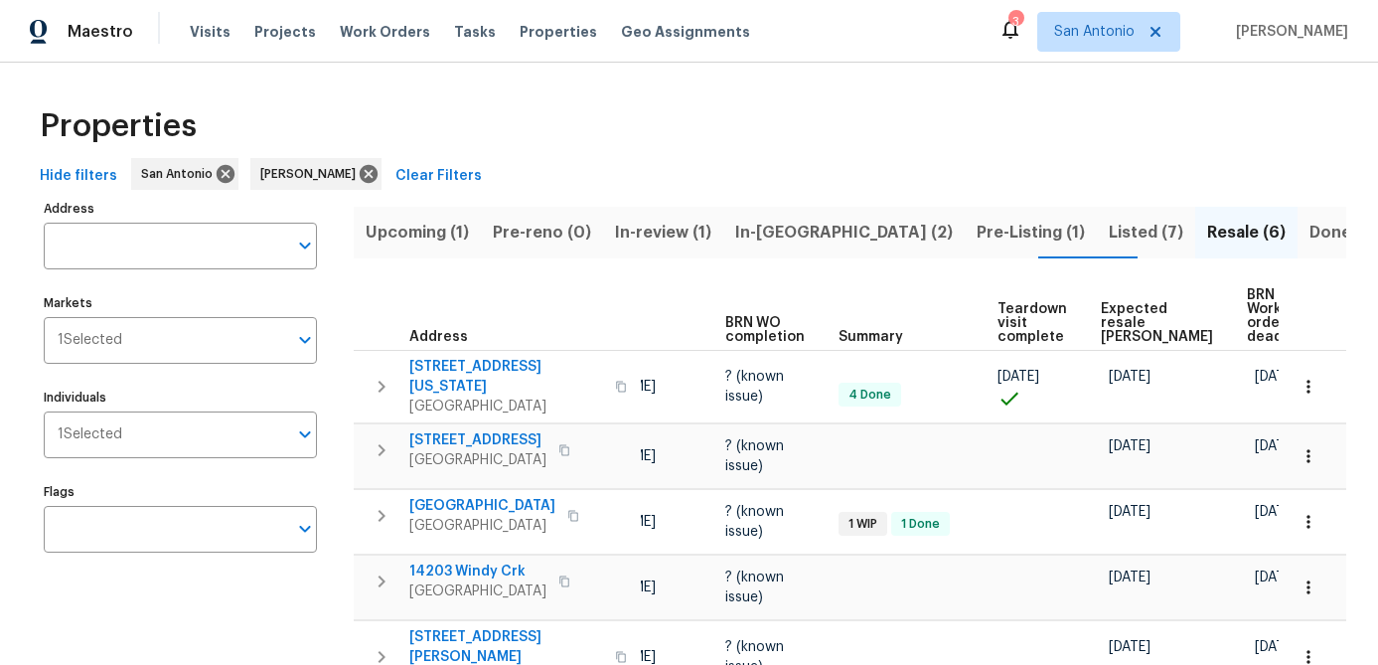
click at [1130, 319] on span "Expected resale COE" at bounding box center [1157, 323] width 112 height 42
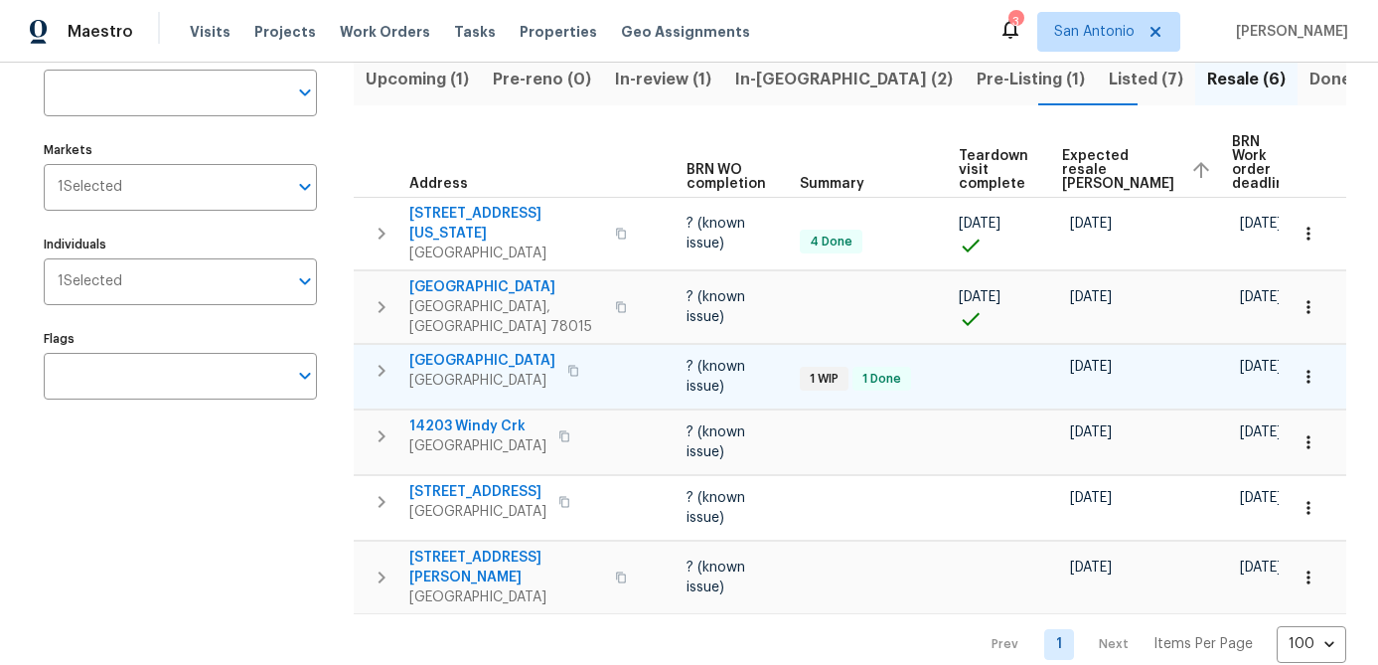
scroll to position [158, 0]
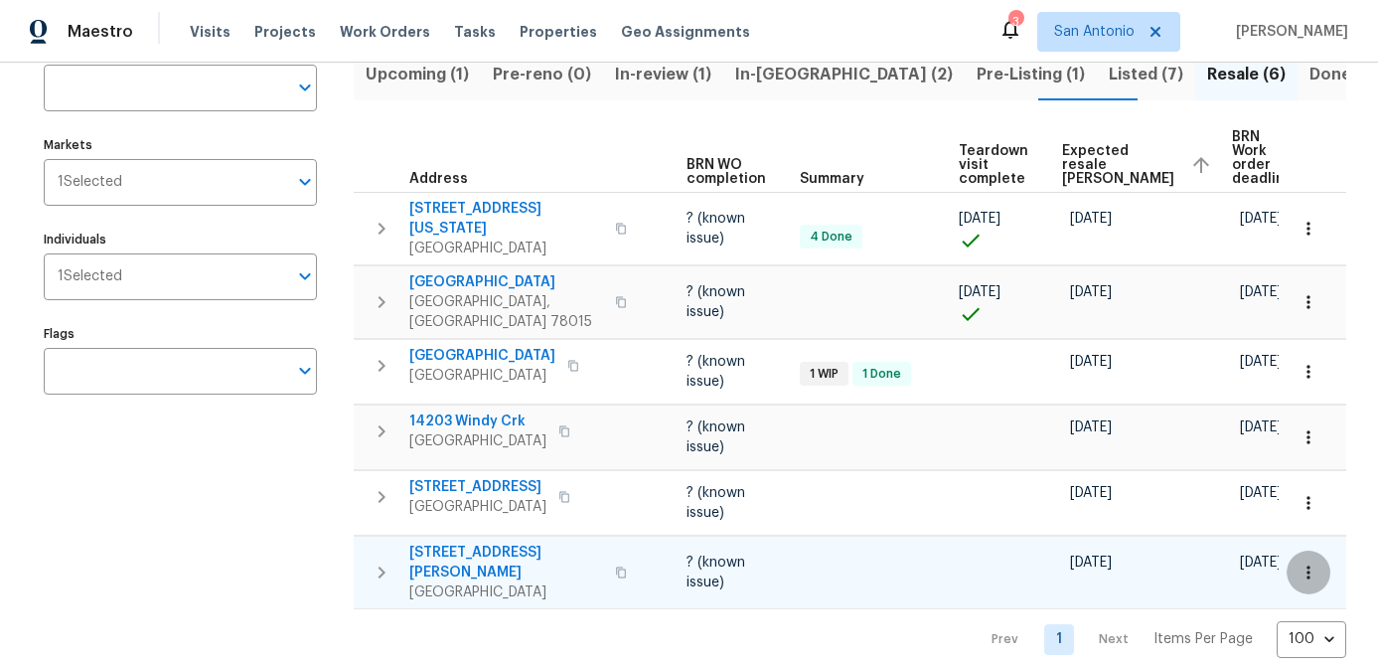
click at [1319, 554] on button "button" at bounding box center [1308, 572] width 44 height 44
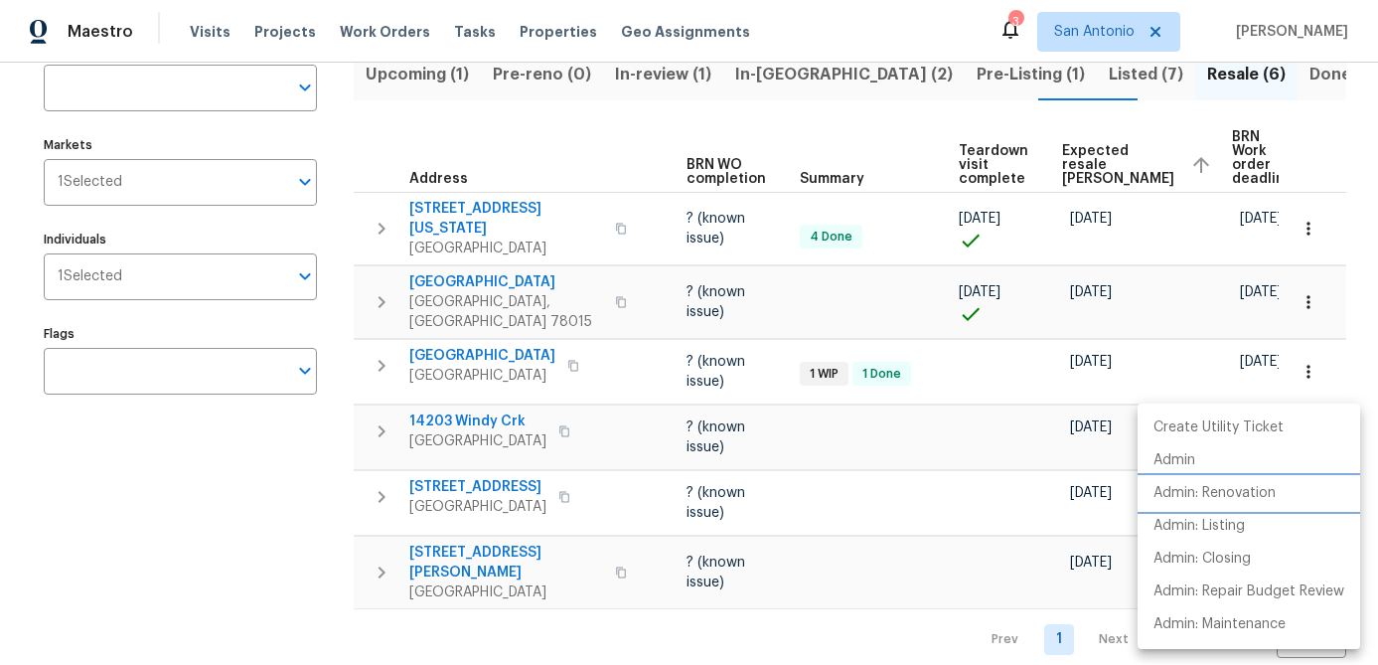
click at [1214, 493] on p "Admin: Renovation" at bounding box center [1214, 493] width 122 height 21
click at [174, 519] on div at bounding box center [689, 332] width 1378 height 665
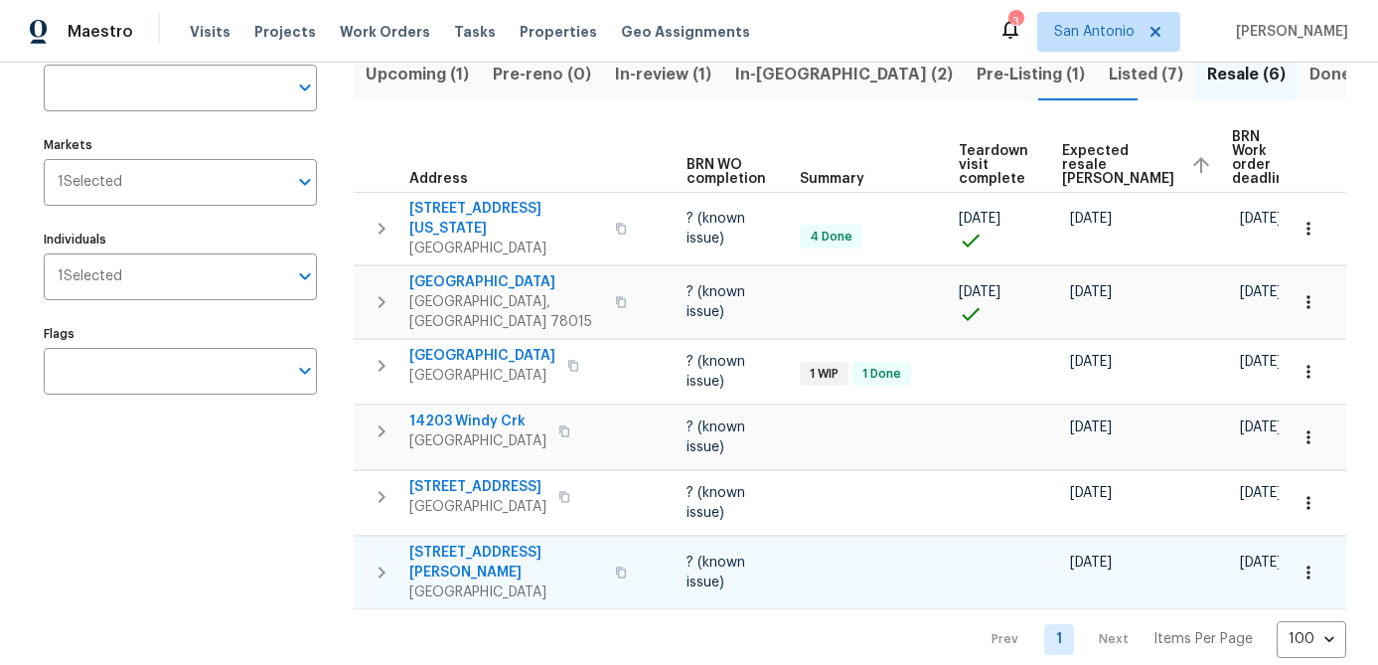
click at [1313, 562] on icon "button" at bounding box center [1308, 572] width 20 height 20
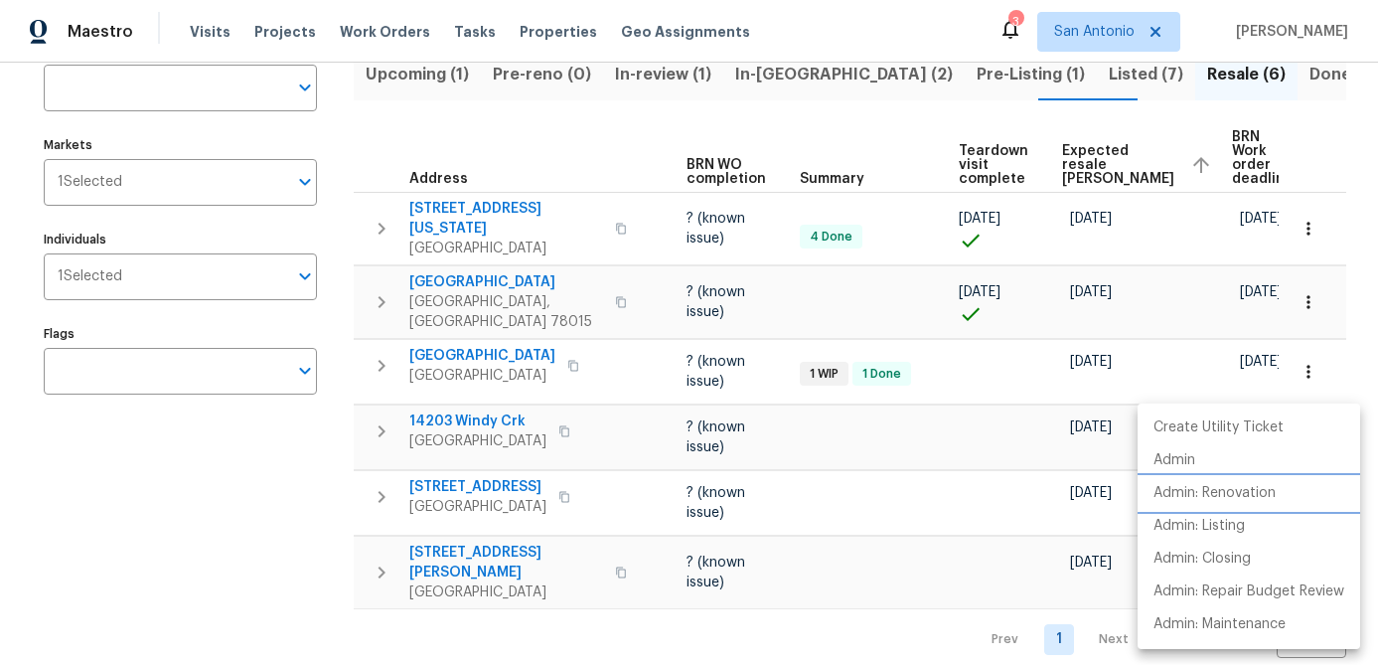
click at [1241, 505] on li "Admin: Renovation" at bounding box center [1248, 493] width 222 height 33
click at [215, 525] on div at bounding box center [689, 332] width 1378 height 665
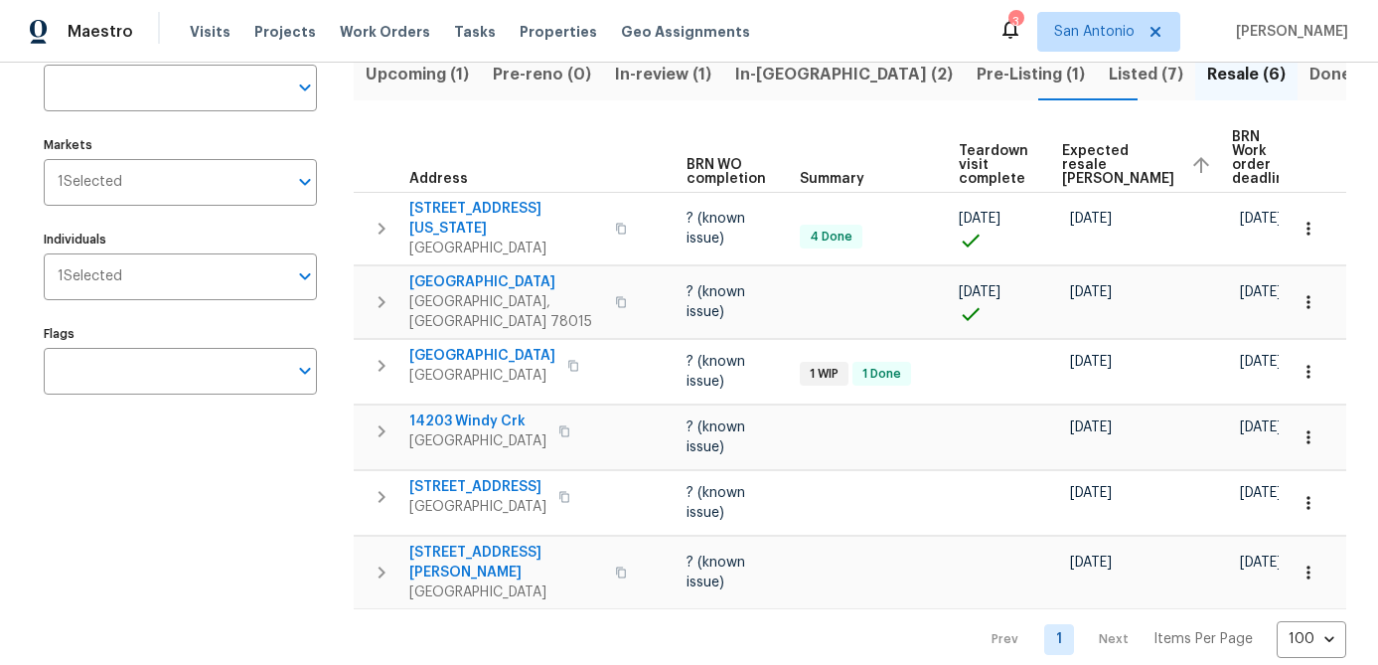
click at [1109, 70] on span "Listed (7)" at bounding box center [1146, 75] width 74 height 28
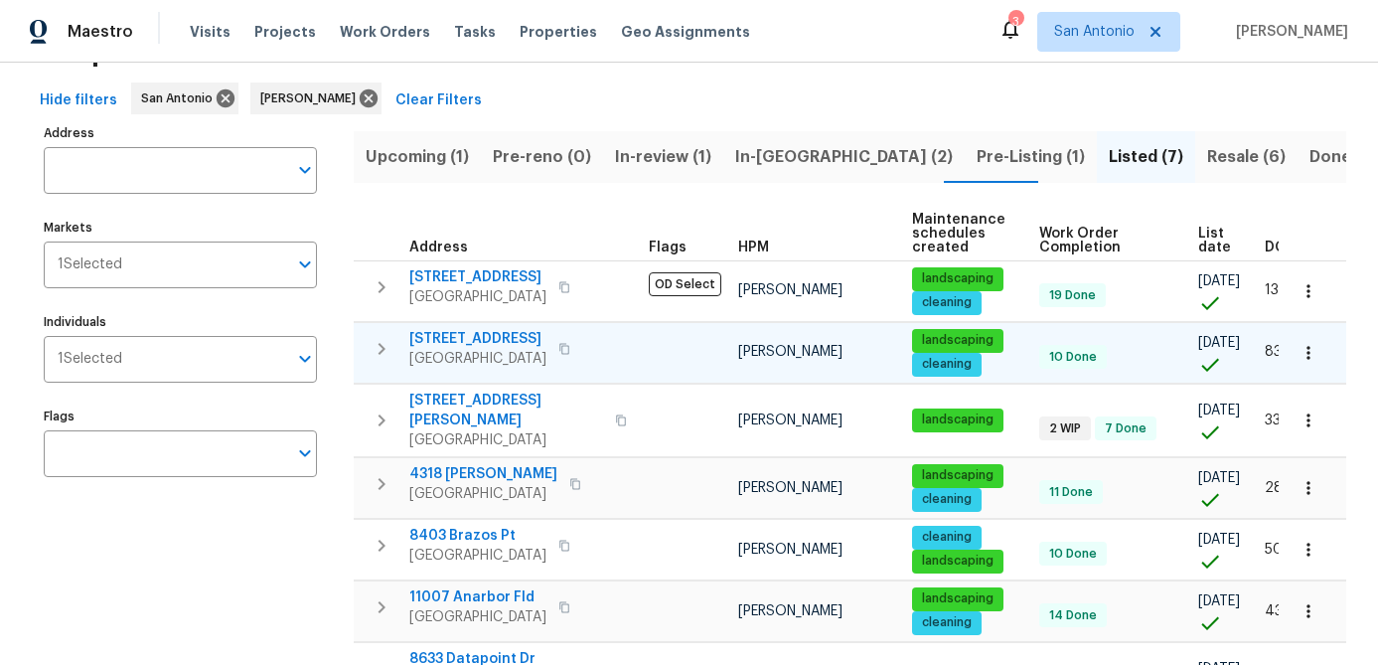
scroll to position [74, 0]
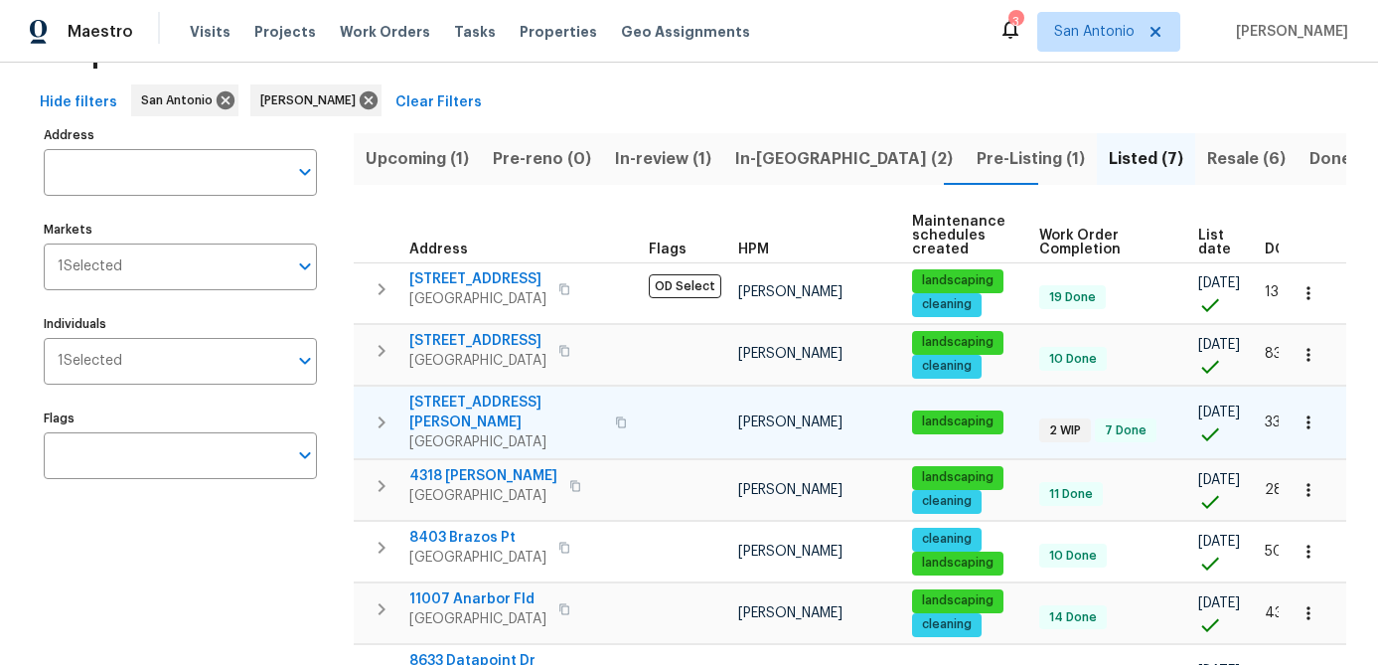
click at [451, 426] on span "3831 Harry Wurzbach Rd Bldg 16" at bounding box center [506, 412] width 194 height 40
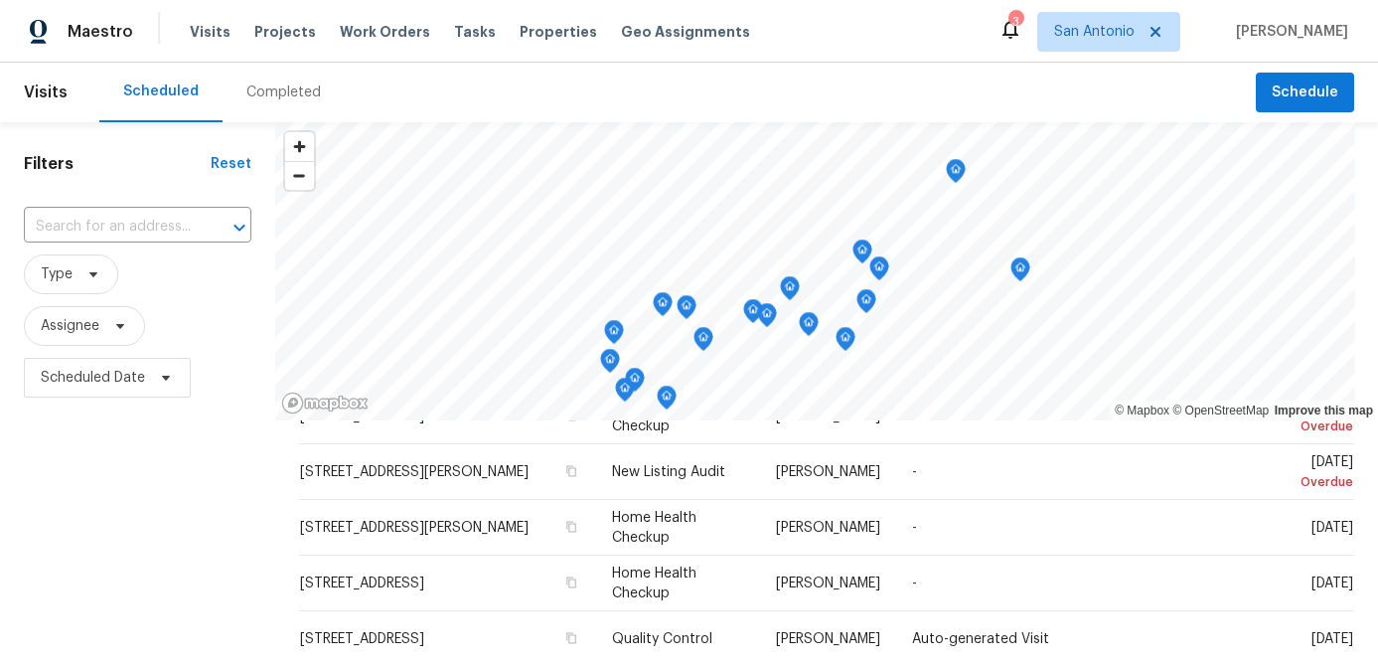
scroll to position [399, 0]
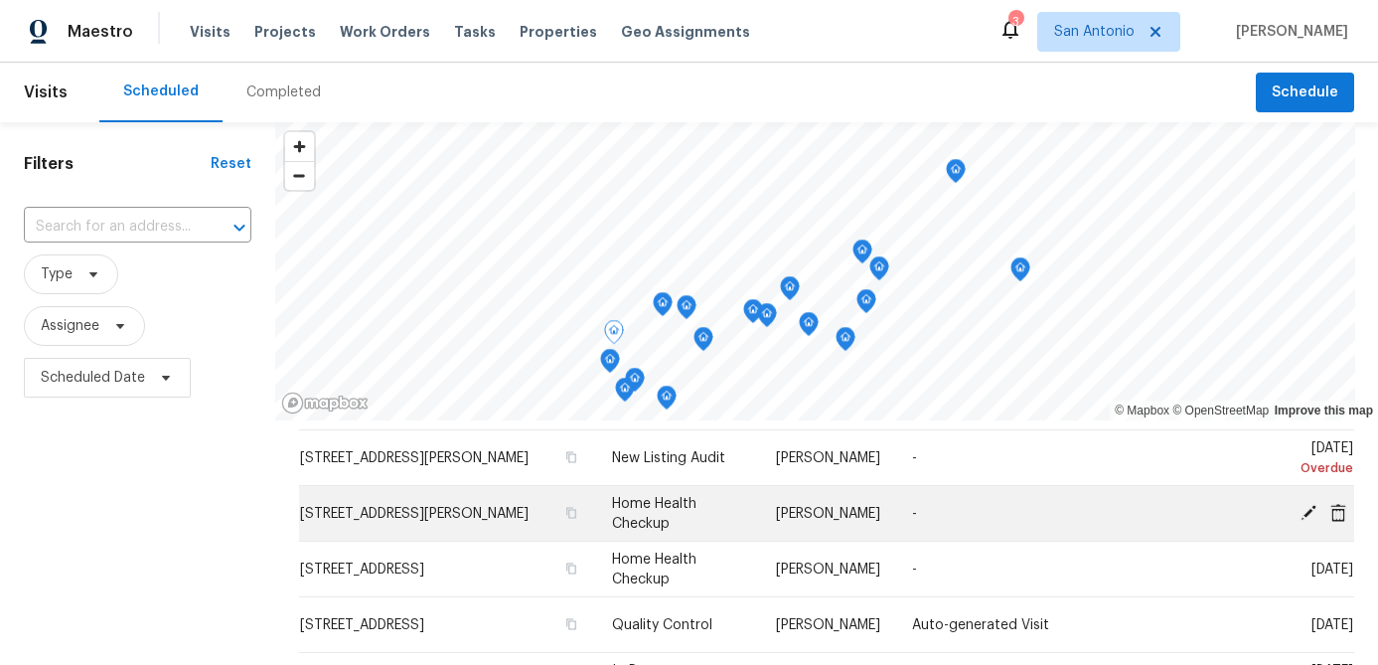
click at [1304, 512] on icon at bounding box center [1308, 512] width 16 height 16
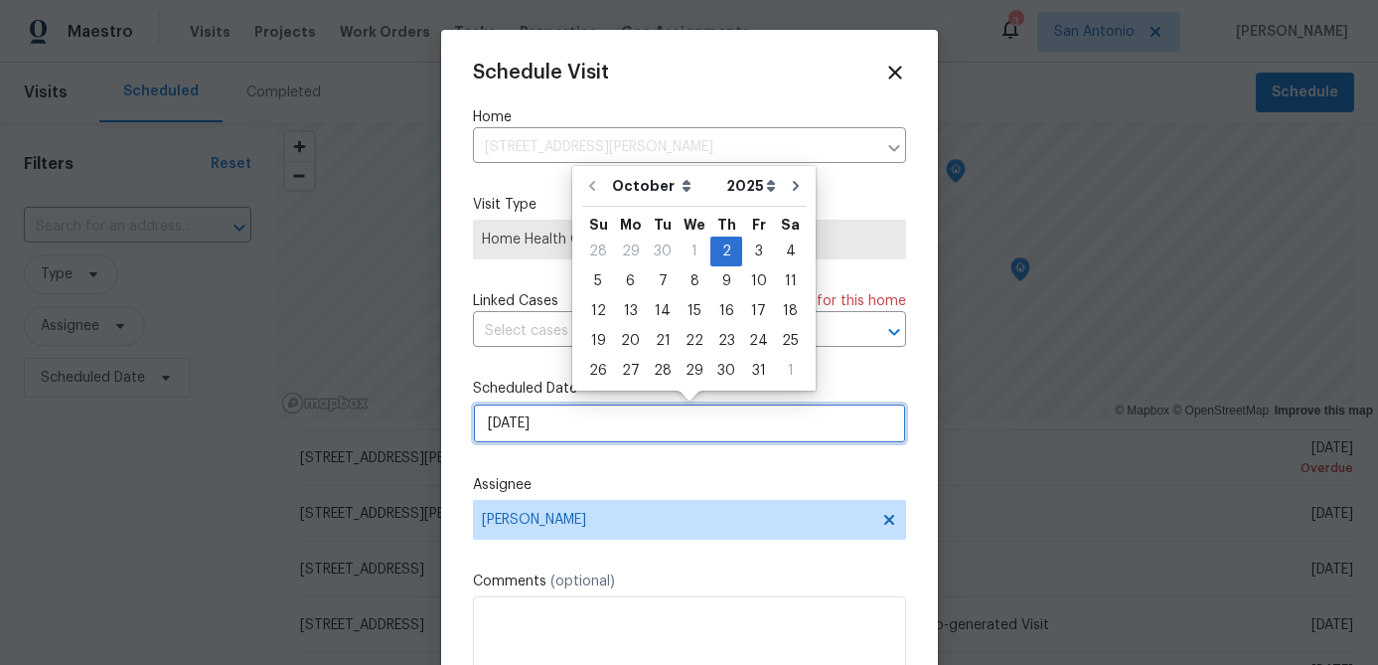
click at [617, 427] on input "[DATE]" at bounding box center [689, 423] width 433 height 40
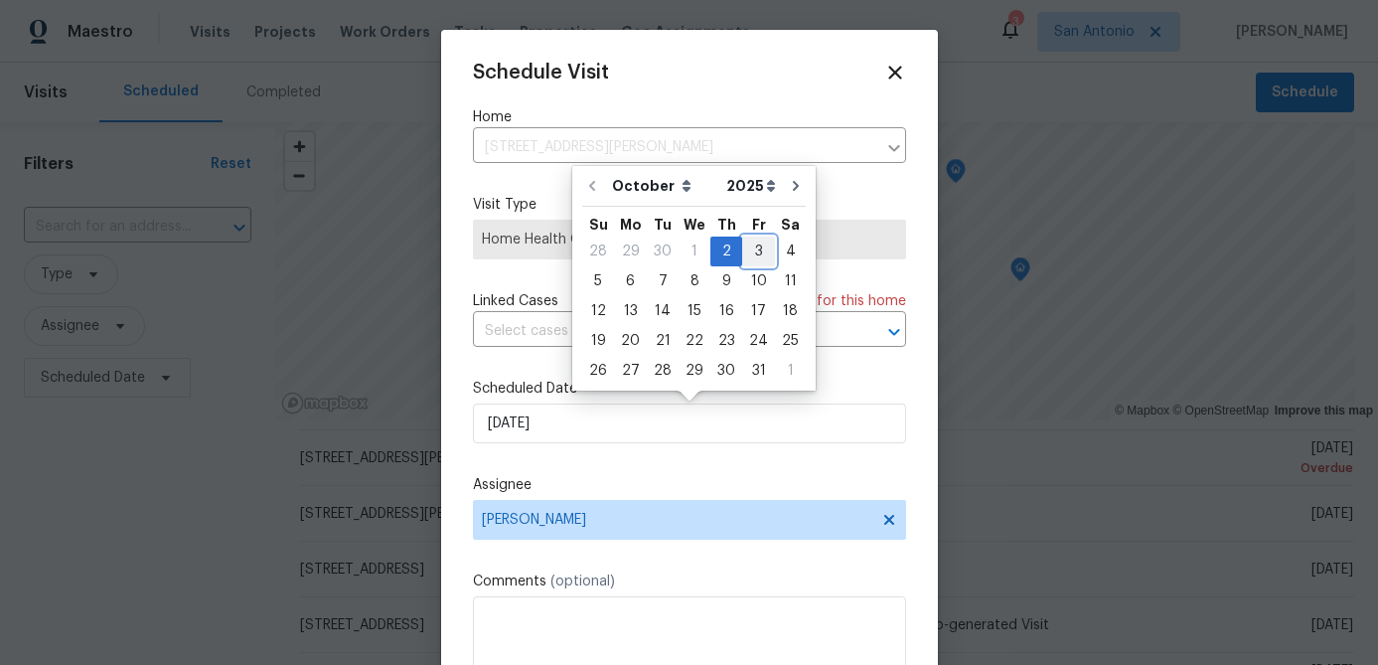
click at [753, 251] on div "3" at bounding box center [758, 251] width 33 height 28
type input "[DATE]"
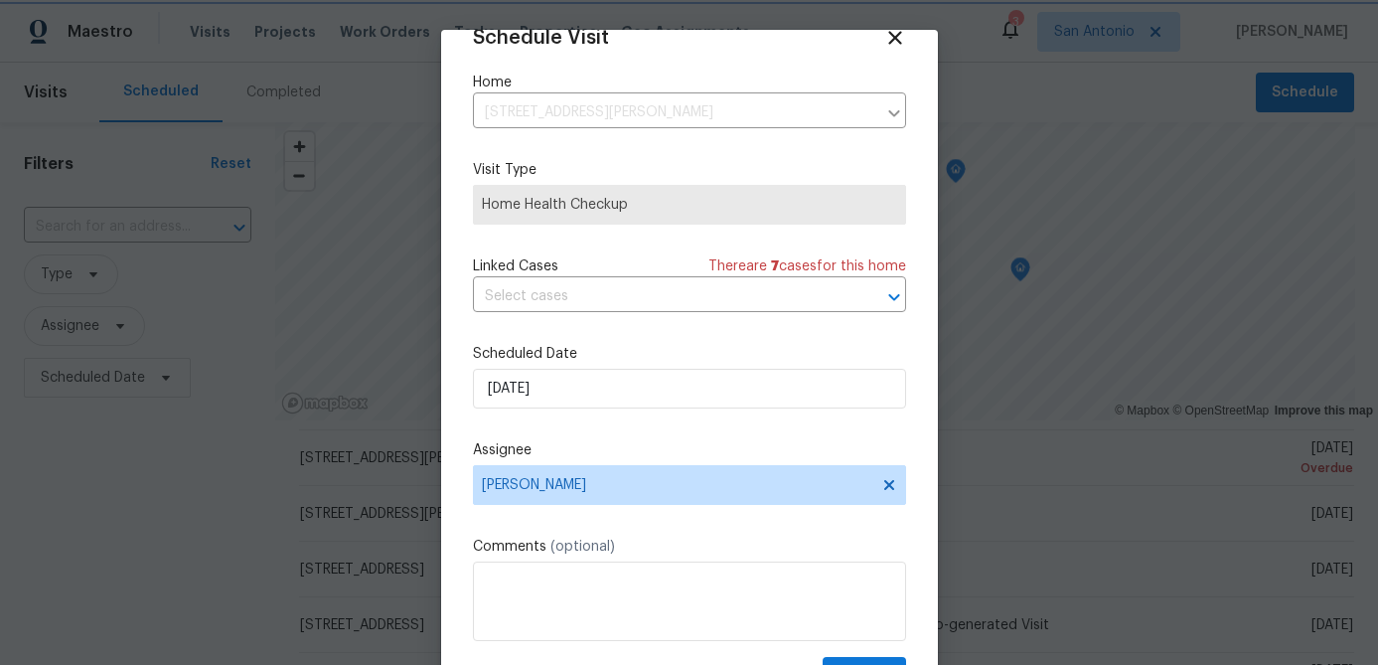
scroll to position [90, 0]
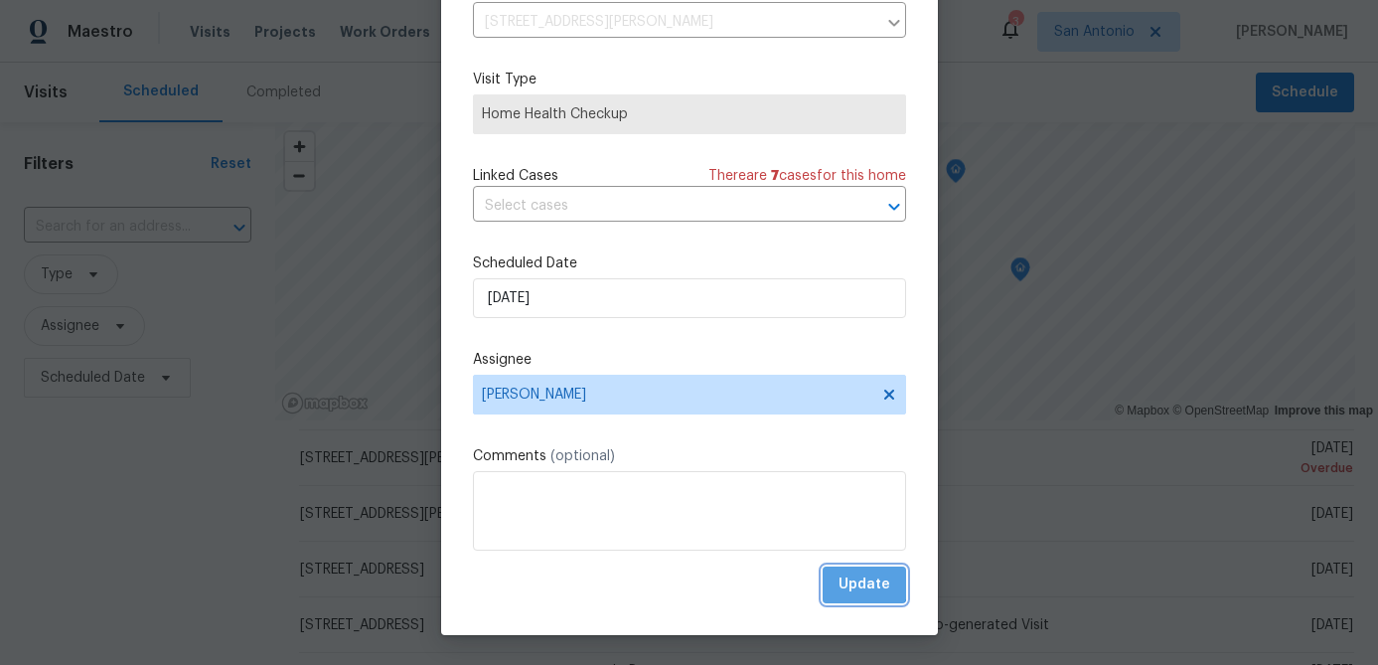
click at [850, 574] on span "Update" at bounding box center [864, 584] width 52 height 25
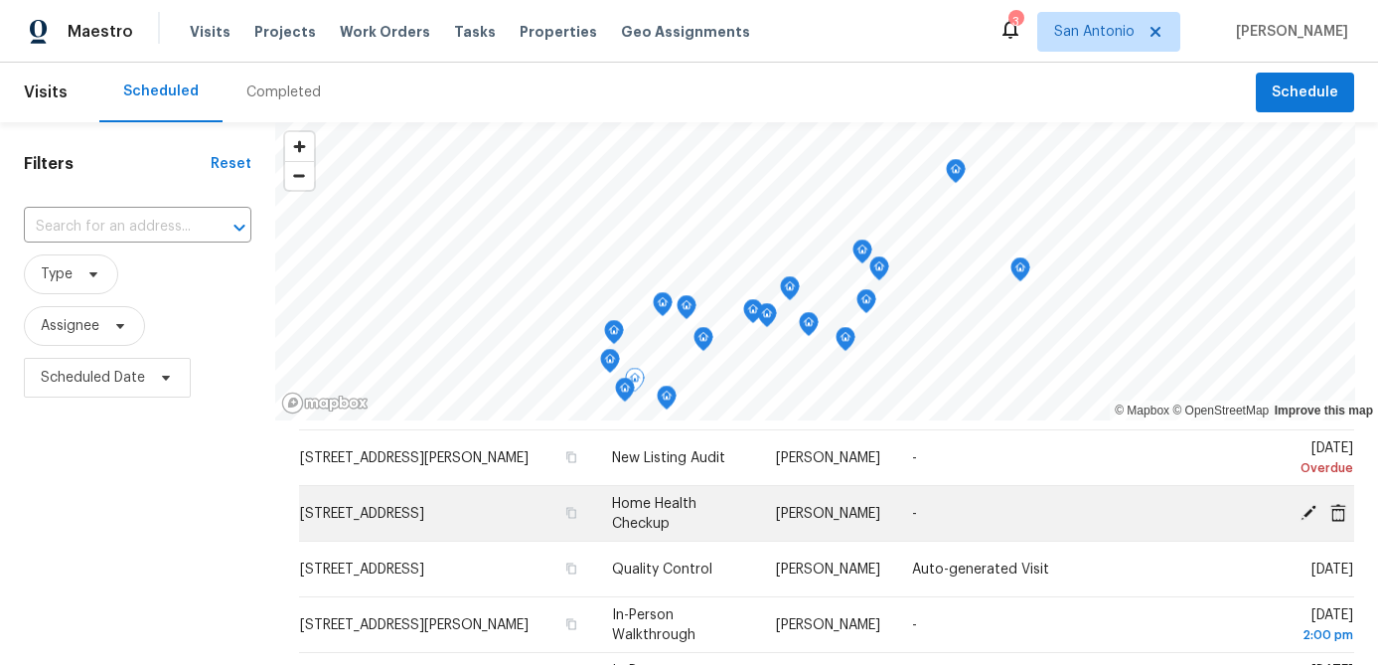
click at [1308, 510] on icon at bounding box center [1308, 512] width 16 height 16
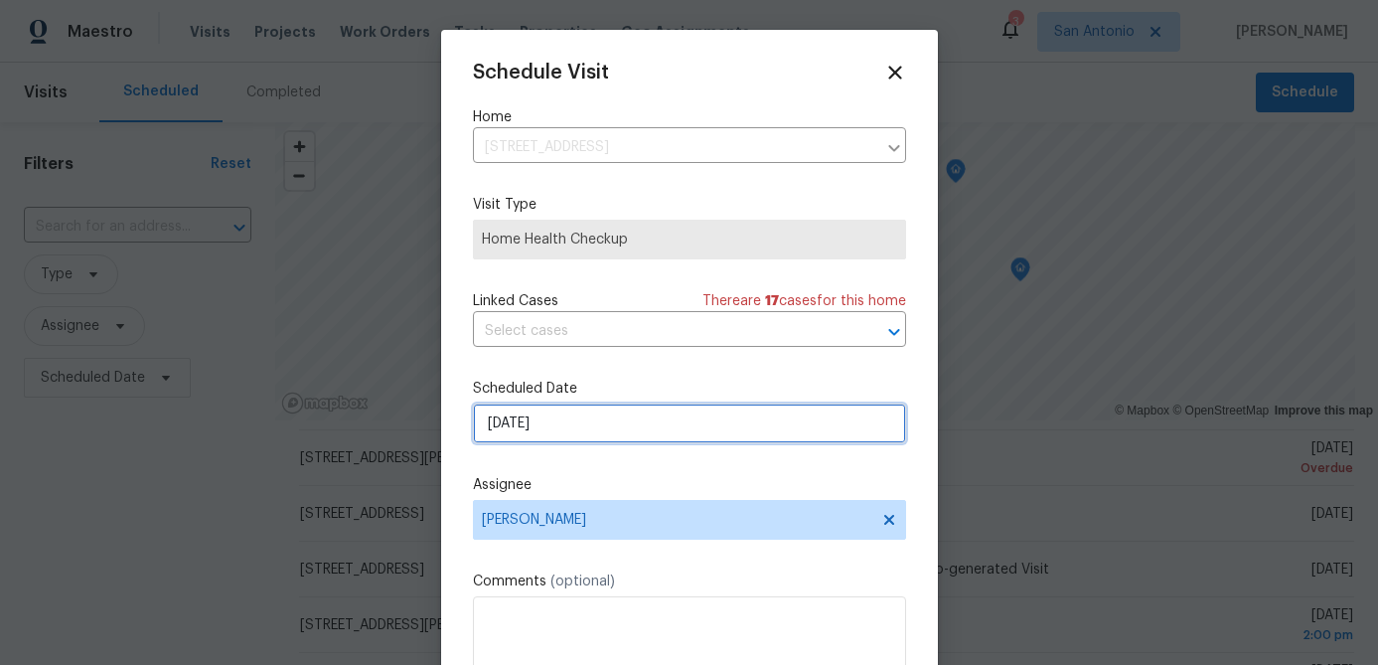
click at [617, 428] on input "[DATE]" at bounding box center [689, 423] width 433 height 40
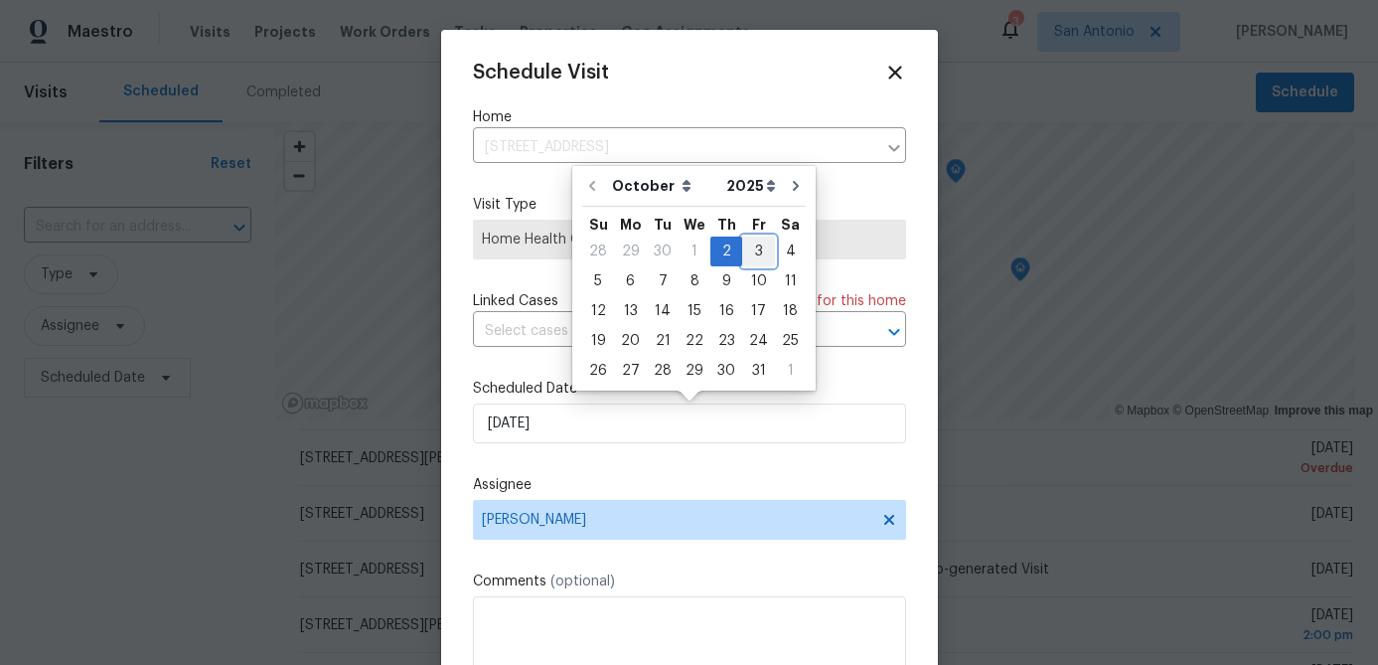
click at [748, 249] on div "3" at bounding box center [758, 251] width 33 height 28
type input "[DATE]"
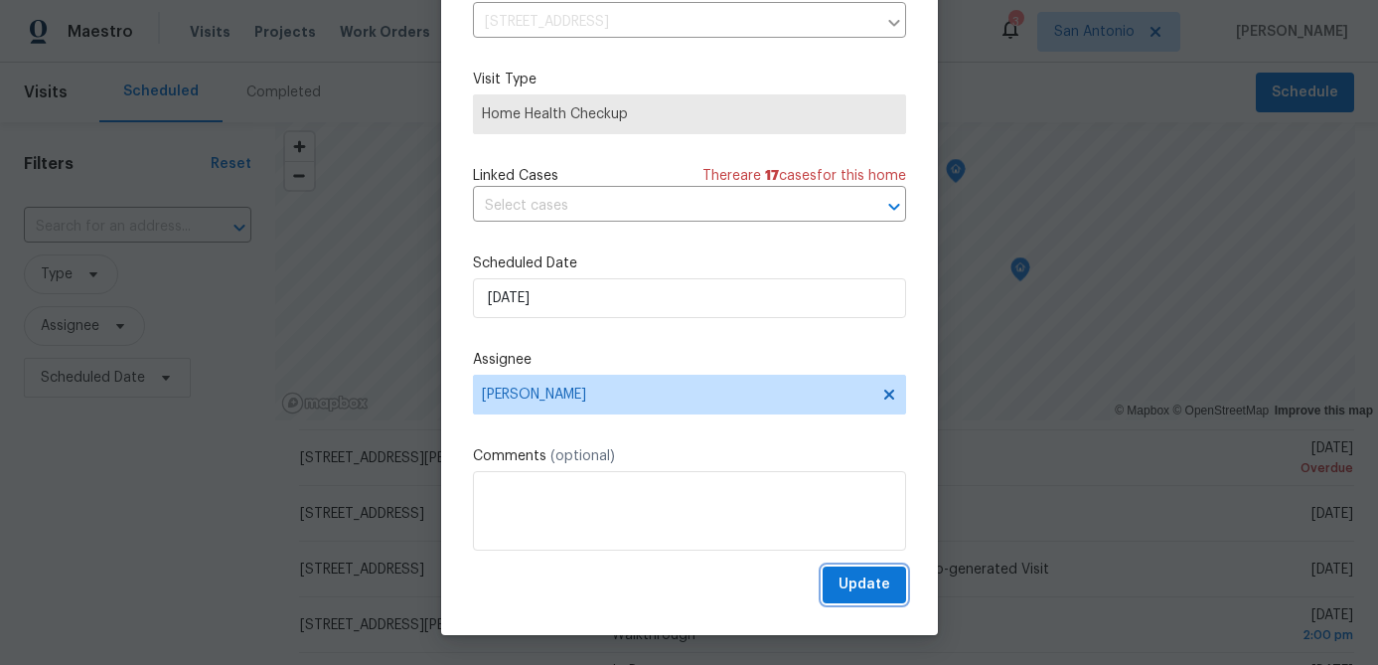
click at [871, 581] on span "Update" at bounding box center [864, 584] width 52 height 25
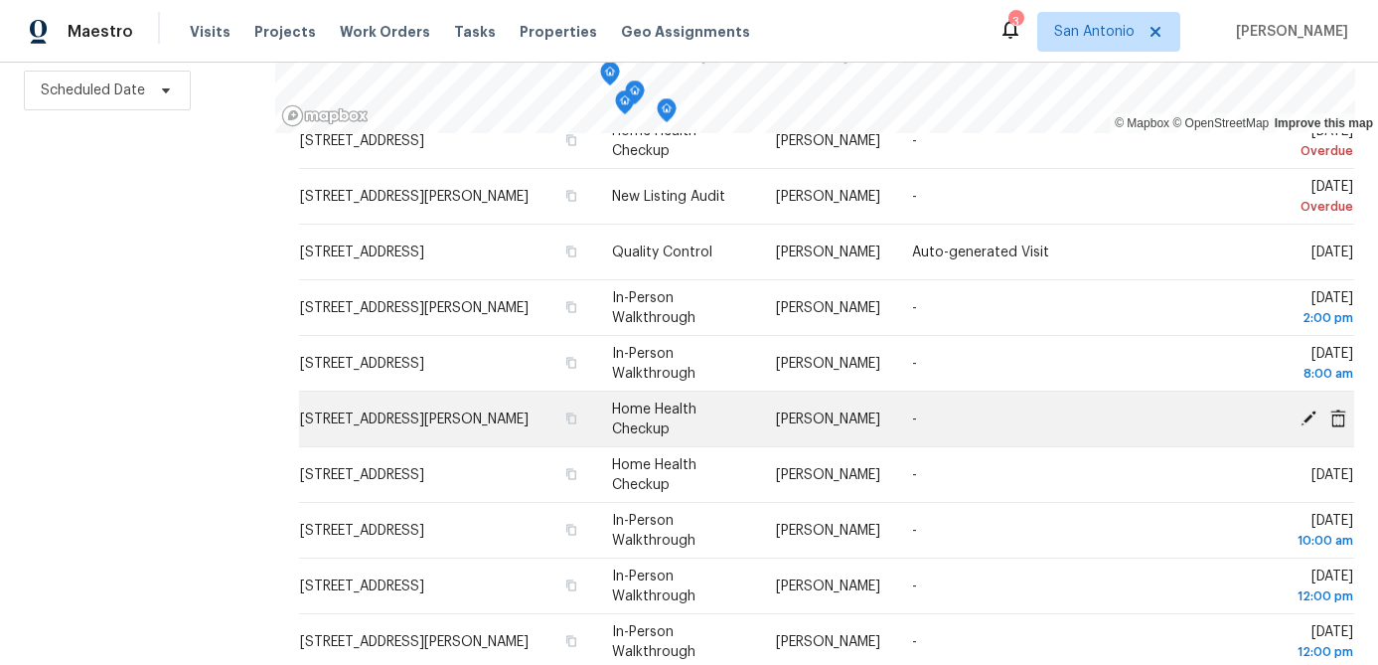
scroll to position [385, 0]
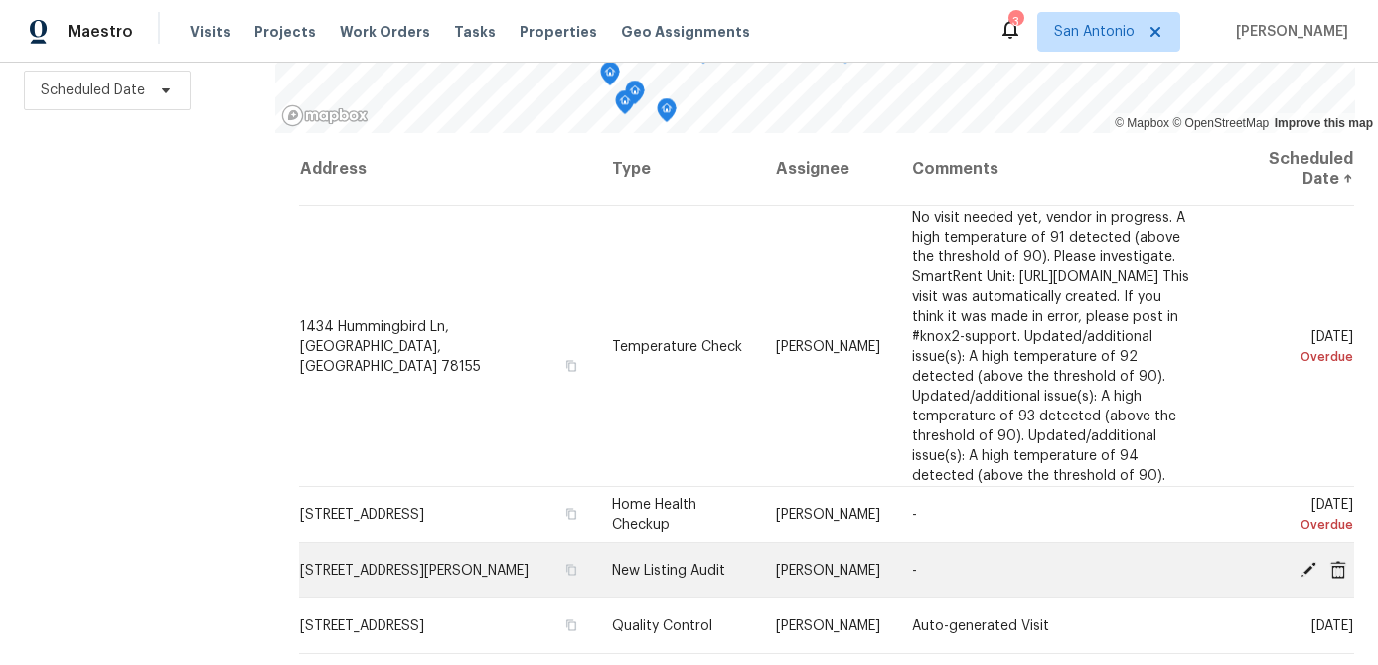
scroll to position [932, 0]
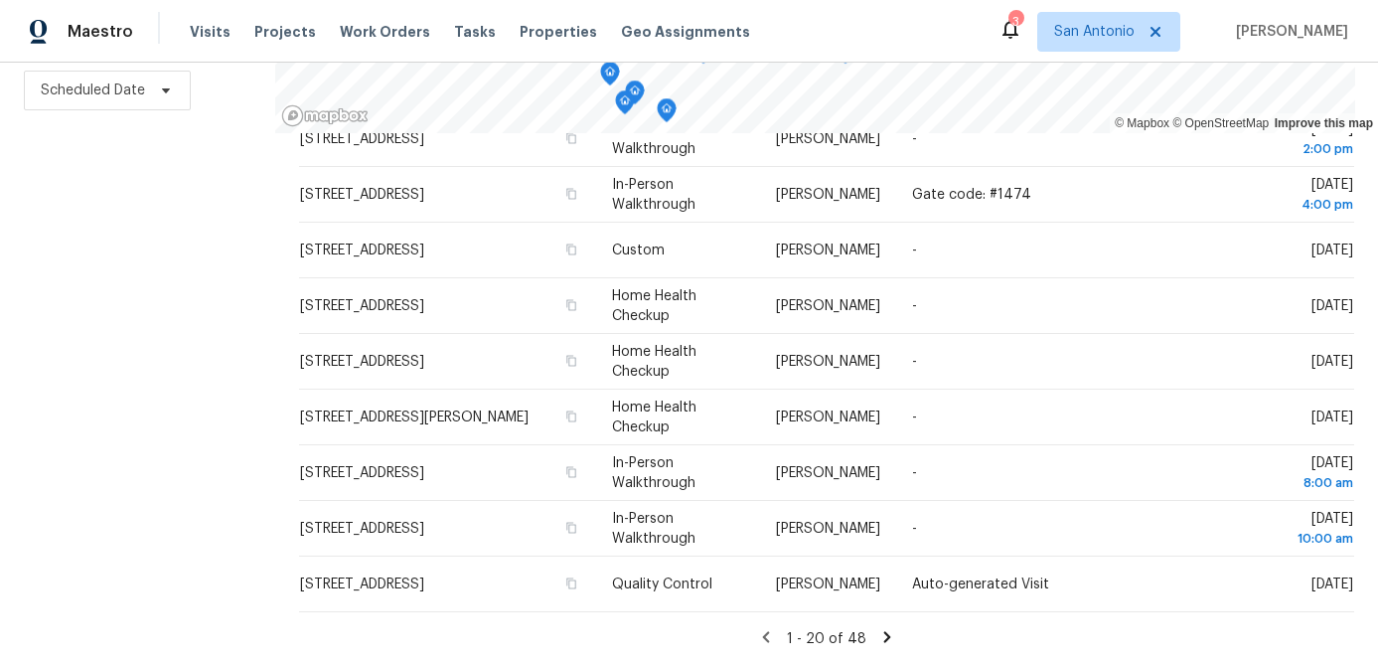
click at [887, 632] on icon at bounding box center [887, 637] width 18 height 18
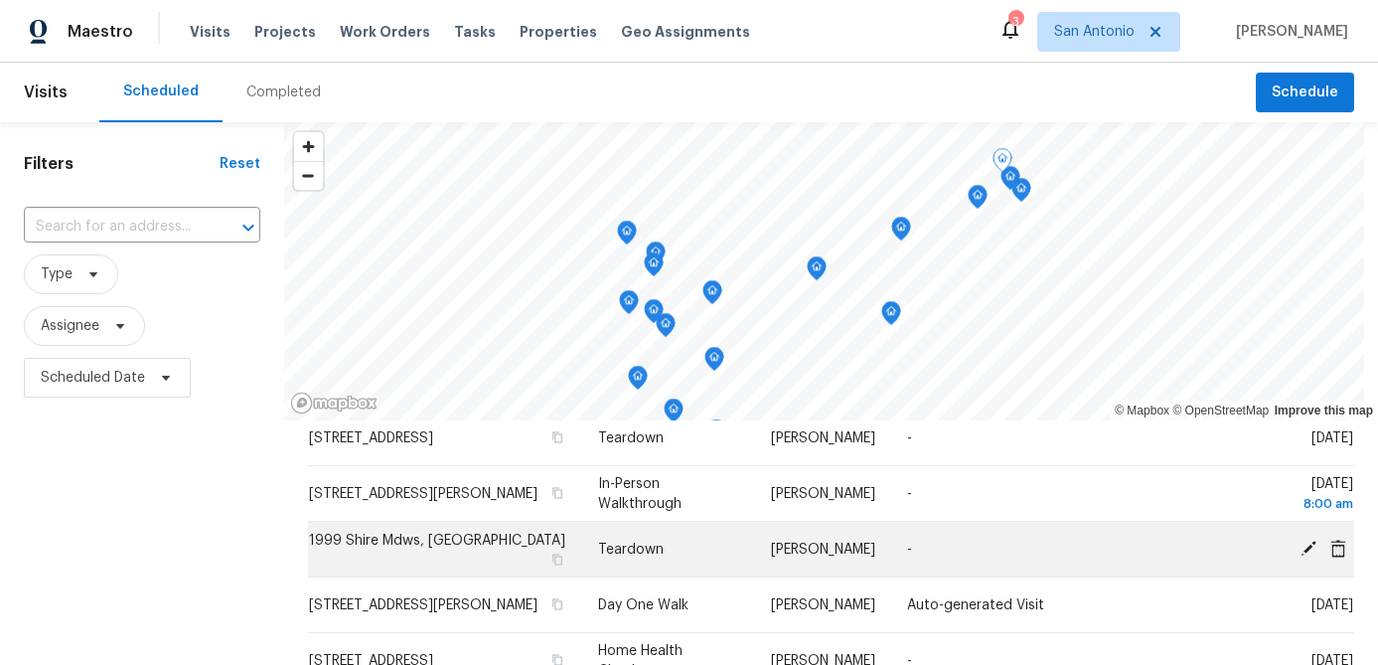
scroll to position [587, 0]
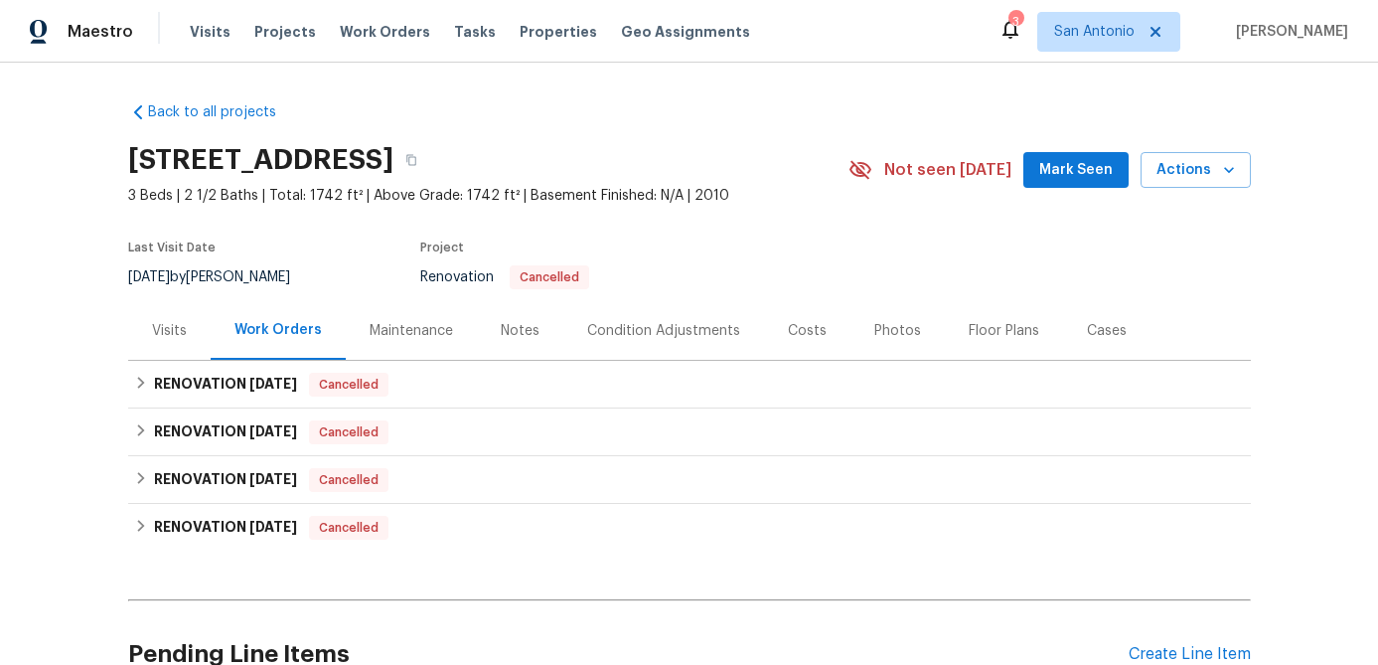
click at [1080, 172] on span "Mark Seen" at bounding box center [1076, 170] width 74 height 25
click at [505, 327] on div "Notes" at bounding box center [520, 331] width 39 height 20
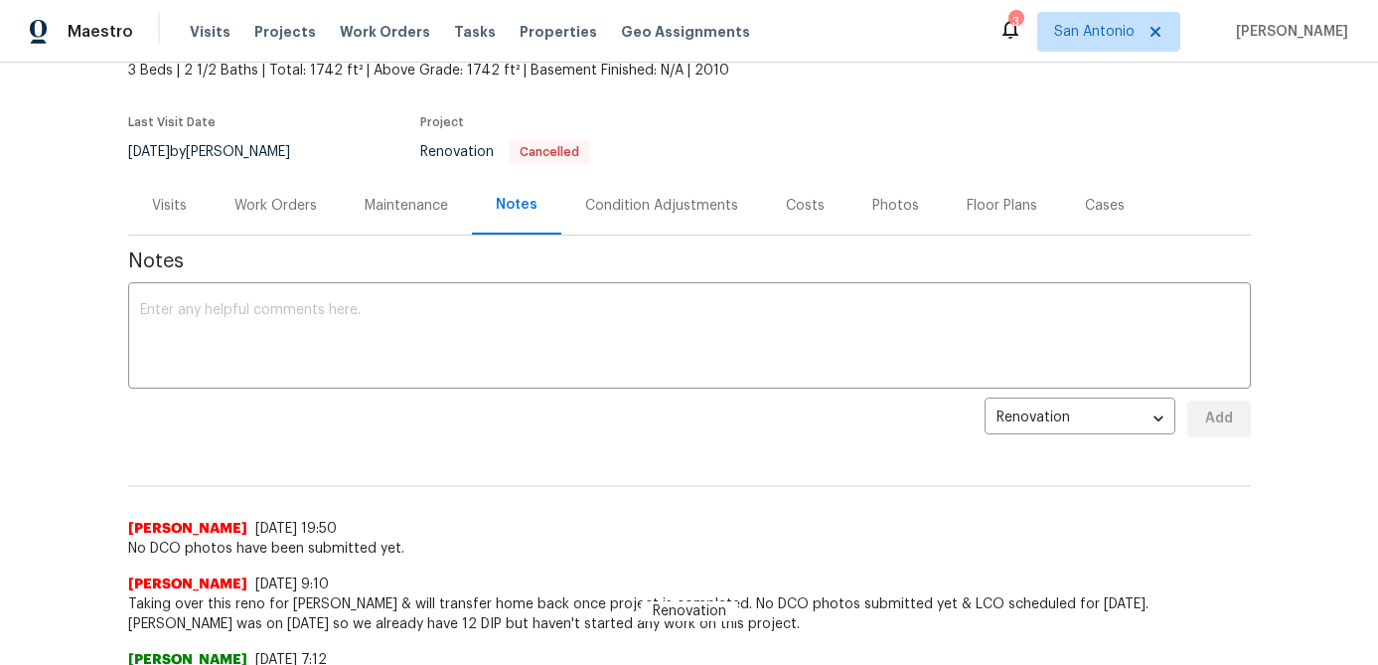
scroll to position [133, 0]
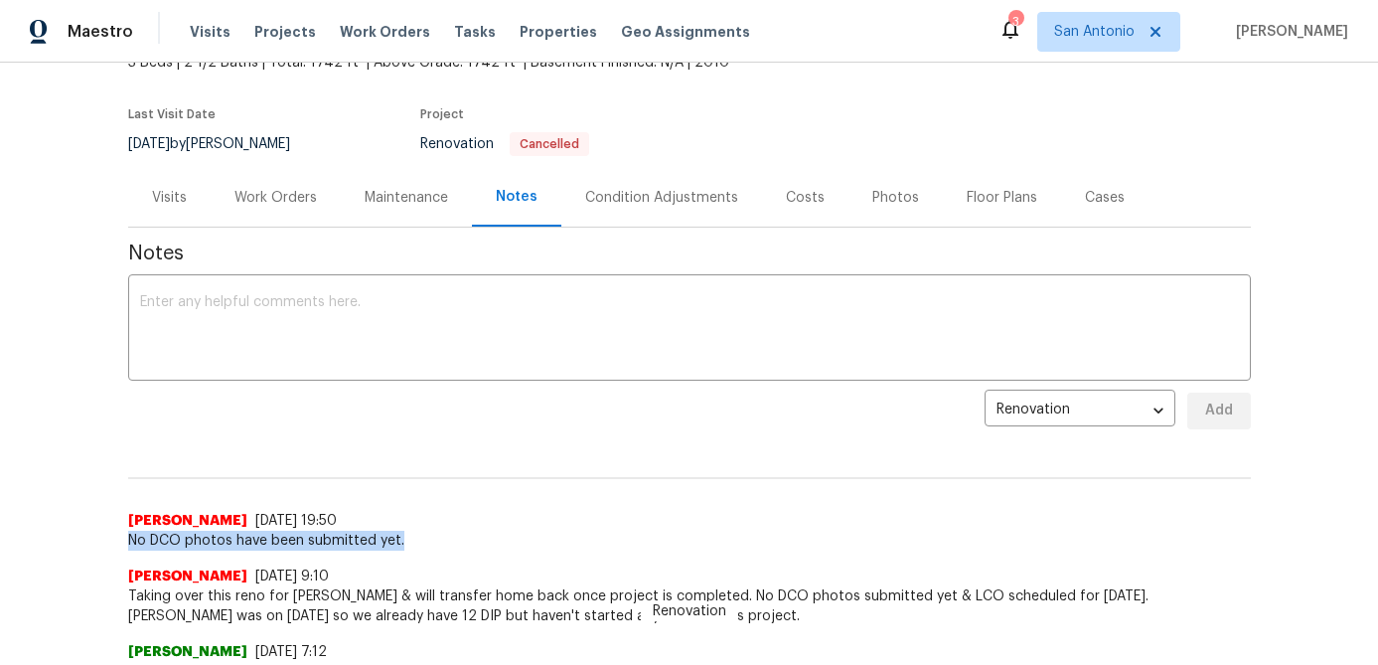
drag, startPoint x: 400, startPoint y: 537, endPoint x: 129, endPoint y: 539, distance: 271.2
click at [128, 538] on span "No DCO photos have been submitted yet." at bounding box center [689, 540] width 1122 height 20
copy span "No DCO photos have been submitted yet."
click at [217, 337] on textarea at bounding box center [689, 330] width 1099 height 70
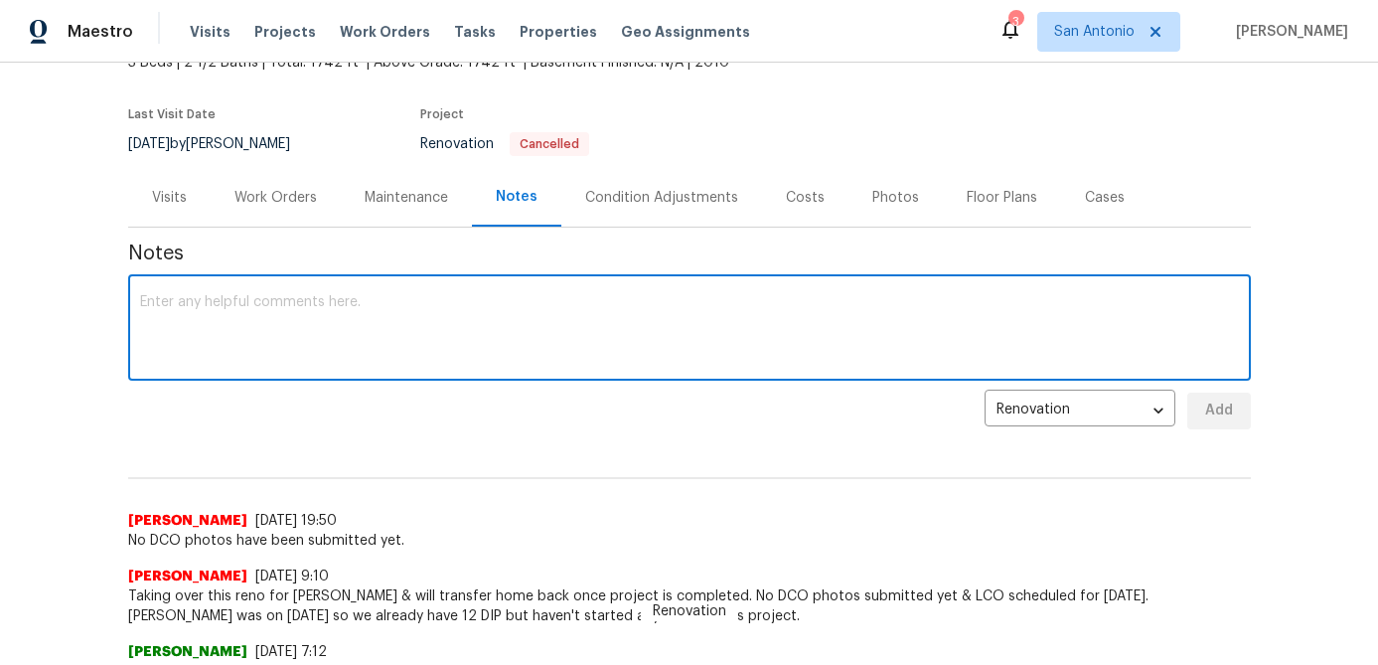
paste textarea "No DCO photos have been submitted yet."
type textarea "No DCO photos have been submitted yet."
click at [1218, 405] on span "Add" at bounding box center [1219, 410] width 32 height 25
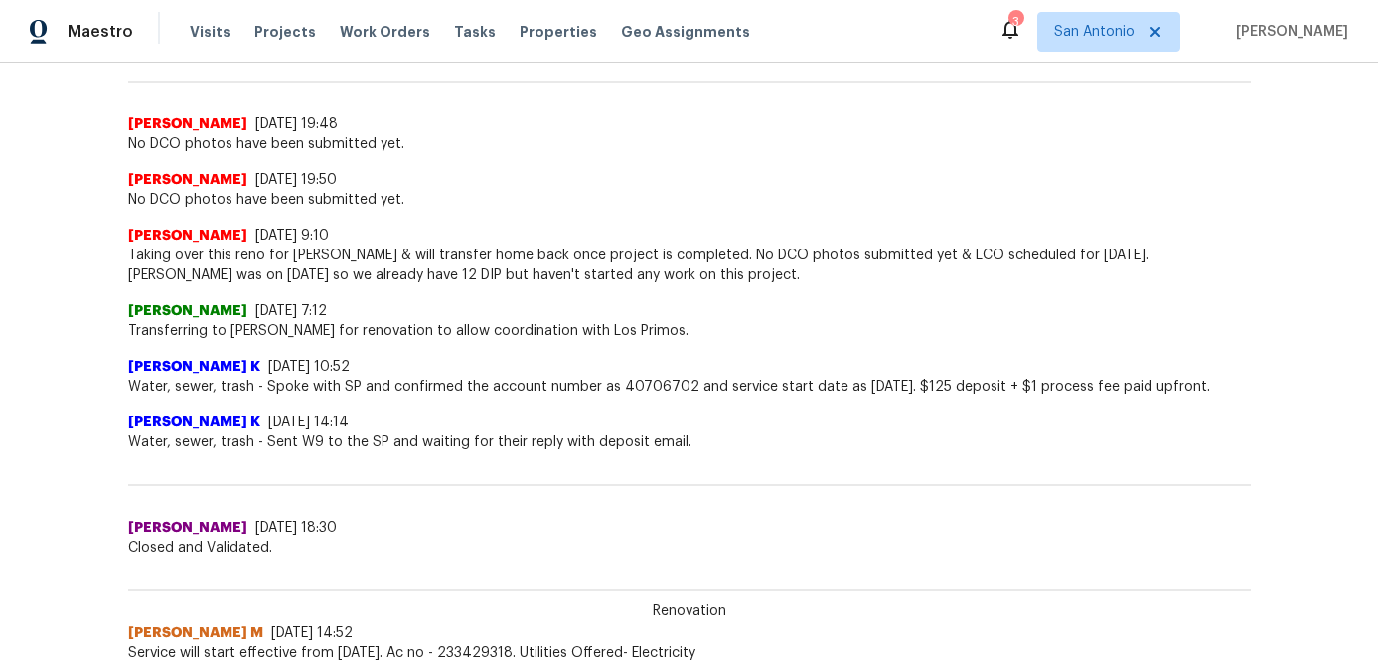
scroll to position [0, 0]
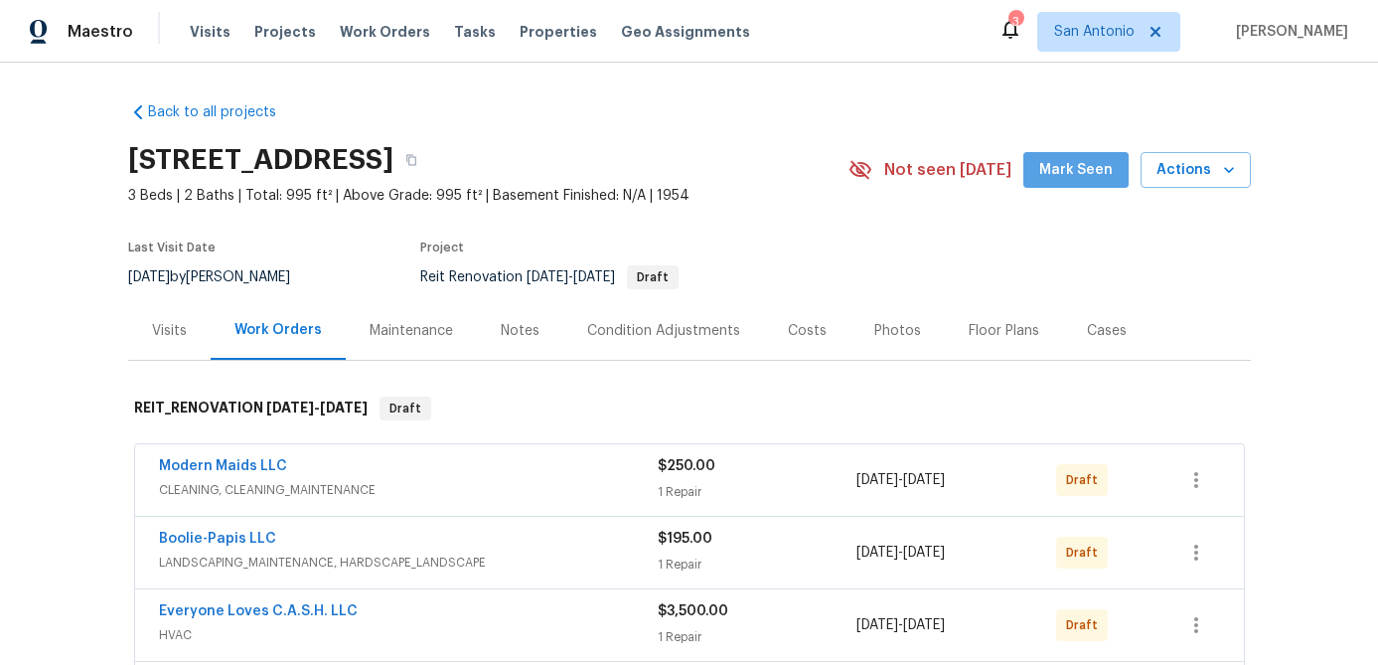
click at [1085, 175] on span "Mark Seen" at bounding box center [1076, 170] width 74 height 25
click at [513, 326] on div "Notes" at bounding box center [520, 331] width 39 height 20
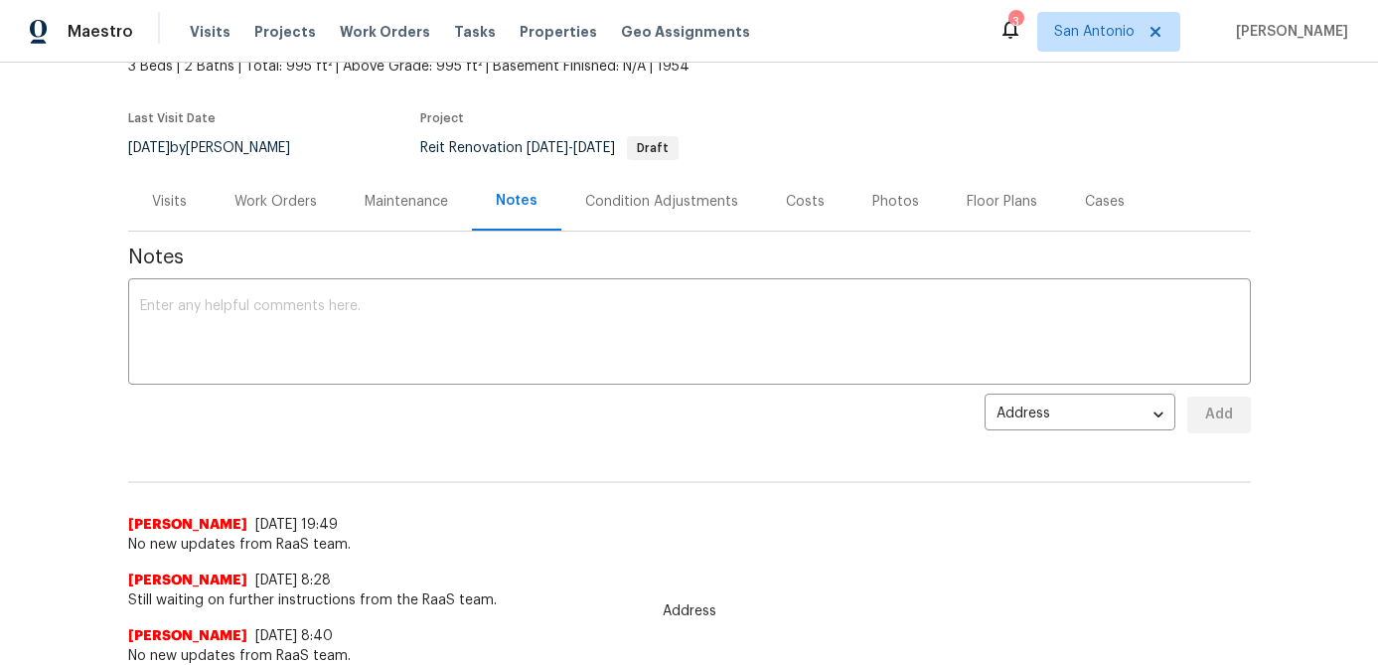
scroll to position [165, 0]
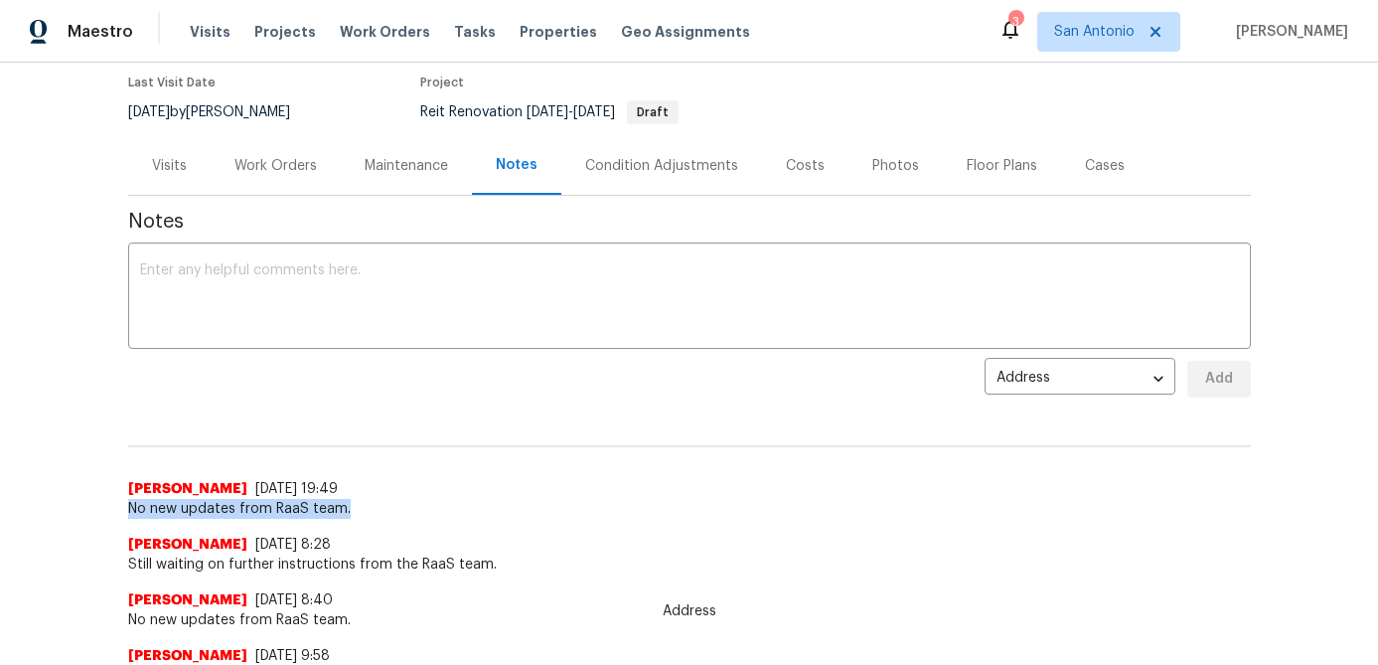
drag, startPoint x: 348, startPoint y: 503, endPoint x: 122, endPoint y: 521, distance: 226.3
click at [120, 517] on div "Back to all projects 1102 Onslow, San Antonio, TX 78202 3 Beds | 2 Baths | Tota…" at bounding box center [689, 364] width 1378 height 602
copy span "No new updates from RaaS team."
click at [220, 289] on textarea at bounding box center [689, 298] width 1099 height 70
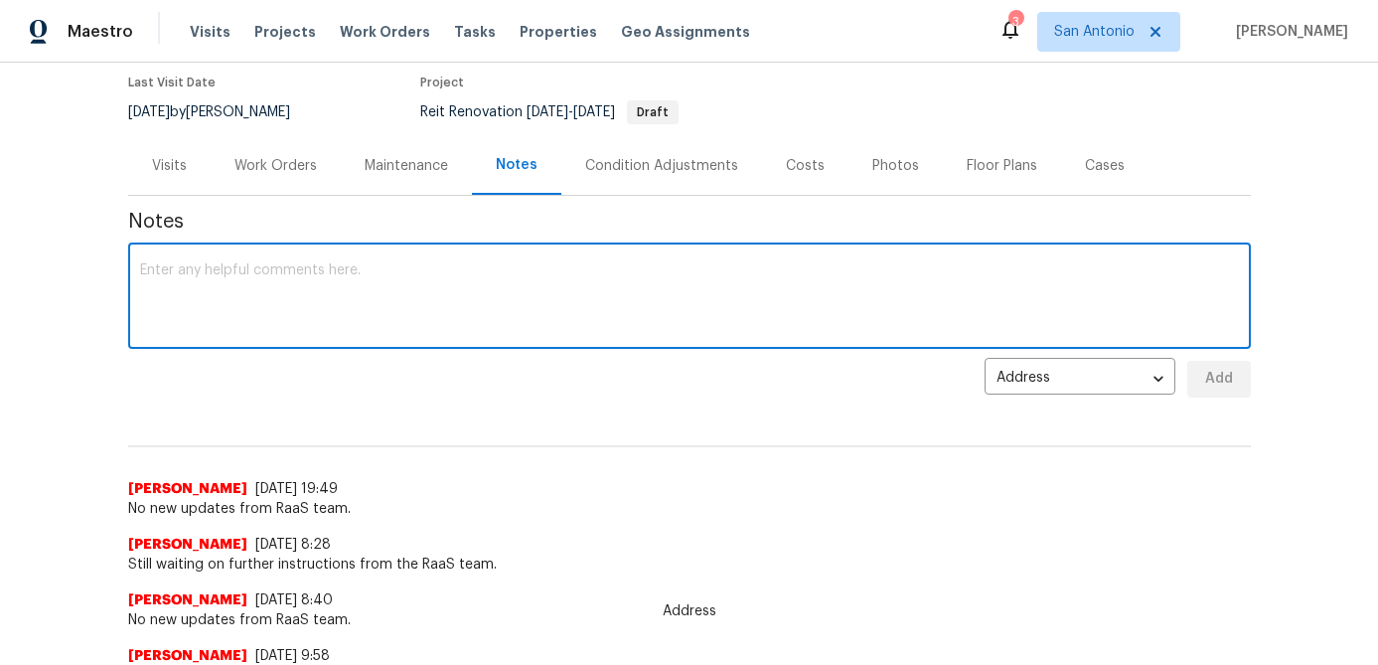
paste textarea "No new updates from RaaS team."
type textarea "No new updates from RaaS team."
click at [1216, 378] on span "Add" at bounding box center [1219, 379] width 32 height 25
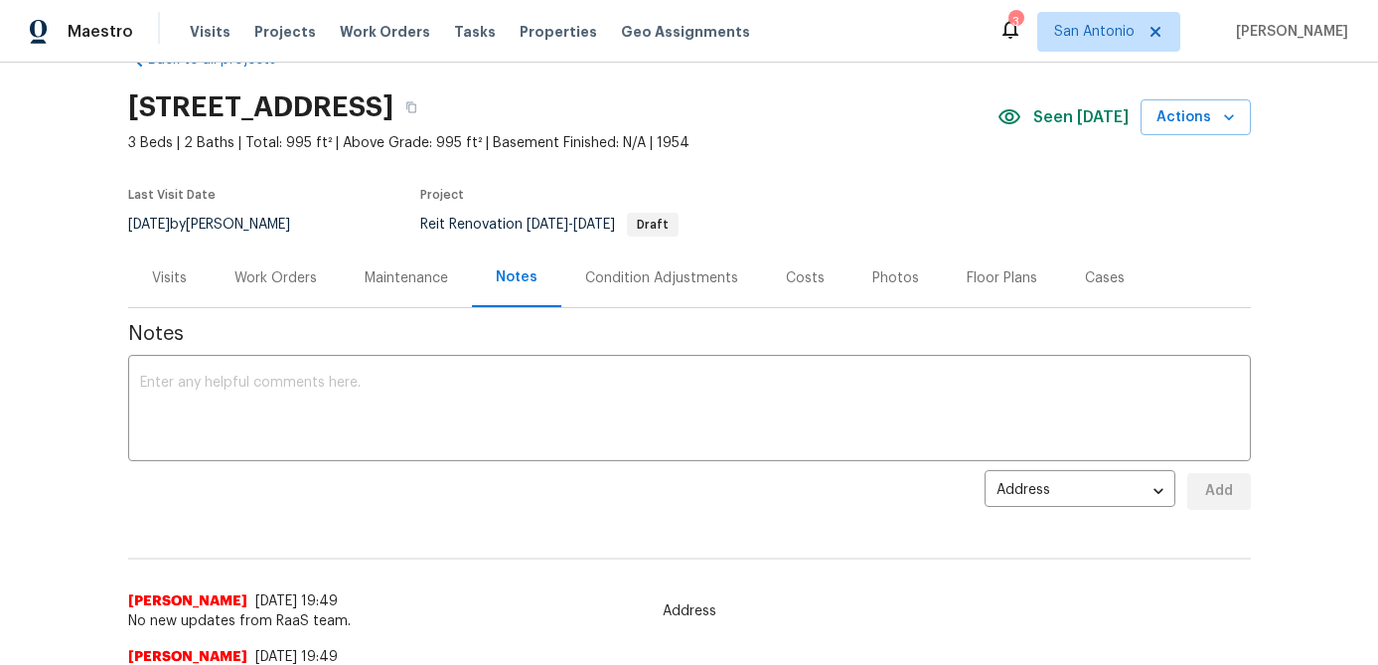
scroll to position [0, 0]
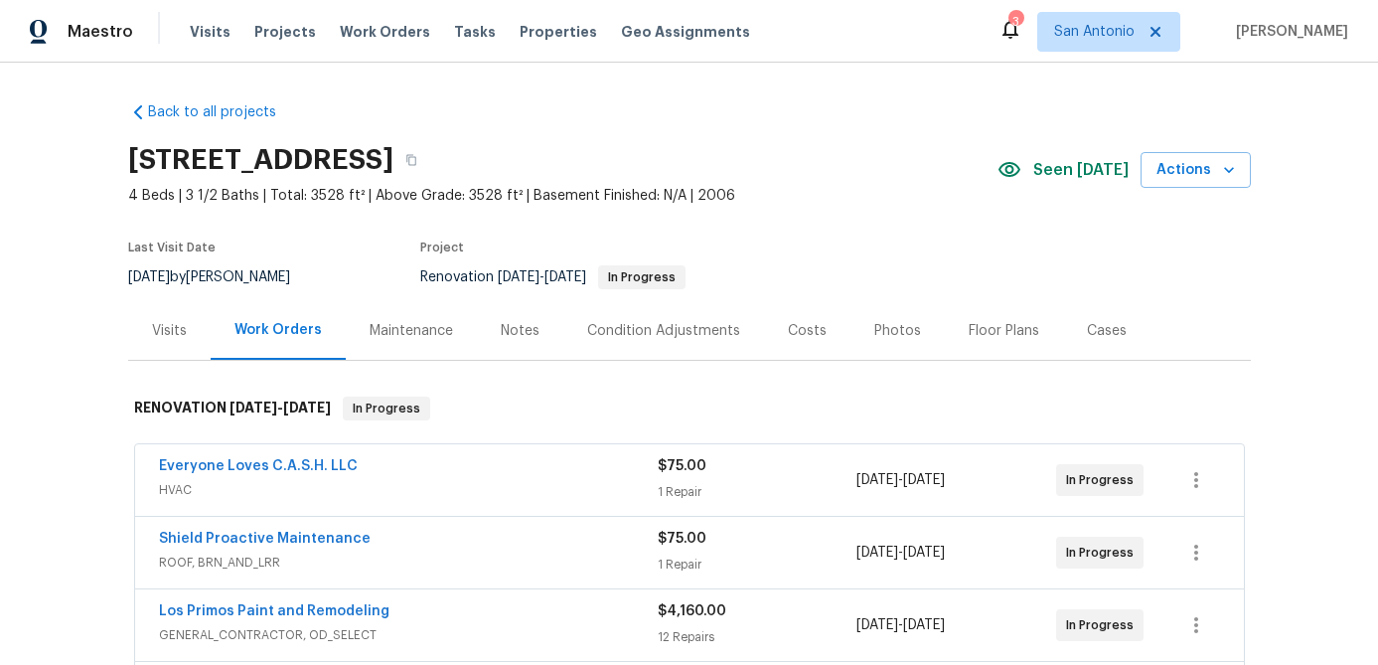
click at [511, 330] on div "Notes" at bounding box center [520, 331] width 39 height 20
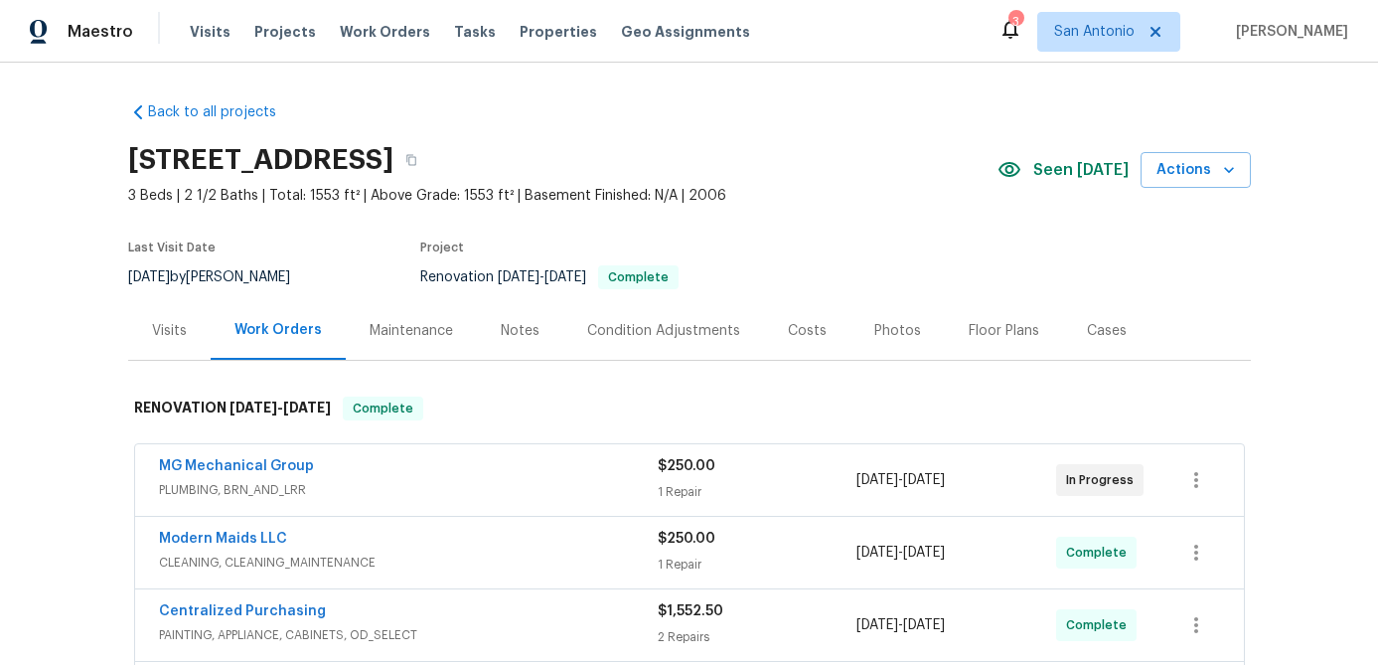
click at [519, 324] on div "Notes" at bounding box center [520, 331] width 39 height 20
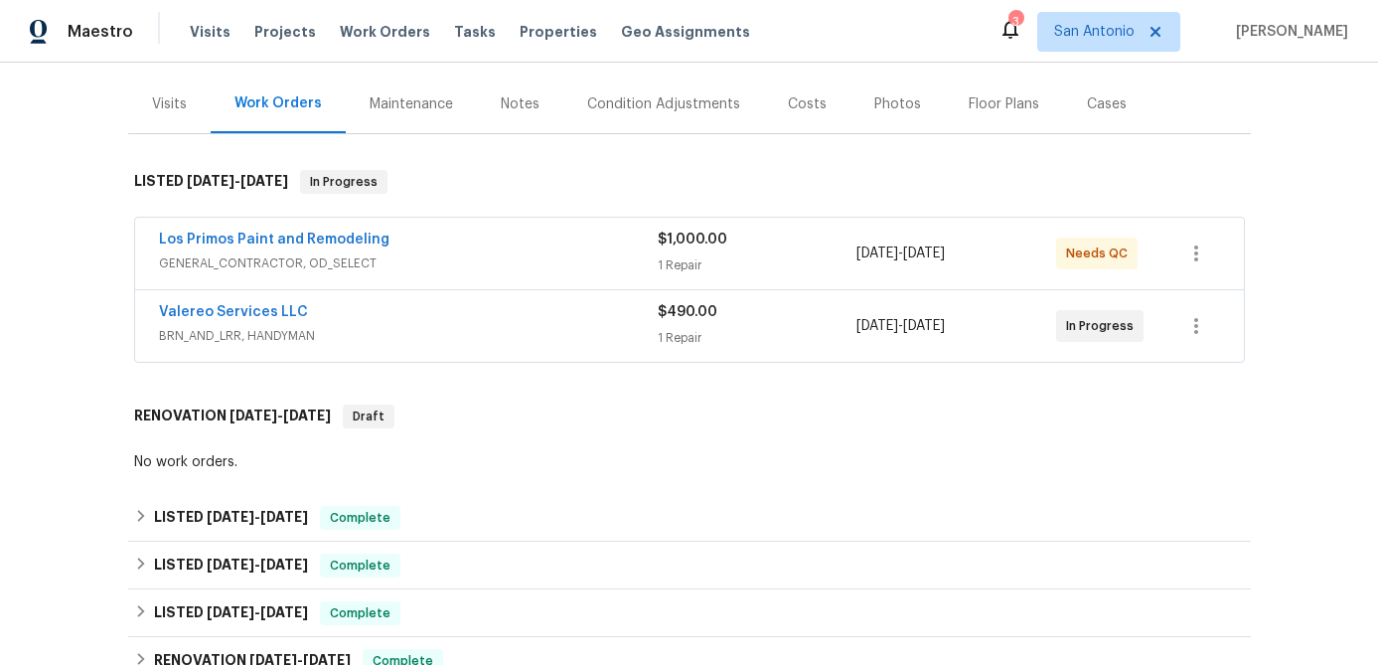
scroll to position [244, 0]
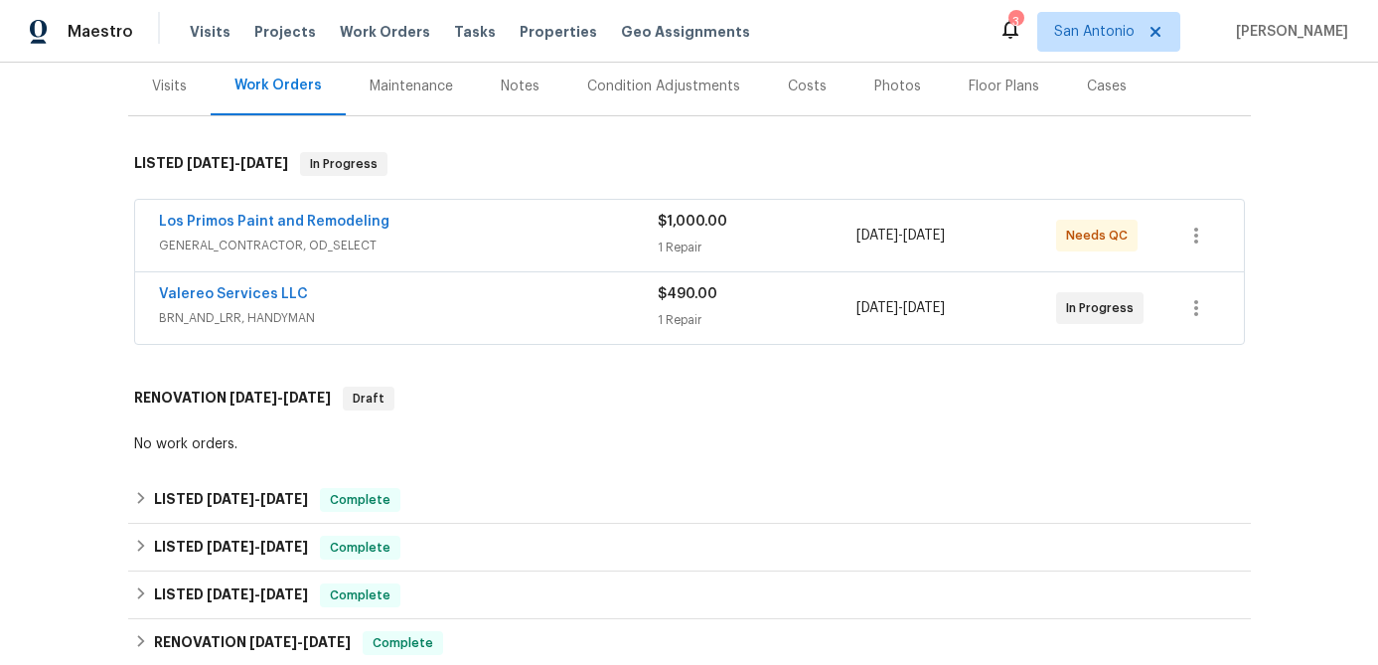
click at [459, 221] on div "Los Primos Paint and Remodeling" at bounding box center [408, 224] width 499 height 24
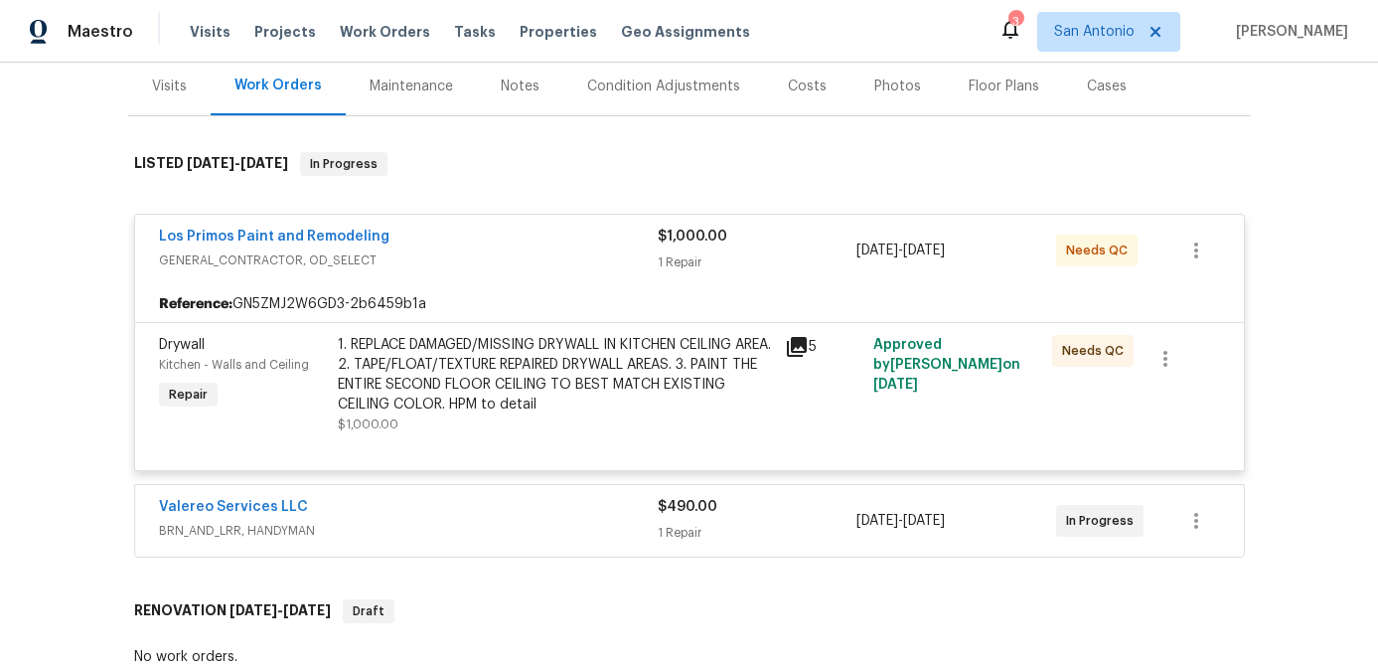
click at [468, 380] on div "1. REPLACE DAMAGED/MISSING DRYWALL IN KITCHEN CEILING AREA. 2. TAPE/FLOAT/TEXTU…" at bounding box center [555, 374] width 435 height 79
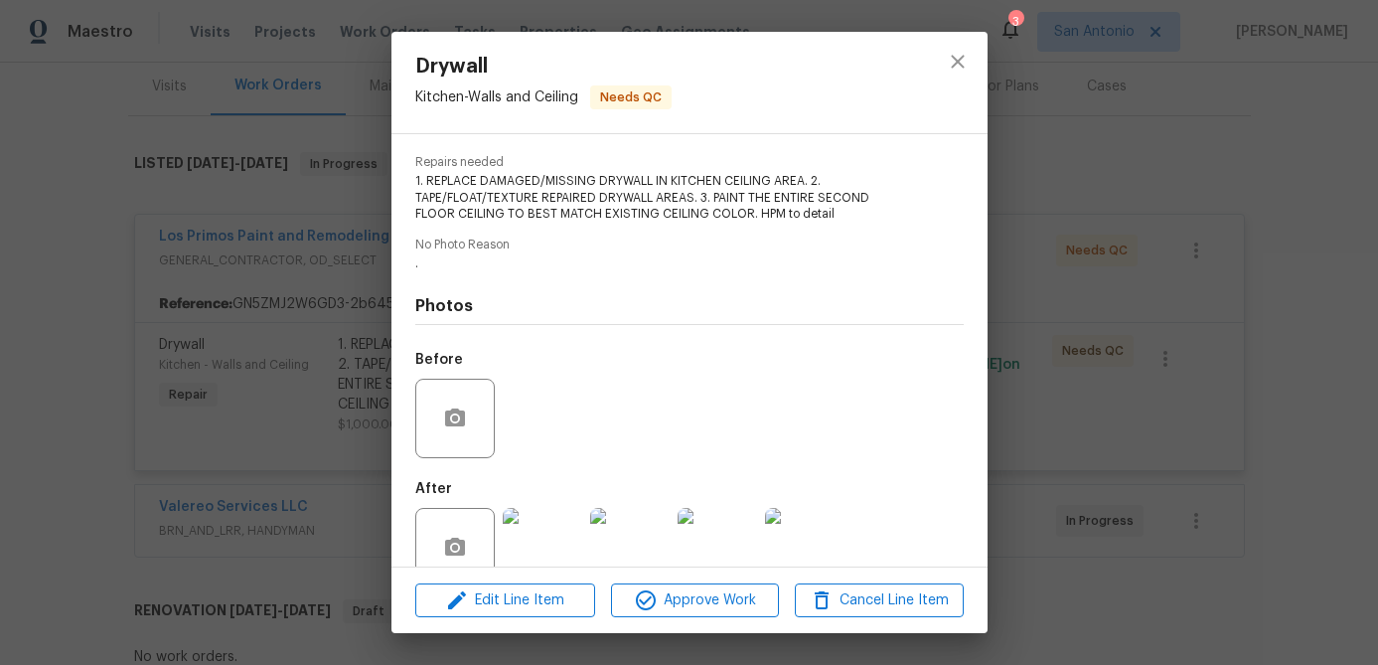
scroll to position [233, 0]
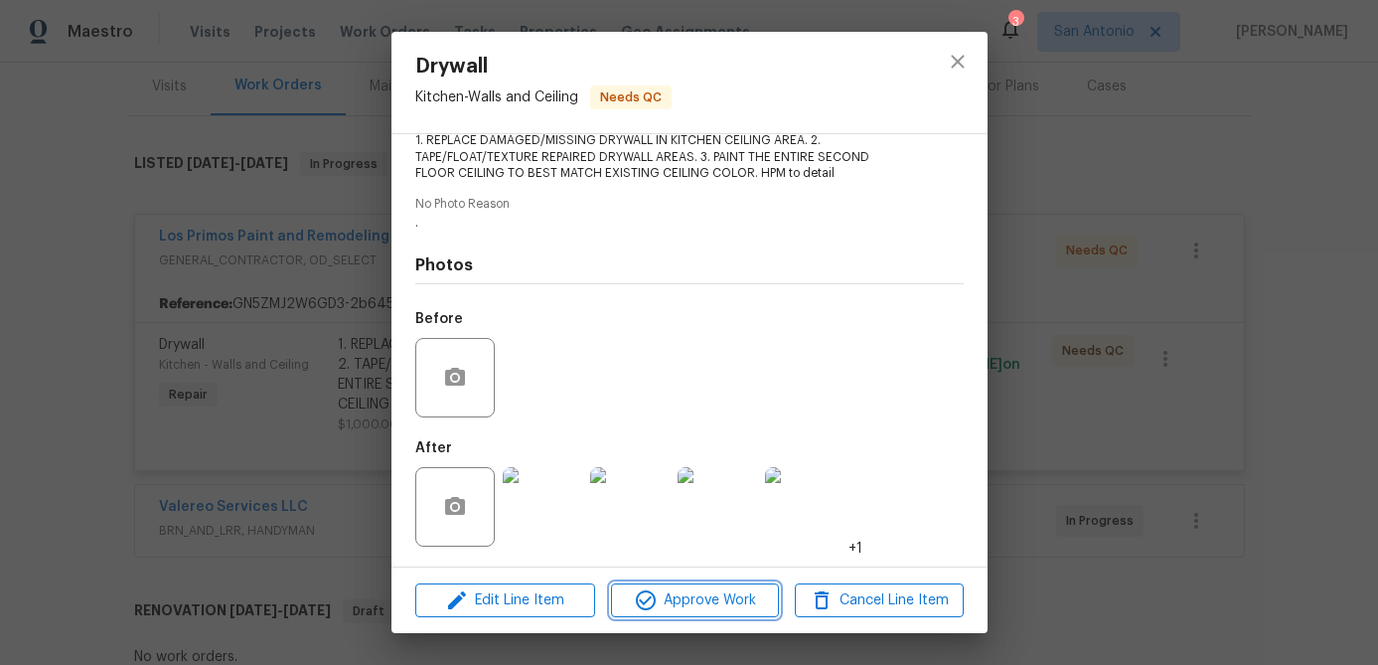
click at [730, 609] on span "Approve Work" at bounding box center [695, 600] width 156 height 25
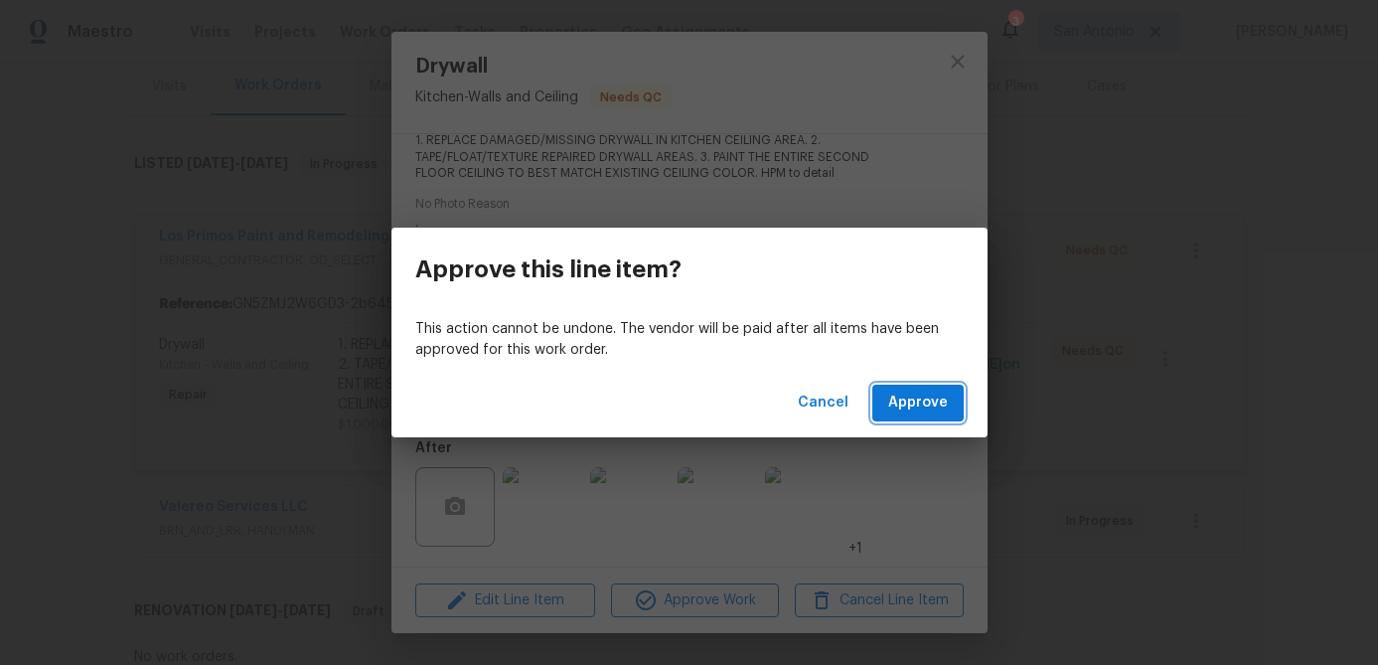
click at [935, 406] on span "Approve" at bounding box center [918, 402] width 60 height 25
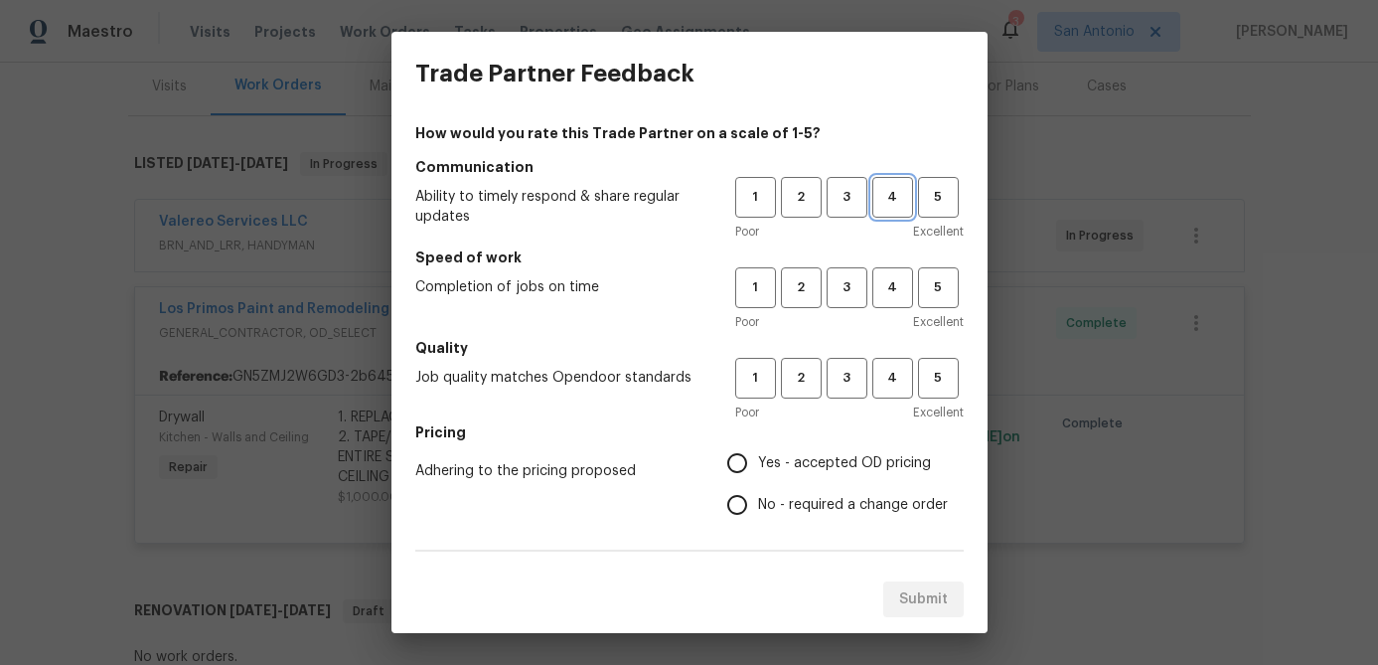
click at [900, 203] on span "4" at bounding box center [892, 197] width 37 height 23
click at [934, 292] on span "5" at bounding box center [938, 287] width 37 height 23
click at [908, 378] on span "4" at bounding box center [892, 378] width 37 height 23
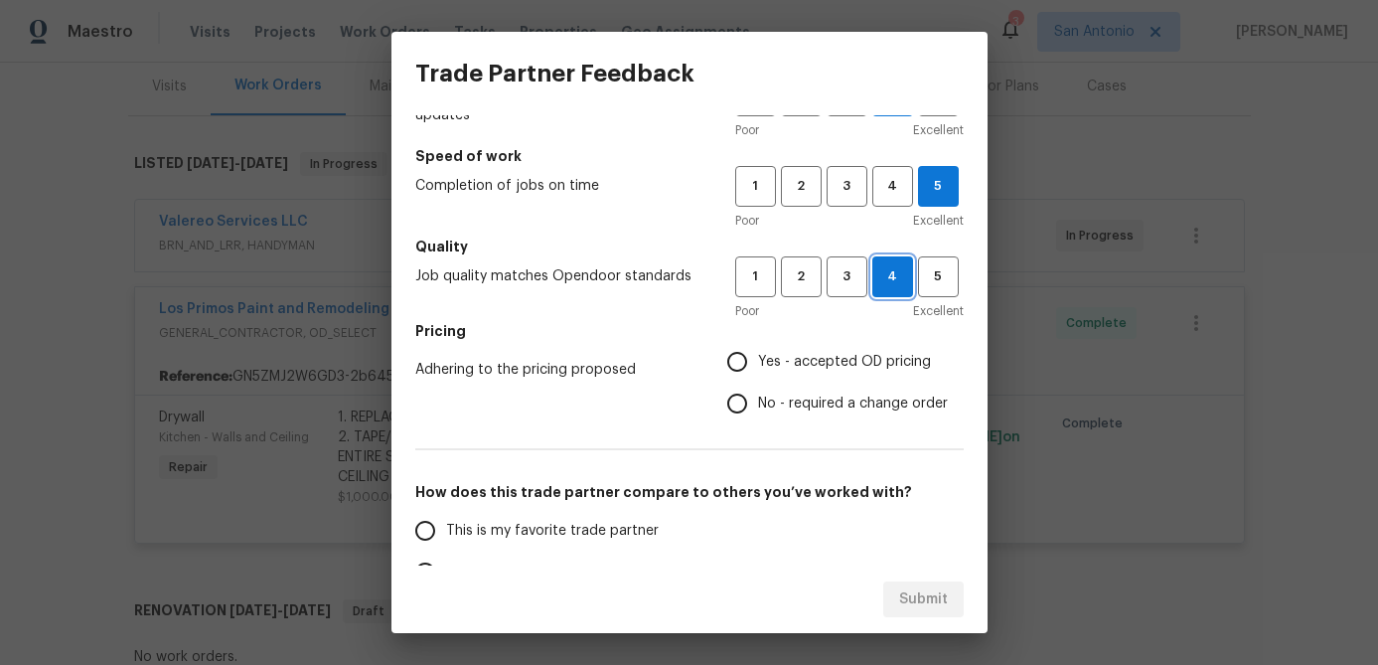
scroll to position [130, 0]
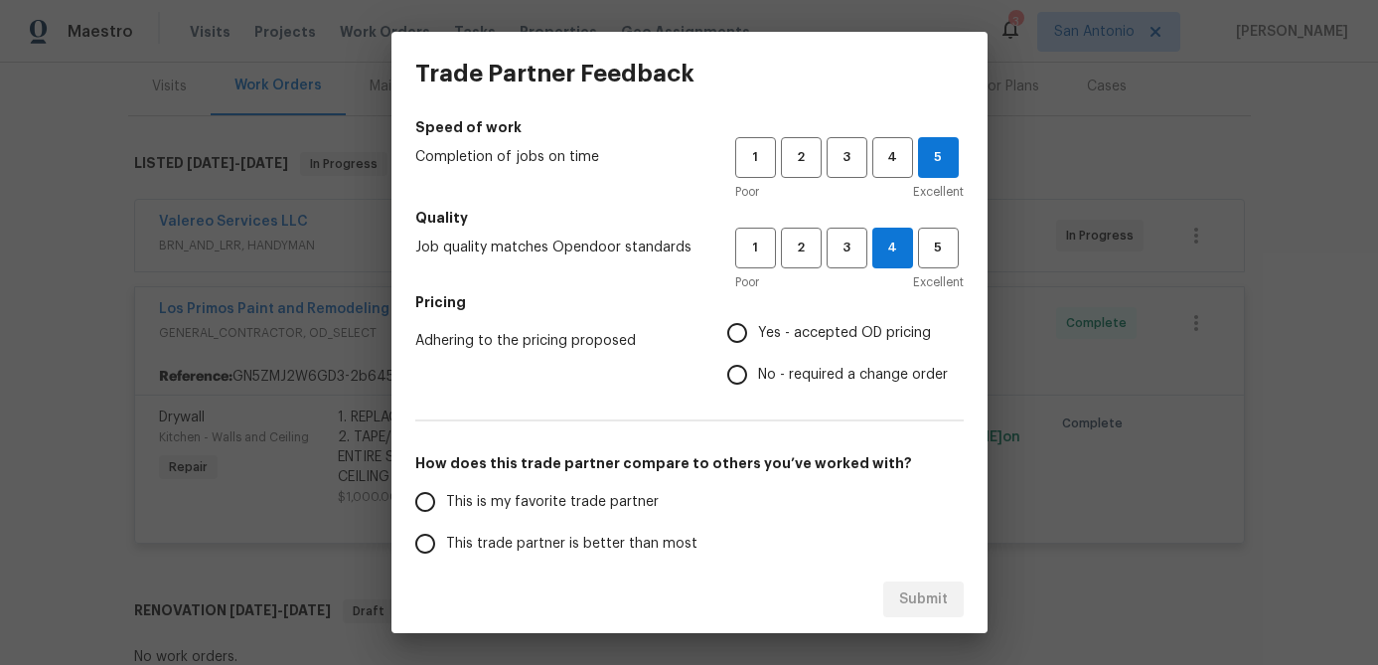
click at [742, 335] on input "Yes - accepted OD pricing" at bounding box center [737, 333] width 42 height 42
radio input "true"
click at [430, 506] on input "This is my favorite trade partner" at bounding box center [425, 502] width 42 height 42
click at [924, 589] on span "Submit" at bounding box center [923, 599] width 49 height 25
radio input "true"
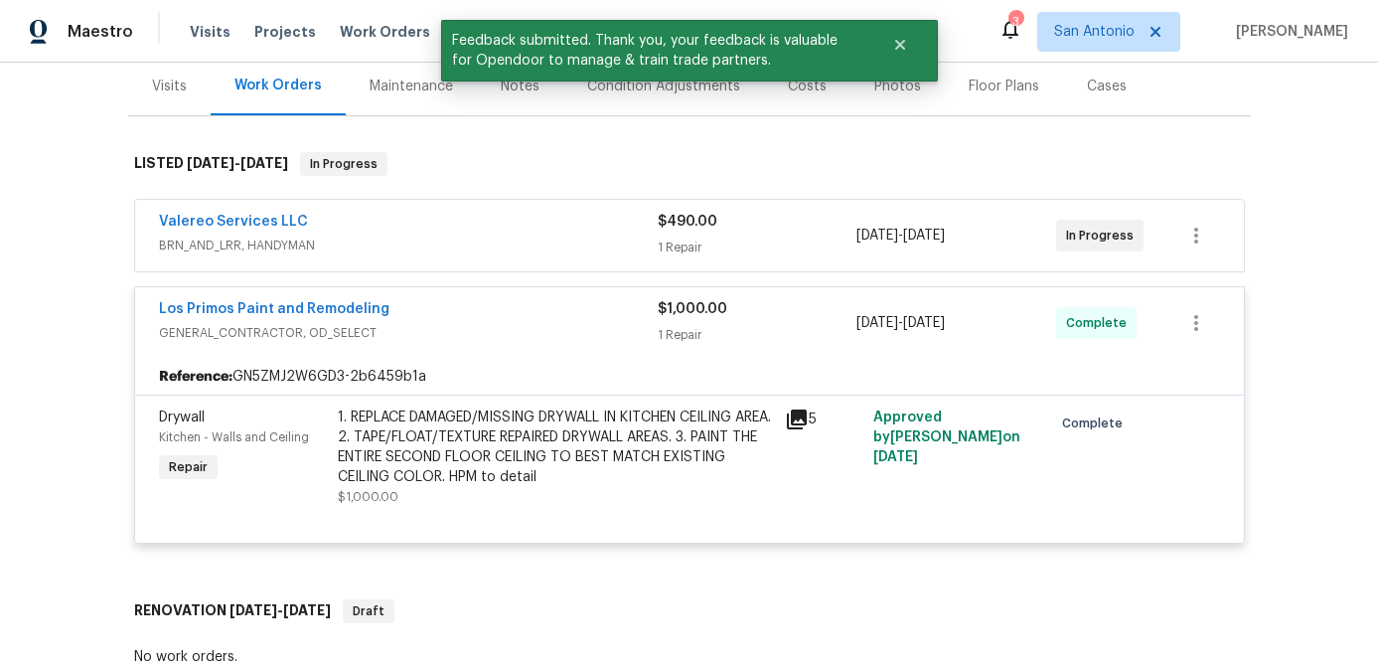
click at [500, 305] on div "Los Primos Paint and Remodeling" at bounding box center [408, 311] width 499 height 24
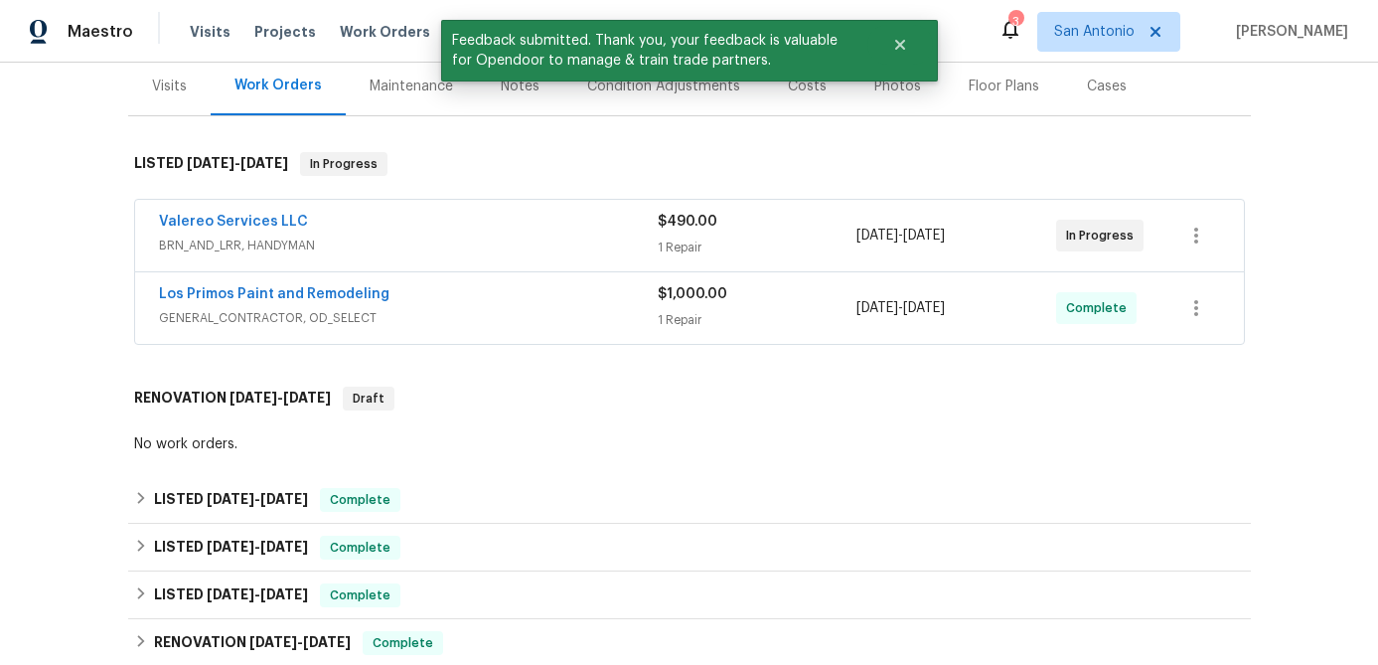
click at [522, 236] on span "BRN_AND_LRR, HANDYMAN" at bounding box center [408, 245] width 499 height 20
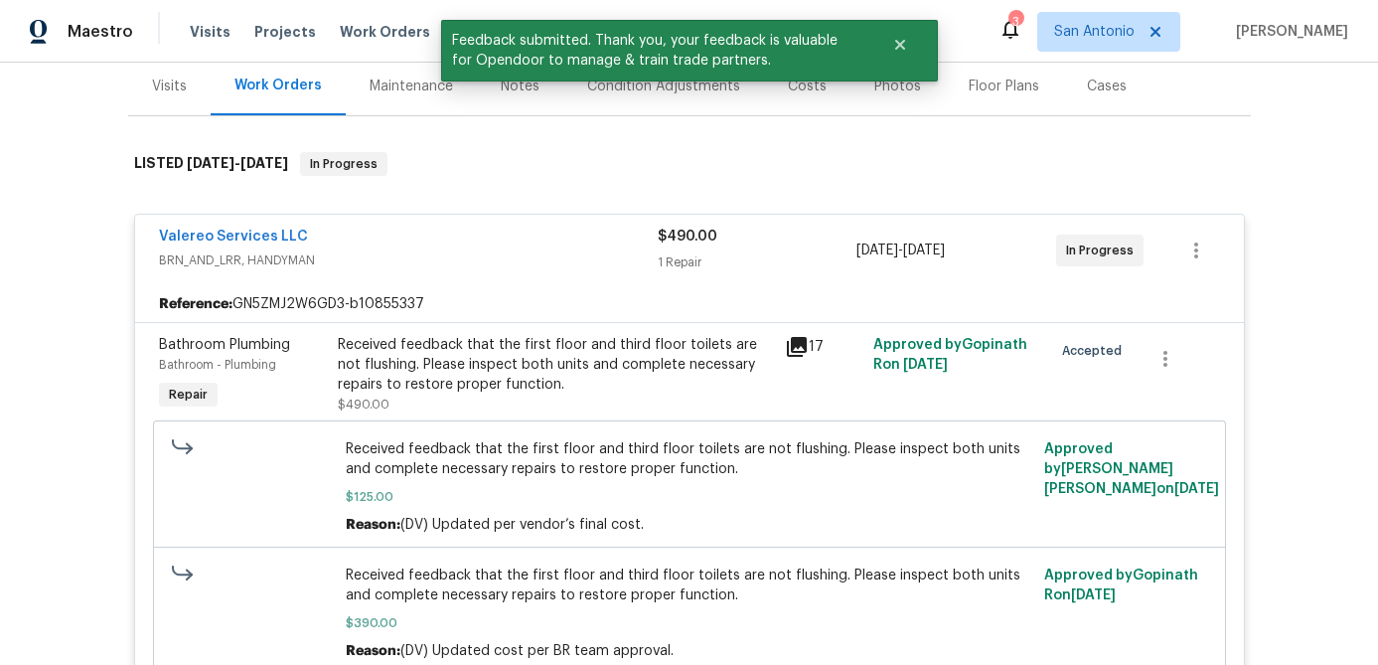
click at [522, 236] on div "Valereo Services LLC" at bounding box center [408, 238] width 499 height 24
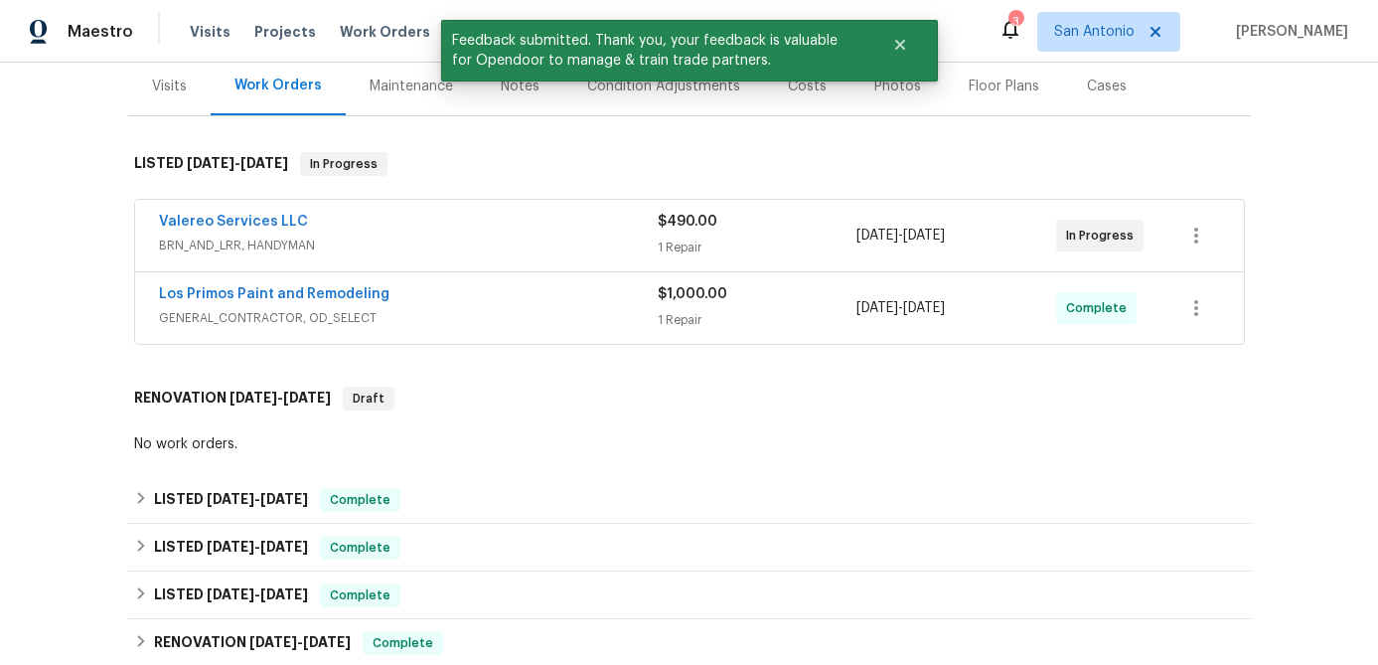
scroll to position [0, 0]
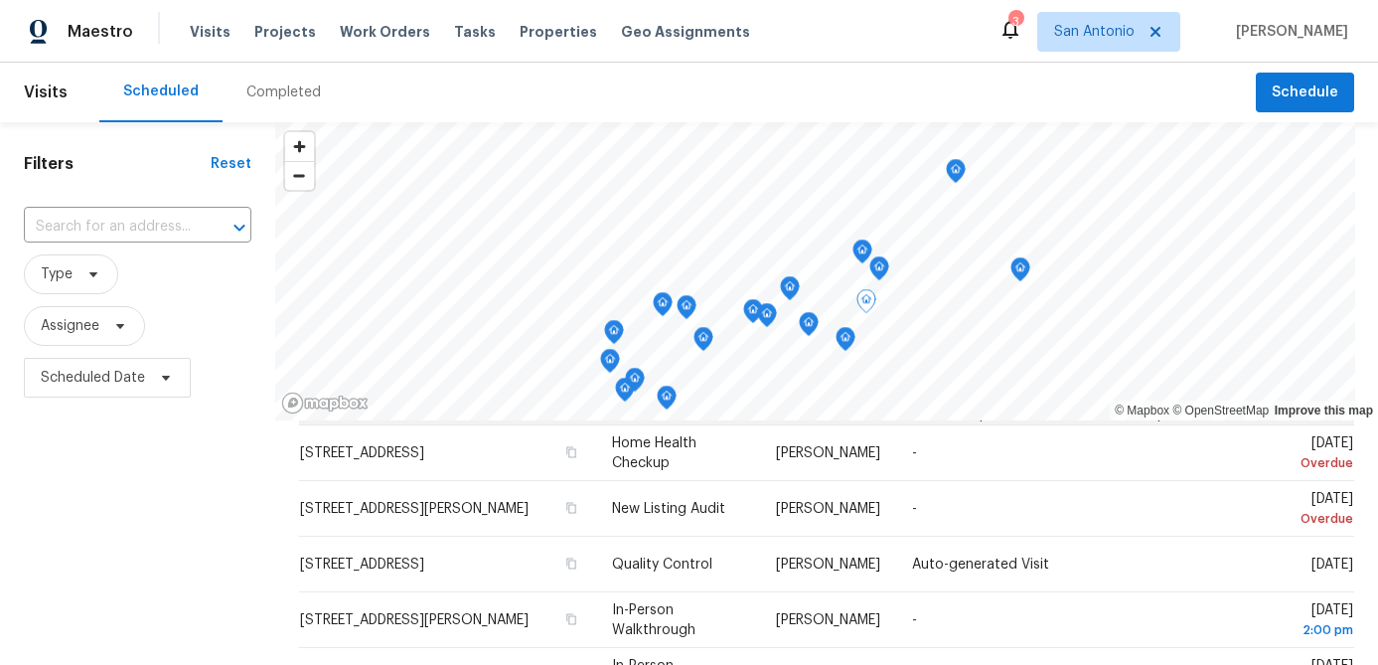
scroll to position [350, 0]
click at [105, 476] on div "Filters Reset ​ Type Assignee Scheduled Date" at bounding box center [137, 536] width 275 height 829
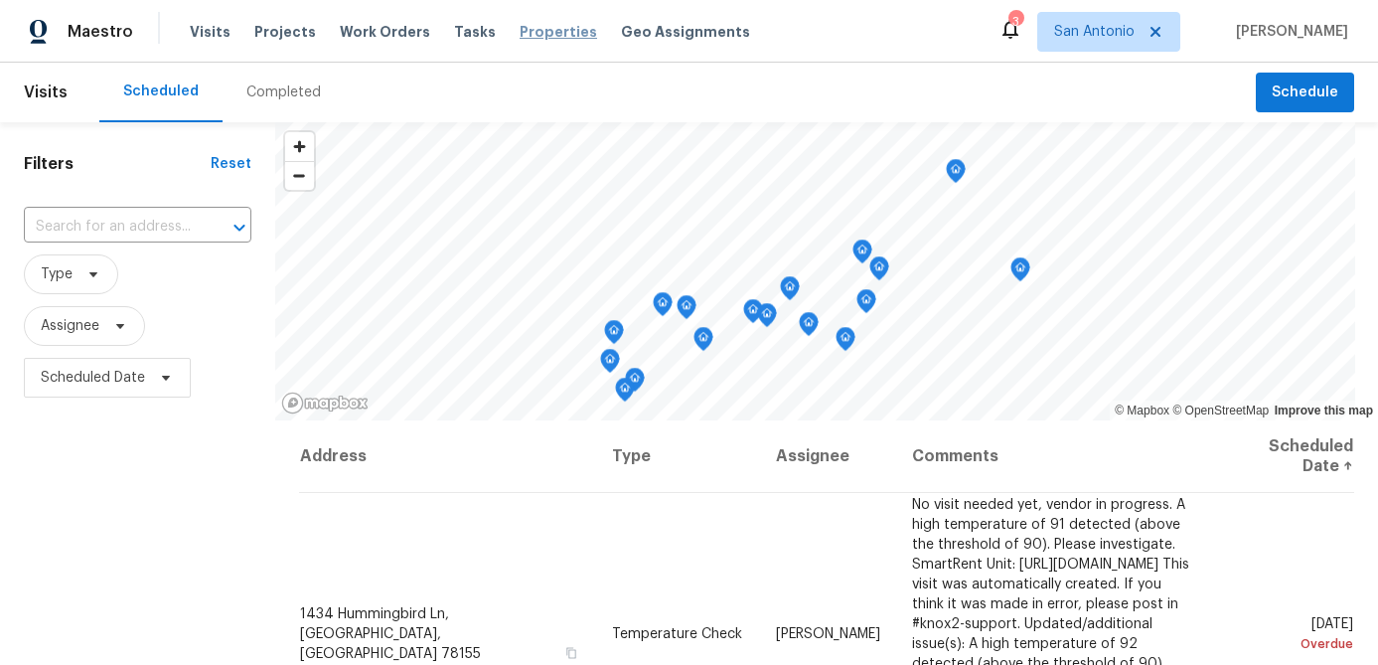
click at [535, 31] on span "Properties" at bounding box center [557, 32] width 77 height 20
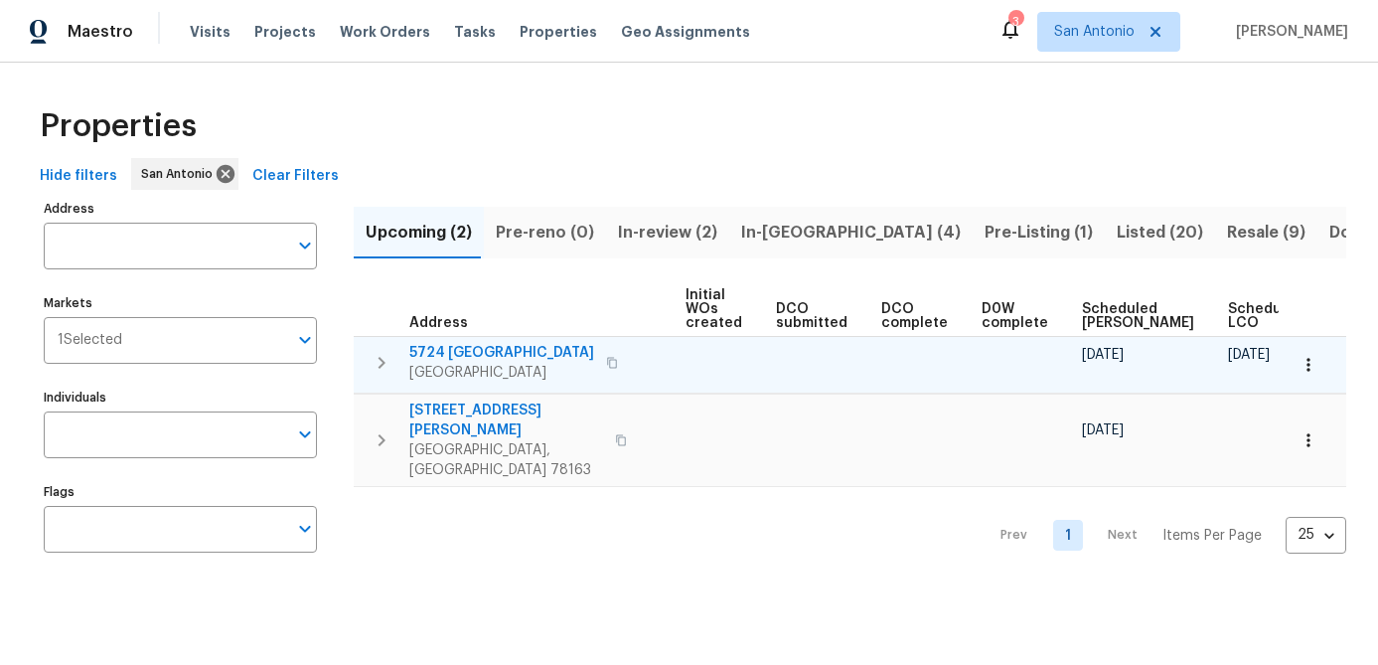
scroll to position [0, 270]
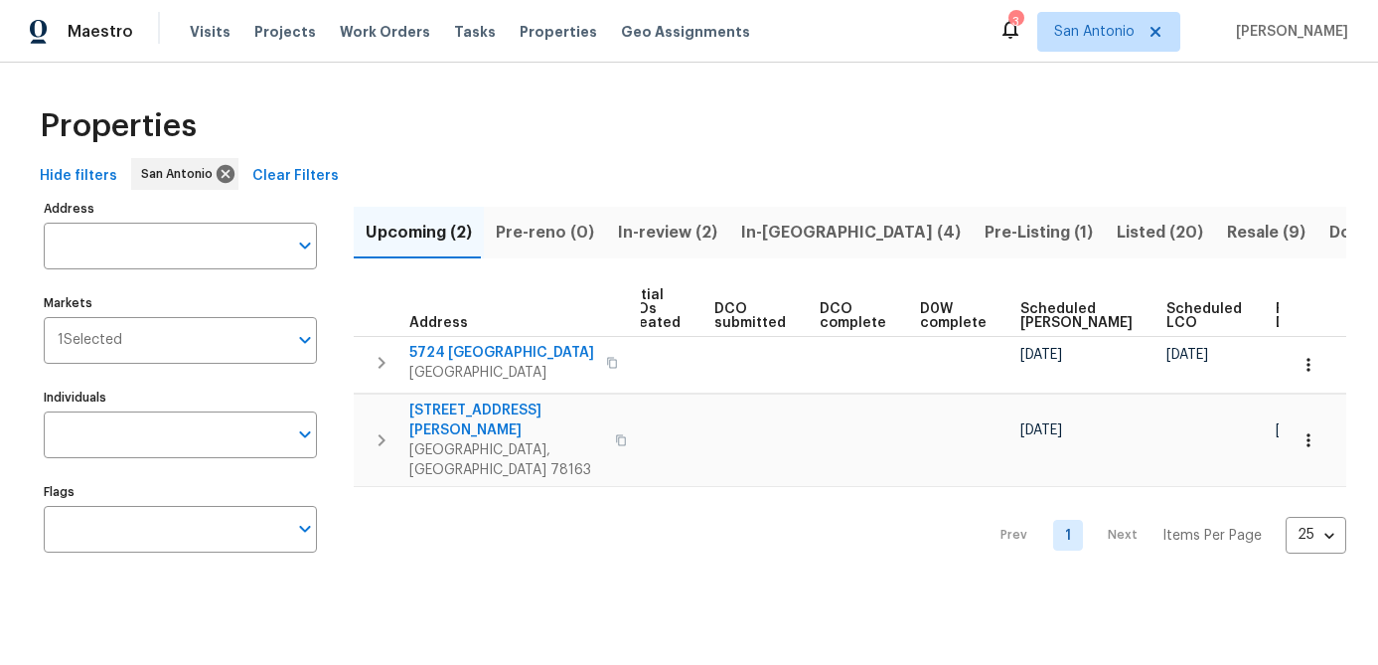
click at [643, 232] on span "In-review (2)" at bounding box center [667, 233] width 99 height 28
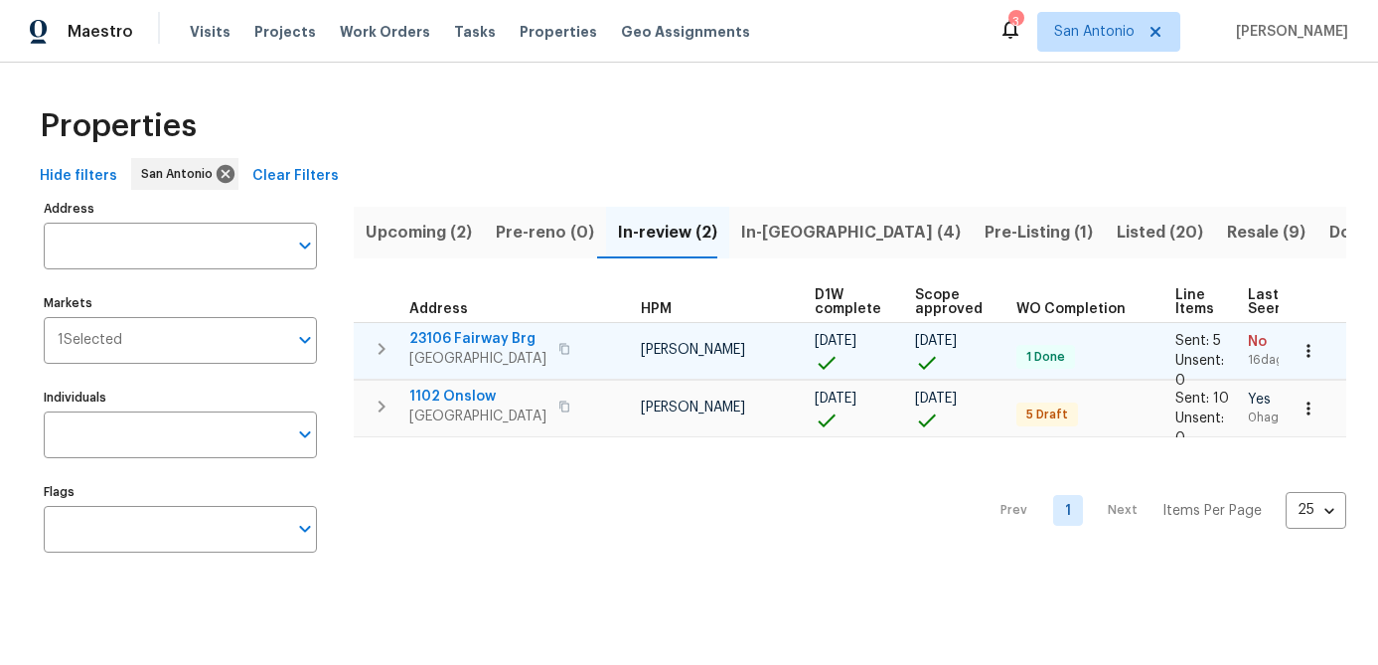
scroll to position [0, 206]
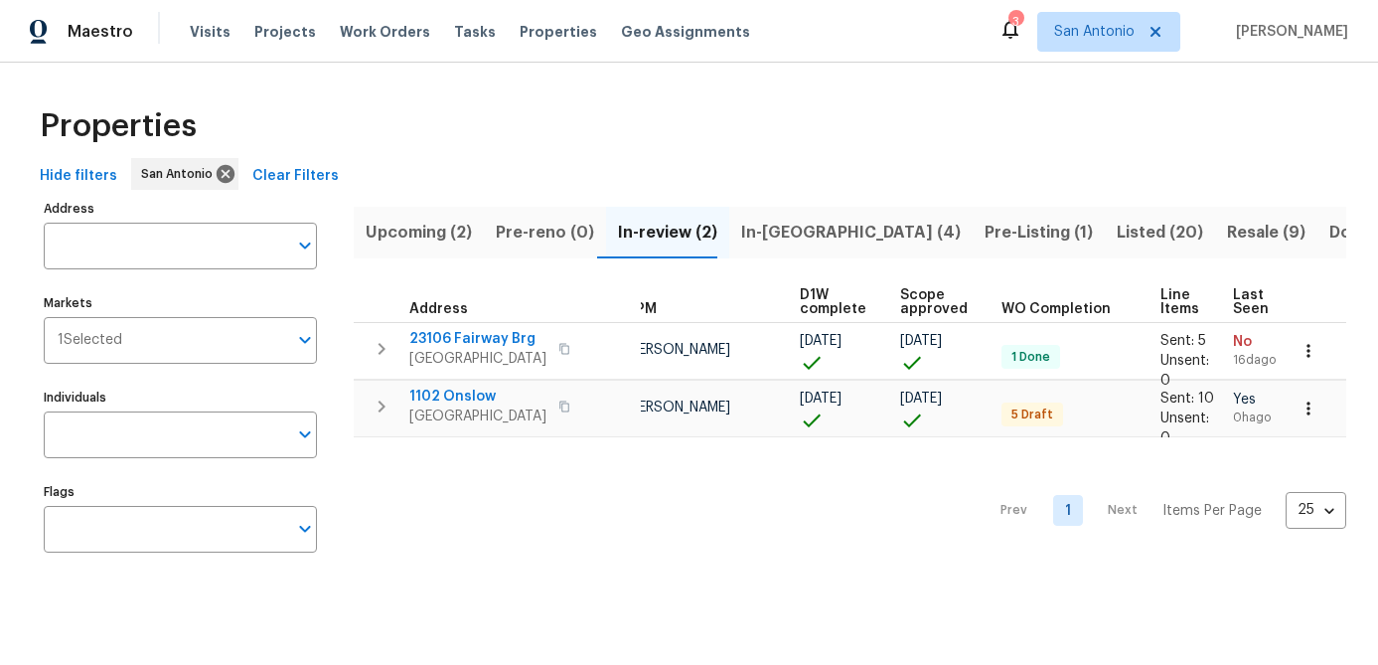
click at [753, 235] on span "In-[GEOGRAPHIC_DATA] (4)" at bounding box center [851, 233] width 220 height 28
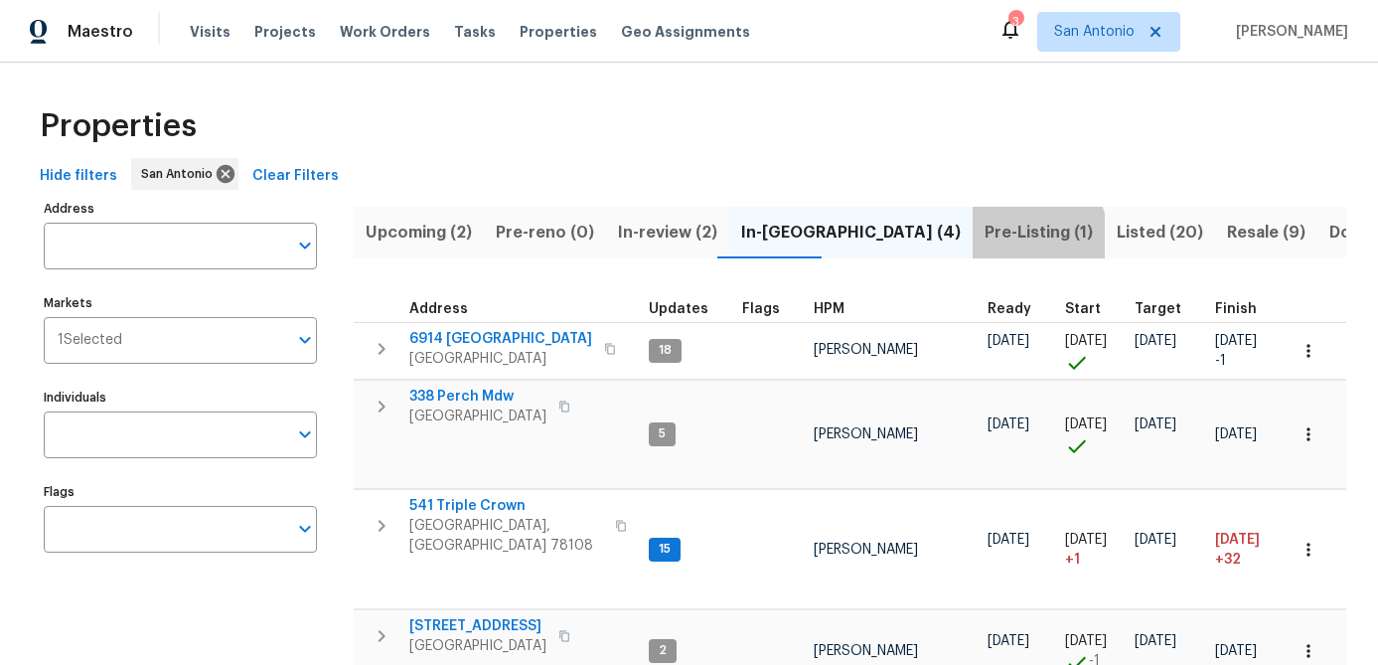
click at [984, 235] on span "Pre-Listing (1)" at bounding box center [1038, 233] width 108 height 28
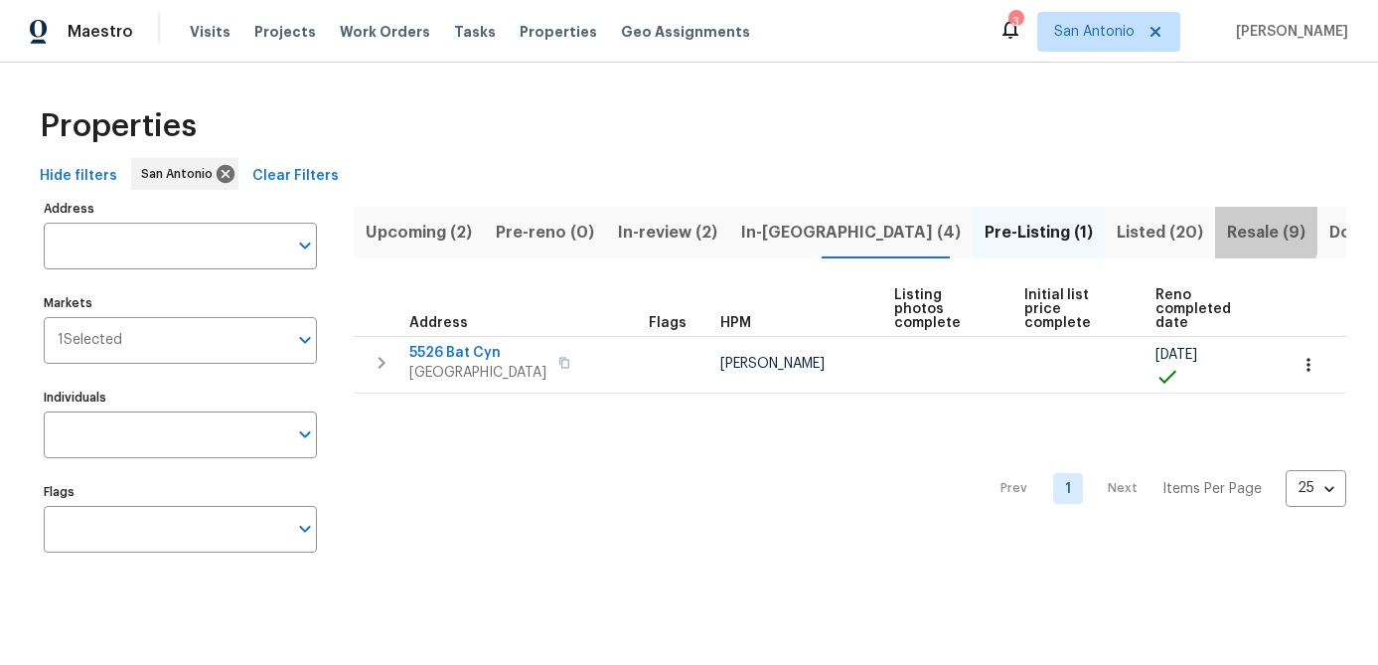
click at [1227, 229] on span "Resale (9)" at bounding box center [1266, 233] width 78 height 28
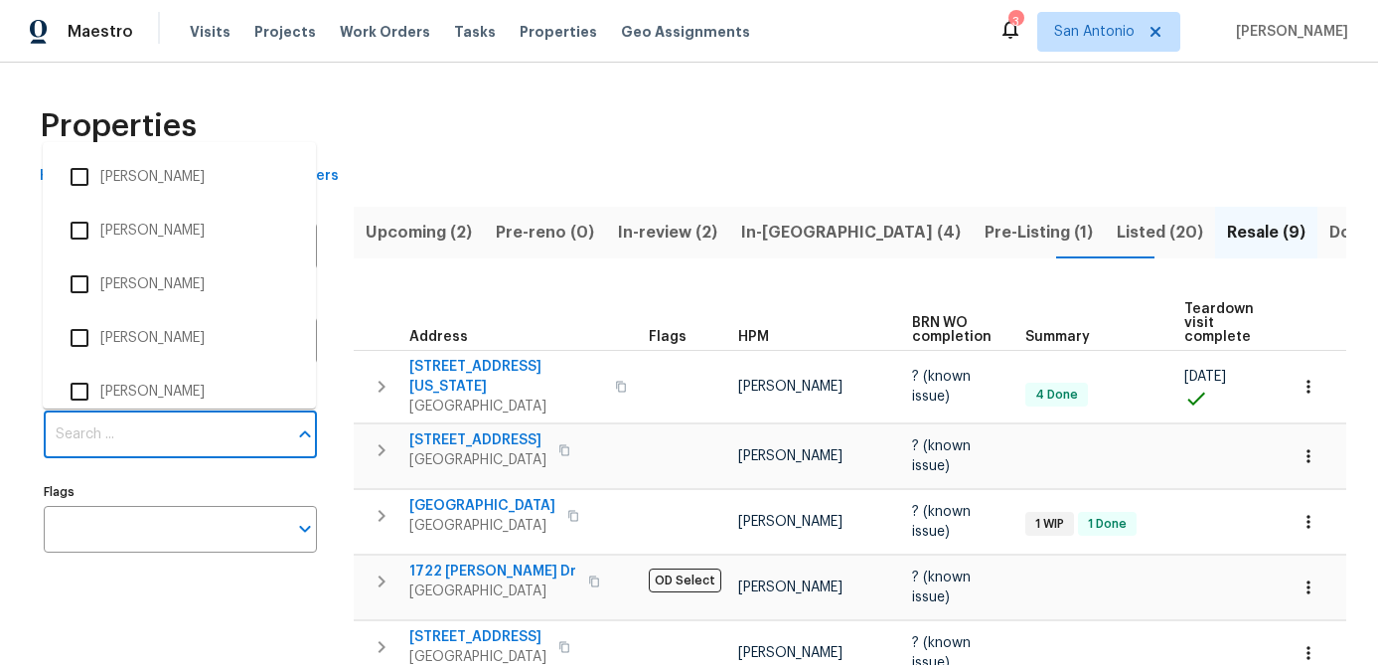
click at [156, 437] on input "Individuals" at bounding box center [165, 434] width 243 height 47
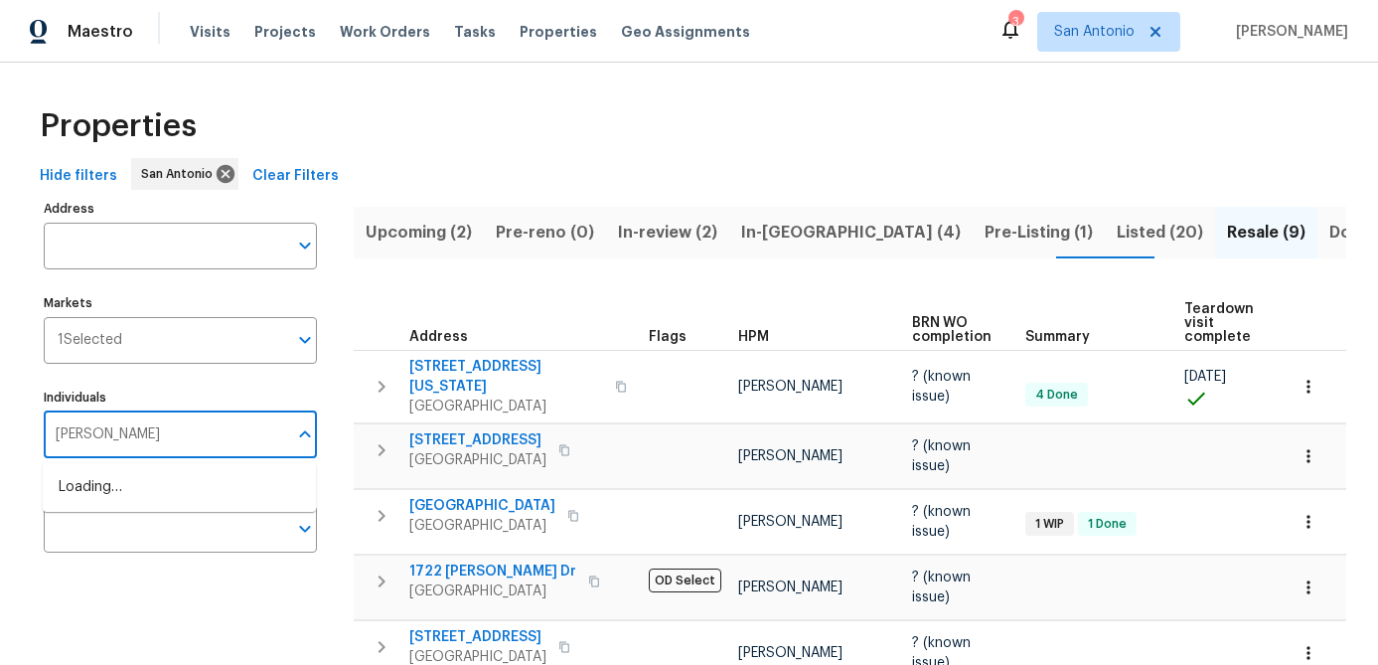
type input "[PERSON_NAME]"
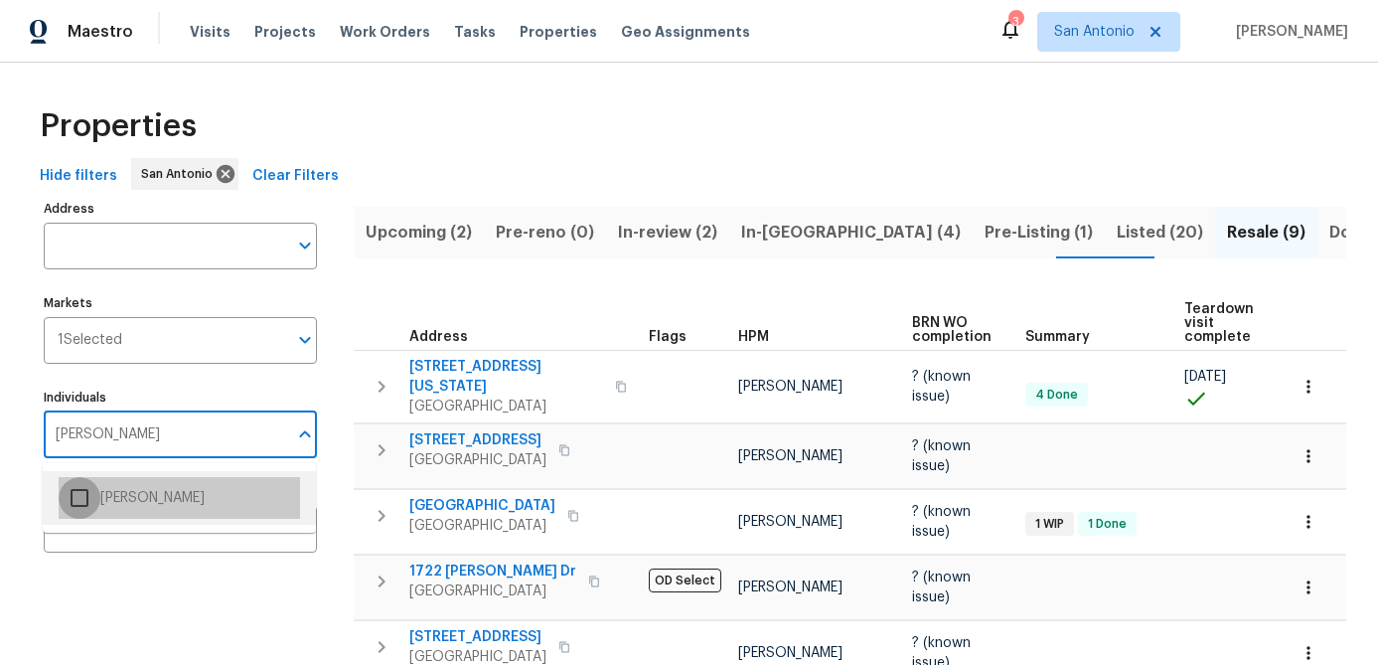
click at [82, 495] on input "checkbox" at bounding box center [80, 498] width 42 height 42
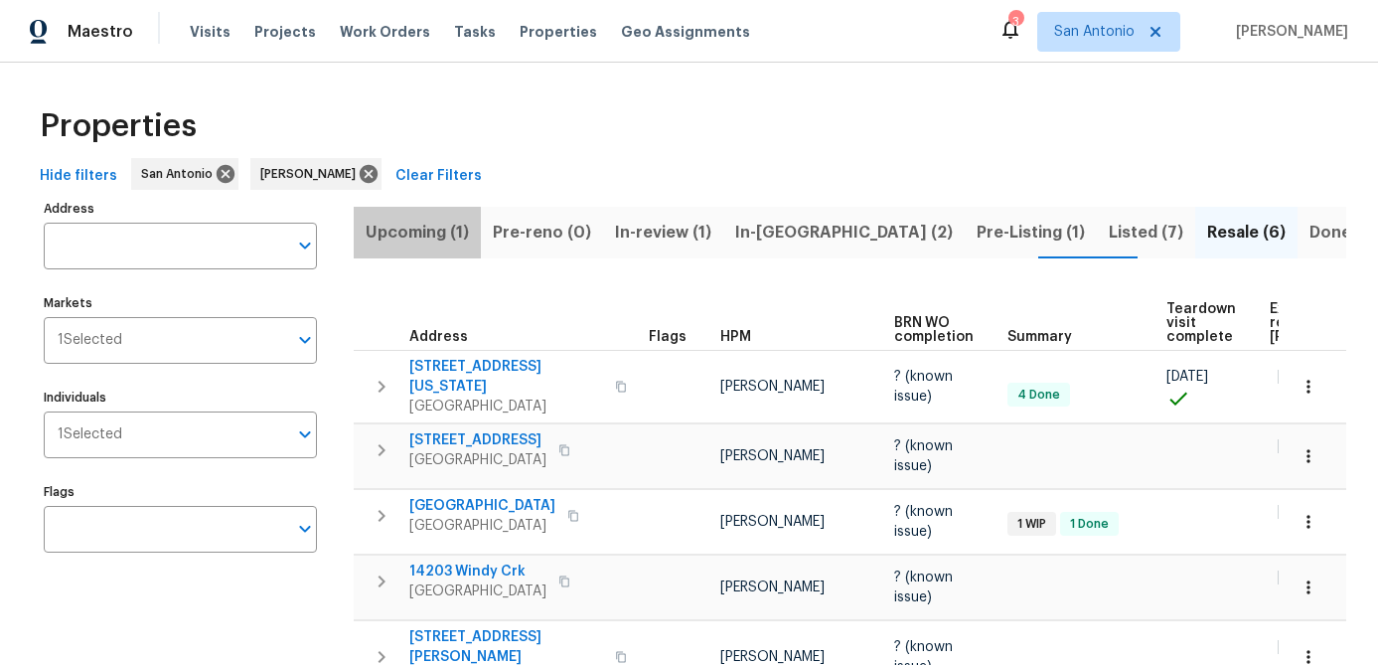
click at [404, 234] on span "Upcoming (1)" at bounding box center [417, 233] width 103 height 28
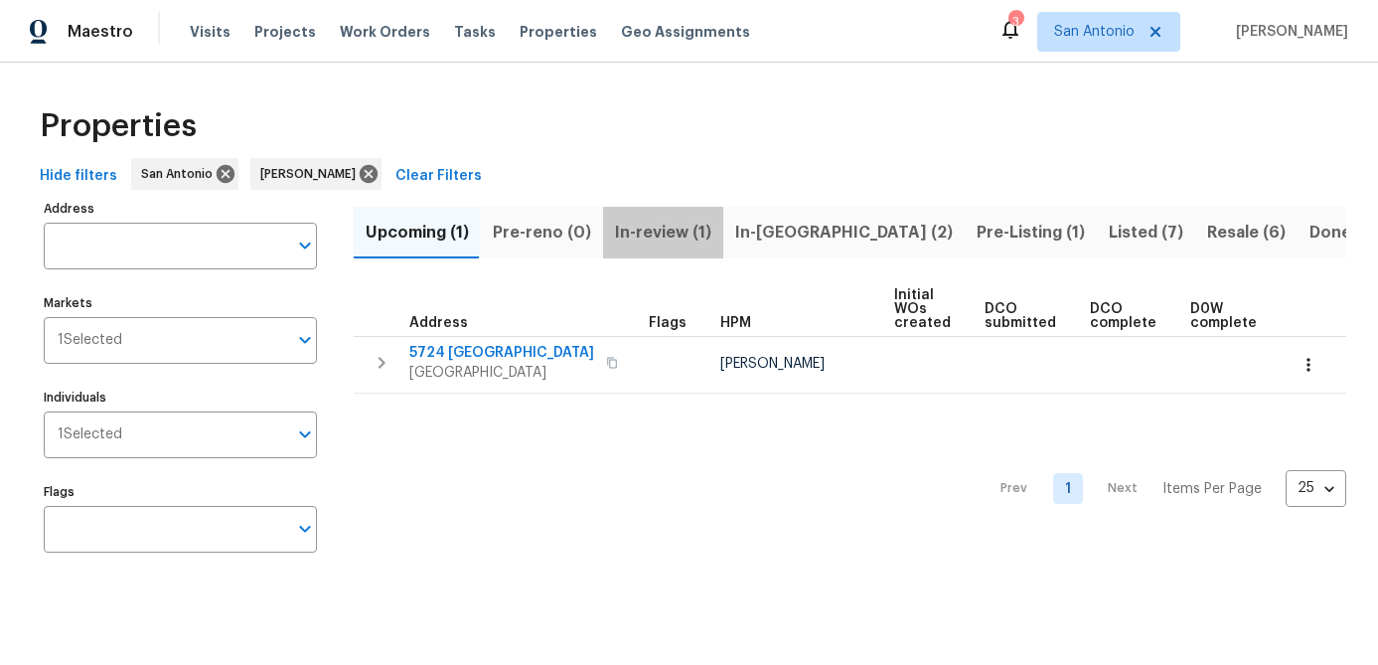
click at [655, 236] on span "In-review (1)" at bounding box center [663, 233] width 96 height 28
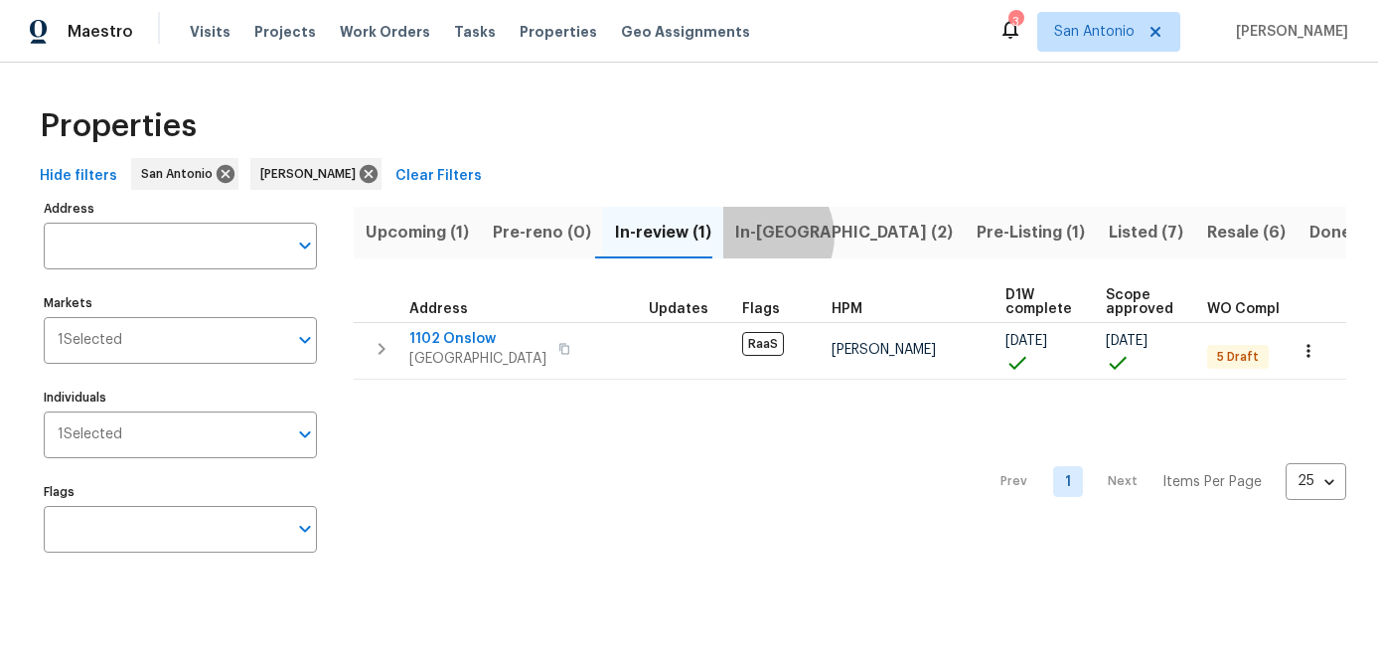
click at [749, 235] on span "In-[GEOGRAPHIC_DATA] (2)" at bounding box center [844, 233] width 218 height 28
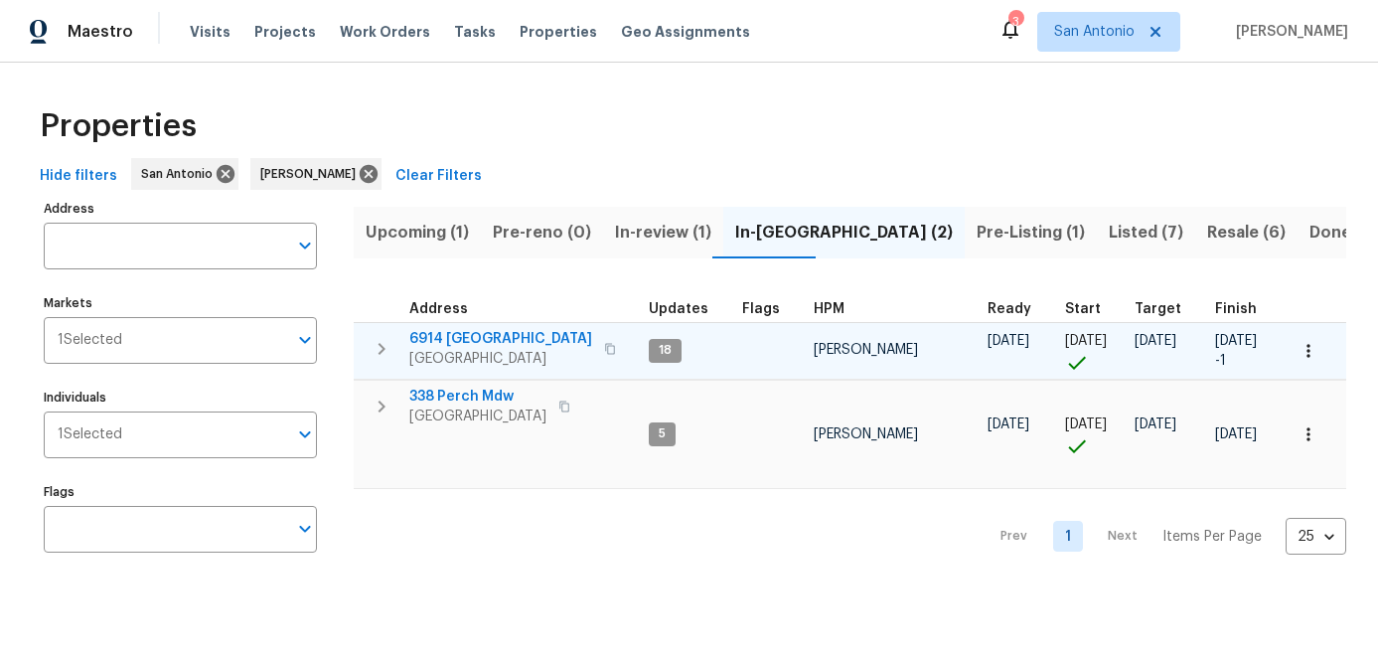
click at [444, 343] on span "6914 [GEOGRAPHIC_DATA]" at bounding box center [500, 339] width 183 height 20
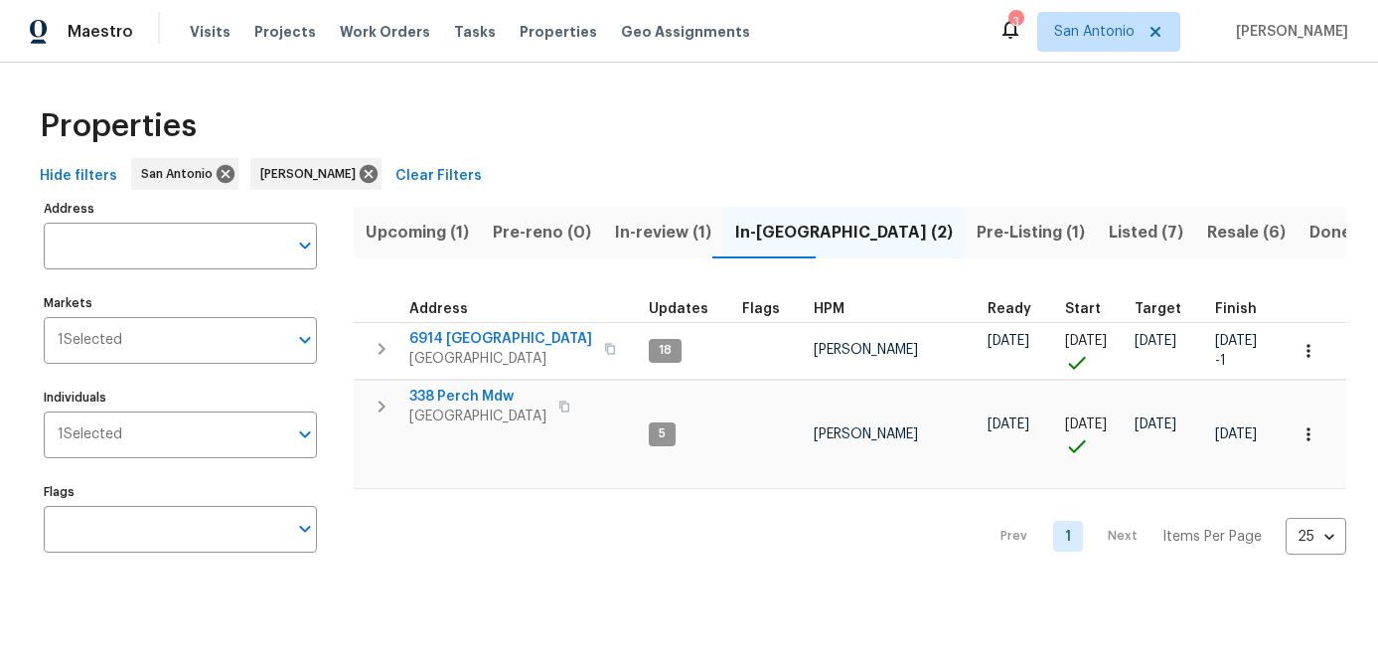
click at [536, 530] on div "Prev 1 Next Items Per Page 25 25 ​" at bounding box center [850, 530] width 992 height 82
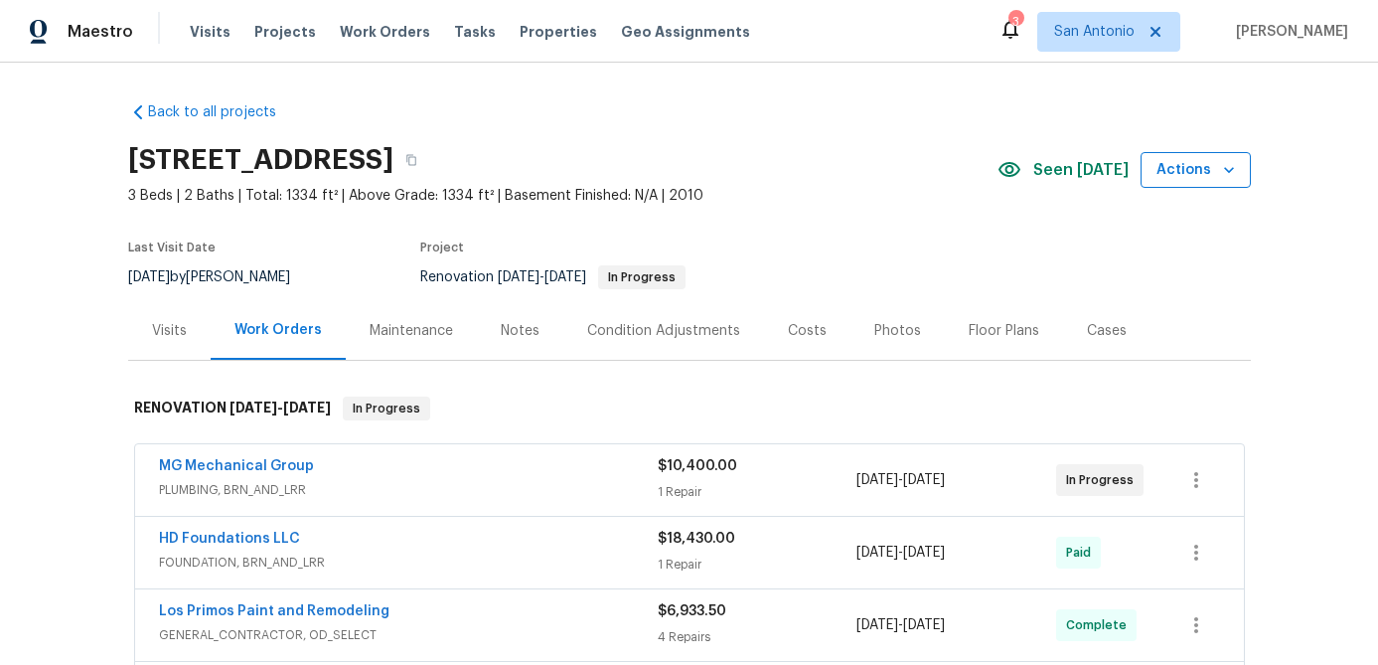
click at [1182, 177] on span "Actions" at bounding box center [1195, 170] width 78 height 25
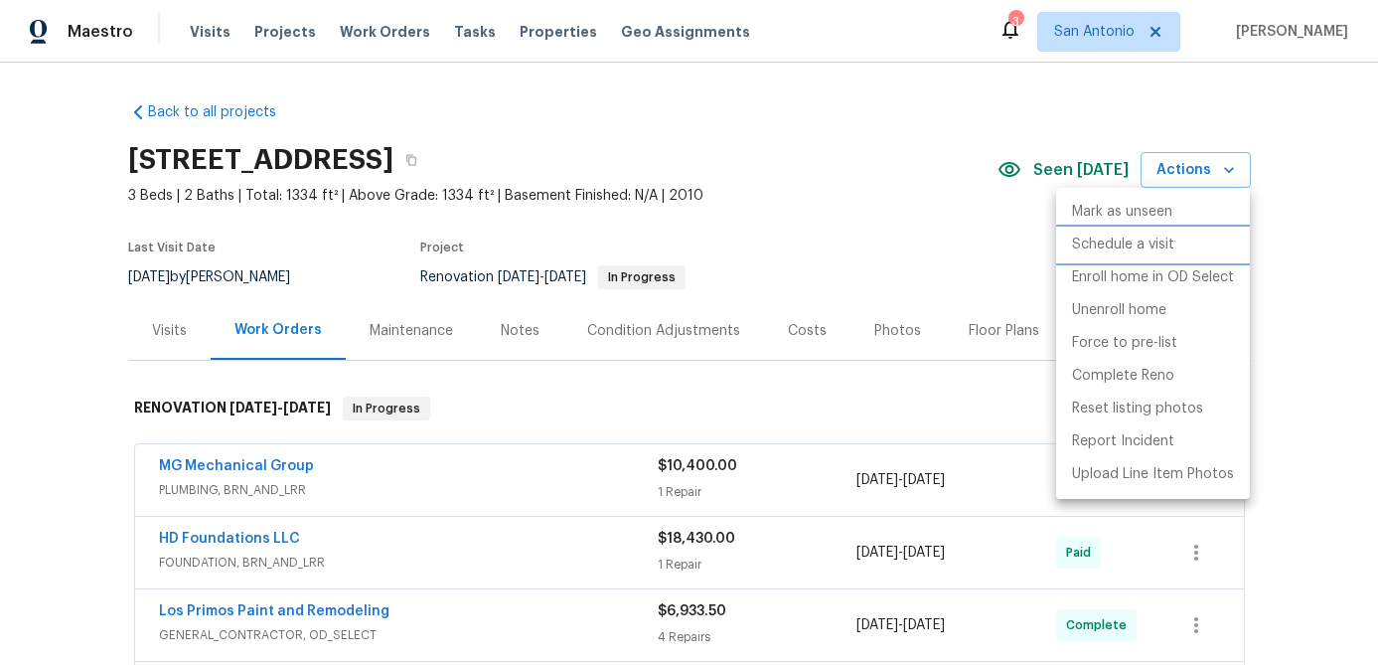
click at [1119, 249] on p "Schedule a visit" at bounding box center [1123, 244] width 102 height 21
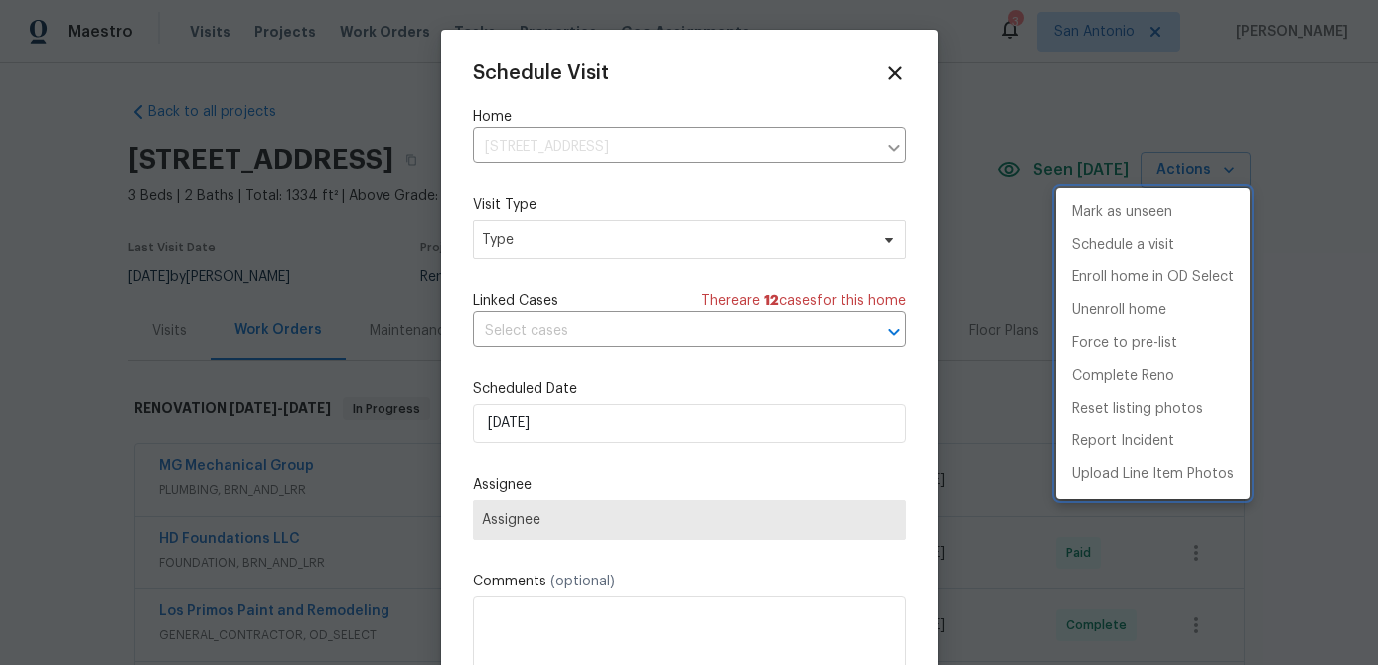
click at [633, 245] on div at bounding box center [689, 332] width 1378 height 665
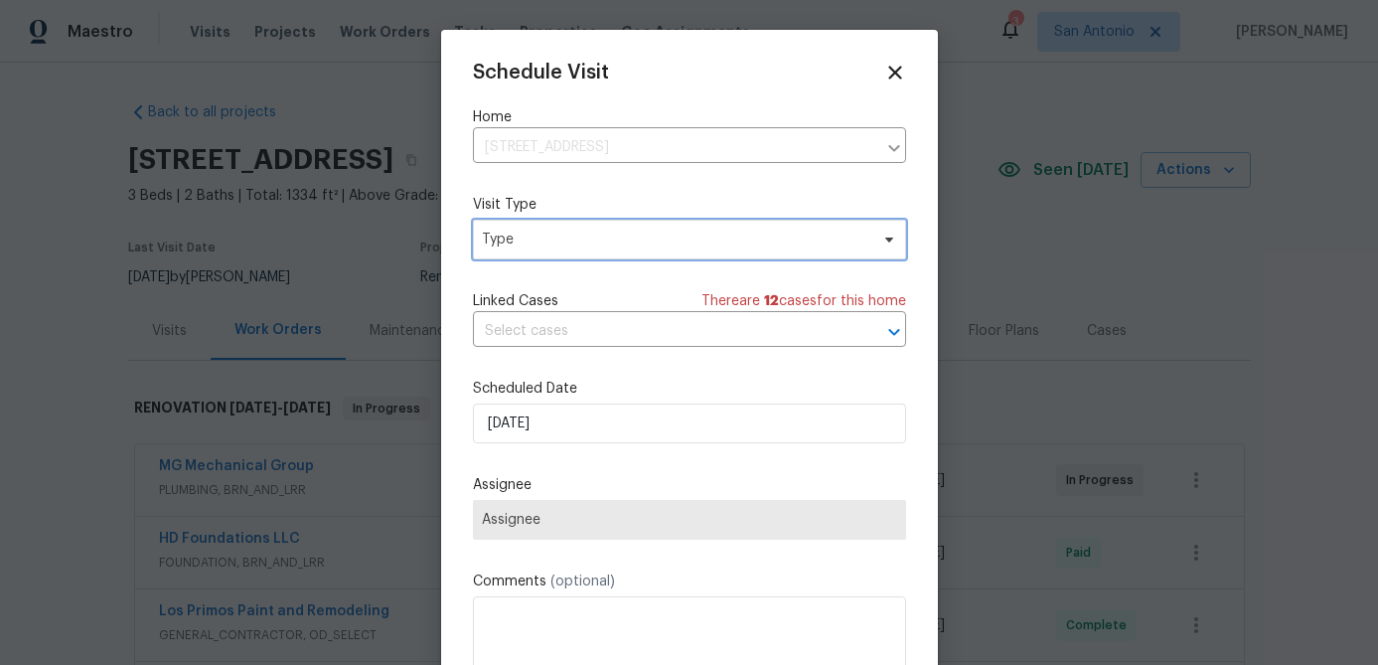
click at [633, 245] on span "Type" at bounding box center [675, 239] width 386 height 20
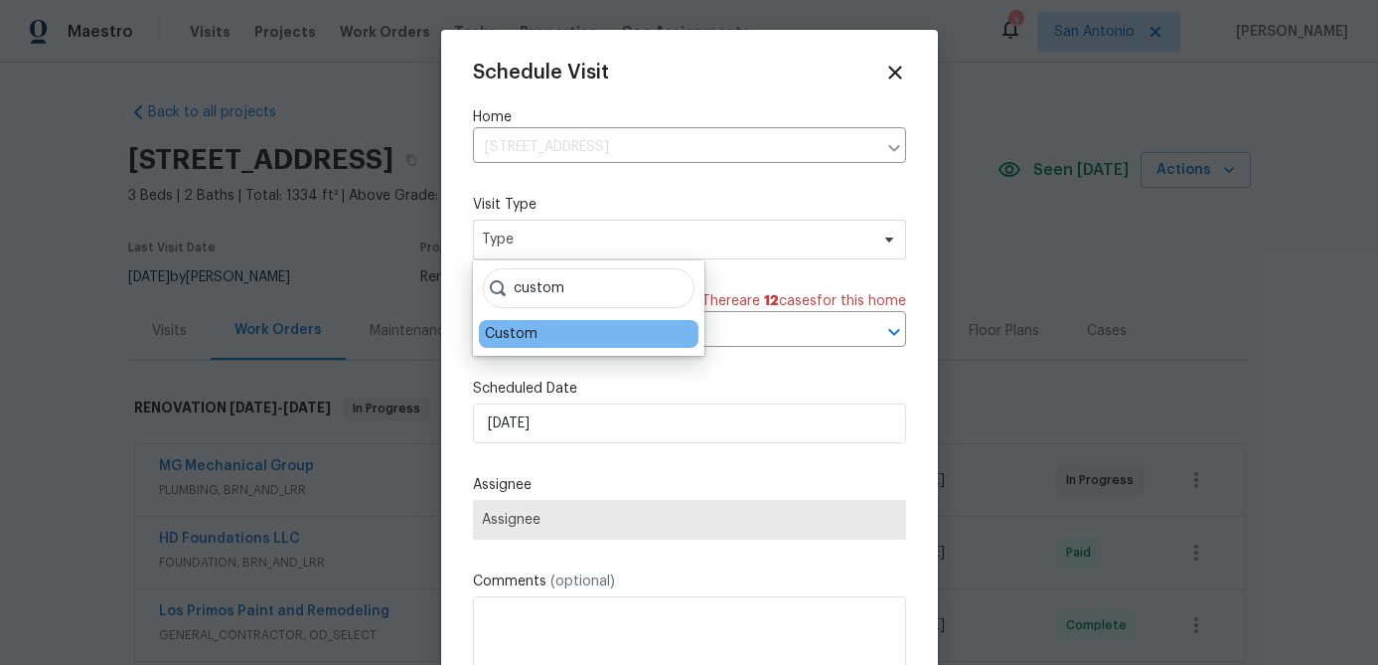
type input "custom"
click at [516, 330] on div "Custom" at bounding box center [511, 334] width 53 height 20
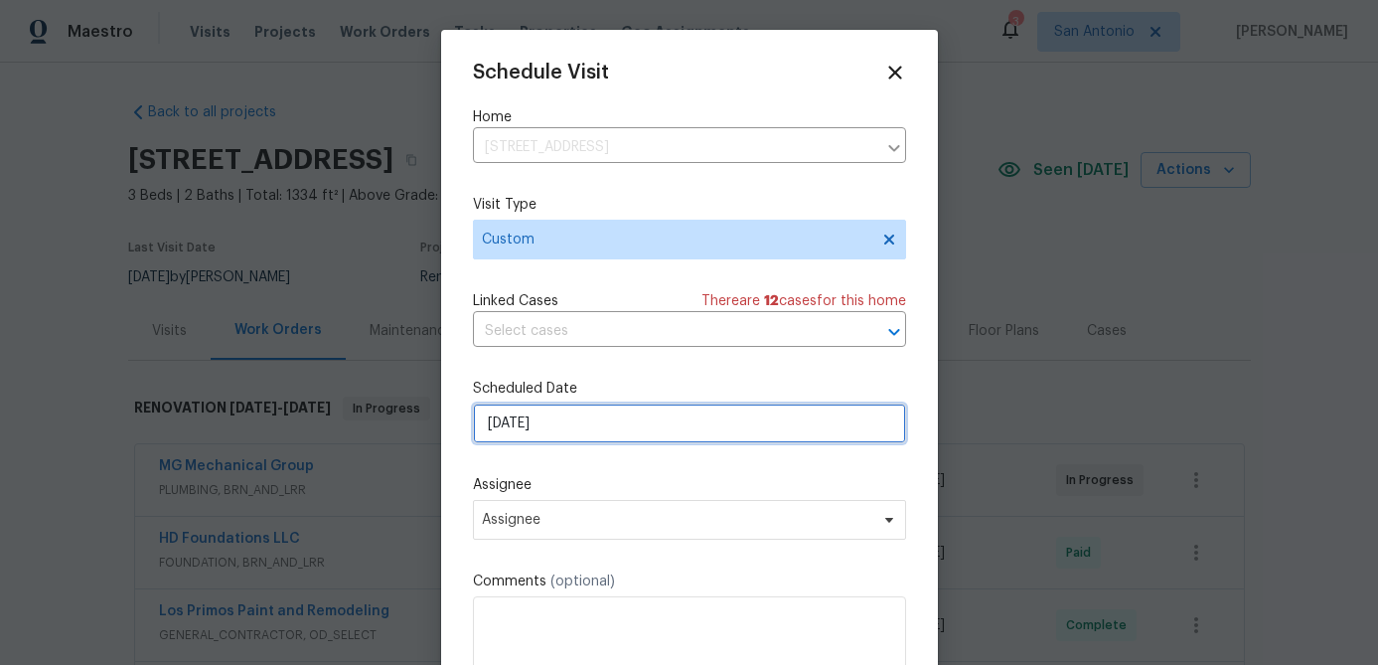
click at [596, 433] on input "[DATE]" at bounding box center [689, 423] width 433 height 40
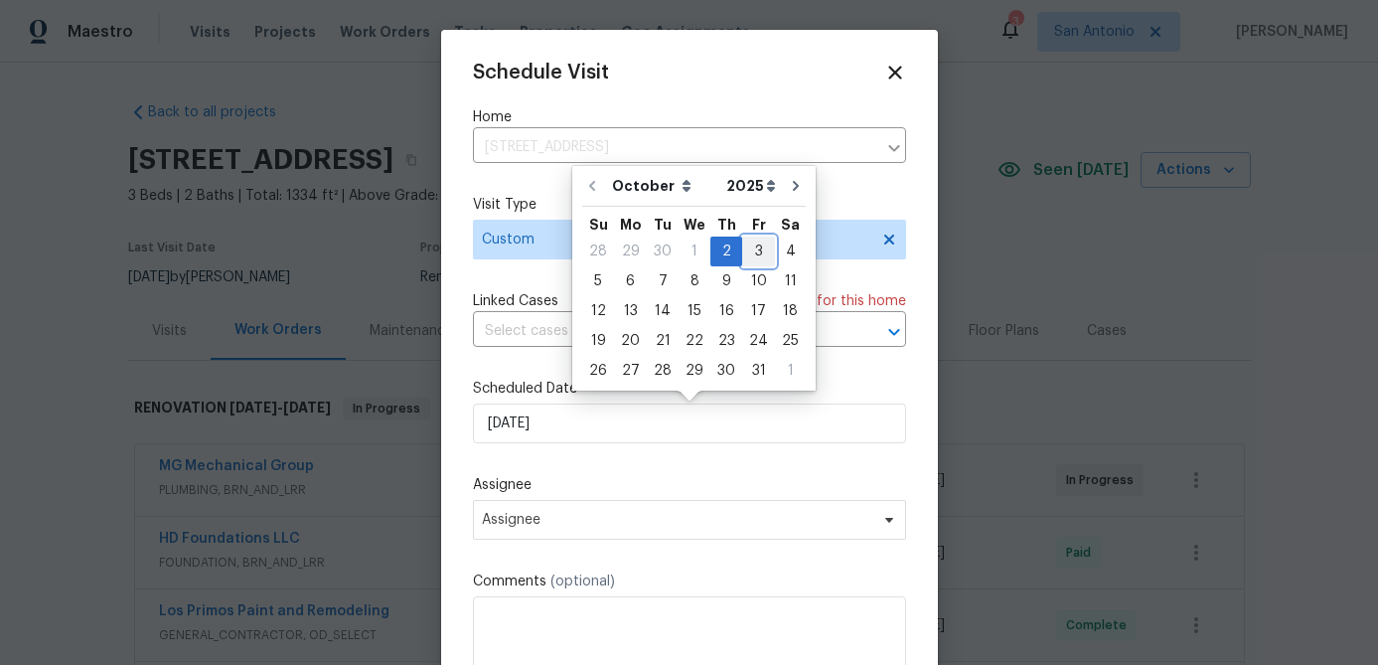
click at [748, 242] on div "3" at bounding box center [758, 251] width 33 height 28
type input "[DATE]"
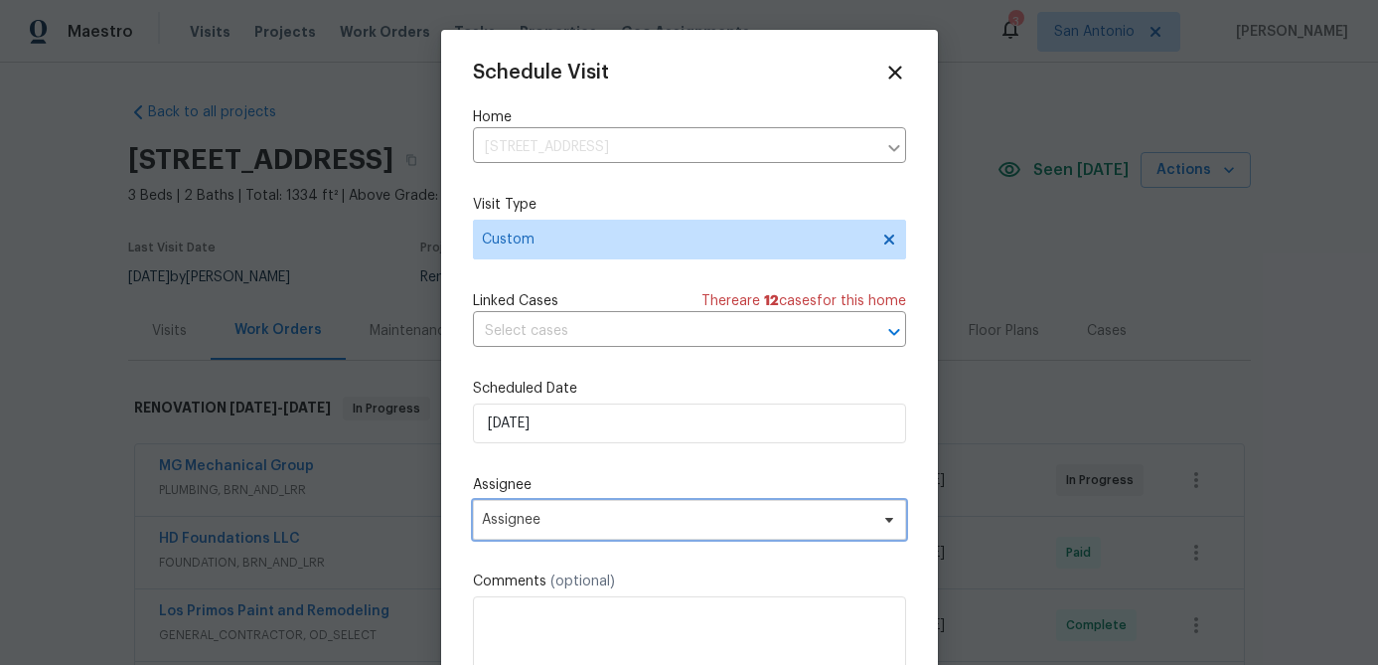
click at [657, 516] on span "Assignee" at bounding box center [676, 520] width 389 height 16
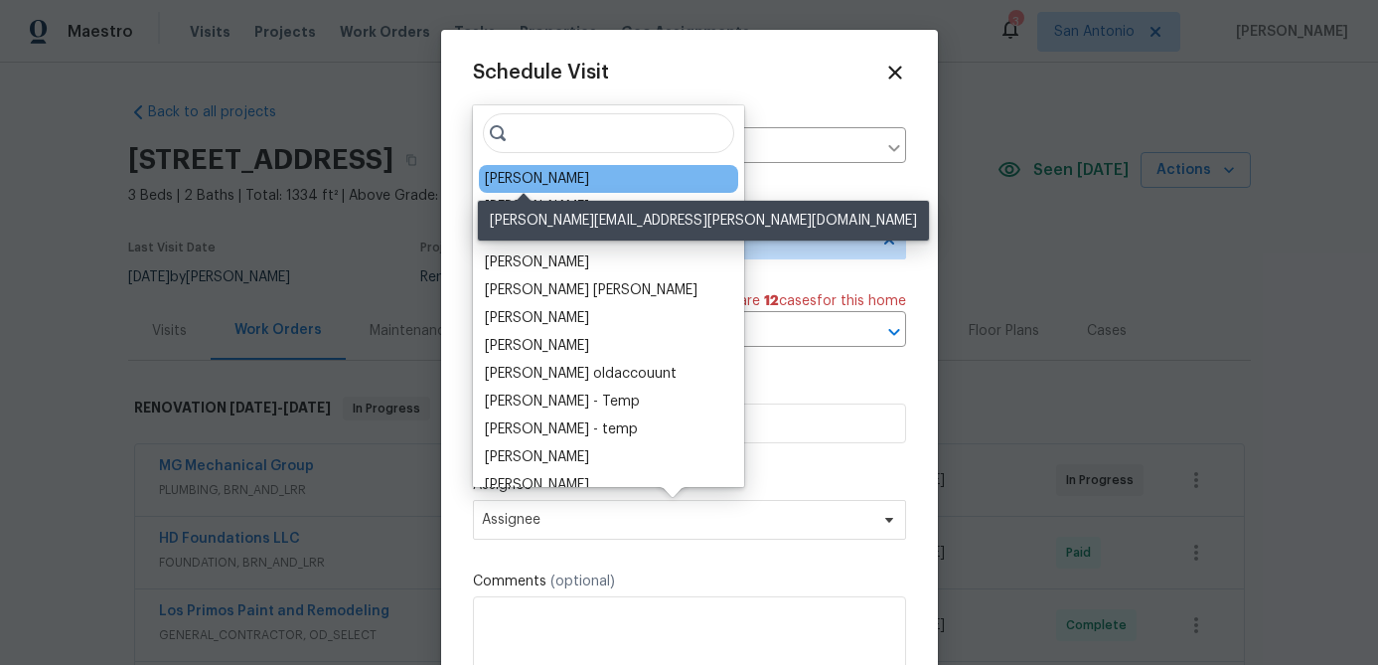
click at [529, 178] on div "[PERSON_NAME]" at bounding box center [537, 179] width 104 height 20
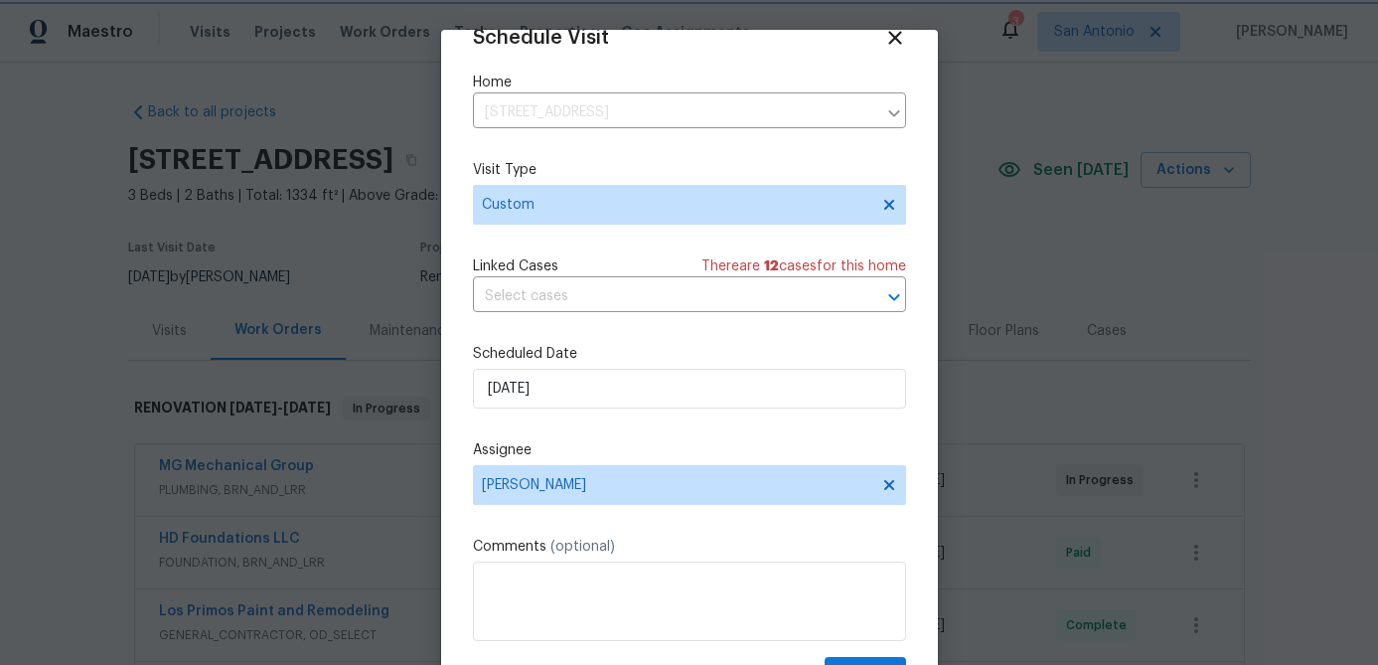
scroll to position [90, 0]
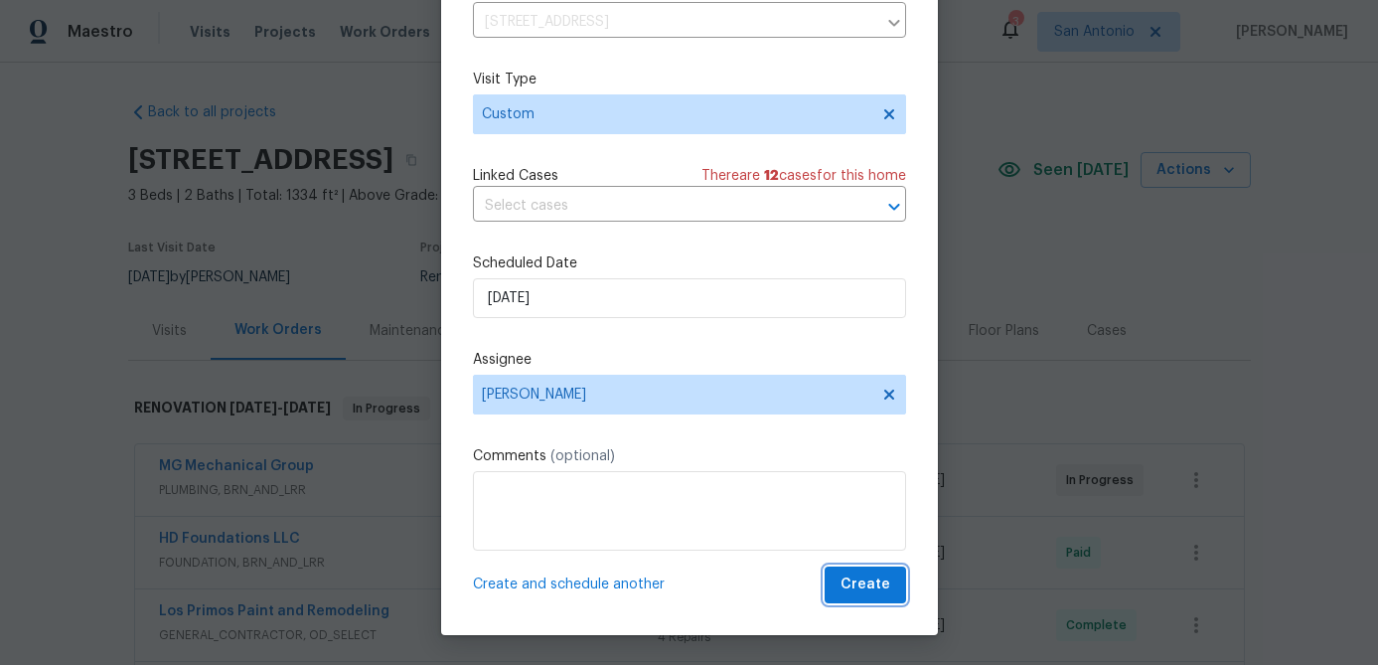
click at [863, 587] on span "Create" at bounding box center [865, 584] width 50 height 25
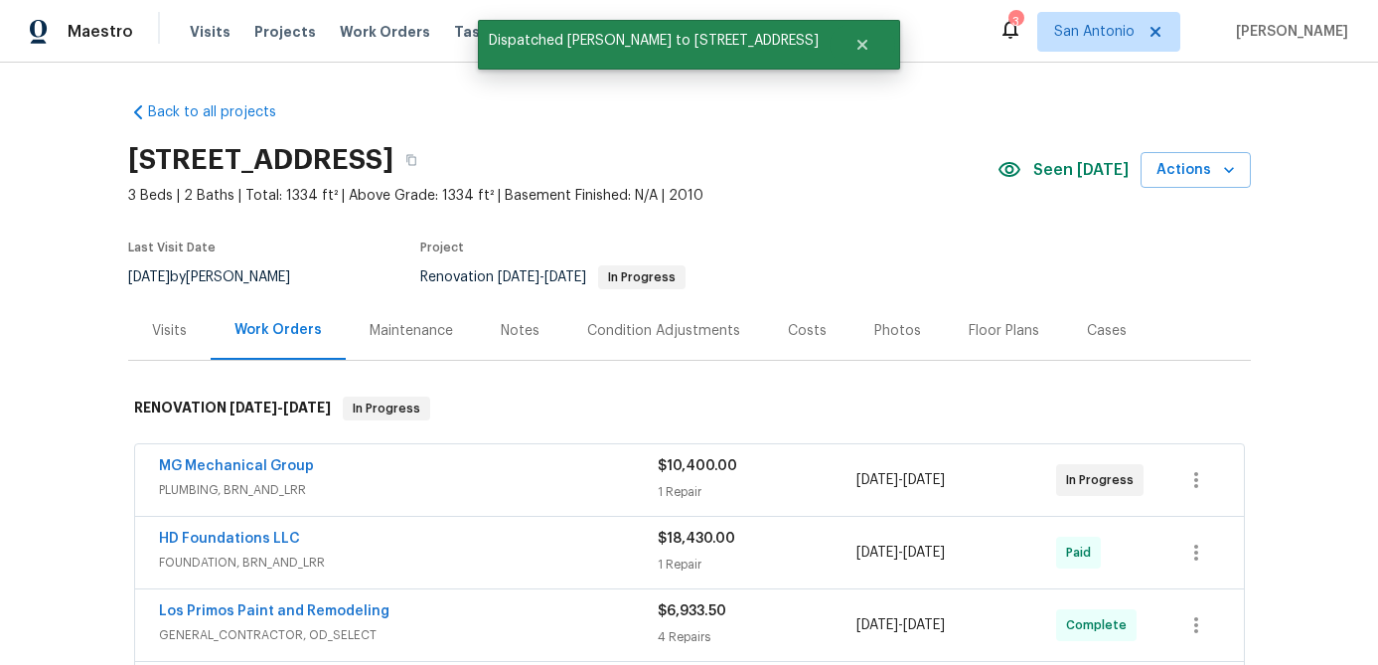
scroll to position [0, 0]
click at [1228, 176] on icon "button" at bounding box center [1229, 170] width 20 height 20
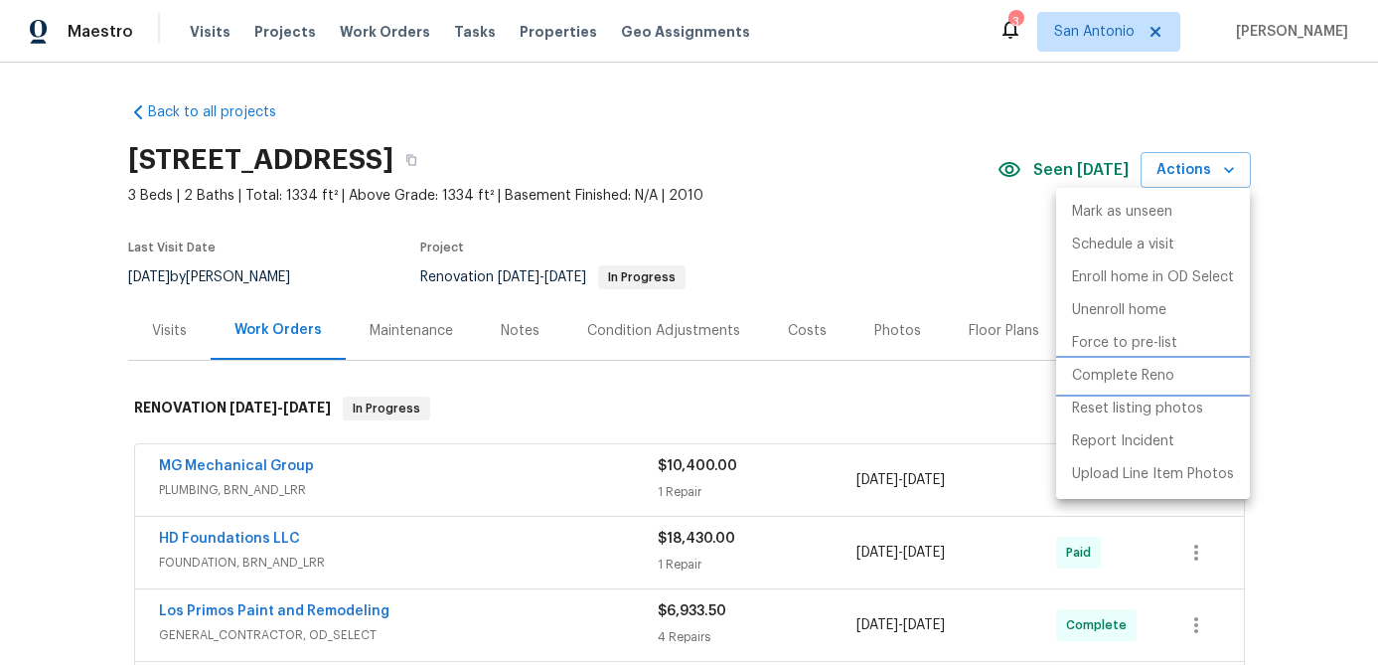
click at [1126, 382] on p "Complete Reno" at bounding box center [1123, 376] width 102 height 21
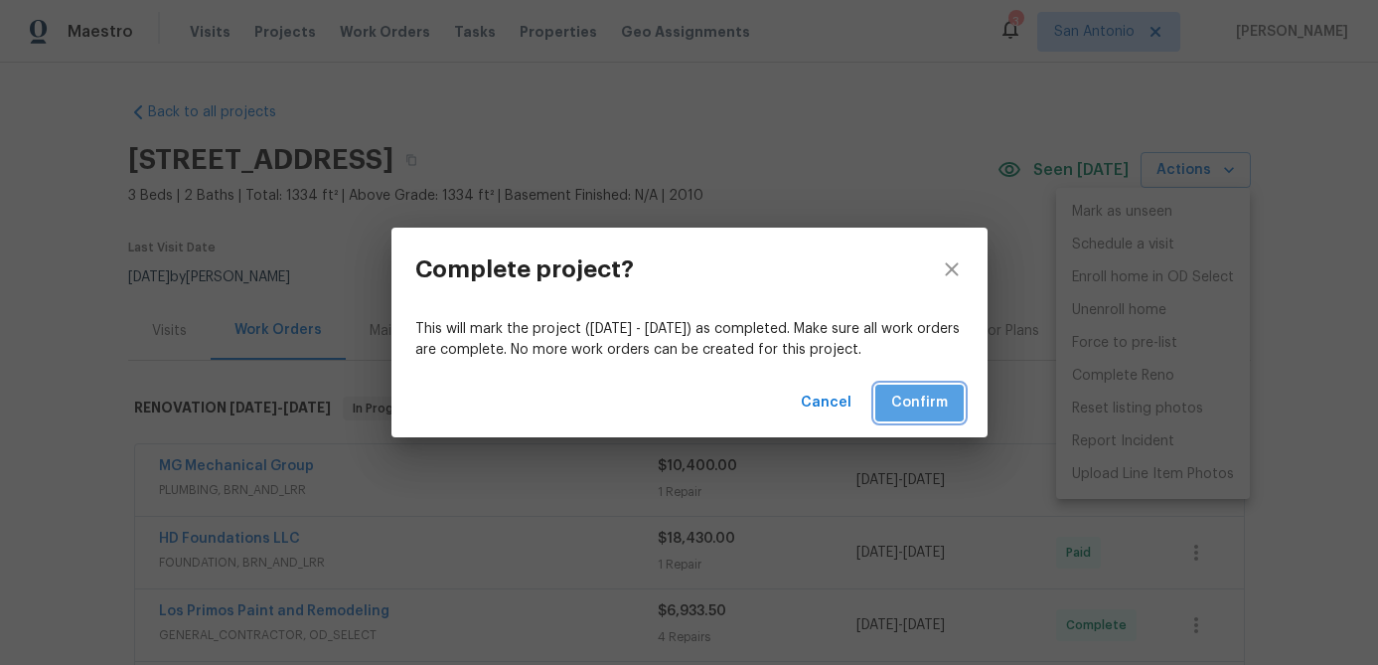
click at [903, 396] on span "Confirm" at bounding box center [919, 402] width 57 height 25
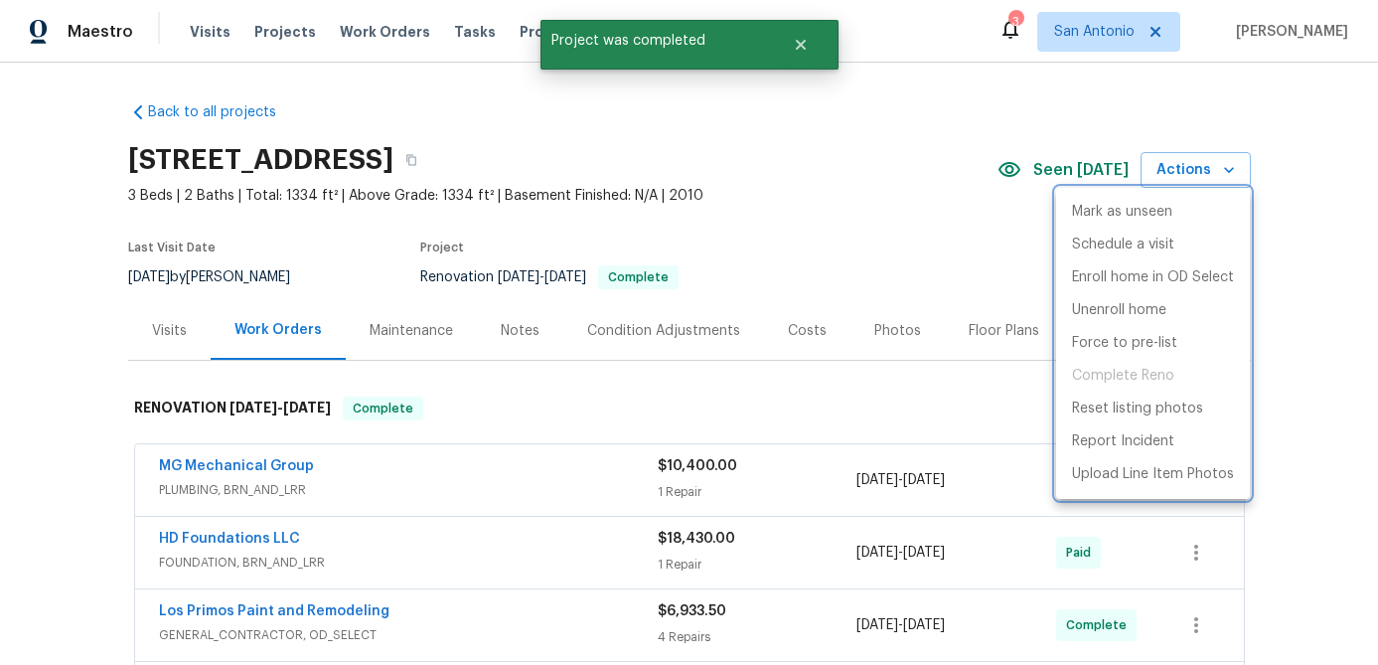
click at [858, 185] on div at bounding box center [689, 332] width 1378 height 665
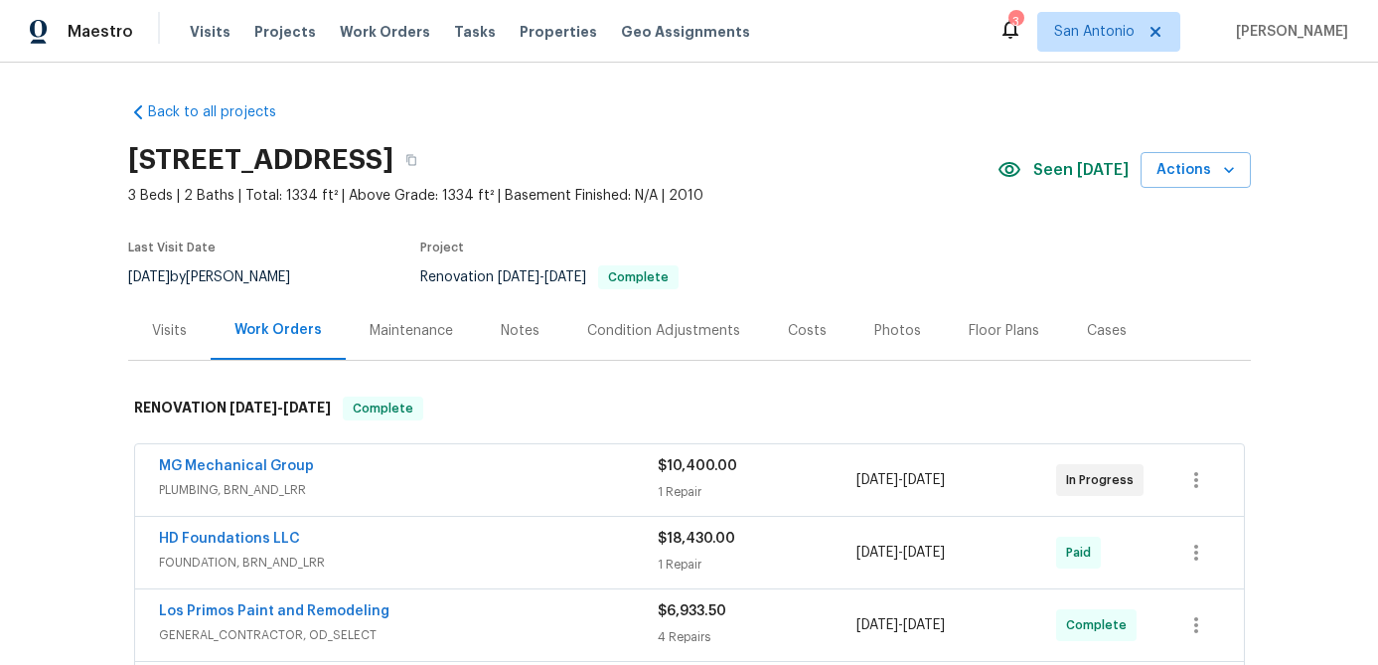
click at [800, 331] on div "Costs" at bounding box center [807, 331] width 39 height 20
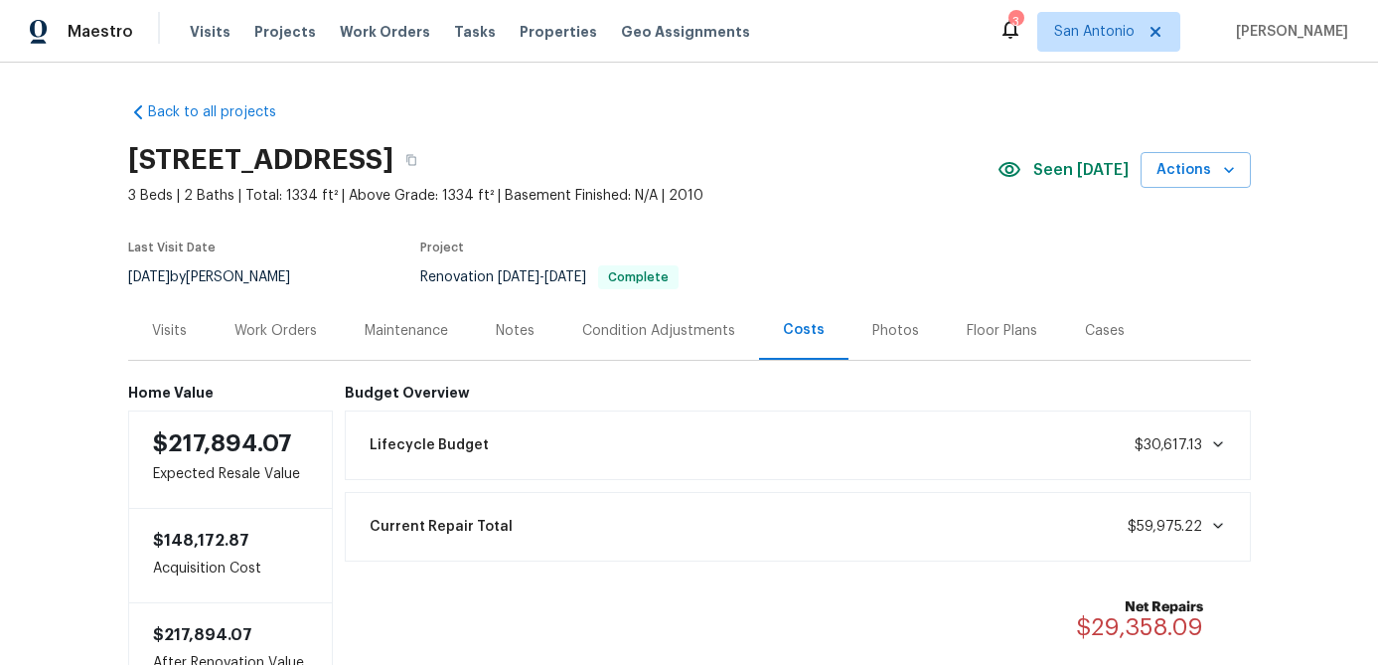
click at [277, 331] on div "Work Orders" at bounding box center [275, 331] width 82 height 20
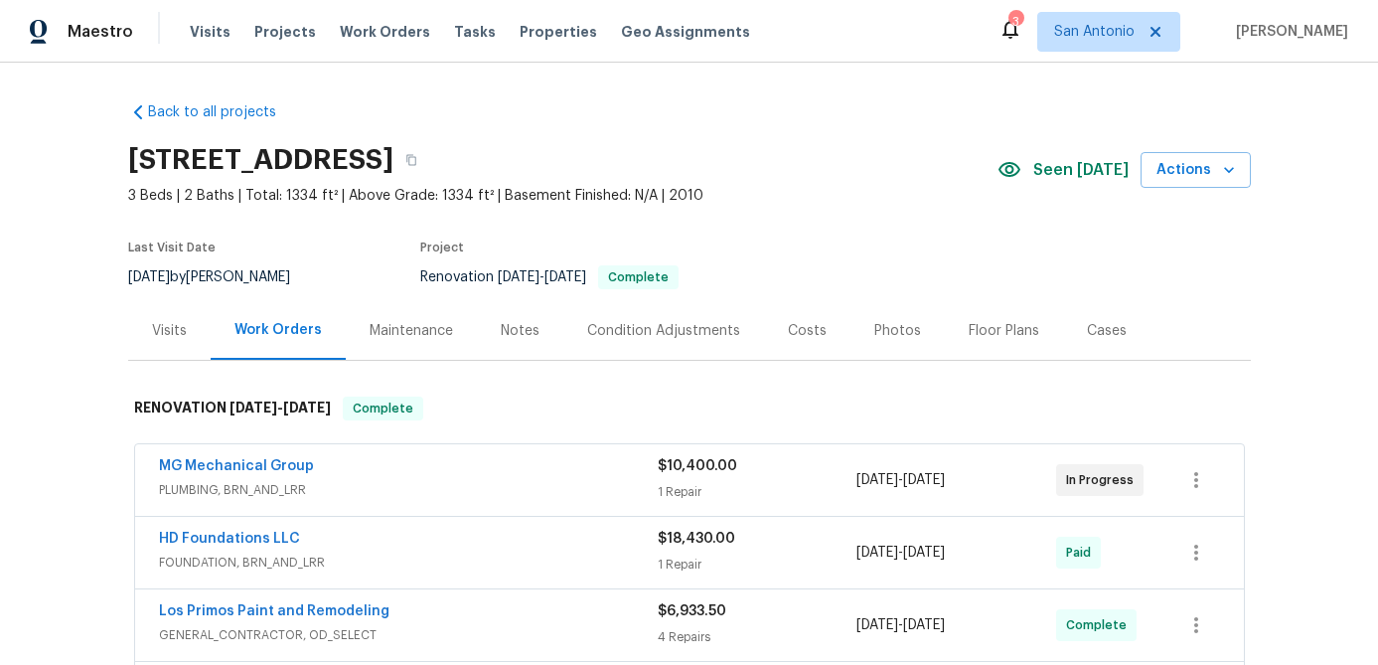
click at [531, 327] on div "Notes" at bounding box center [520, 331] width 39 height 20
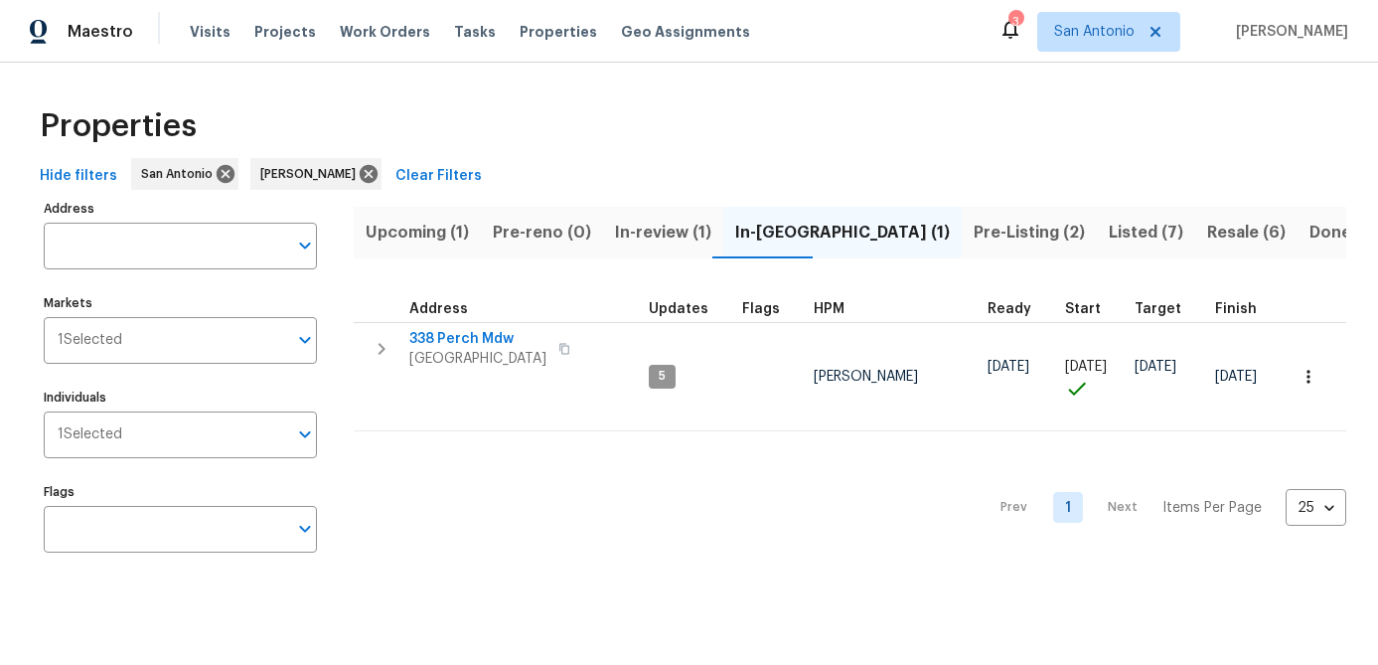
click at [973, 229] on span "Pre-Listing (2)" at bounding box center [1028, 233] width 111 height 28
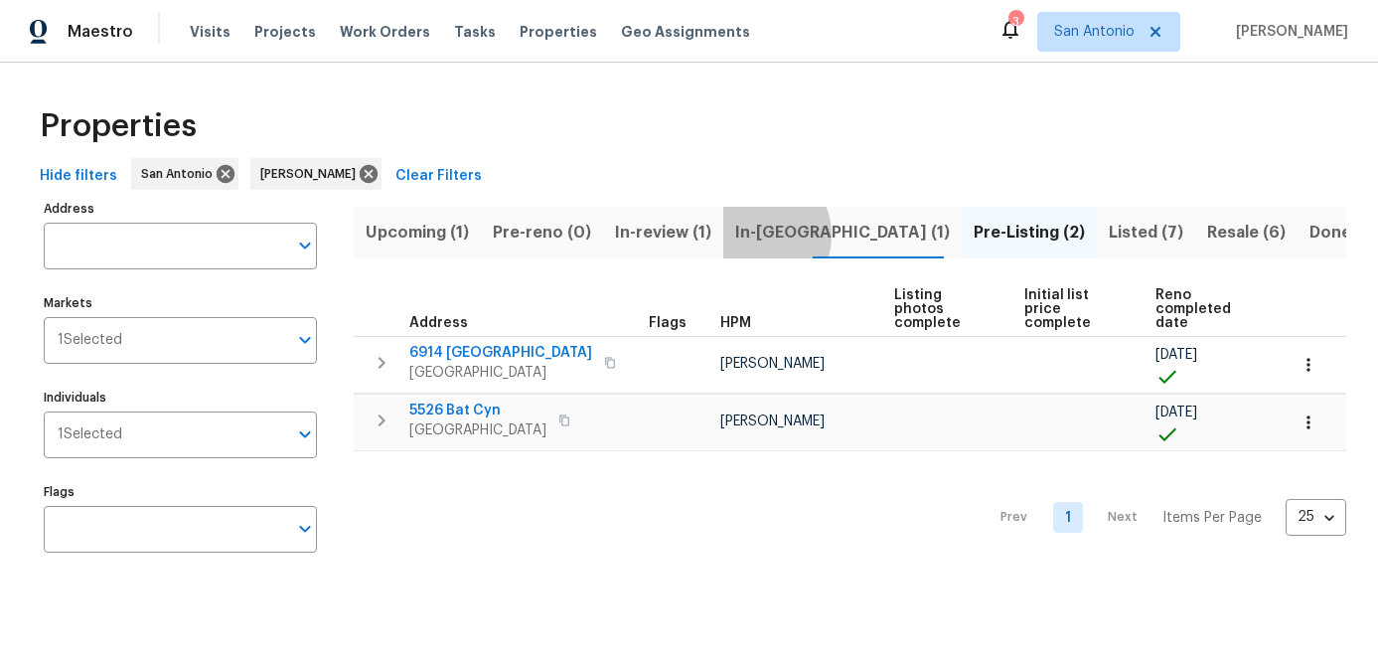
click at [745, 234] on span "In-[GEOGRAPHIC_DATA] (1)" at bounding box center [842, 233] width 215 height 28
